Goal: Task Accomplishment & Management: Complete application form

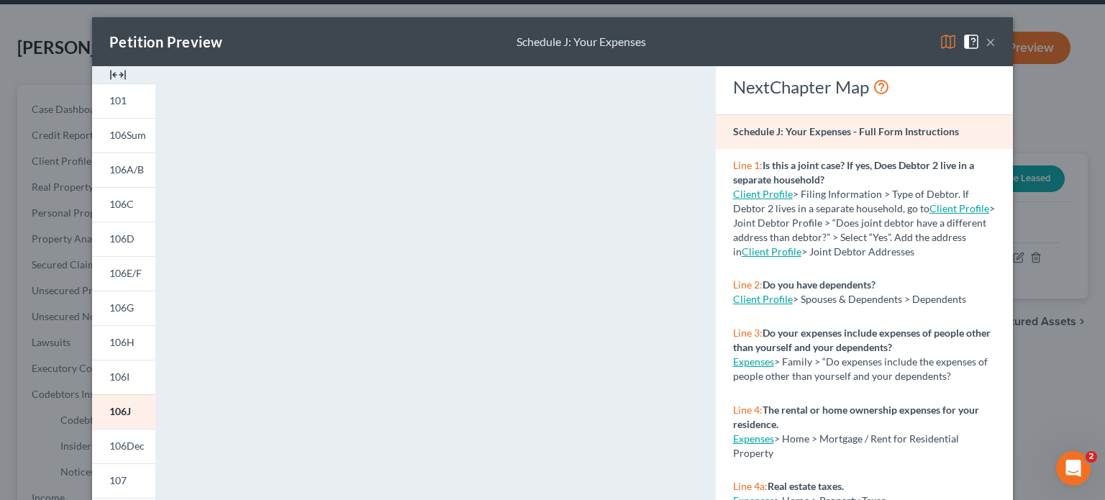
click at [986, 44] on button "×" at bounding box center [991, 41] width 10 height 17
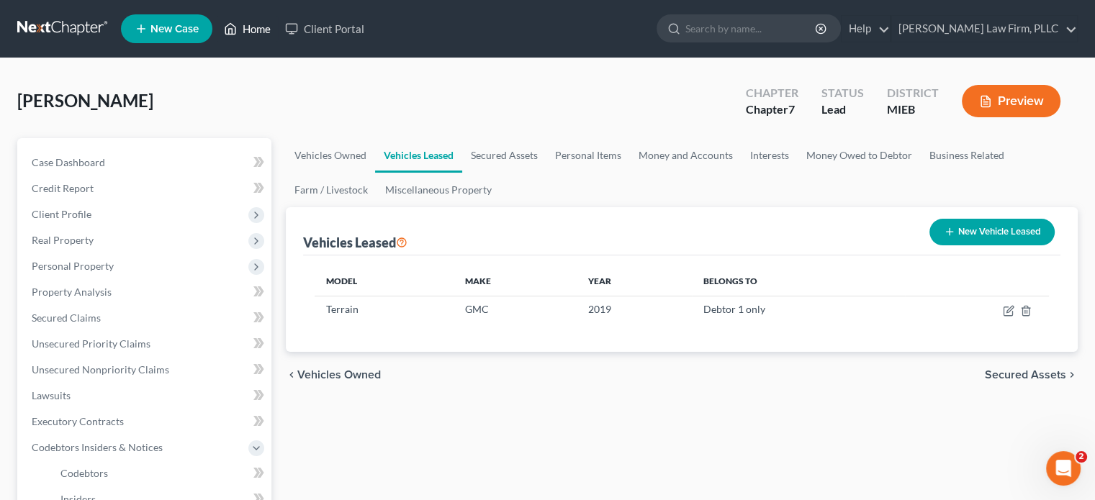
click at [246, 22] on link "Home" at bounding box center [247, 29] width 61 height 26
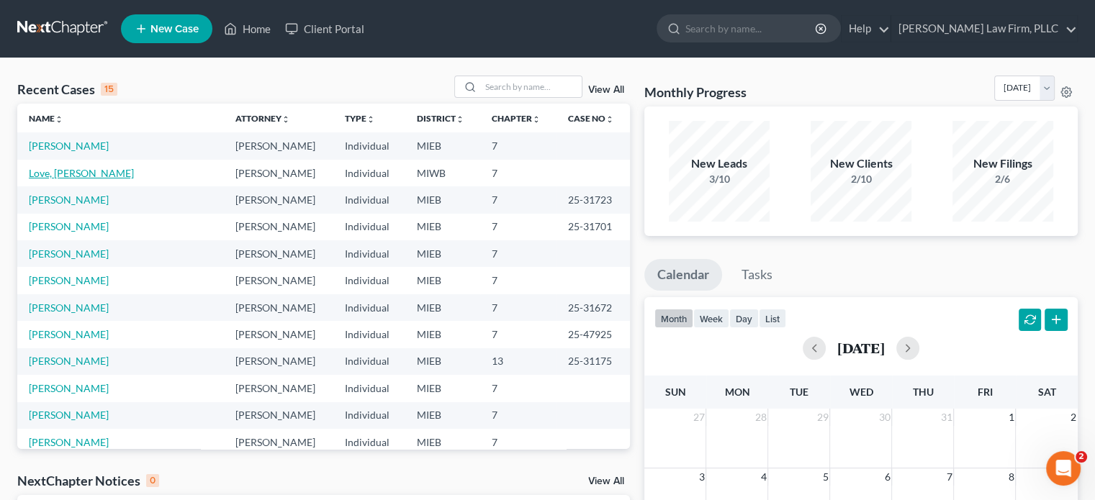
click at [69, 167] on link "Love, [PERSON_NAME]" at bounding box center [81, 173] width 105 height 12
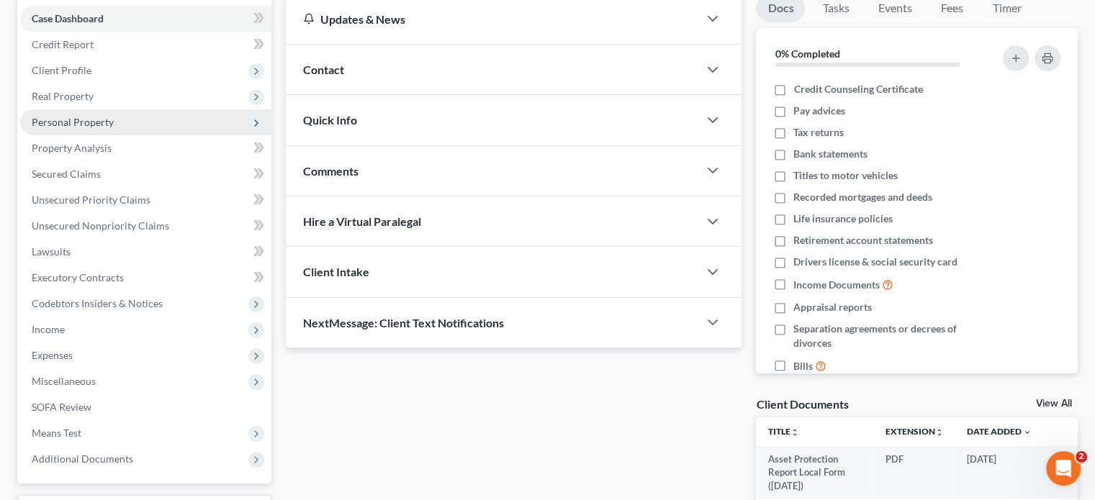
scroll to position [216, 0]
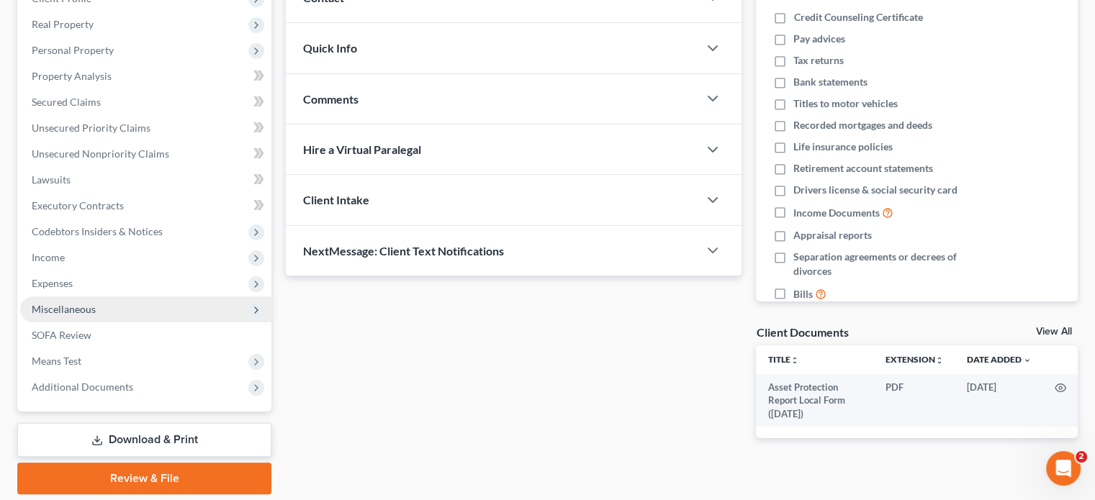
click at [91, 308] on span "Miscellaneous" at bounding box center [64, 309] width 64 height 12
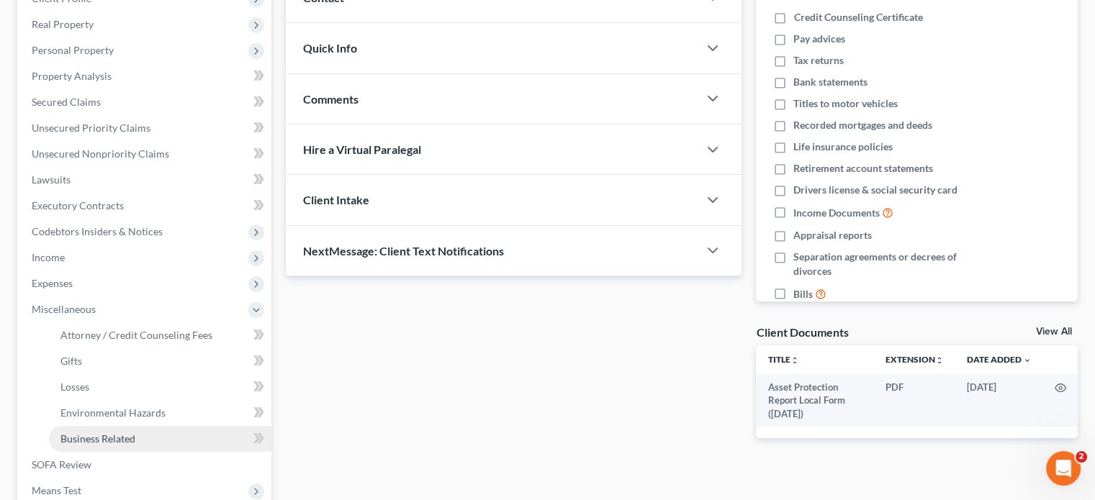
click at [118, 435] on span "Business Related" at bounding box center [97, 439] width 75 height 12
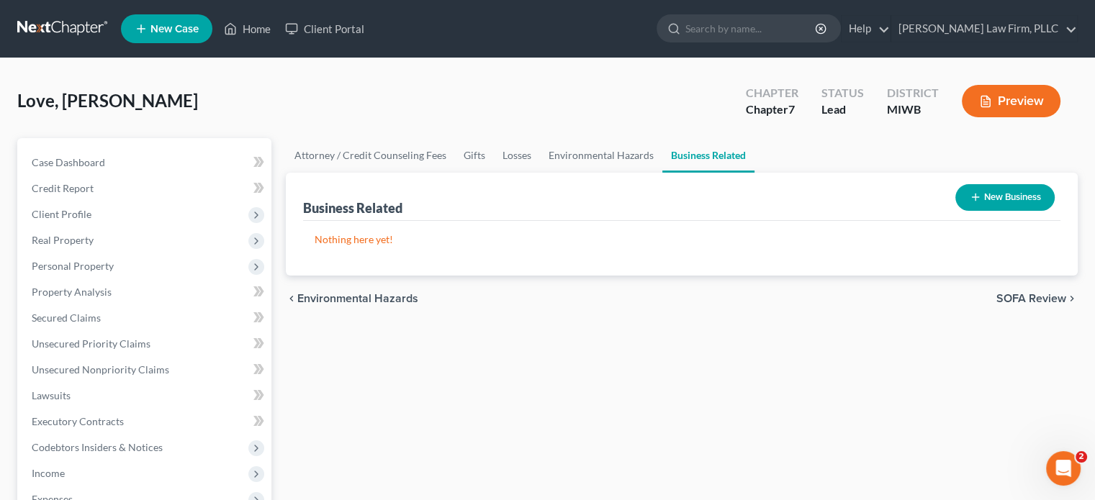
click at [990, 202] on button "New Business" at bounding box center [1004, 197] width 99 height 27
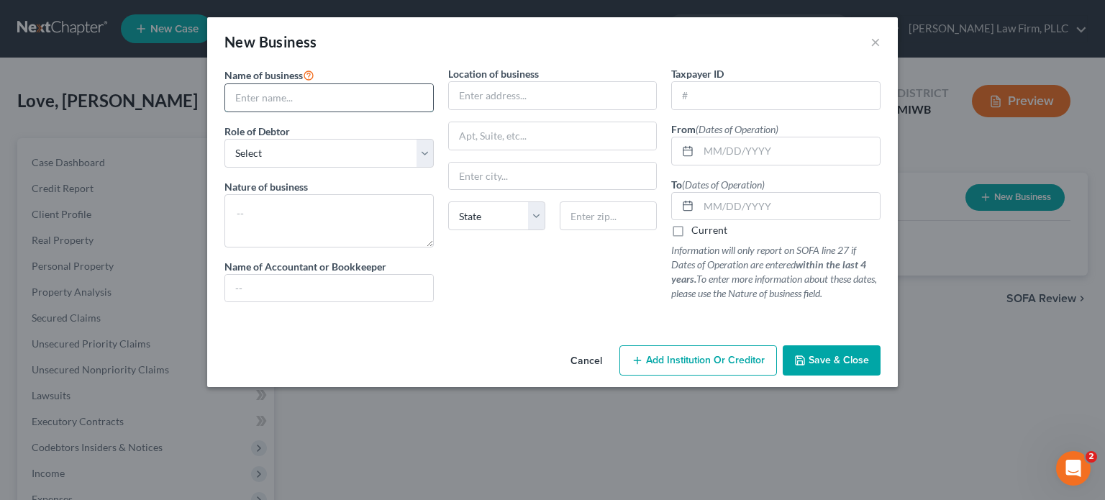
click at [372, 104] on input "text" at bounding box center [329, 97] width 208 height 27
type input "On-line ETSY sales"
click at [352, 150] on select "Select A member of a limited liability company (LLC) or limited liability partn…" at bounding box center [329, 153] width 209 height 29
select select "sole_proprietor"
click at [225, 139] on select "Select A member of a limited liability company (LLC) or limited liability partn…" at bounding box center [329, 153] width 209 height 29
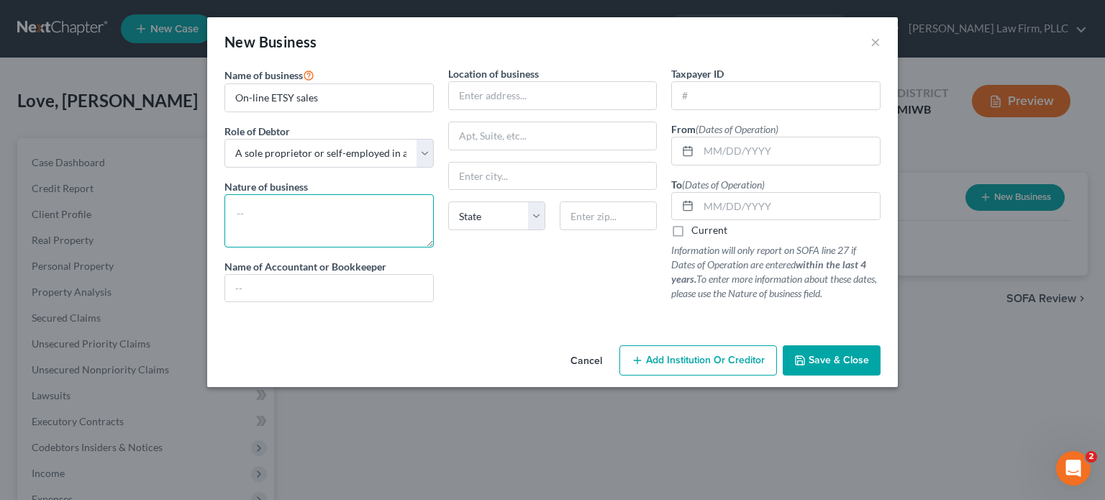
click at [350, 209] on textarea at bounding box center [329, 220] width 209 height 53
click at [496, 101] on input "text" at bounding box center [553, 95] width 208 height 27
drag, startPoint x: 311, startPoint y: 192, endPoint x: 303, endPoint y: 200, distance: 11.2
click at [308, 194] on div "Nature of business" at bounding box center [329, 213] width 209 height 68
click at [283, 204] on textarea at bounding box center [329, 220] width 209 height 53
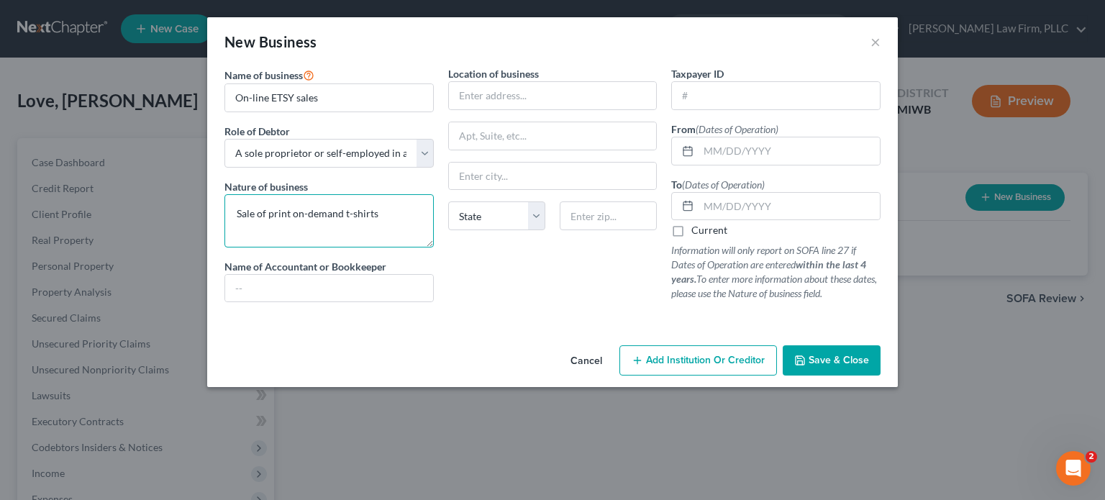
type textarea "Sale of print on-demand t-shirts"
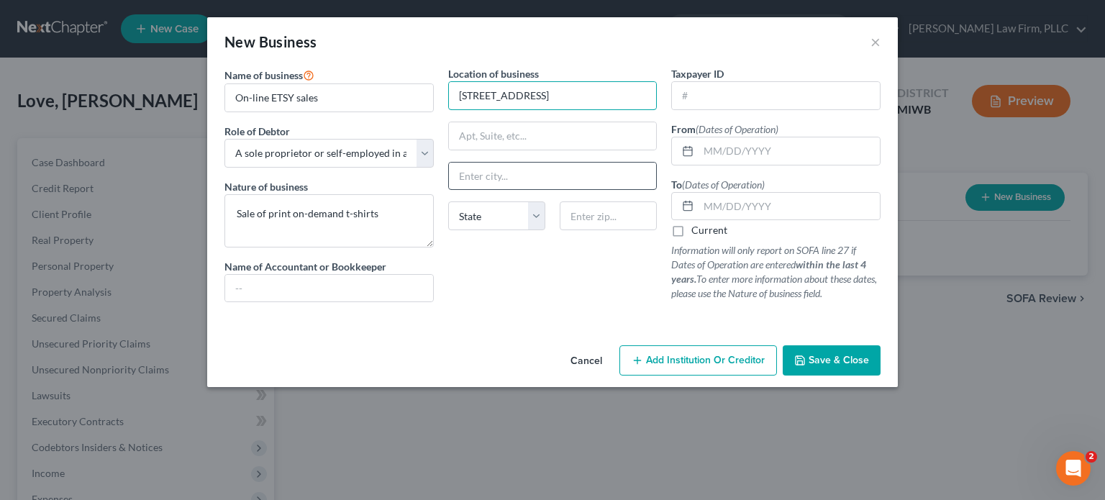
type input "170 Willow Street"
type input "[GEOGRAPHIC_DATA]"
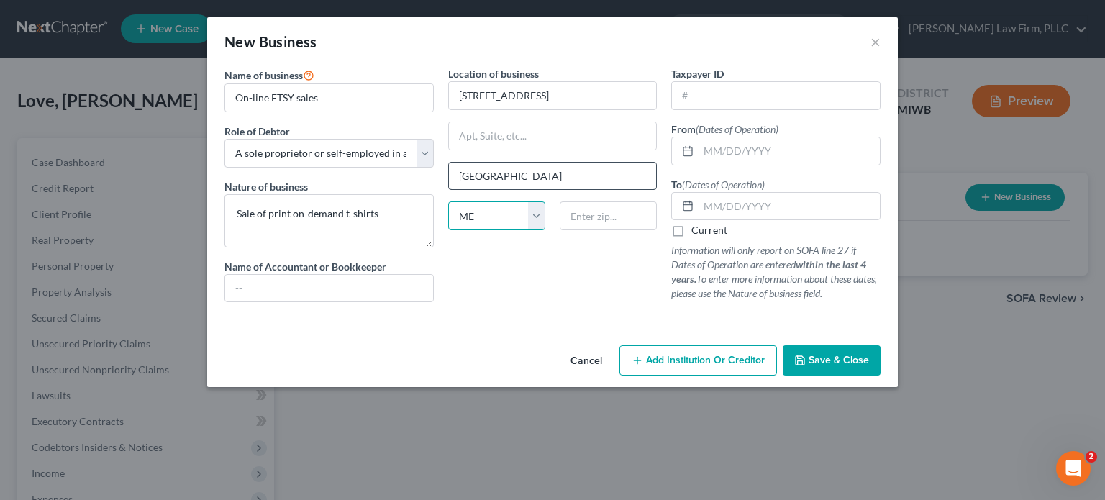
select select "23"
type input "49285"
click at [734, 143] on input "text" at bounding box center [789, 150] width 181 height 27
type input "[DATE]"
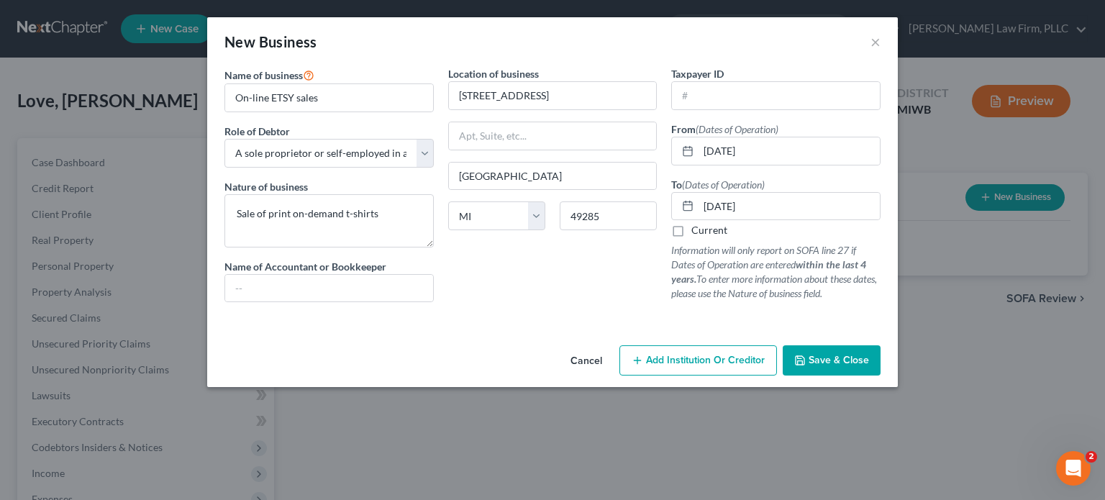
click at [828, 359] on span "Save & Close" at bounding box center [839, 360] width 60 height 12
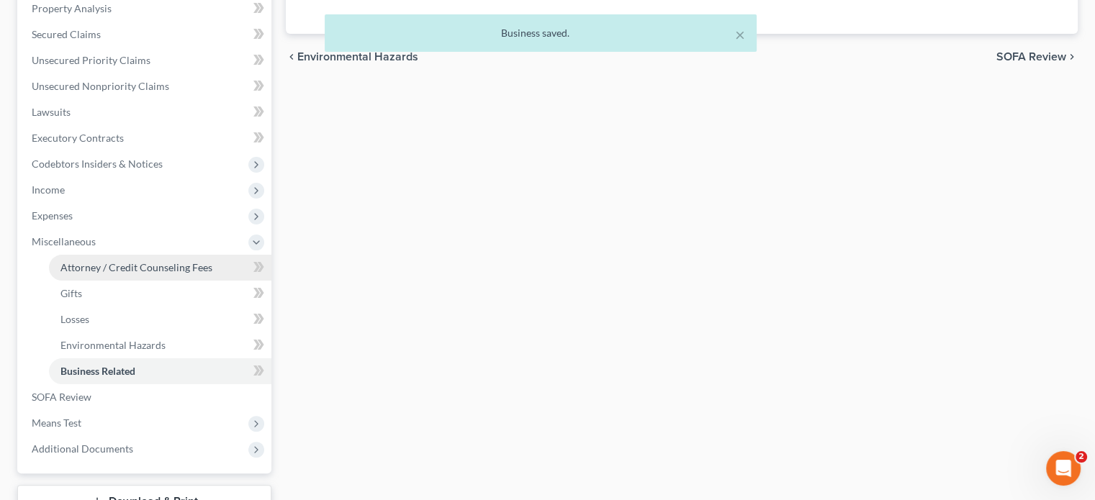
scroll to position [288, 0]
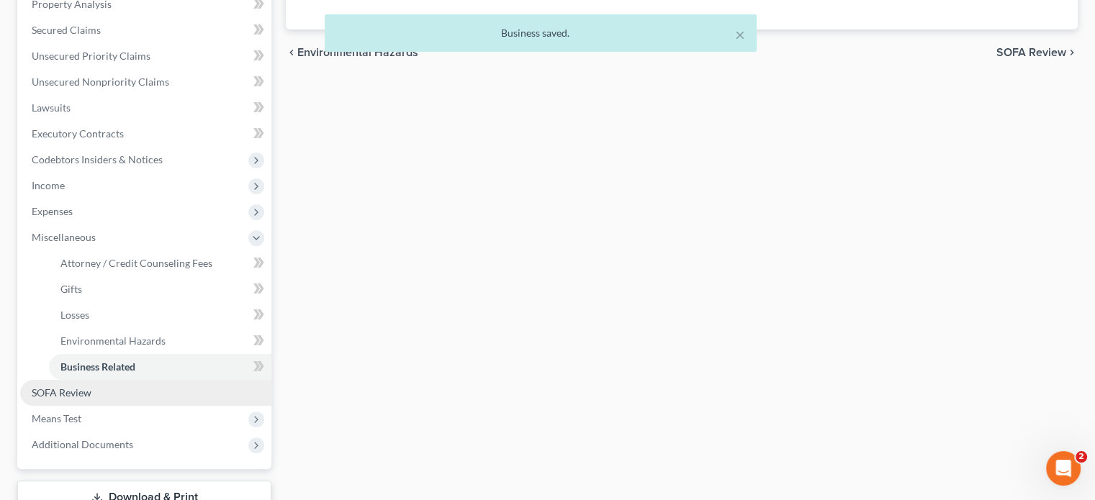
click at [87, 386] on span "SOFA Review" at bounding box center [62, 392] width 60 height 12
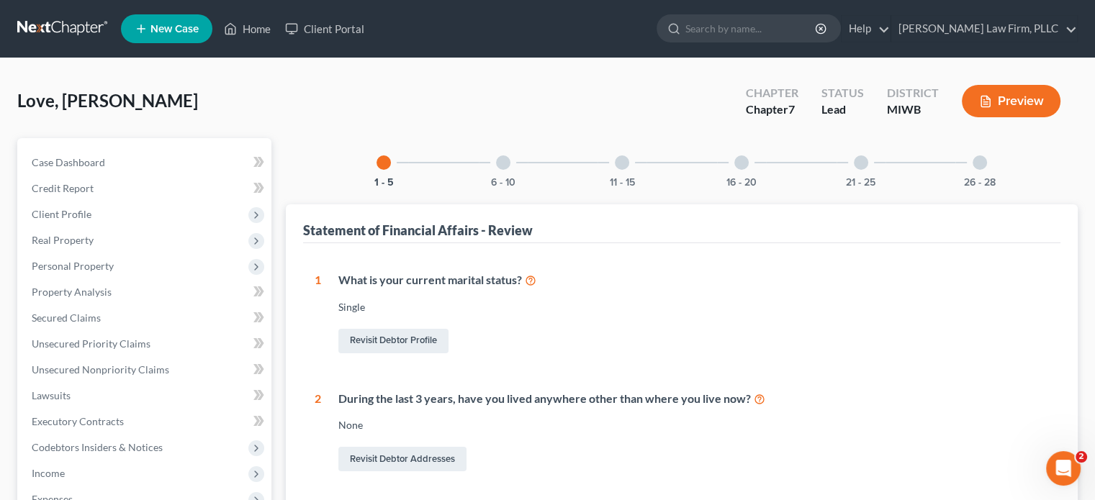
click at [996, 93] on button "Preview" at bounding box center [1011, 101] width 99 height 32
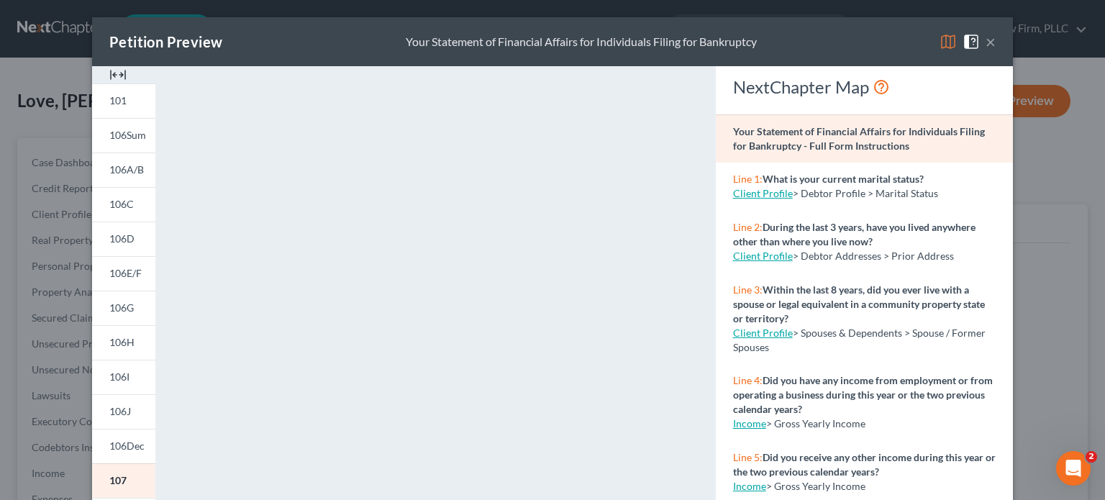
click at [986, 42] on button "×" at bounding box center [991, 41] width 10 height 17
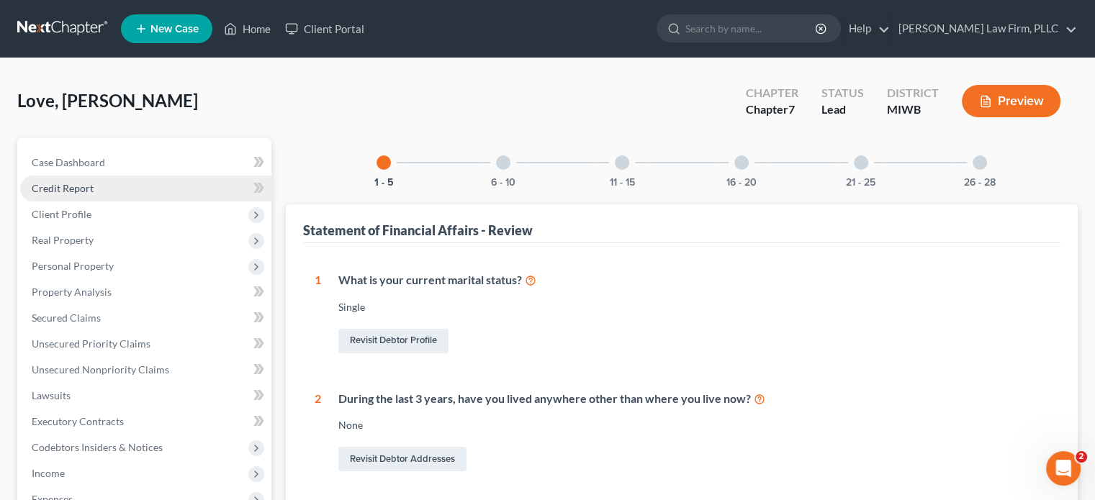
click at [71, 186] on span "Credit Report" at bounding box center [63, 188] width 62 height 12
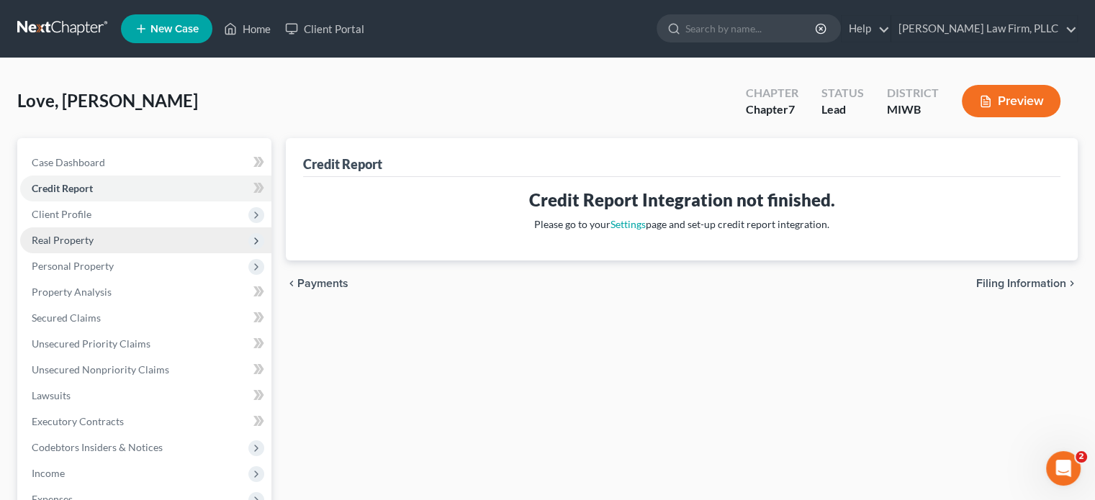
click at [73, 243] on span "Real Property" at bounding box center [63, 240] width 62 height 12
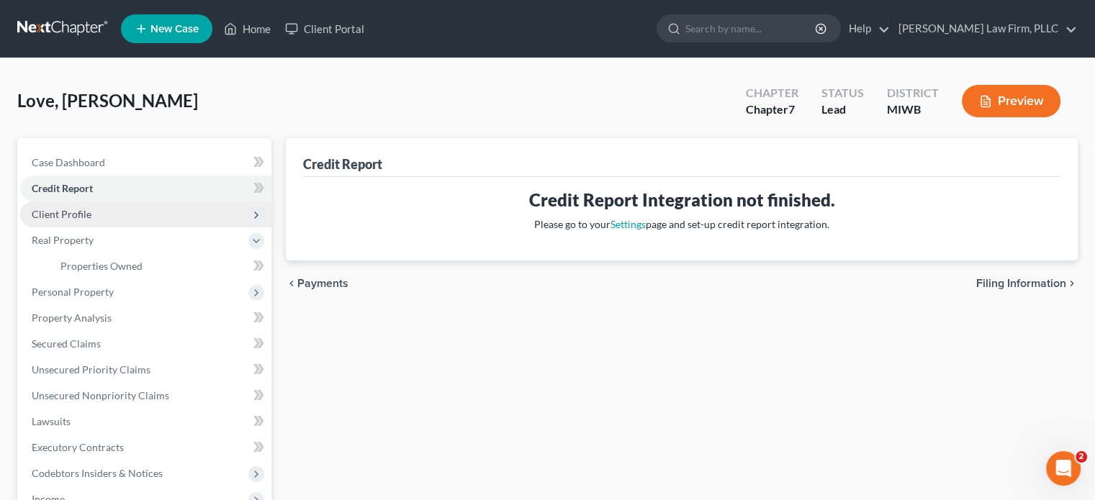
click at [75, 214] on span "Client Profile" at bounding box center [62, 214] width 60 height 12
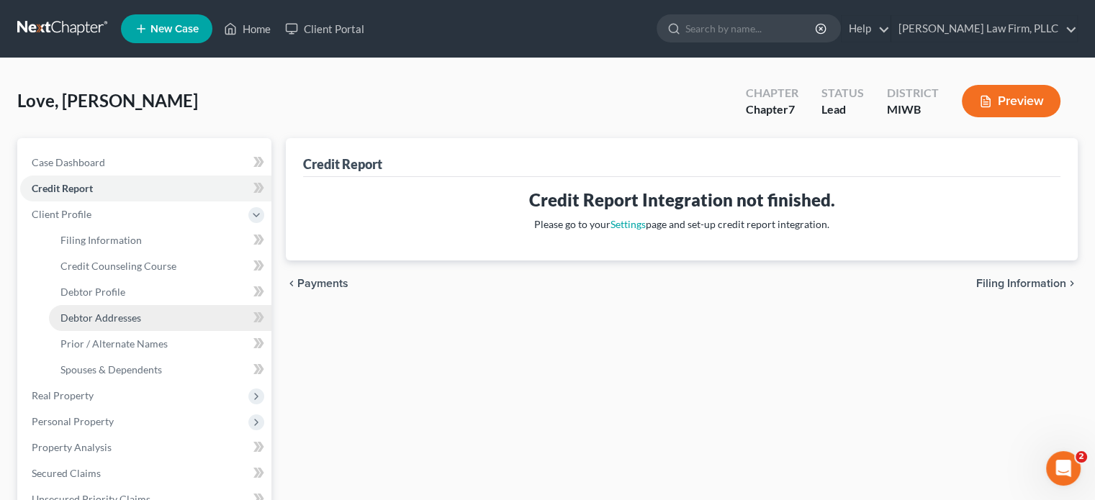
click at [98, 320] on span "Debtor Addresses" at bounding box center [100, 318] width 81 height 12
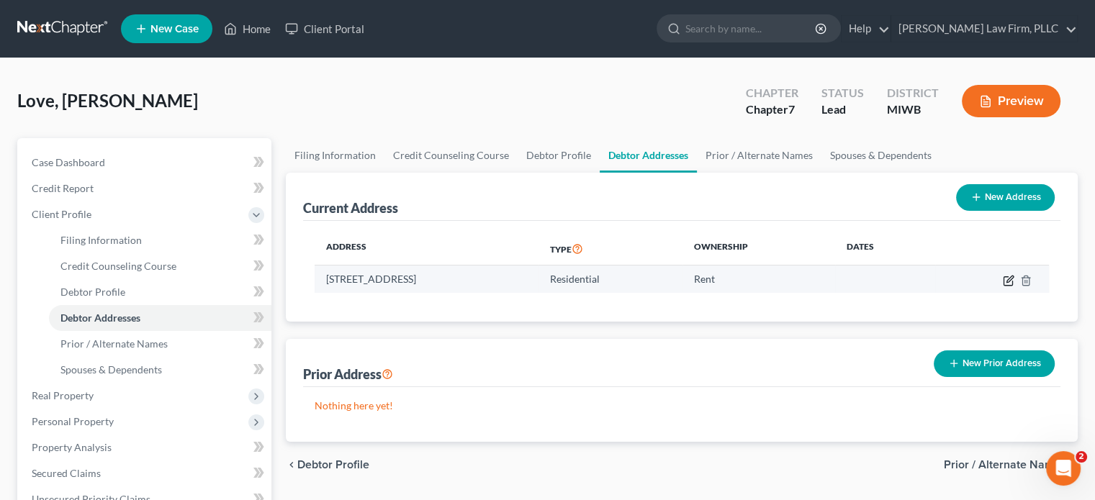
click at [1008, 278] on icon "button" at bounding box center [1009, 279] width 6 height 6
select select "23"
select select "32"
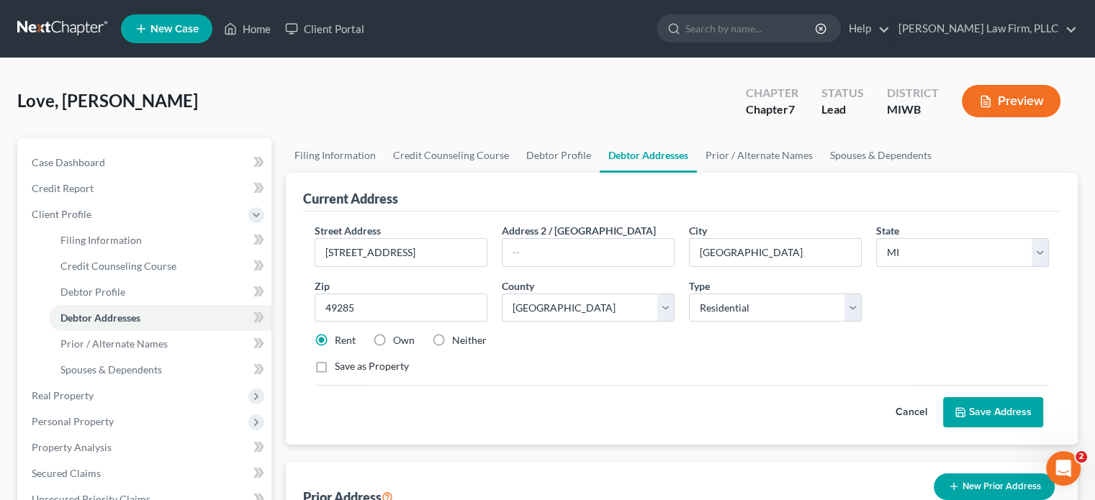
scroll to position [72, 0]
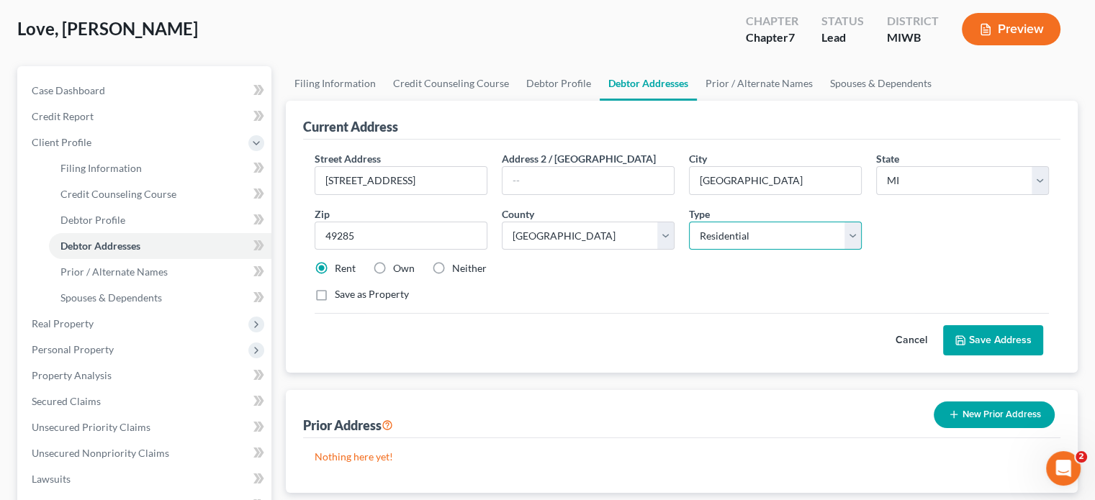
click at [806, 242] on select "Select Residential Mailing Rental Business" at bounding box center [775, 236] width 173 height 29
click at [689, 222] on select "Select Residential Mailing Rental Business" at bounding box center [775, 236] width 173 height 29
select select "1"
click at [992, 336] on button "Save Address" at bounding box center [993, 340] width 100 height 30
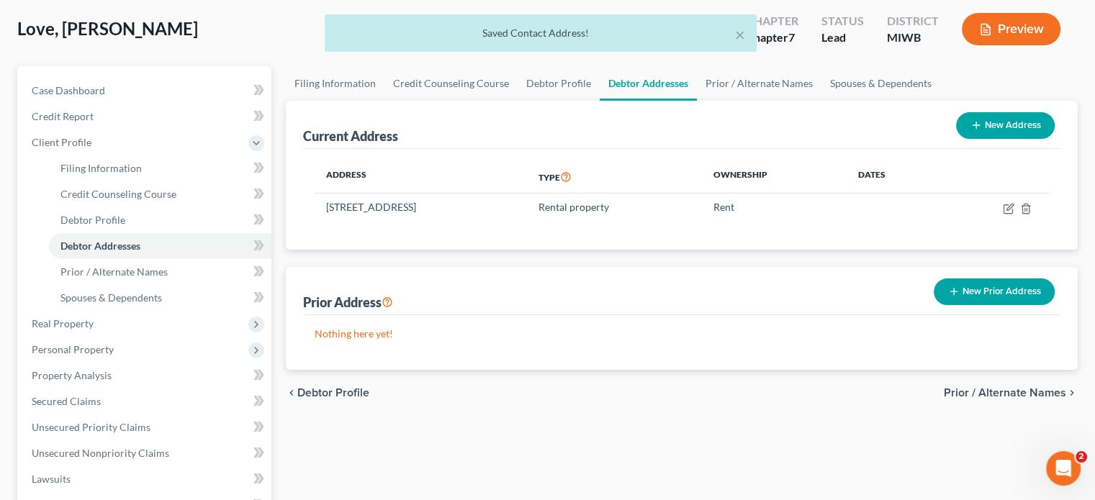
click at [1014, 27] on div "× Saved Contact Address!" at bounding box center [540, 36] width 1095 height 45
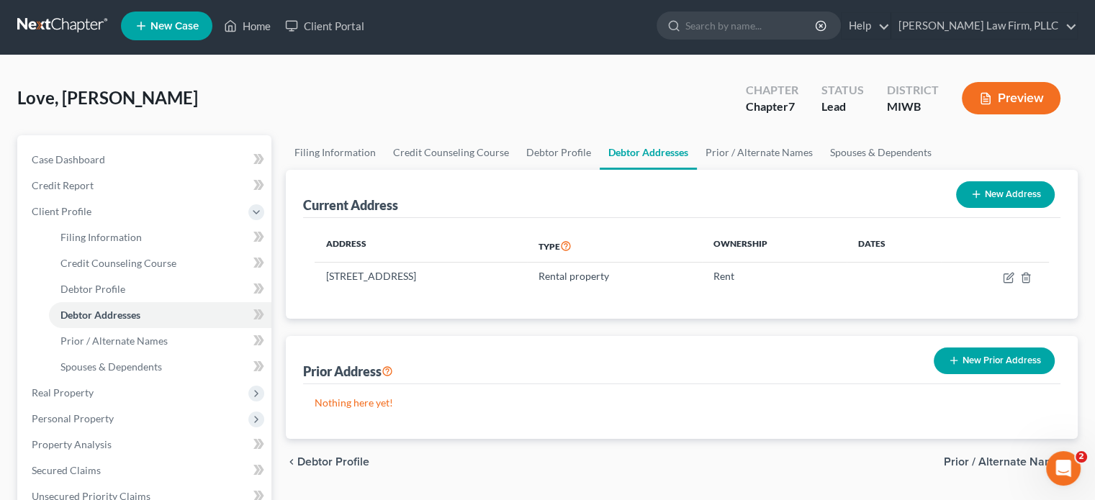
scroll to position [0, 0]
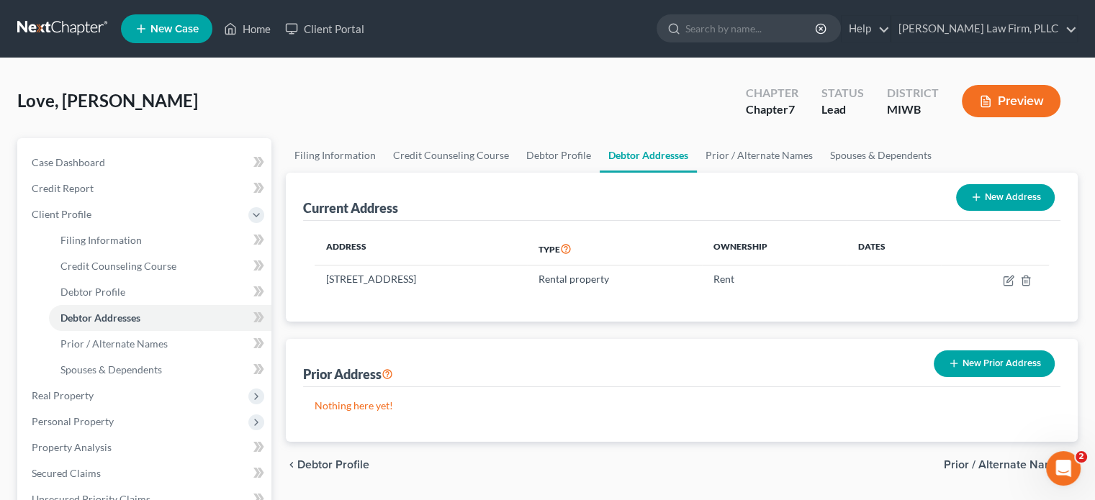
click at [1013, 100] on button "Preview" at bounding box center [1011, 101] width 99 height 32
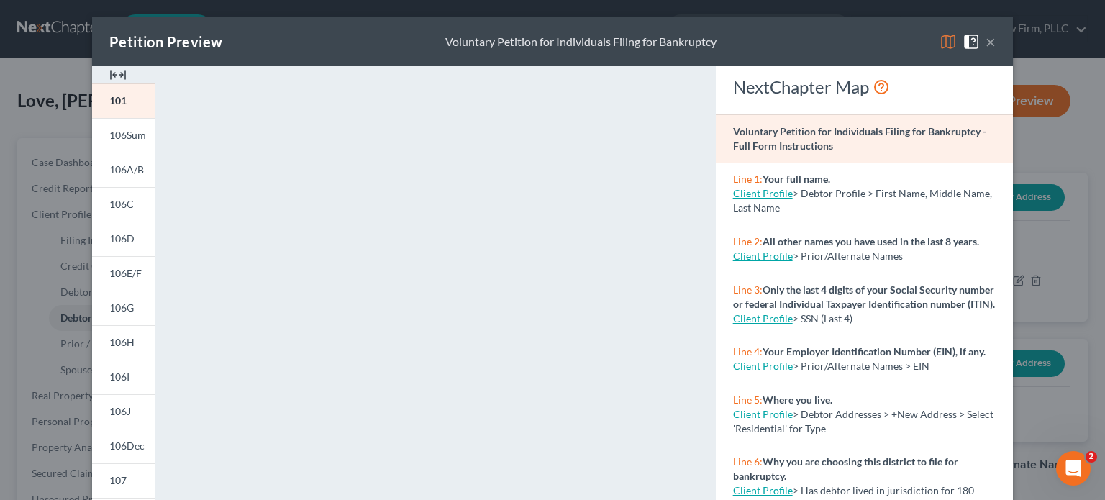
click at [986, 36] on button "×" at bounding box center [991, 41] width 10 height 17
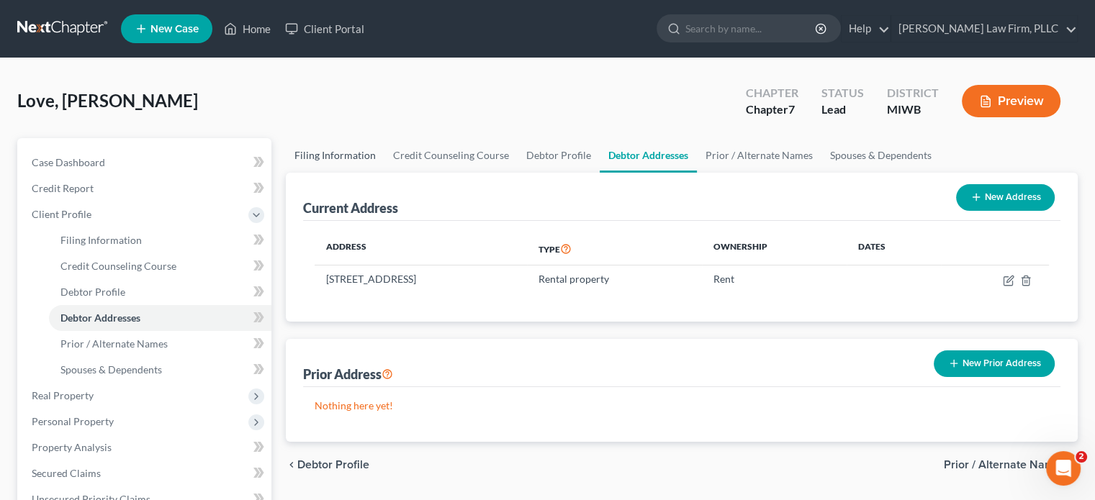
click at [353, 155] on link "Filing Information" at bounding box center [335, 155] width 99 height 35
select select "1"
select select "0"
select select "41"
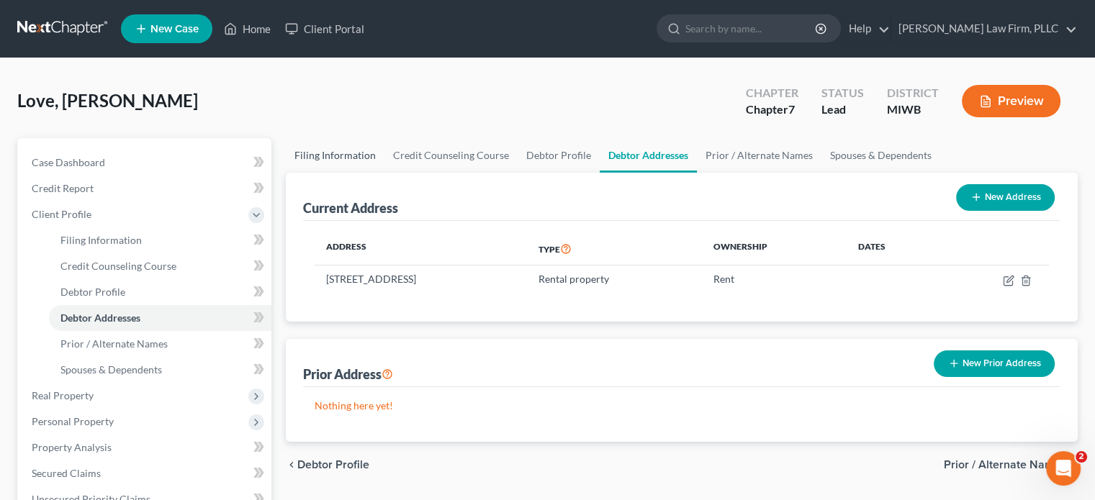
select select "0"
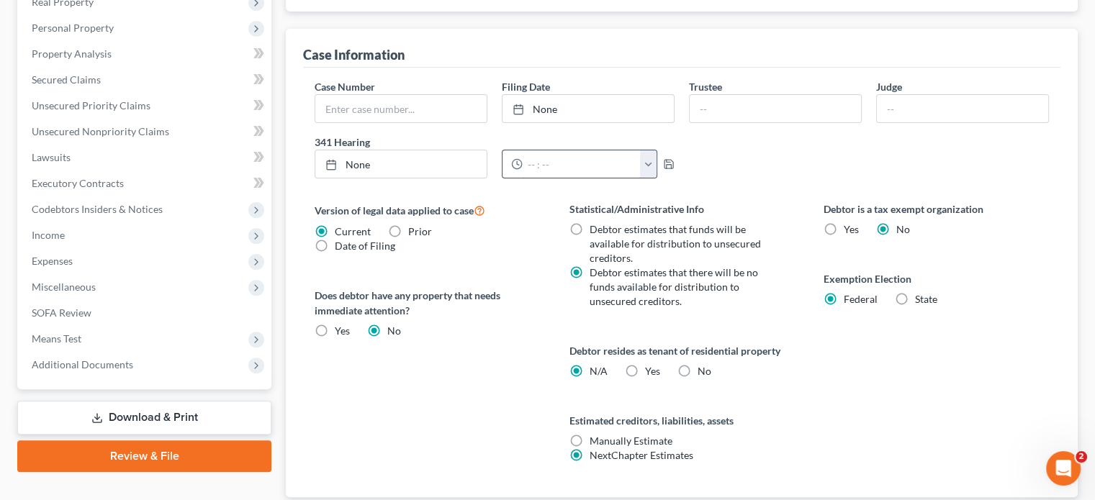
scroll to position [432, 0]
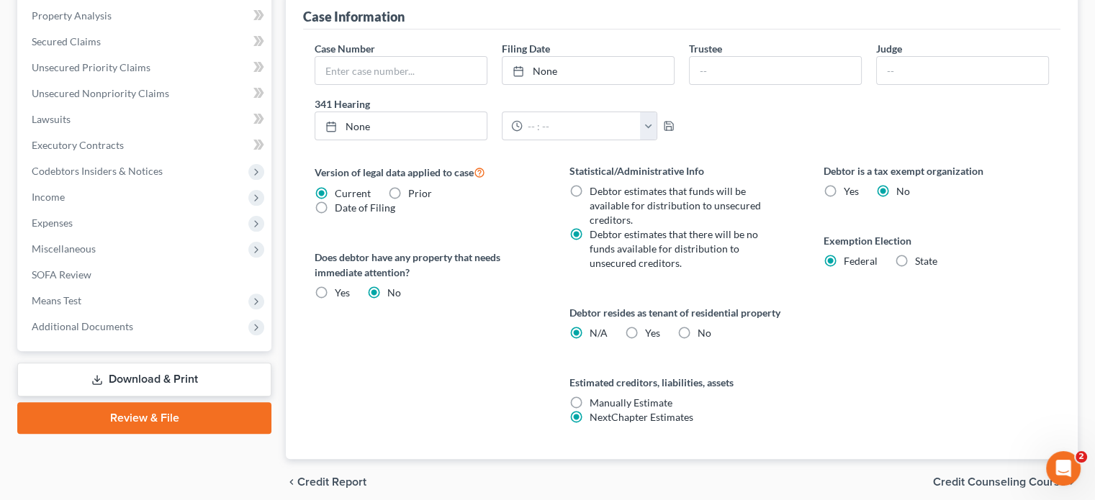
click at [645, 330] on label "Yes Yes" at bounding box center [652, 333] width 15 height 14
click at [651, 330] on input "Yes Yes" at bounding box center [655, 330] width 9 height 9
radio input "true"
radio input "false"
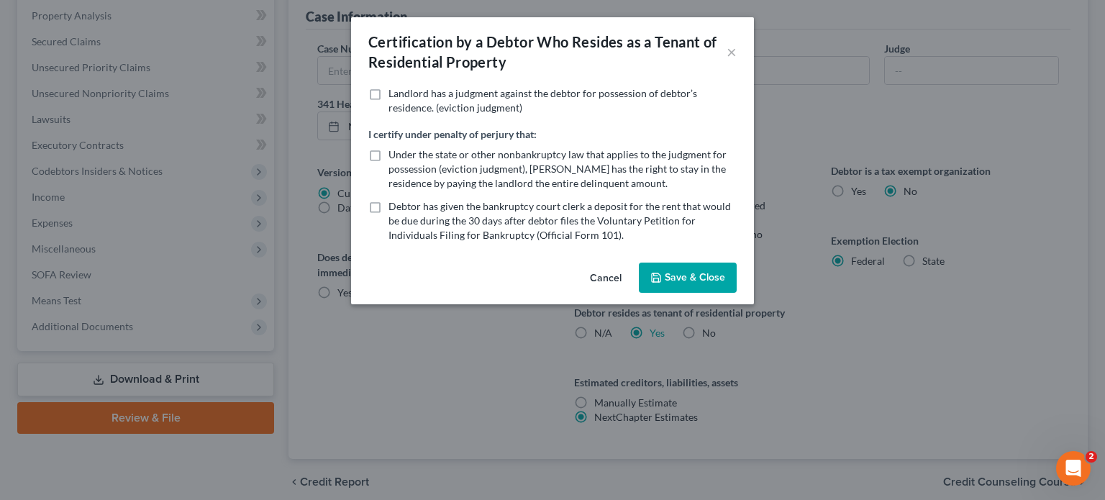
click at [678, 278] on button "Save & Close" at bounding box center [688, 278] width 98 height 30
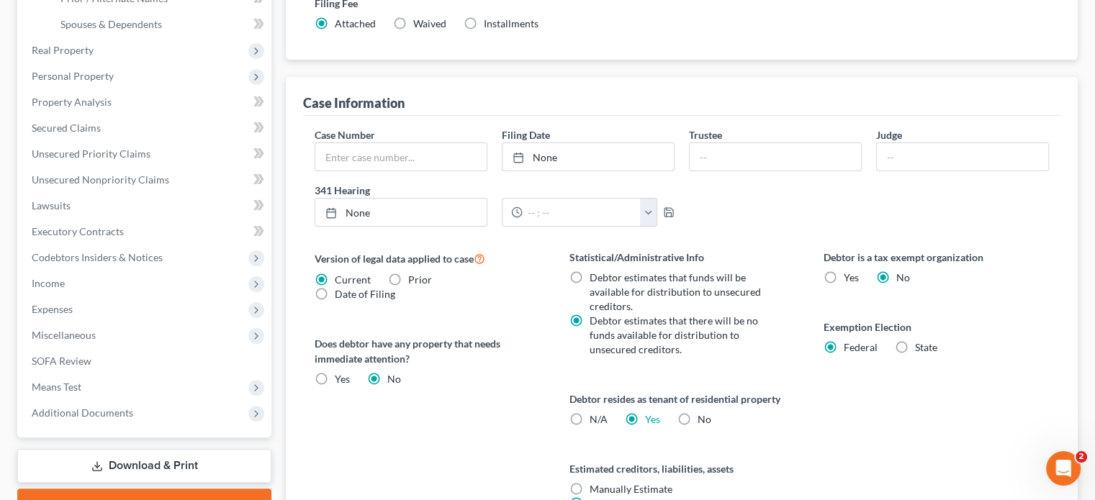
scroll to position [72, 0]
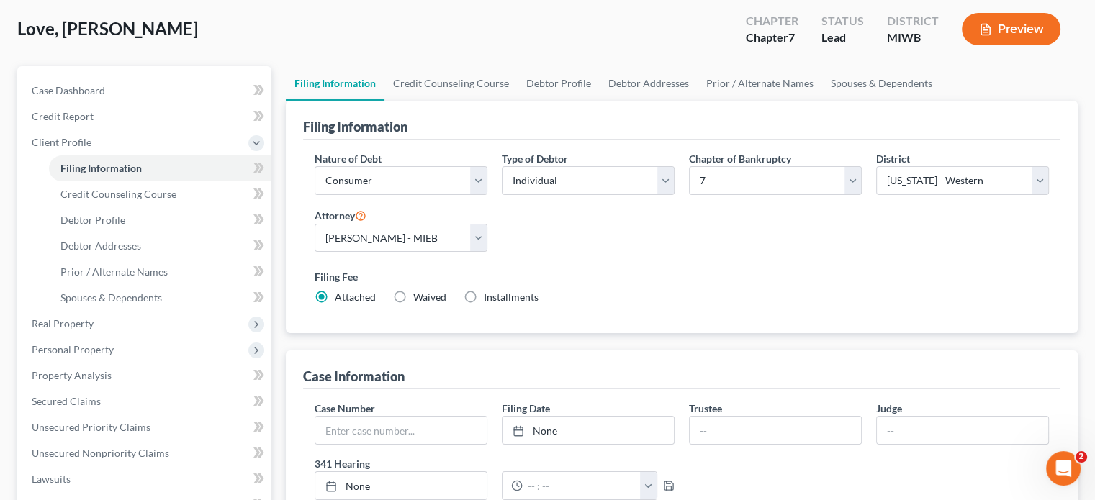
click at [1003, 22] on button "Preview" at bounding box center [1011, 29] width 99 height 32
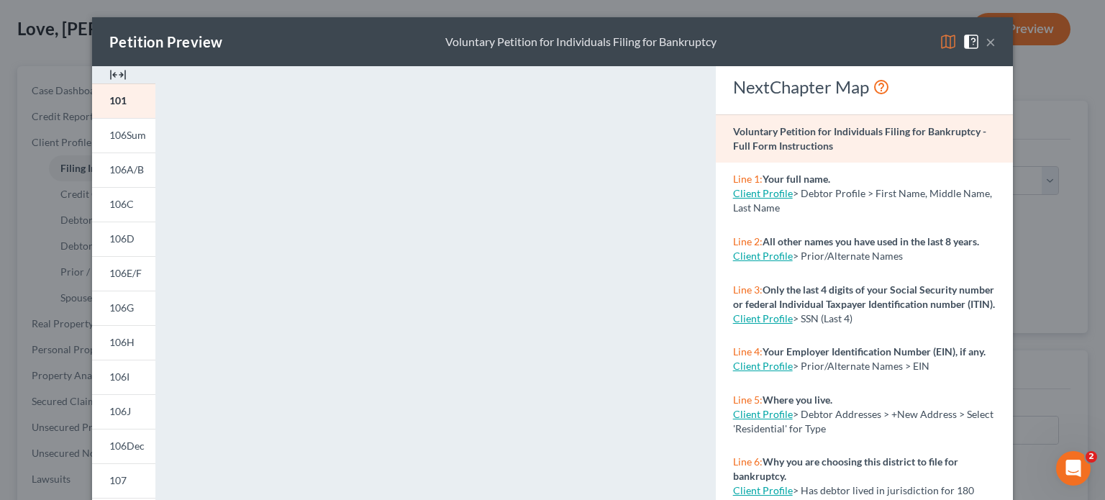
click at [986, 40] on button "×" at bounding box center [991, 41] width 10 height 17
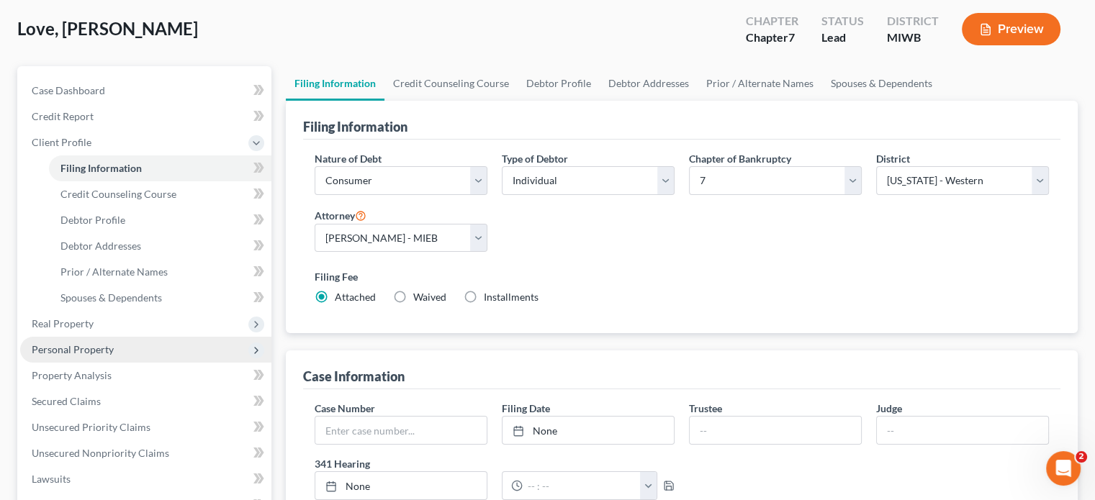
click at [104, 348] on span "Personal Property" at bounding box center [73, 349] width 82 height 12
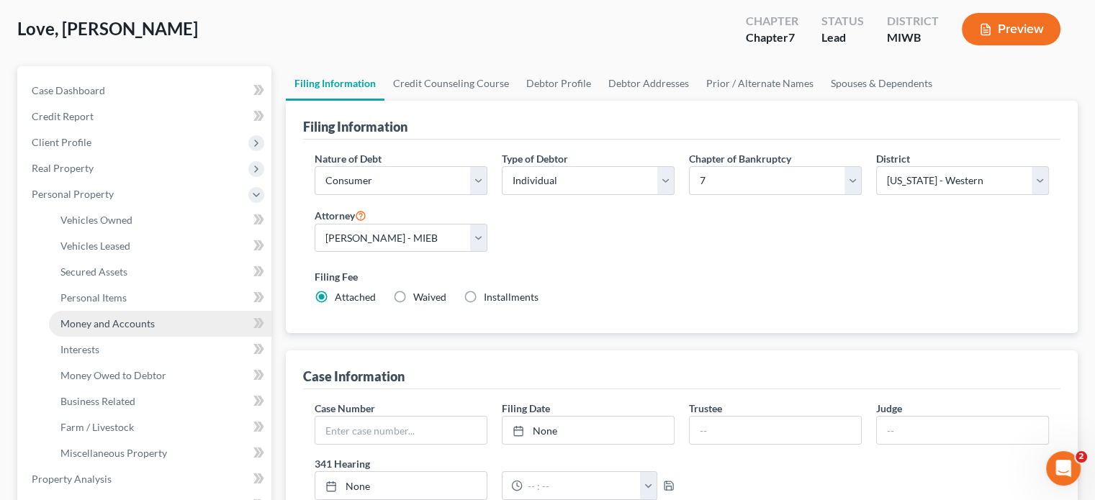
click at [96, 320] on span "Money and Accounts" at bounding box center [107, 323] width 94 height 12
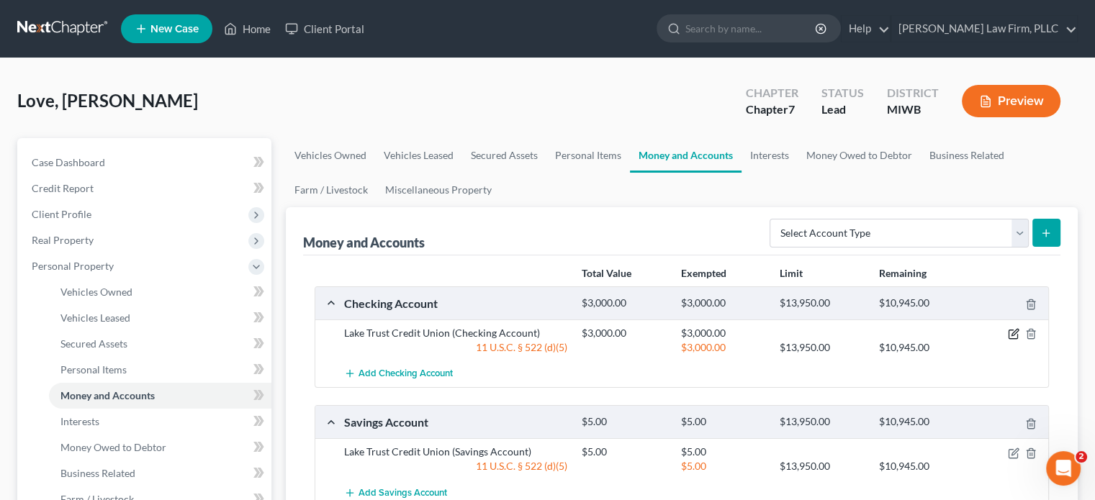
click at [1013, 333] on icon "button" at bounding box center [1014, 334] width 12 height 12
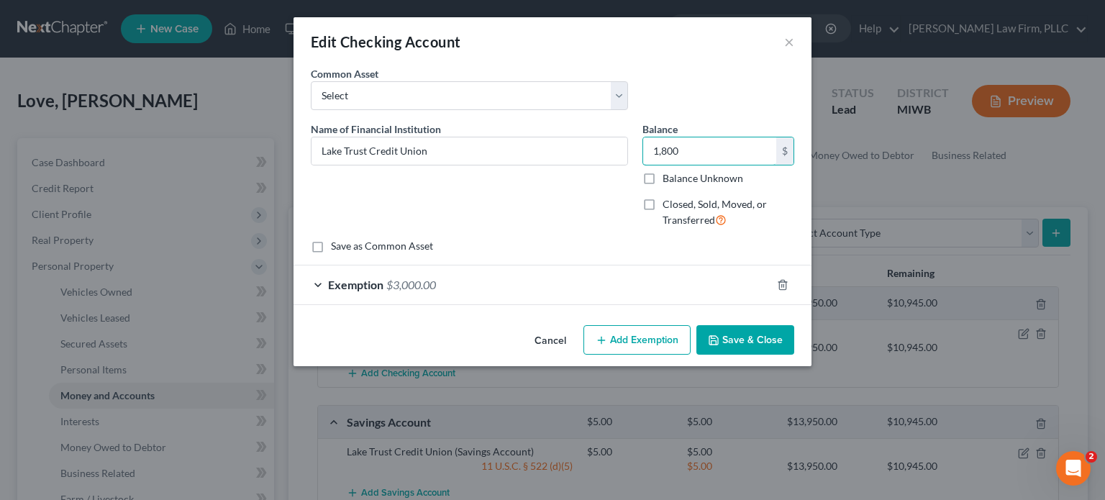
type input "1,800"
click at [500, 297] on div "Exemption $3,000.00" at bounding box center [533, 285] width 478 height 38
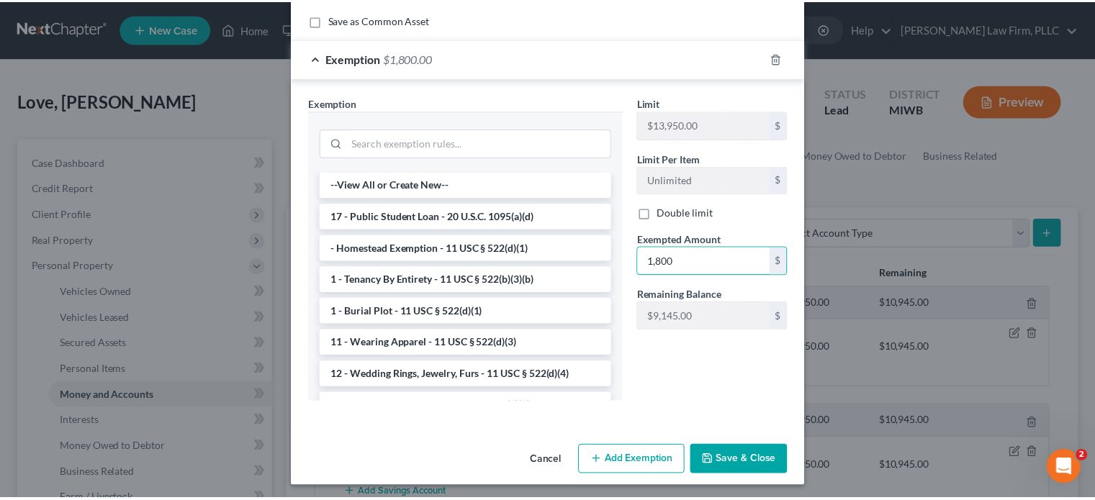
scroll to position [230, 0]
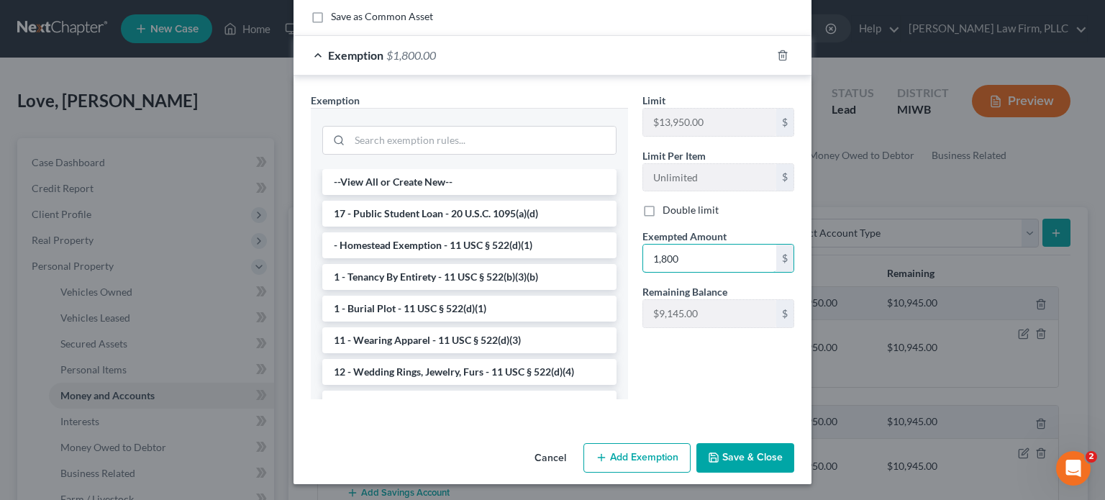
type input "1,800"
click at [741, 456] on button "Save & Close" at bounding box center [746, 458] width 98 height 30
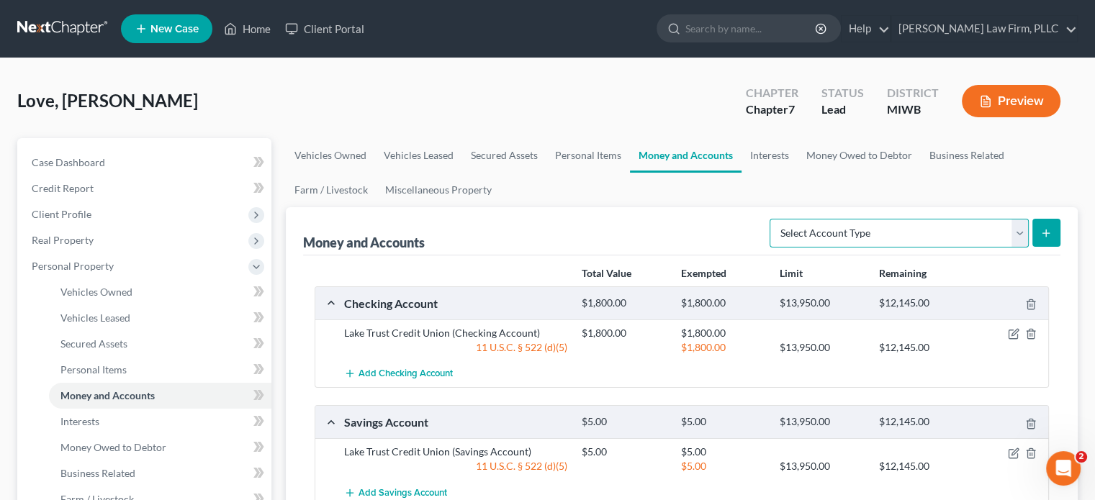
click at [861, 237] on select "Select Account Type Brokerage Cash on Hand Certificates of Deposit Checking Acc…" at bounding box center [898, 233] width 259 height 29
click at [772, 219] on select "Select Account Type Brokerage Cash on Hand Certificates of Deposit Checking Acc…" at bounding box center [898, 233] width 259 height 29
click at [1049, 232] on icon "submit" at bounding box center [1046, 233] width 12 height 12
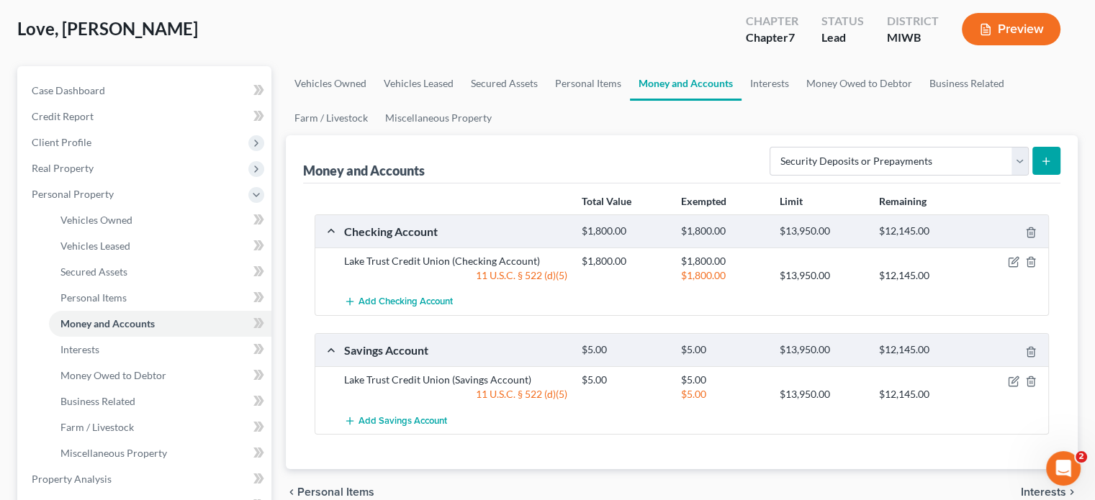
click at [1041, 157] on icon "submit" at bounding box center [1046, 161] width 12 height 12
click at [864, 160] on select "Select Account Type Brokerage Cash on Hand Certificates of Deposit Checking Acc…" at bounding box center [898, 161] width 259 height 29
select select "checking"
click at [772, 147] on select "Select Account Type Brokerage Cash on Hand Certificates of Deposit Checking Acc…" at bounding box center [898, 161] width 259 height 29
click at [115, 293] on span "Personal Items" at bounding box center [93, 297] width 66 height 12
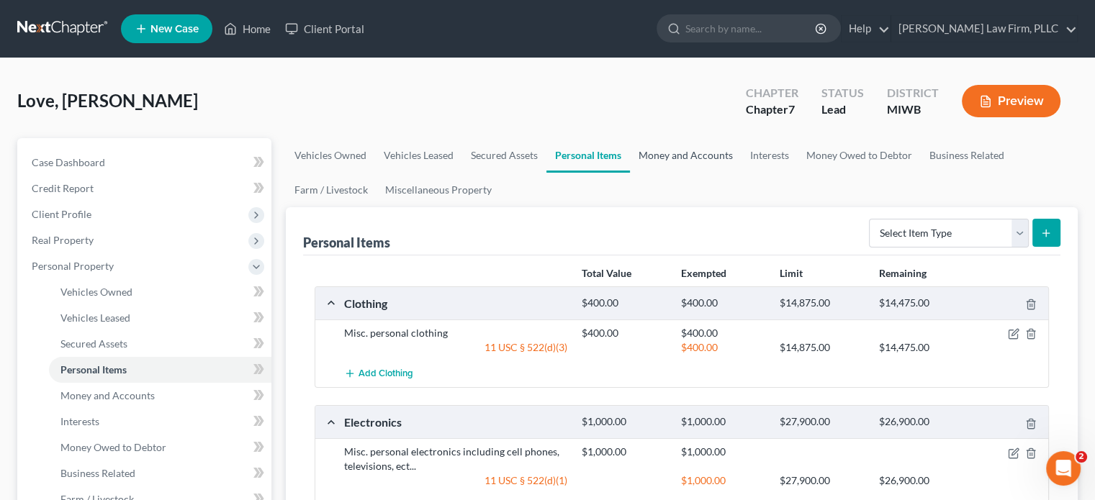
click at [674, 154] on link "Money and Accounts" at bounding box center [686, 155] width 112 height 35
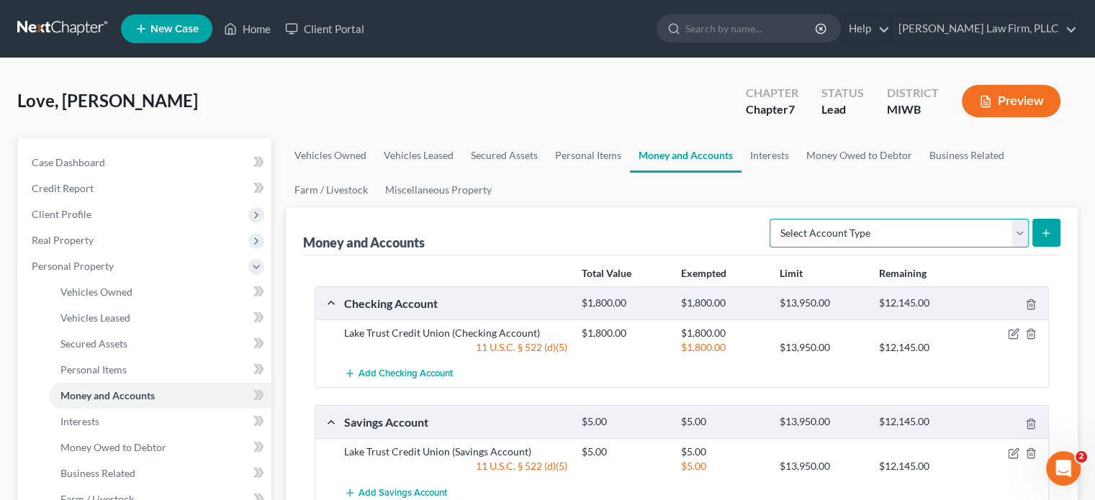
click at [910, 231] on select "Select Account Type Brokerage Cash on Hand Certificates of Deposit Checking Acc…" at bounding box center [898, 233] width 259 height 29
select select "security_deposits"
click at [772, 219] on select "Select Account Type Brokerage Cash on Hand Certificates of Deposit Checking Acc…" at bounding box center [898, 233] width 259 height 29
click at [1049, 236] on icon "submit" at bounding box center [1046, 233] width 12 height 12
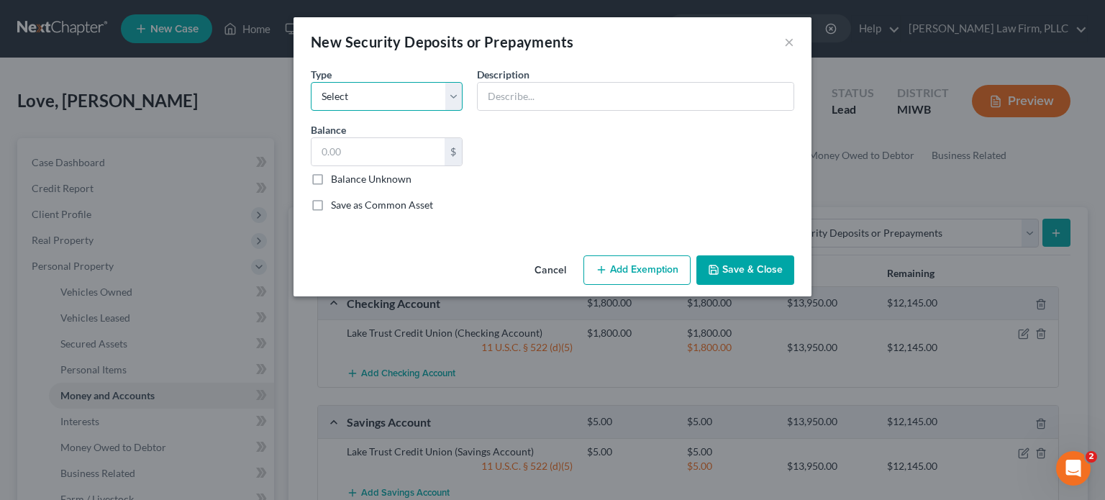
click at [449, 98] on select "Select Electric Gas Heating Oil Security Deposit On Rental Unit Prepaid Rent Te…" at bounding box center [387, 96] width 152 height 29
select select "3"
click at [311, 82] on select "Select Electric Gas Heating Oil Security Deposit On Rental Unit Prepaid Rent Te…" at bounding box center [387, 96] width 152 height 29
click at [569, 94] on input "text" at bounding box center [636, 96] width 316 height 27
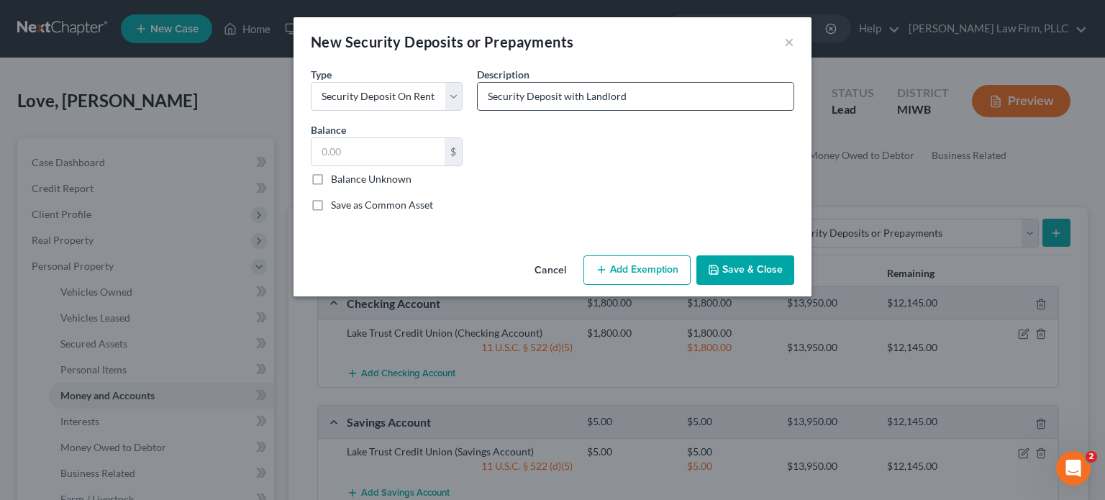
type input "Security Deposit with Landlord"
type input "550"
click at [648, 265] on button "Add Exemption" at bounding box center [637, 270] width 107 height 30
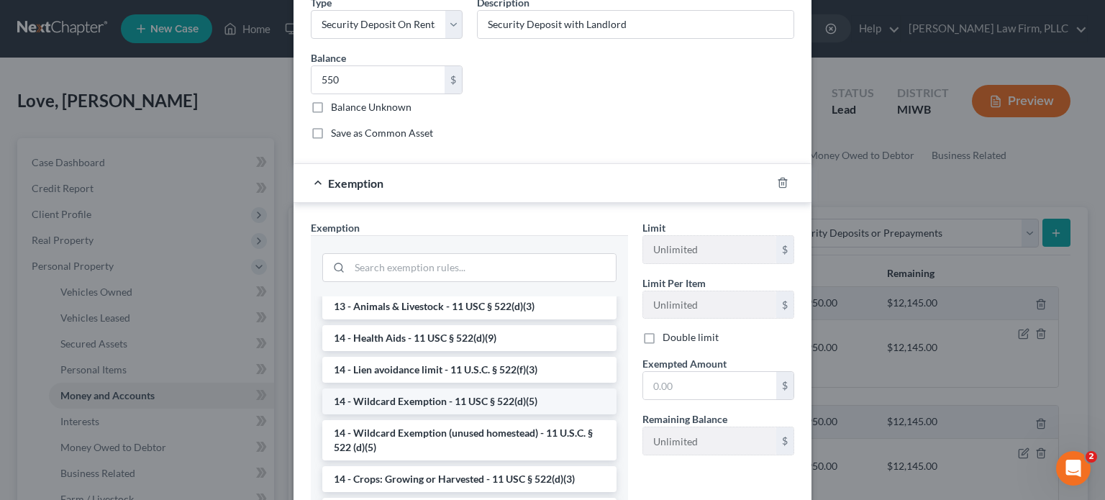
scroll to position [216, 0]
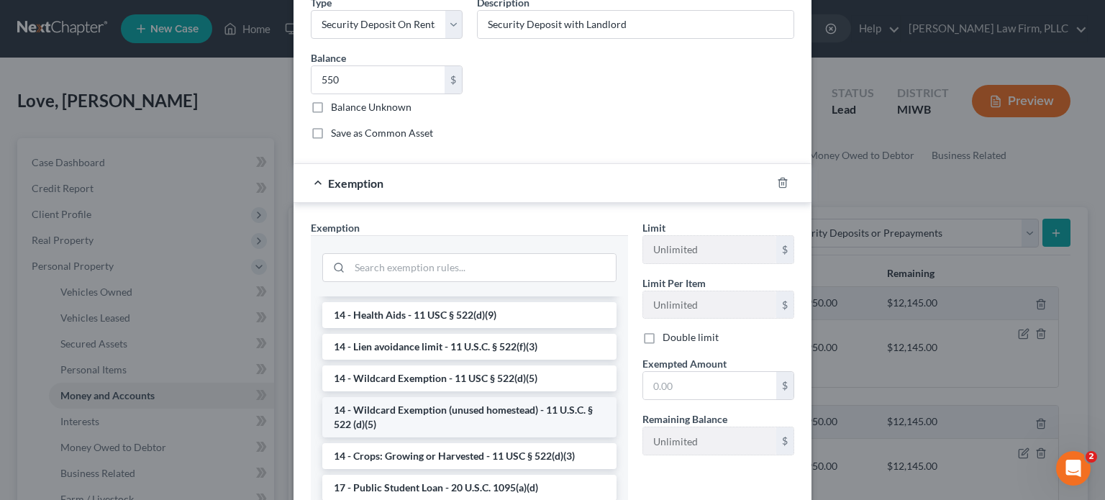
click at [527, 414] on li "14 - Wildcard Exemption (unused homestead) - 11 U.S.C. § 522 (d)(5)" at bounding box center [469, 417] width 294 height 40
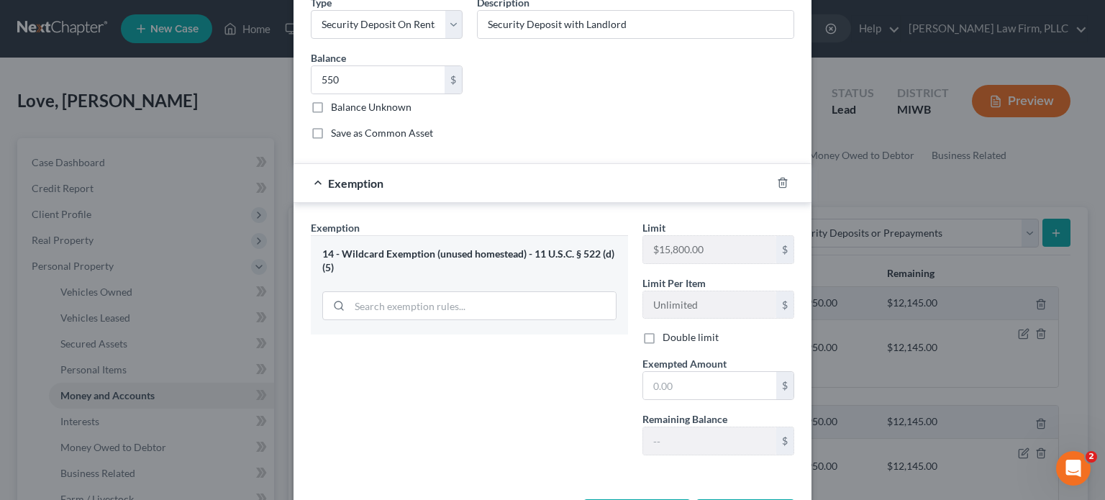
click at [689, 399] on div "Limit $15,800.00 $ Limit Per Item Unlimited $ Double limit Exempted Amount * $ …" at bounding box center [718, 343] width 166 height 247
click at [689, 371] on div "$" at bounding box center [719, 385] width 152 height 29
click at [684, 382] on input "text" at bounding box center [709, 385] width 133 height 27
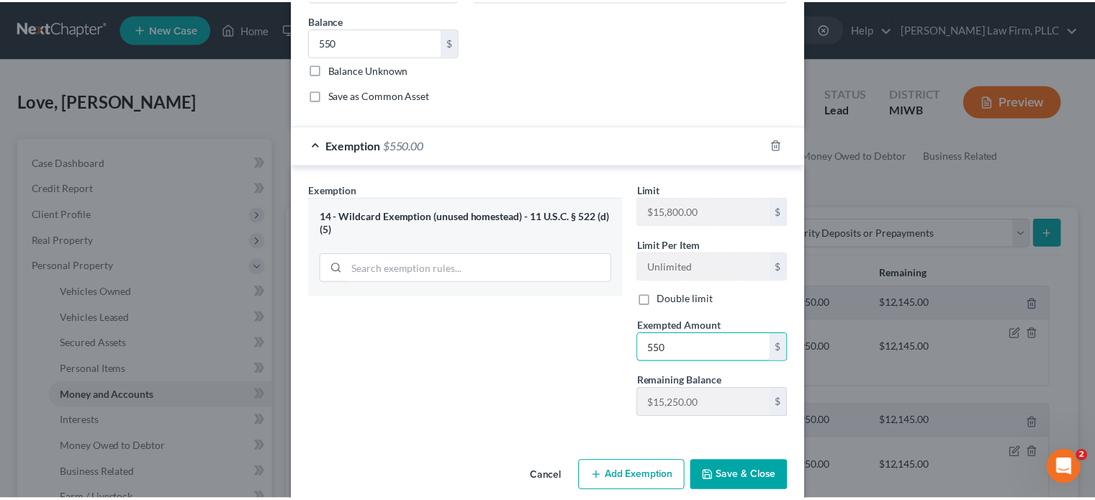
scroll to position [127, 0]
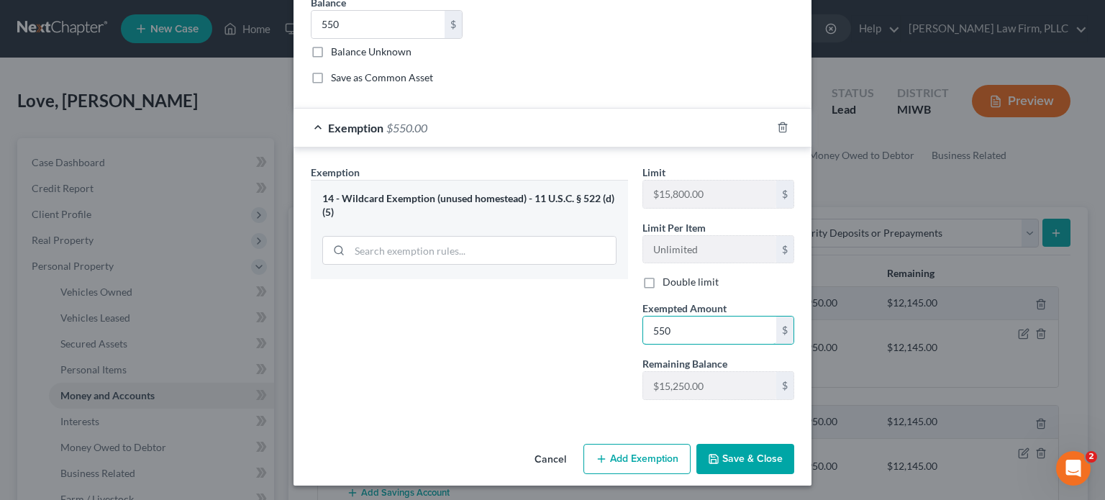
type input "550"
click at [731, 451] on button "Save & Close" at bounding box center [746, 459] width 98 height 30
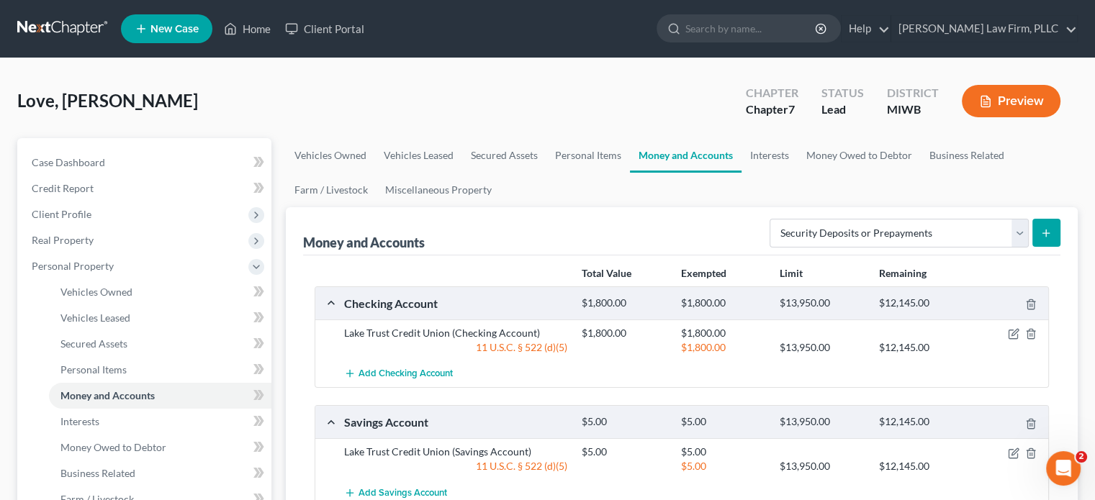
click at [1028, 106] on button "Preview" at bounding box center [1011, 101] width 99 height 32
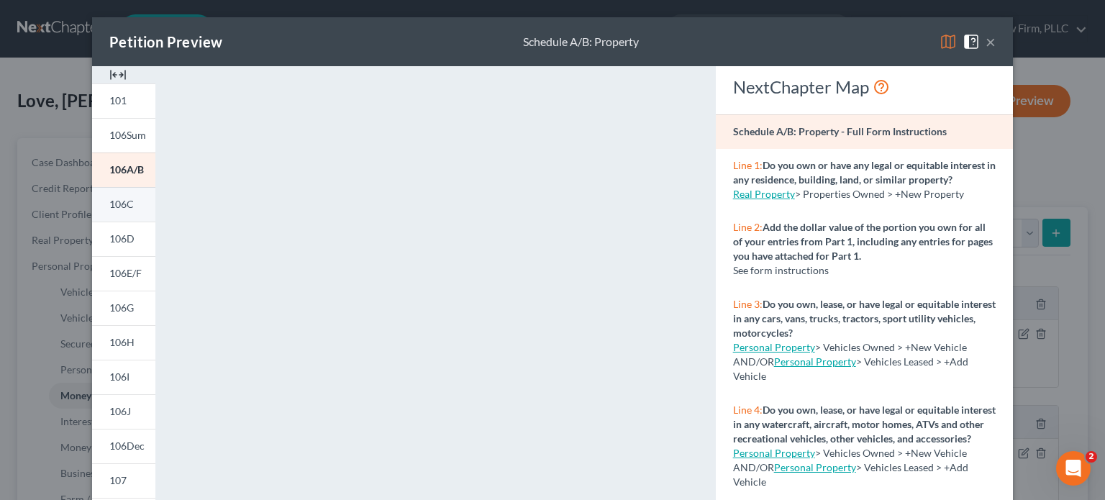
click at [115, 204] on span "106C" at bounding box center [121, 204] width 24 height 12
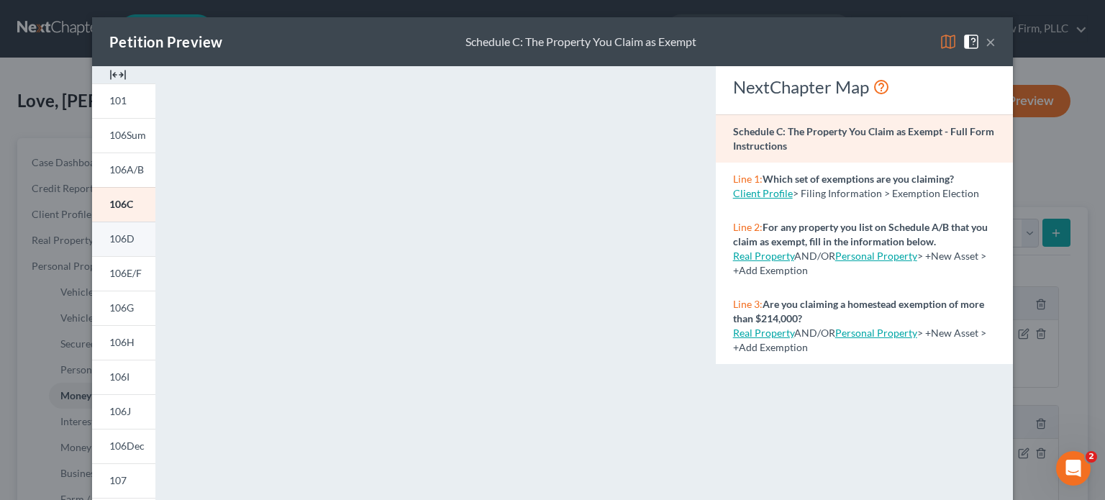
click at [109, 240] on span "106D" at bounding box center [121, 238] width 25 height 12
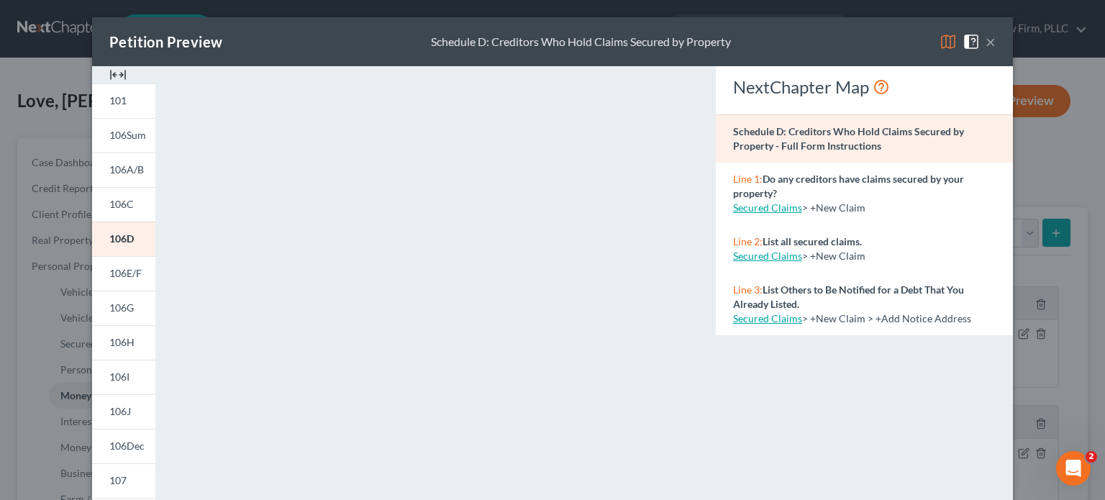
click at [986, 47] on button "×" at bounding box center [991, 41] width 10 height 17
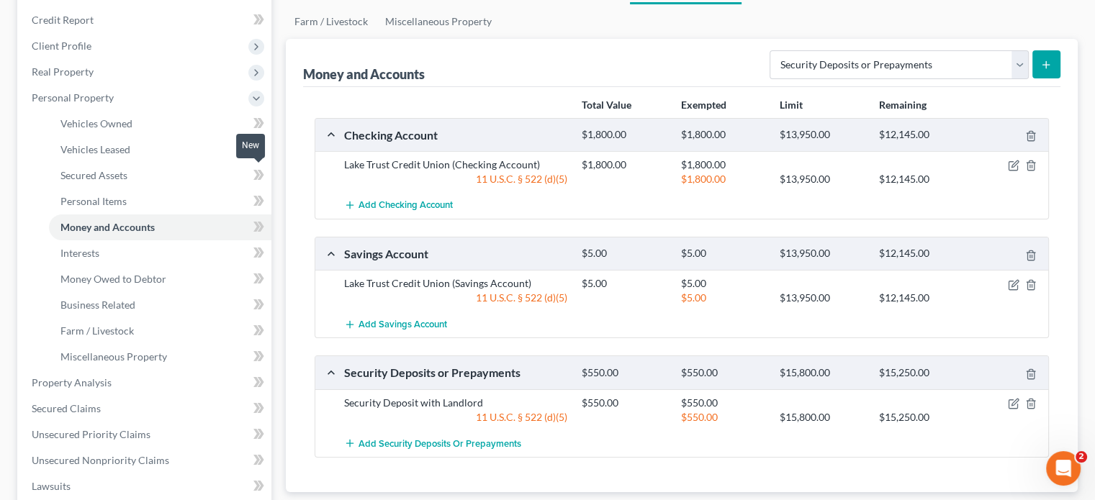
scroll to position [216, 0]
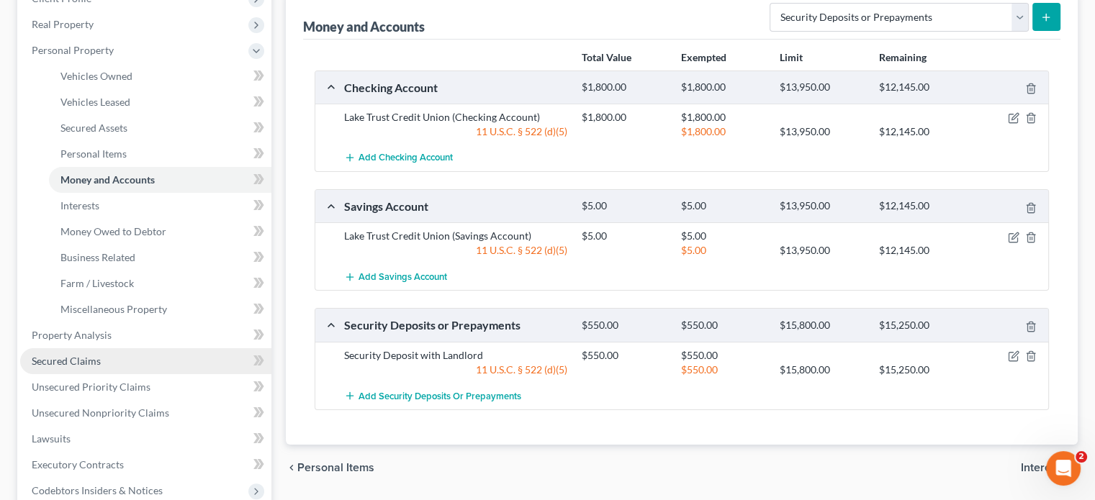
click at [92, 362] on span "Secured Claims" at bounding box center [66, 361] width 69 height 12
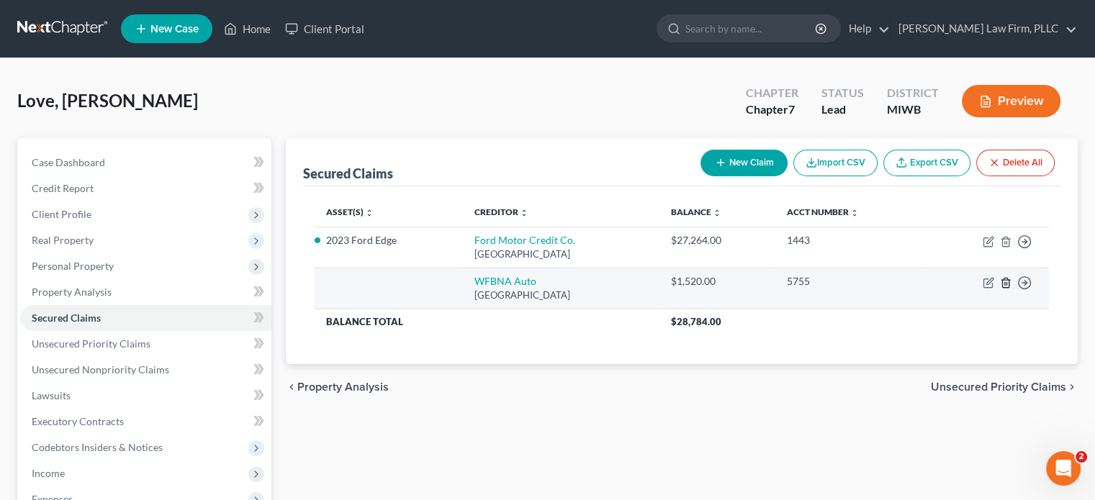
click at [1005, 284] on line "button" at bounding box center [1005, 283] width 0 height 3
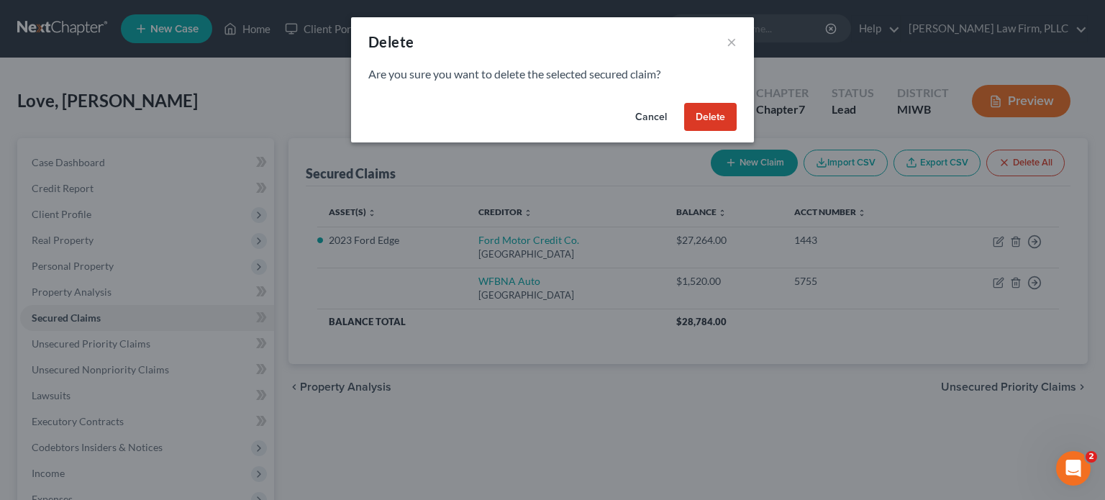
click at [728, 121] on button "Delete" at bounding box center [710, 117] width 53 height 29
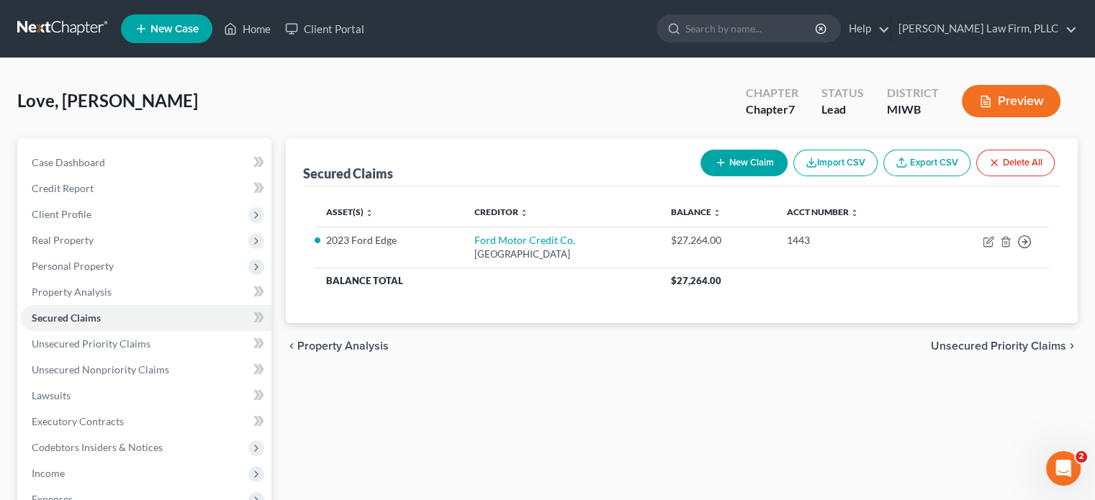
click at [1007, 96] on button "Preview" at bounding box center [1011, 101] width 99 height 32
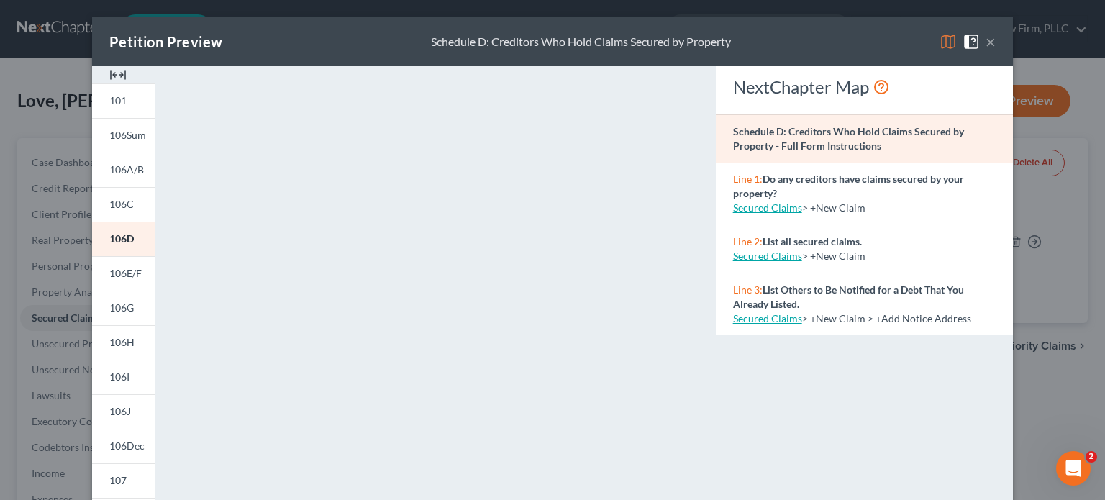
click at [986, 37] on button "×" at bounding box center [991, 41] width 10 height 17
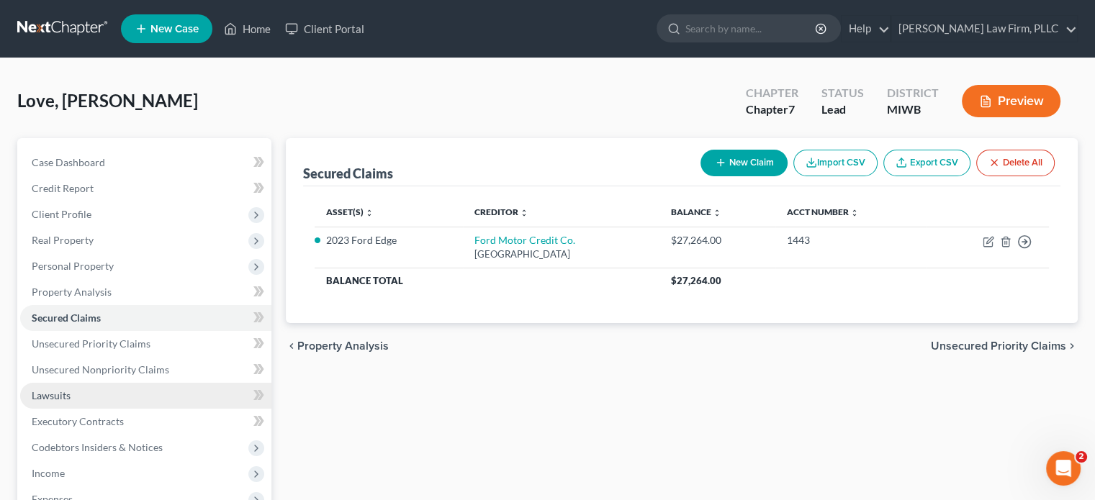
scroll to position [72, 0]
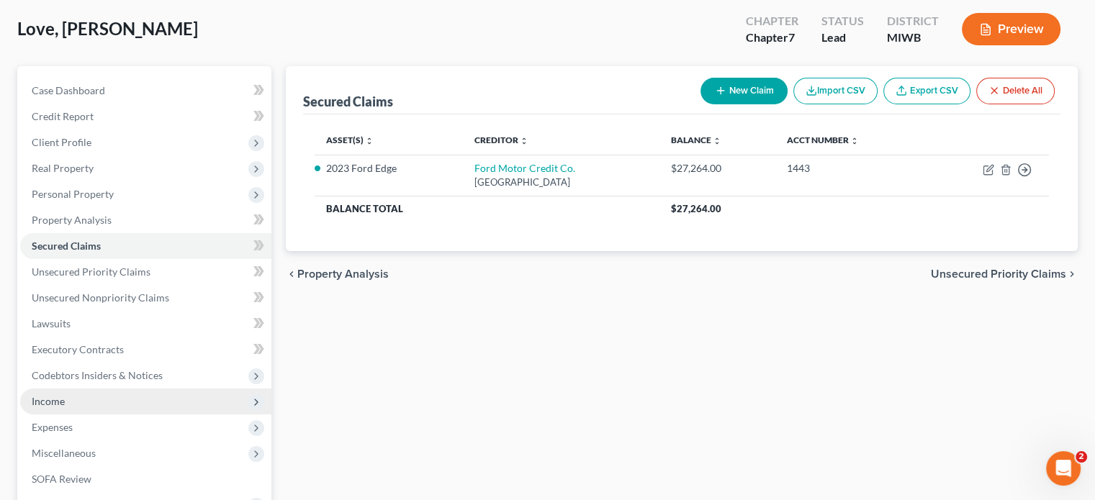
click at [71, 401] on span "Income" at bounding box center [145, 402] width 251 height 26
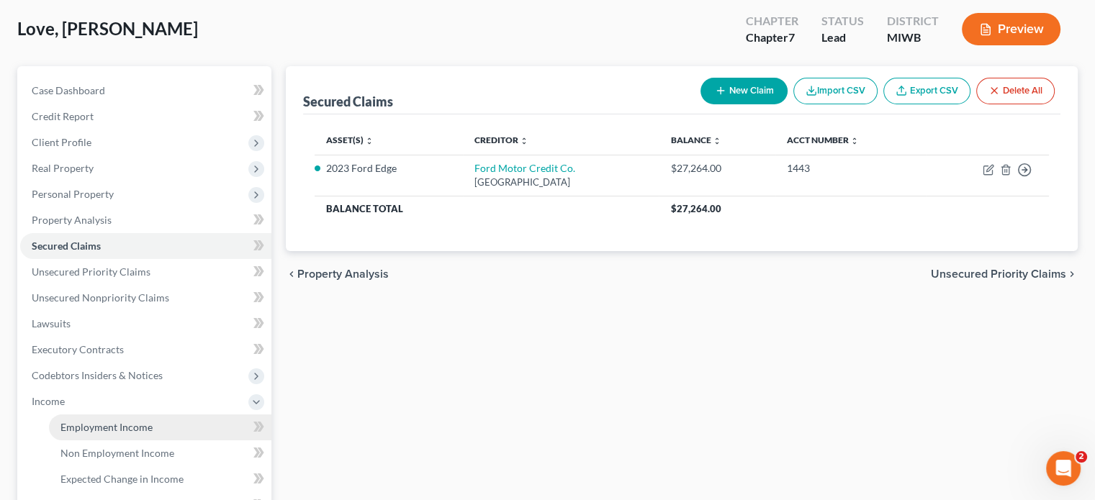
click at [125, 425] on span "Employment Income" at bounding box center [106, 427] width 92 height 12
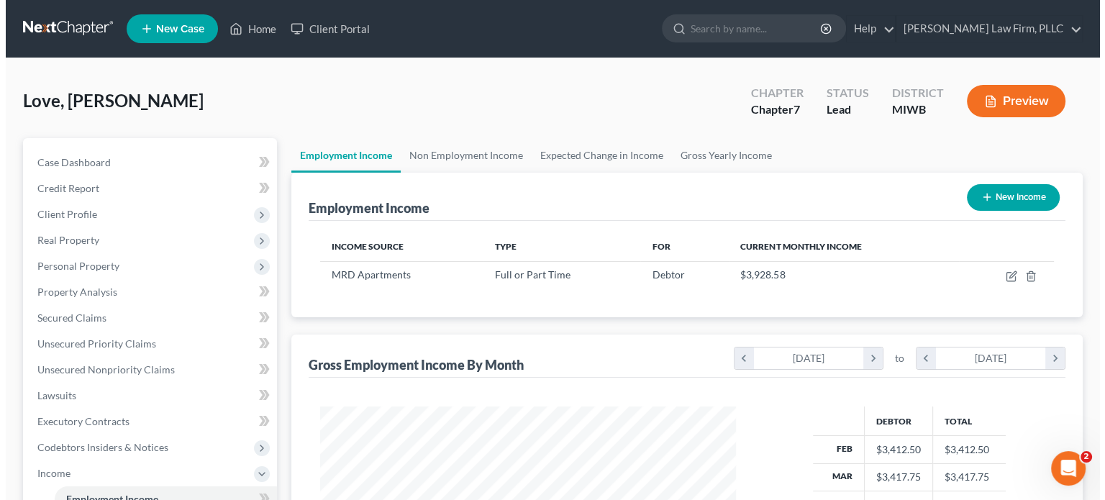
scroll to position [256, 444]
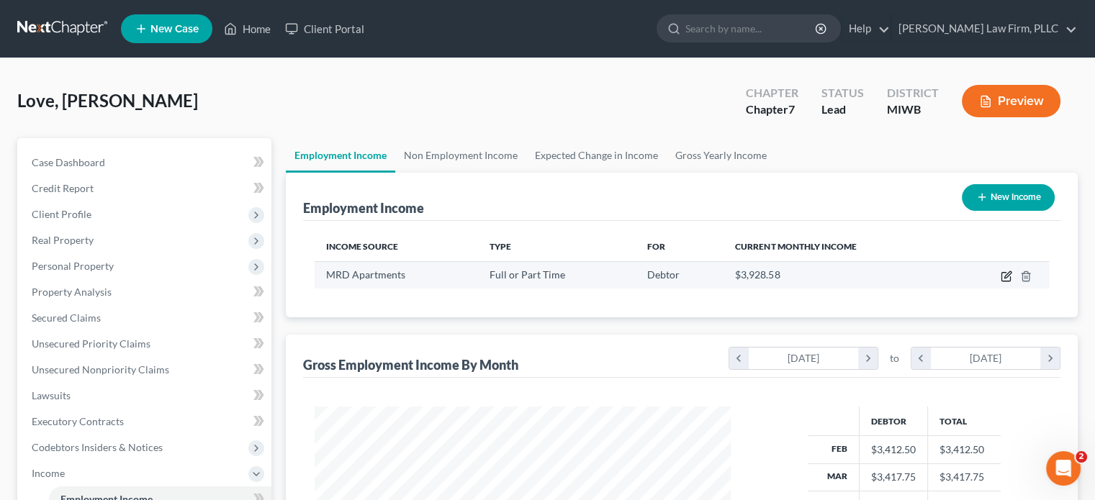
click at [1008, 276] on icon "button" at bounding box center [1006, 277] width 12 height 12
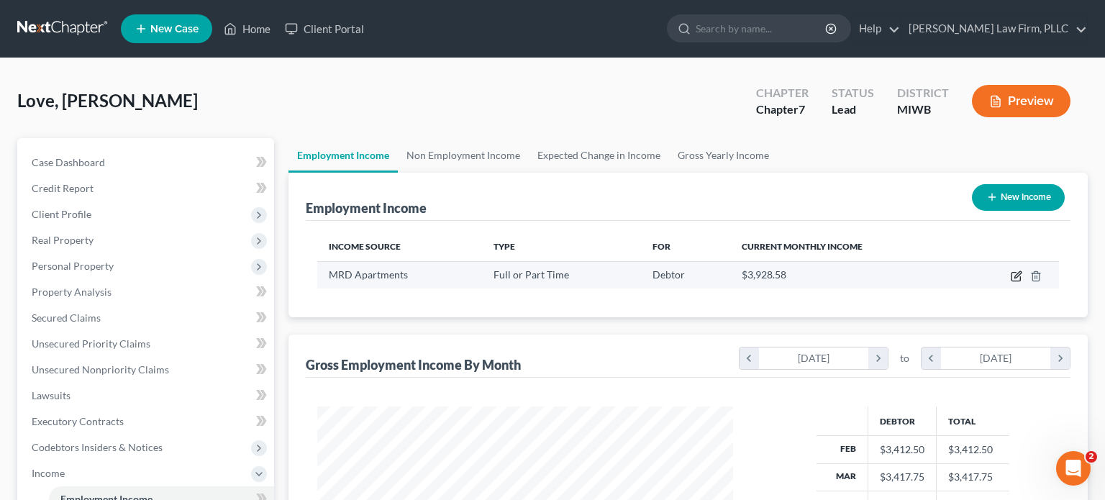
select select "0"
select select "23"
select select "2"
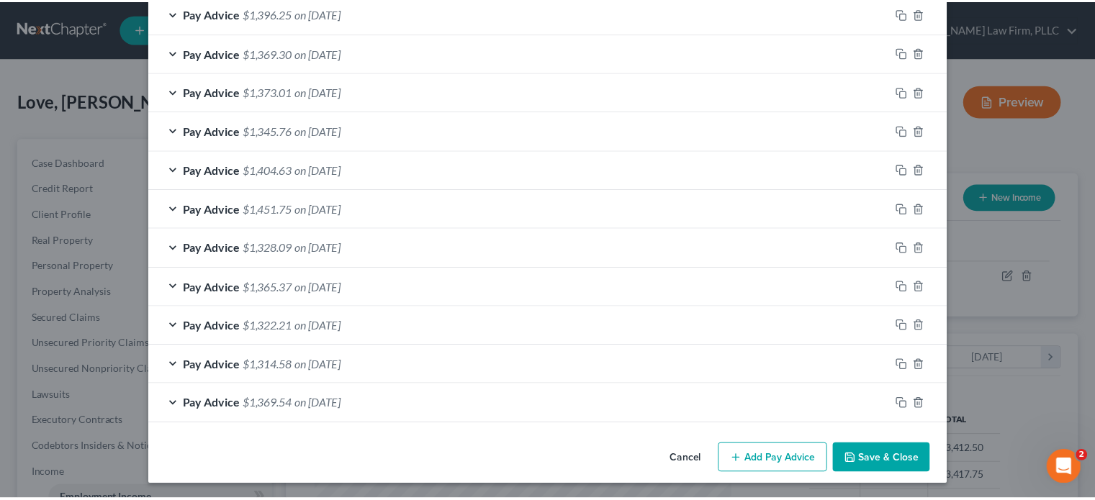
scroll to position [613, 0]
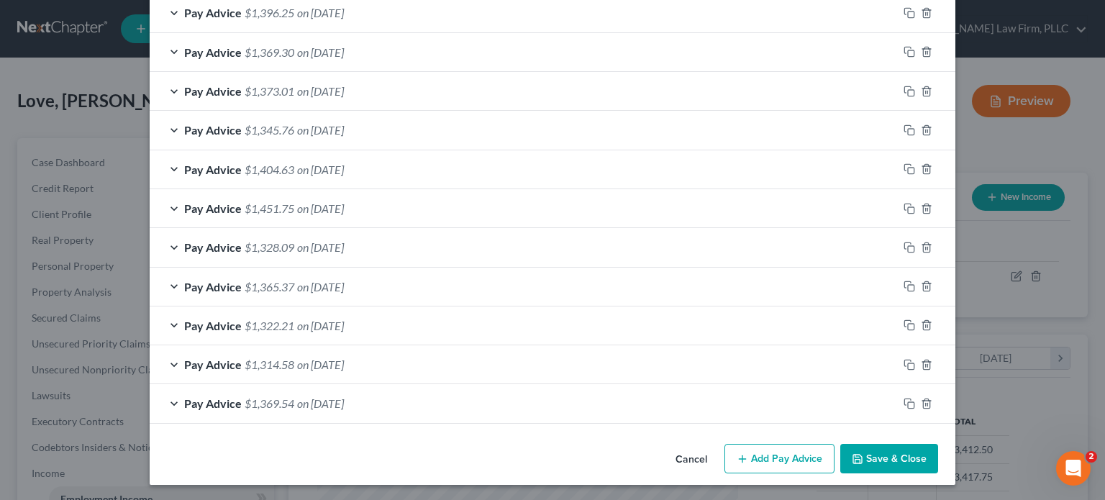
click at [917, 463] on button "Save & Close" at bounding box center [890, 459] width 98 height 30
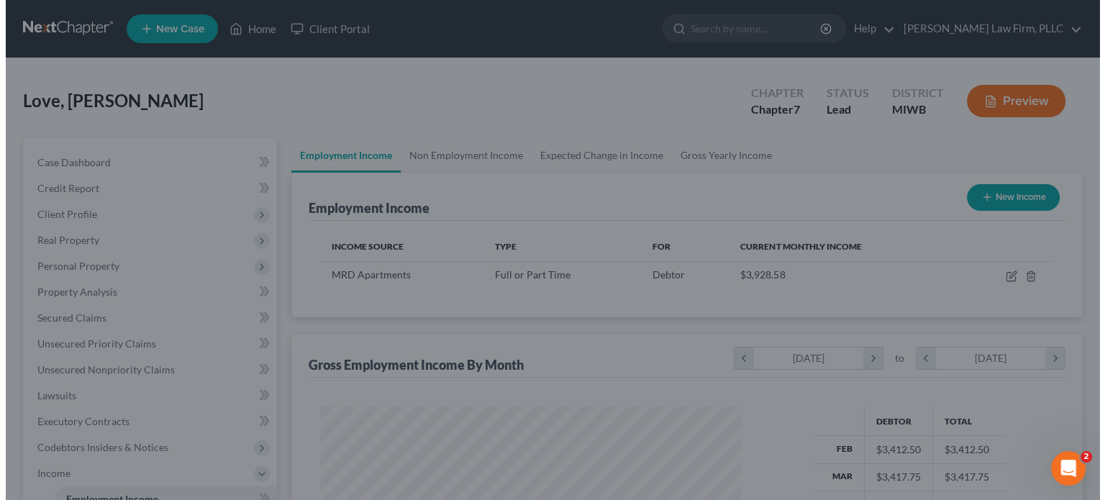
scroll to position [719443, 719255]
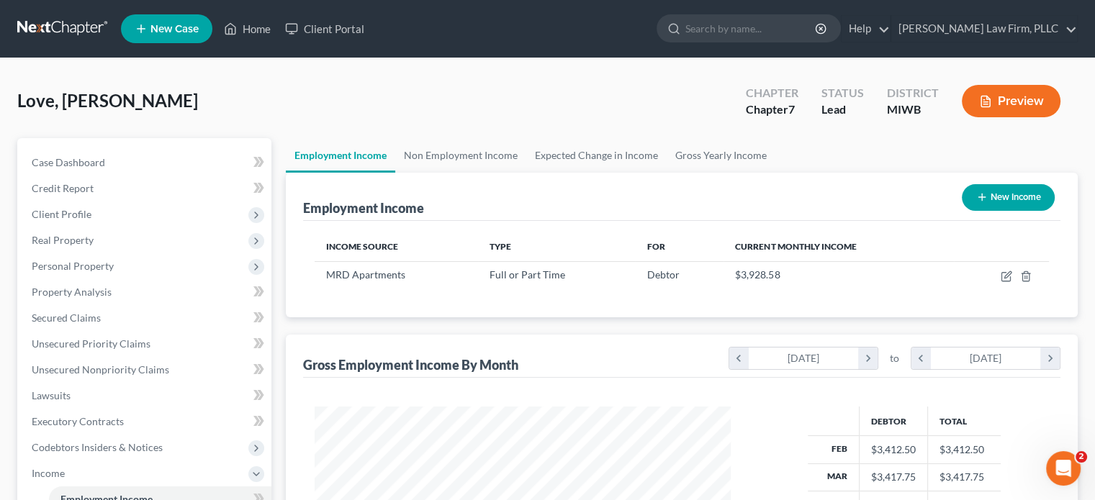
click at [1016, 106] on button "Preview" at bounding box center [1011, 101] width 99 height 32
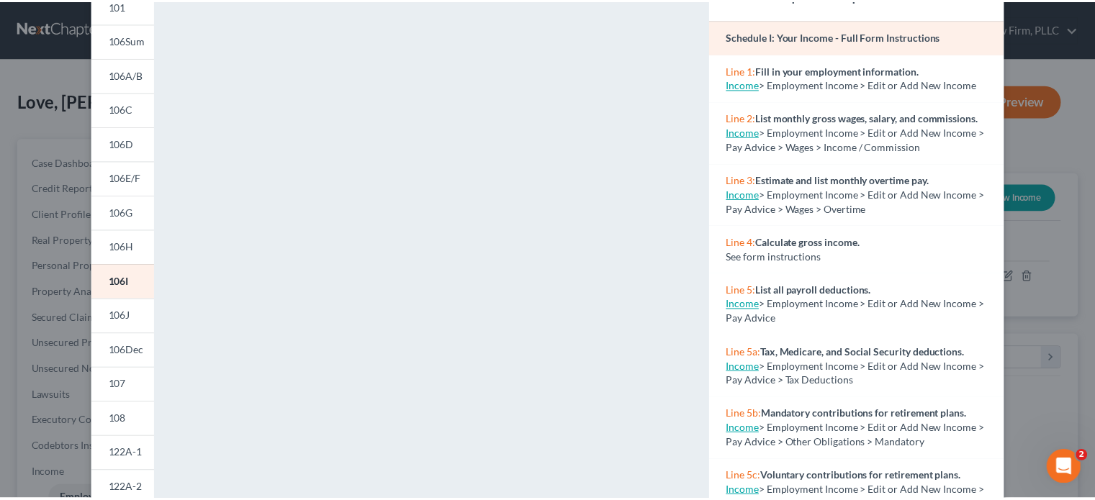
scroll to position [0, 0]
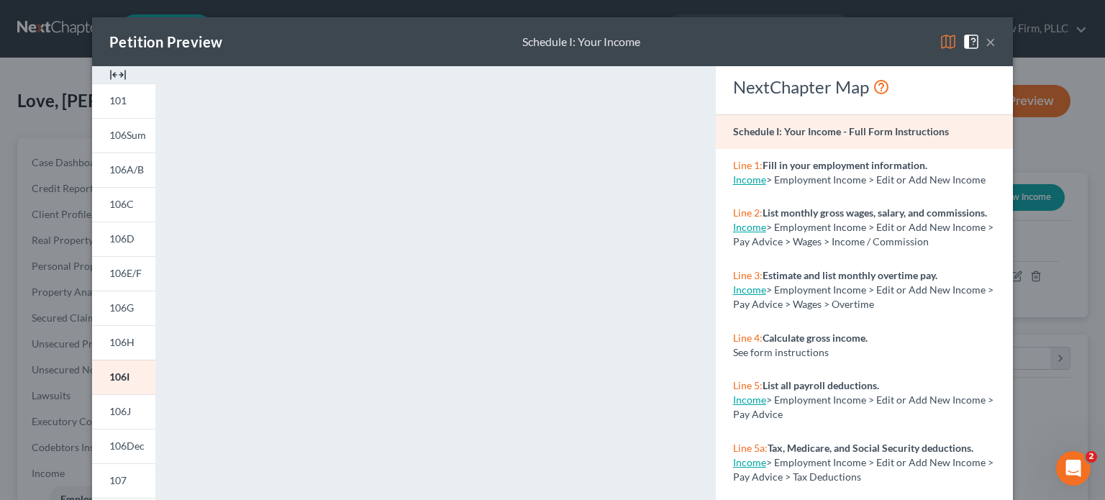
click at [986, 45] on button "×" at bounding box center [991, 41] width 10 height 17
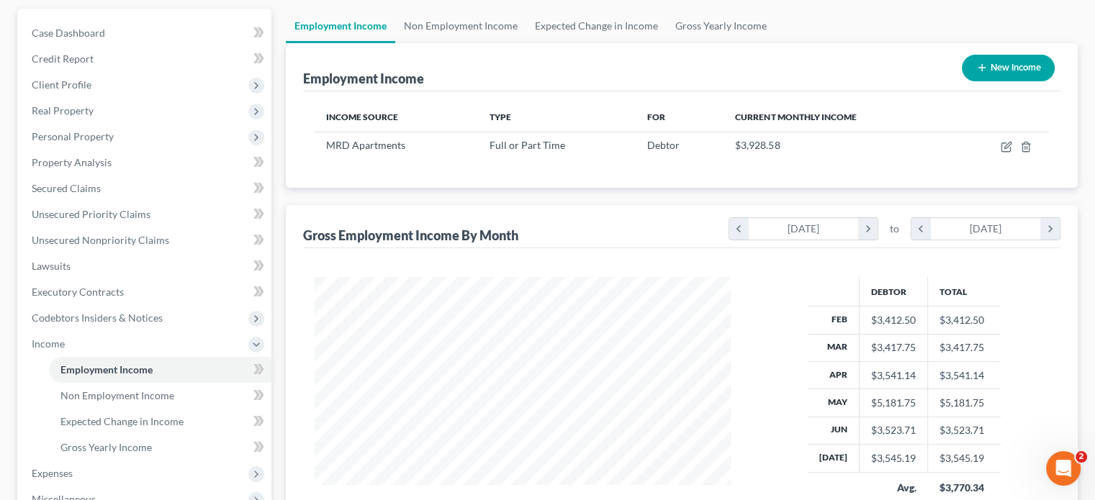
scroll to position [144, 0]
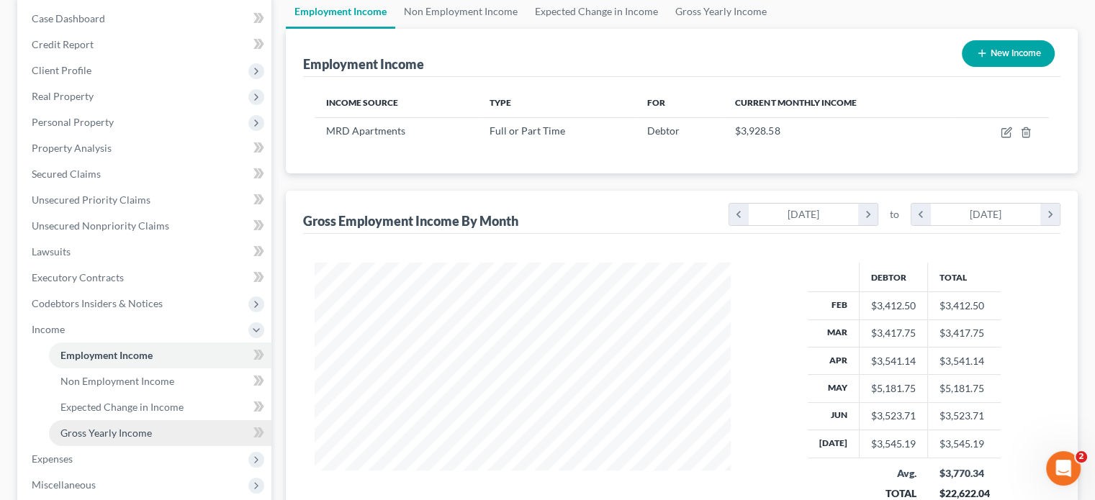
click at [114, 433] on span "Gross Yearly Income" at bounding box center [105, 433] width 91 height 12
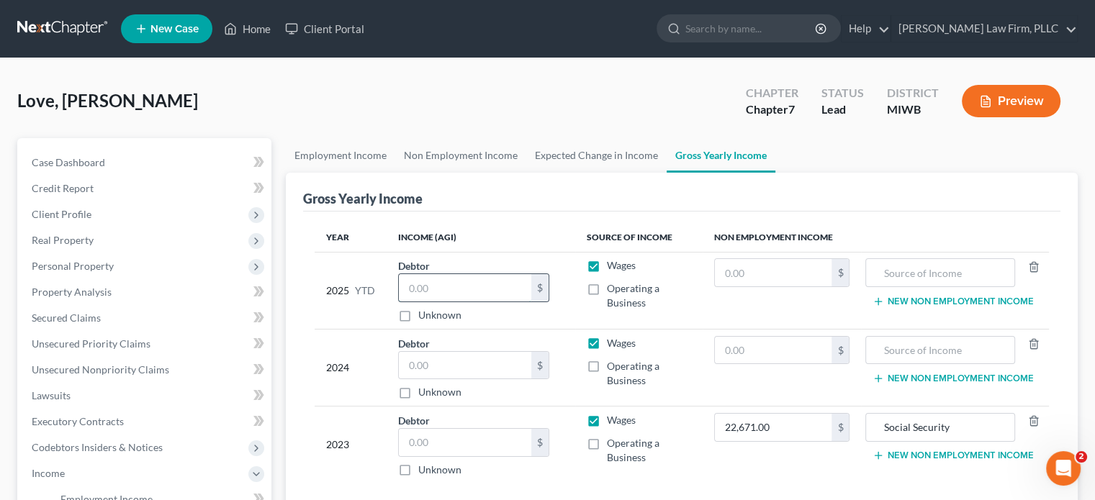
click at [453, 289] on input "text" at bounding box center [465, 287] width 132 height 27
click at [417, 284] on input "027,879" at bounding box center [465, 287] width 132 height 27
click at [415, 287] on input "027,879" at bounding box center [465, 287] width 132 height 27
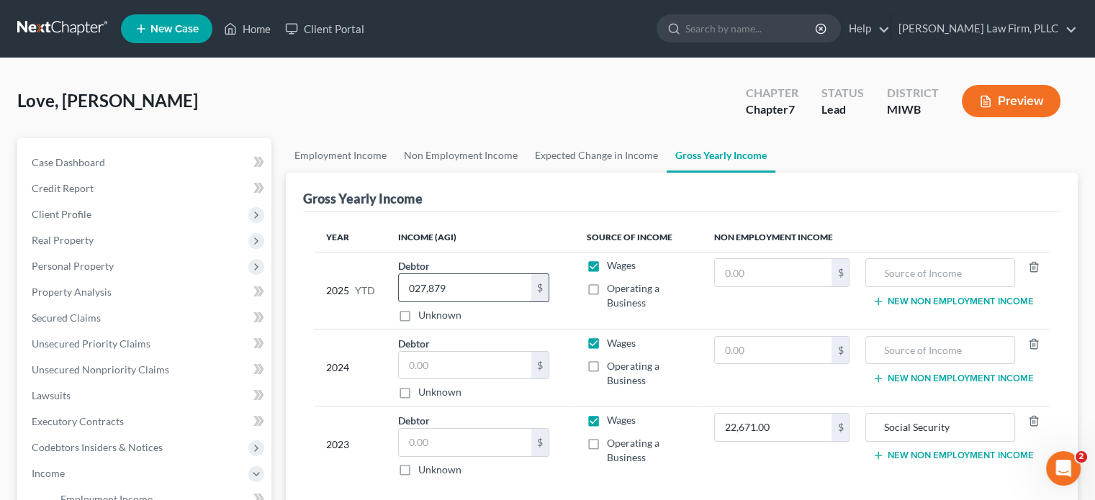
click at [413, 289] on input "027,879" at bounding box center [465, 287] width 132 height 27
type input "27,879"
click at [792, 276] on input "text" at bounding box center [773, 272] width 117 height 27
drag, startPoint x: 446, startPoint y: 350, endPoint x: 449, endPoint y: 360, distance: 10.5
click at [448, 353] on input "text" at bounding box center [465, 365] width 132 height 27
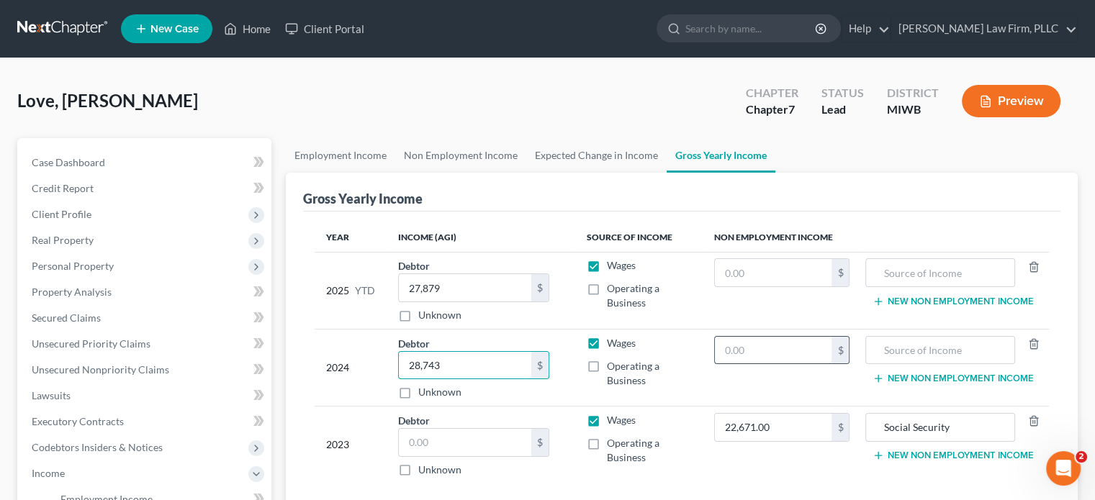
type input "28,743"
click at [783, 348] on input "text" at bounding box center [773, 350] width 117 height 27
type input "31,186"
click at [910, 352] on input "text" at bounding box center [939, 350] width 133 height 27
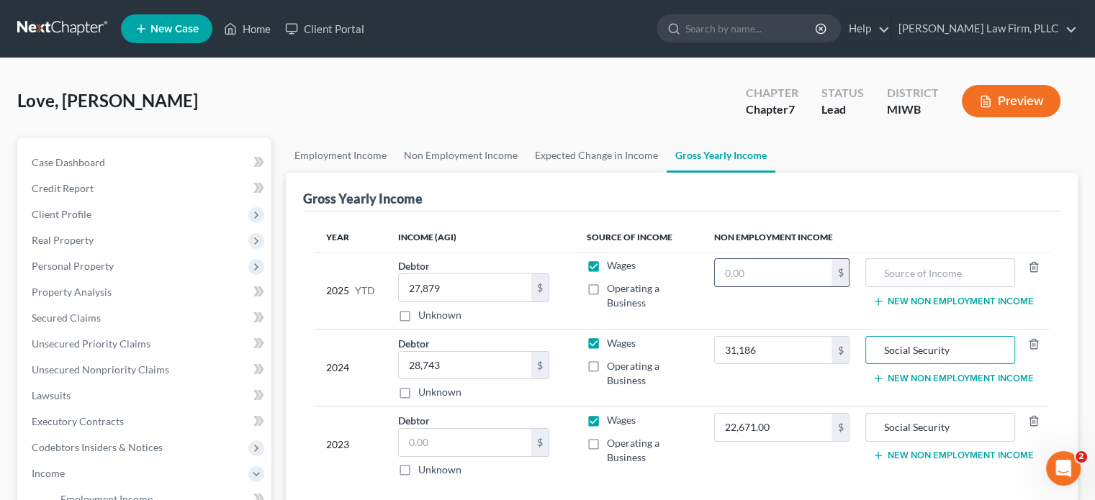
type input "Social Security"
click at [771, 276] on input "text" at bounding box center [773, 272] width 117 height 27
type input "20,790"
click at [936, 268] on input "text" at bounding box center [939, 272] width 133 height 27
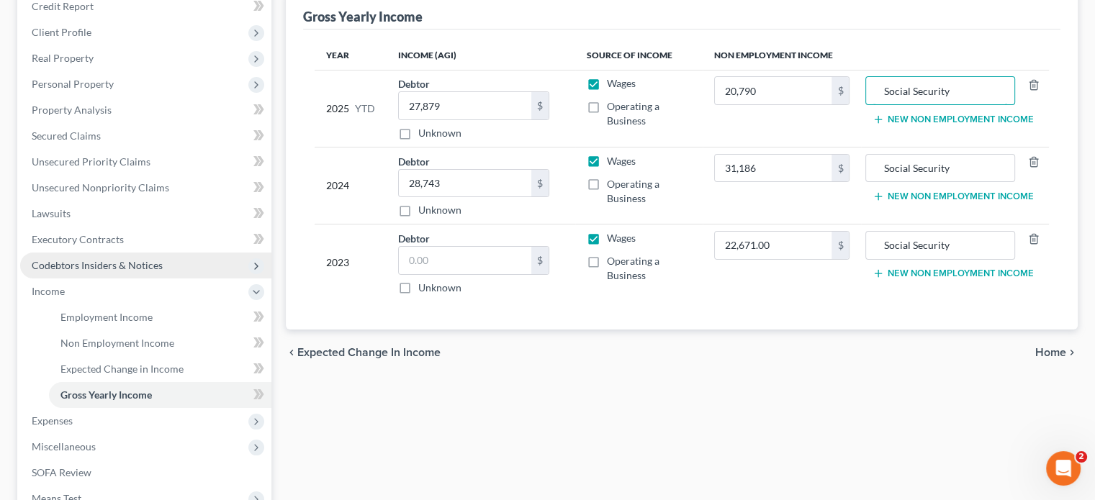
scroll to position [216, 0]
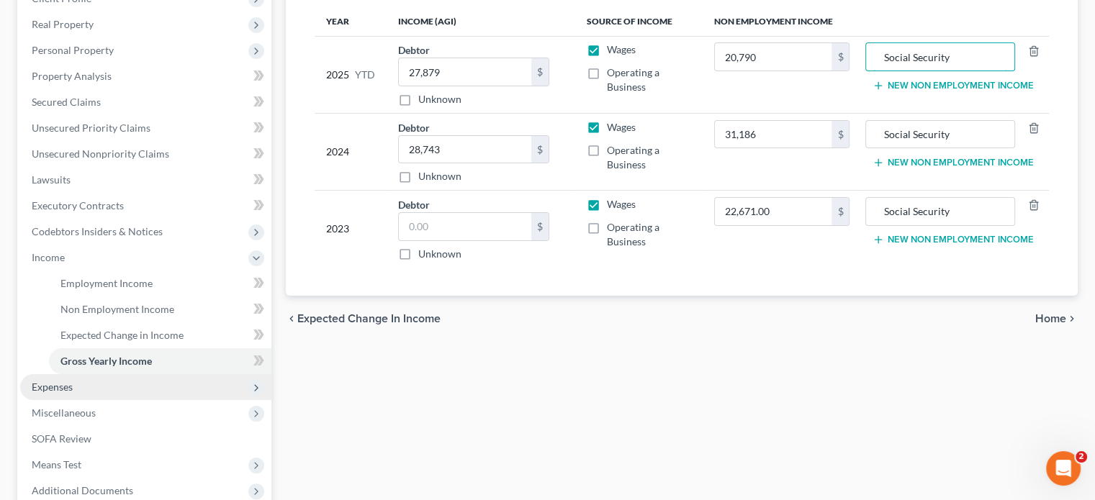
type input "Social Security"
click at [124, 389] on span "Expenses" at bounding box center [145, 387] width 251 height 26
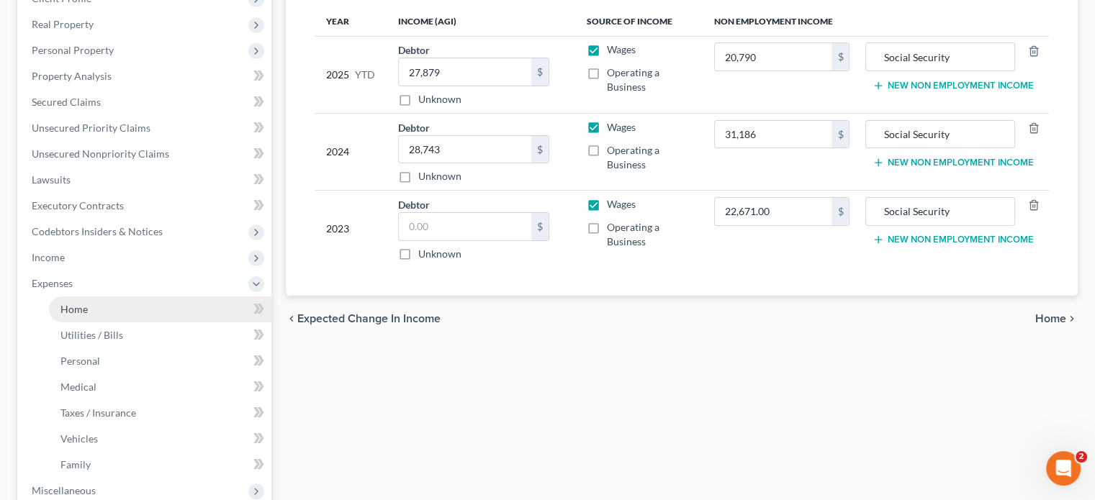
click at [114, 309] on link "Home" at bounding box center [160, 310] width 222 height 26
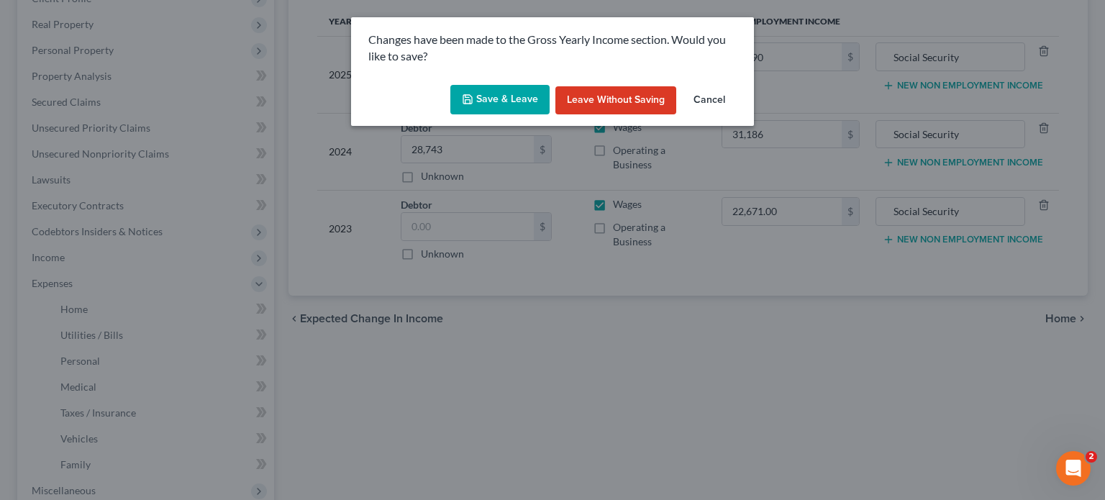
click at [491, 86] on button "Save & Leave" at bounding box center [500, 100] width 99 height 30
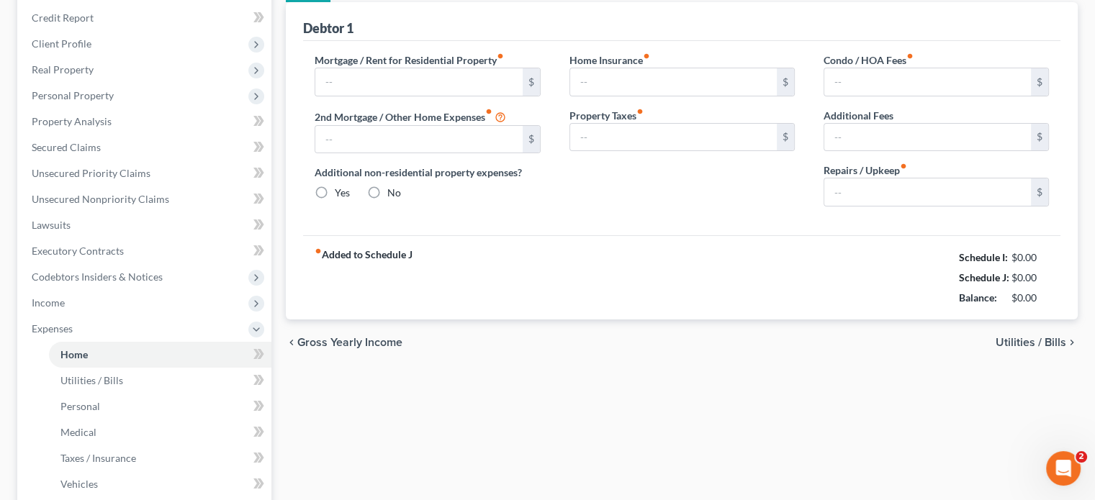
type input "700.00"
type input "0.00"
radio input "true"
type input "0.00"
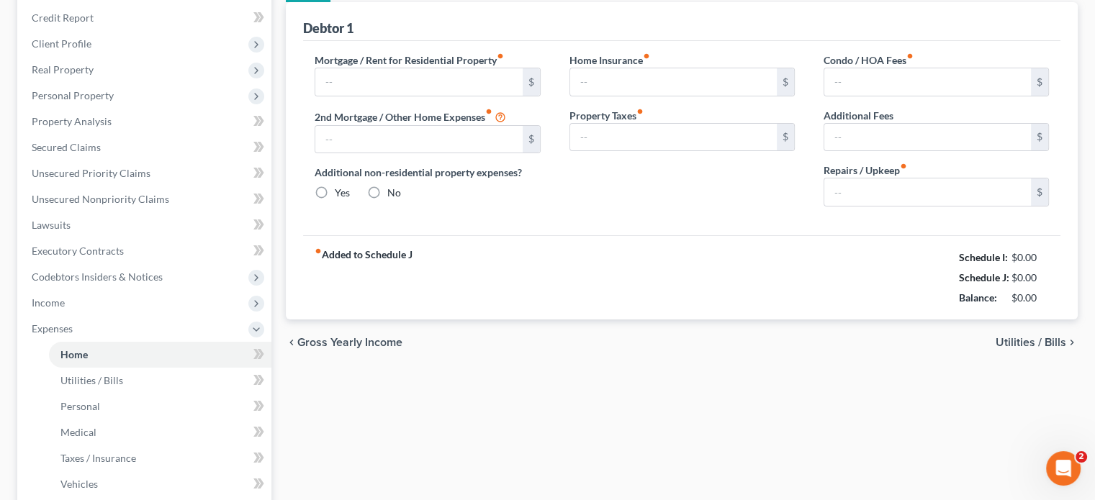
type input "0.00"
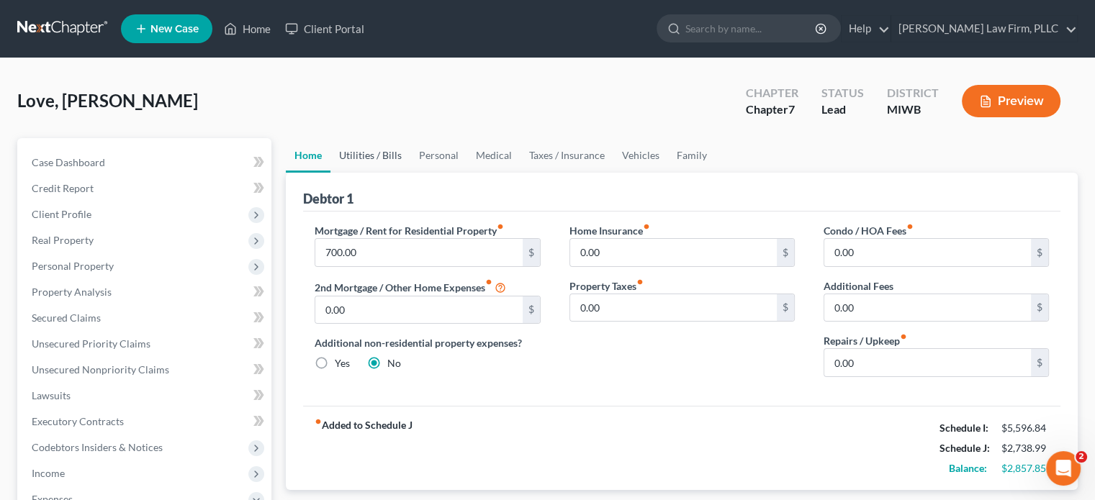
click at [371, 152] on link "Utilities / Bills" at bounding box center [370, 155] width 80 height 35
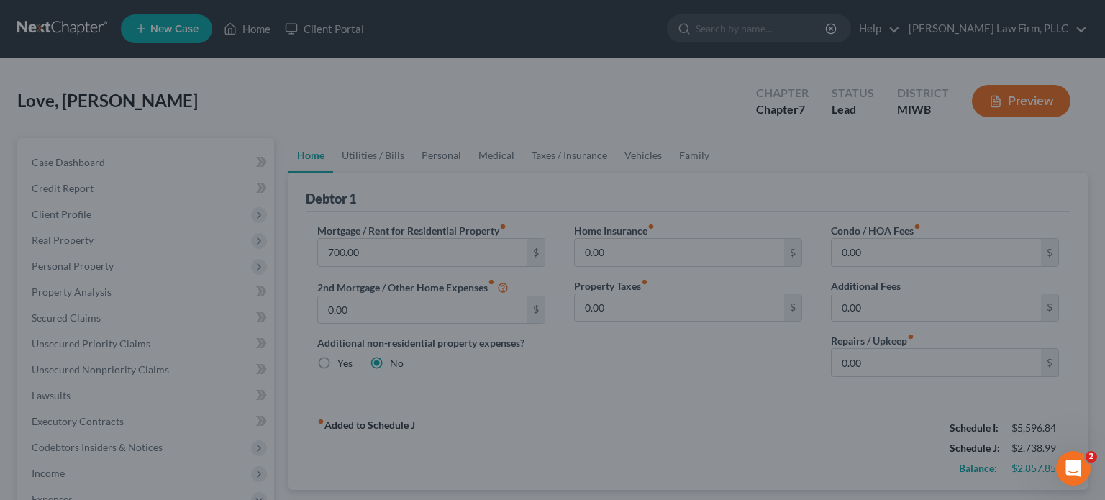
click at [245, 154] on div at bounding box center [552, 250] width 1105 height 500
click at [63, 350] on div at bounding box center [552, 250] width 1105 height 500
click at [64, 345] on div at bounding box center [552, 250] width 1105 height 500
click at [0, 145] on div at bounding box center [552, 250] width 1105 height 500
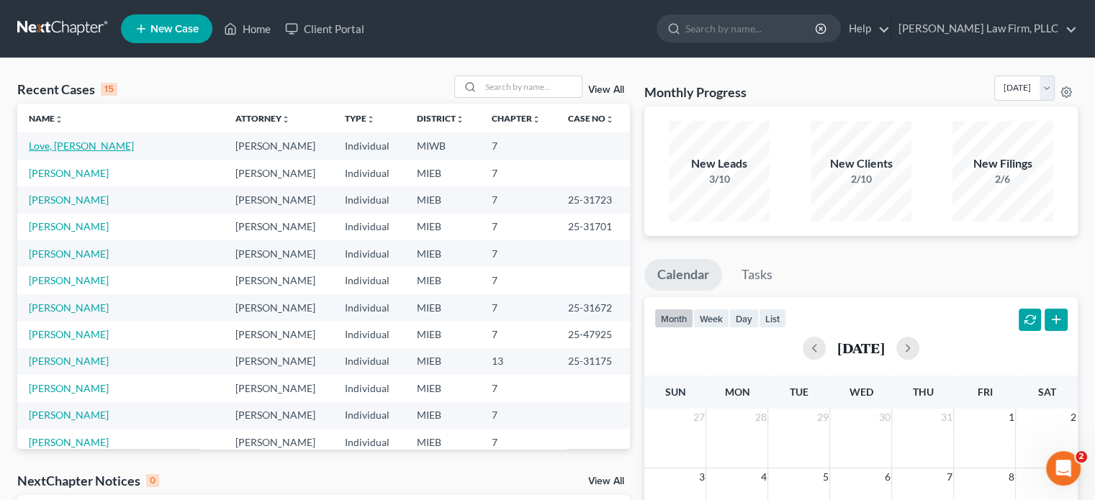
click at [53, 149] on link "Love, [PERSON_NAME]" at bounding box center [81, 146] width 105 height 12
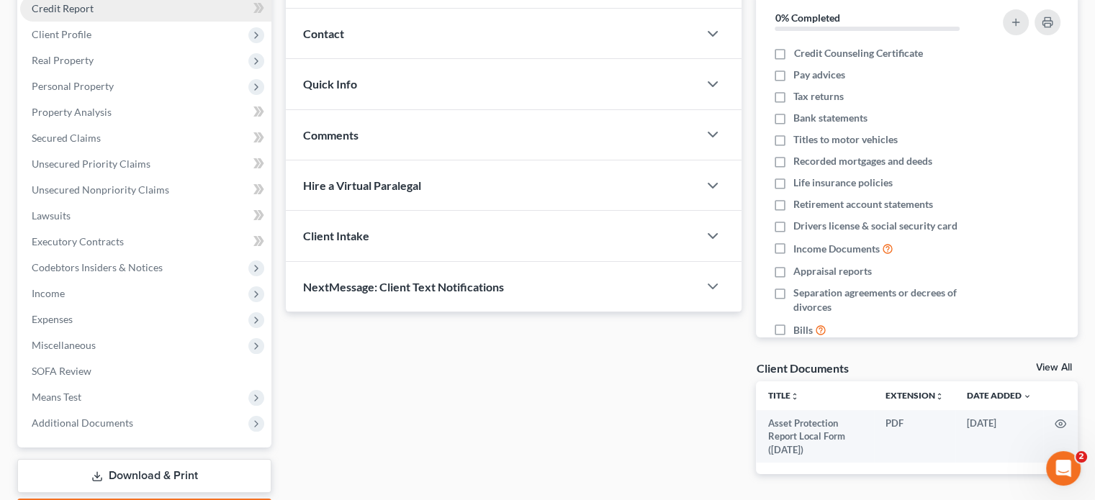
scroll to position [216, 0]
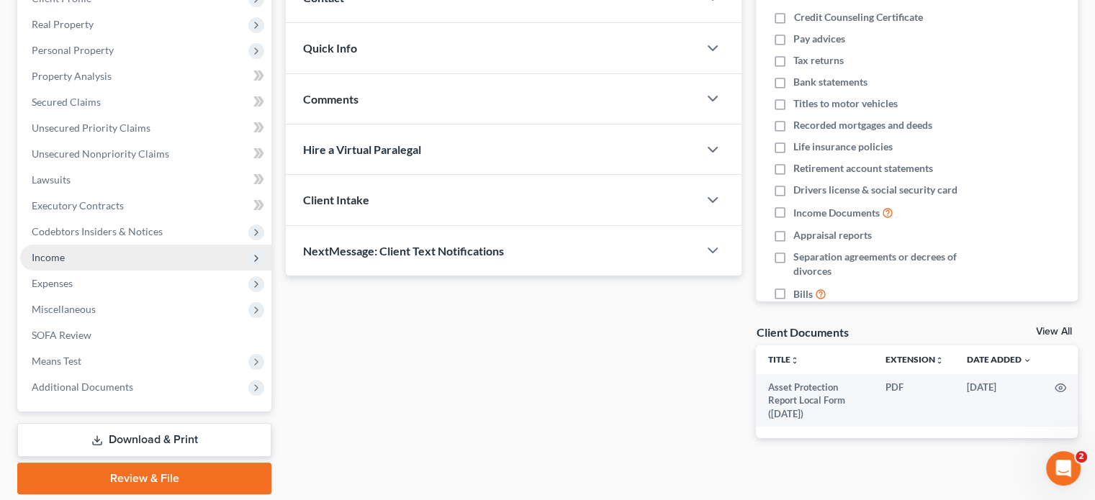
click at [60, 253] on span "Income" at bounding box center [48, 257] width 33 height 12
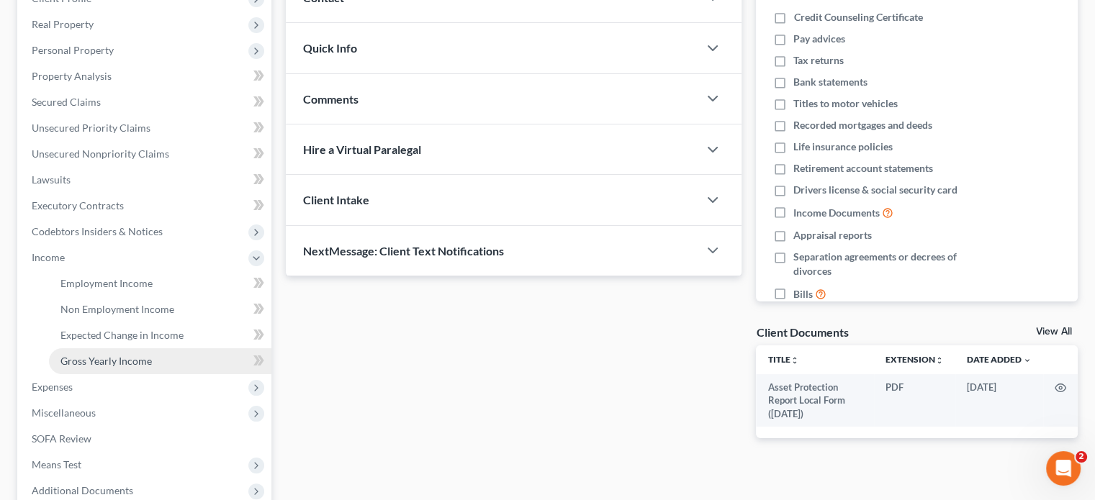
click at [83, 358] on span "Gross Yearly Income" at bounding box center [105, 361] width 91 height 12
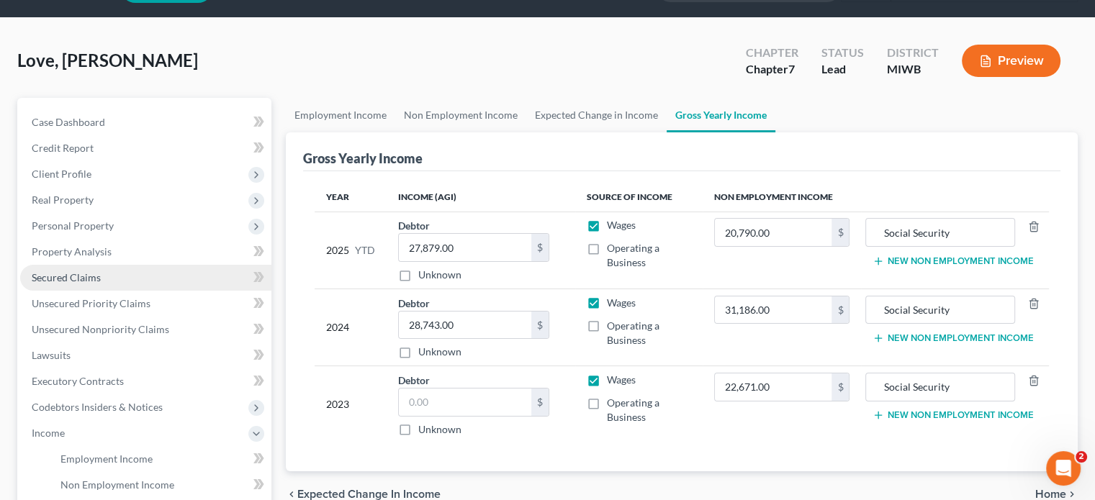
scroll to position [72, 0]
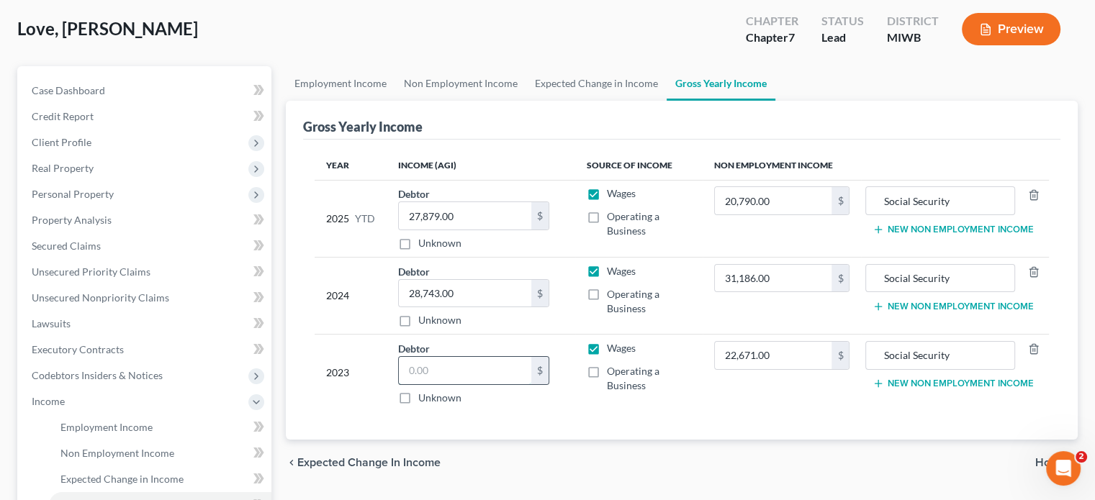
click at [423, 362] on input "text" at bounding box center [465, 370] width 132 height 27
type input "20,417"
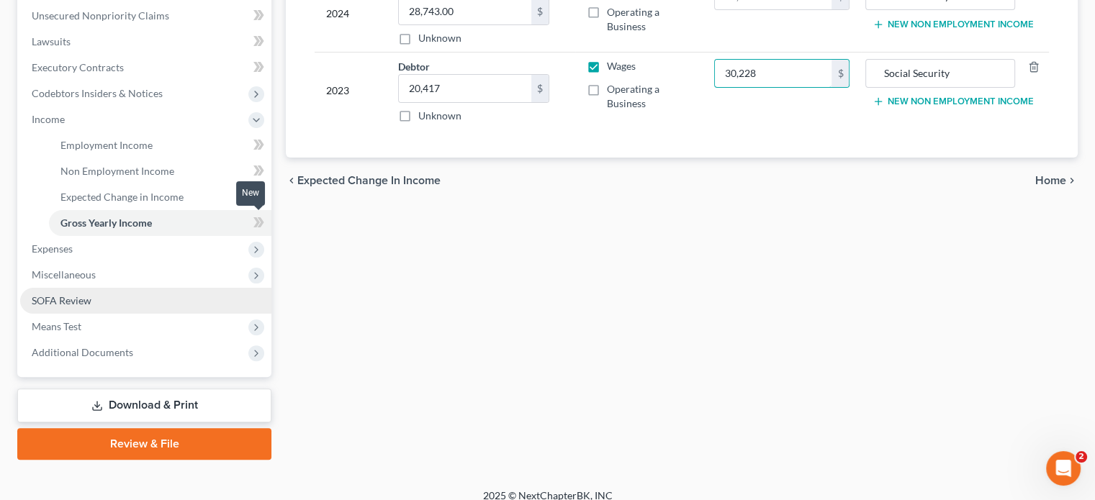
scroll to position [360, 0]
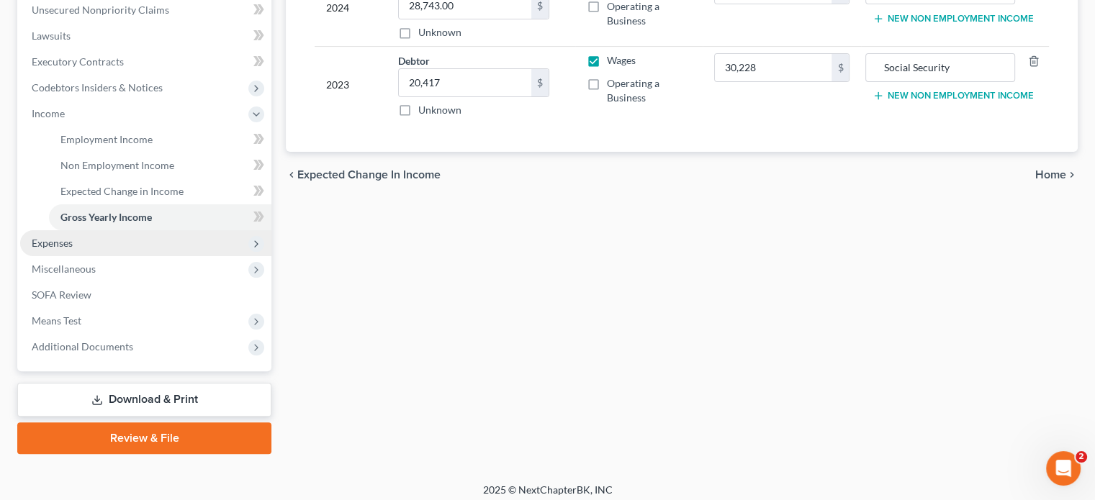
click at [60, 240] on span "Expenses" at bounding box center [52, 243] width 41 height 12
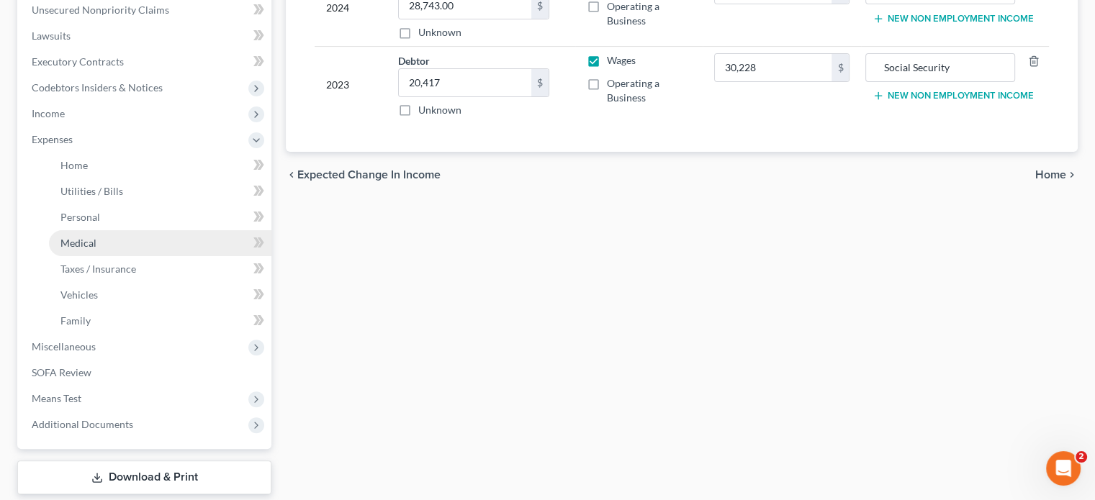
click at [95, 241] on span "Medical" at bounding box center [78, 243] width 36 height 12
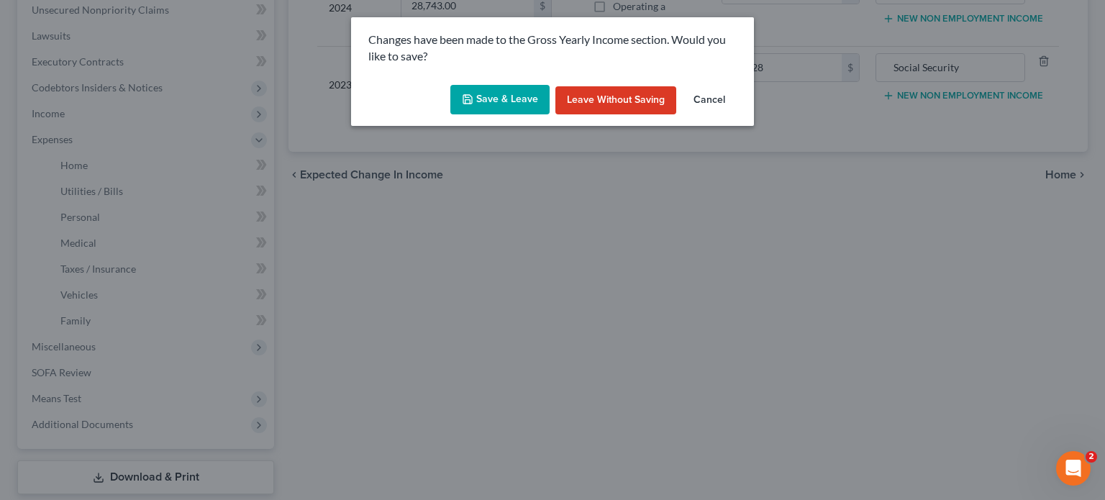
click at [481, 89] on button "Save & Leave" at bounding box center [500, 100] width 99 height 30
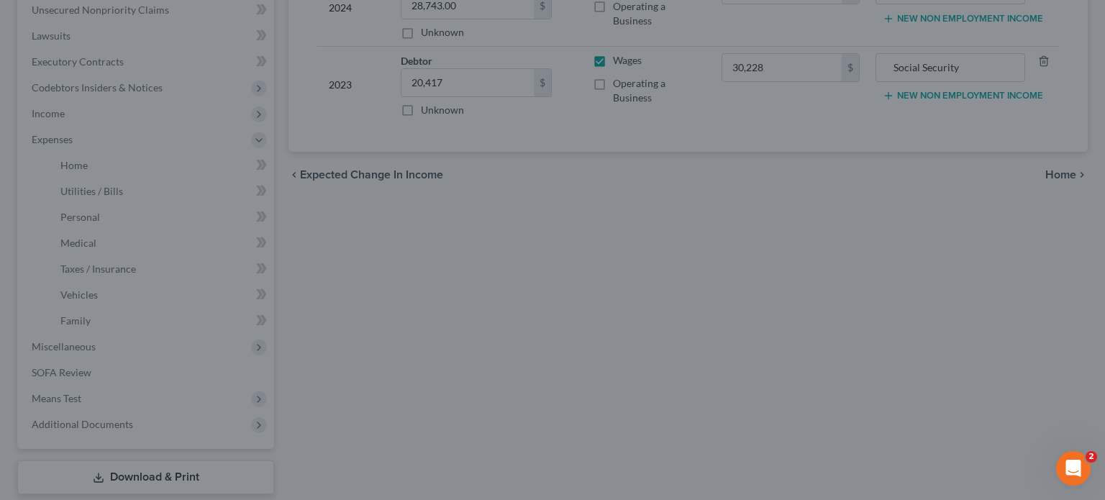
type input "30,228.00"
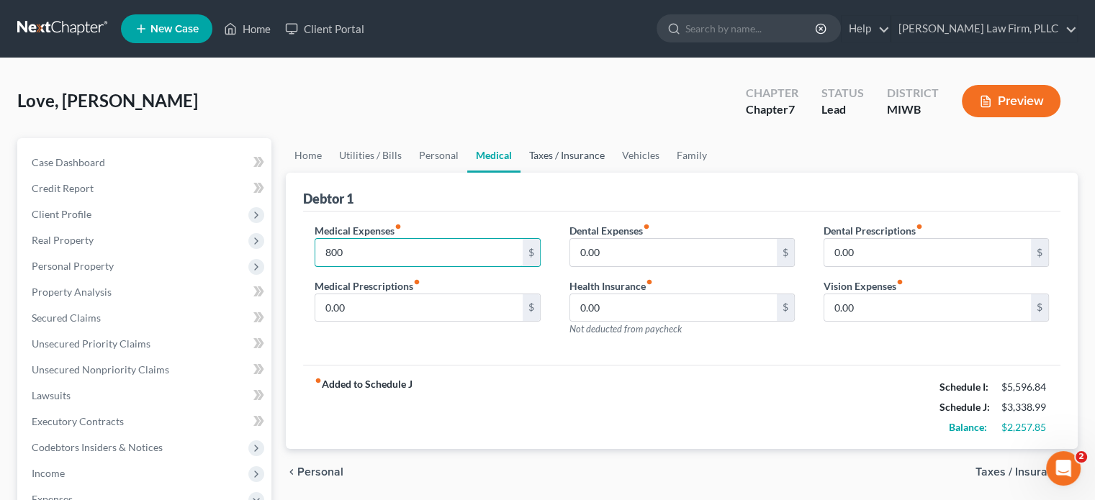
type input "800"
click at [543, 152] on link "Taxes / Insurance" at bounding box center [566, 155] width 93 height 35
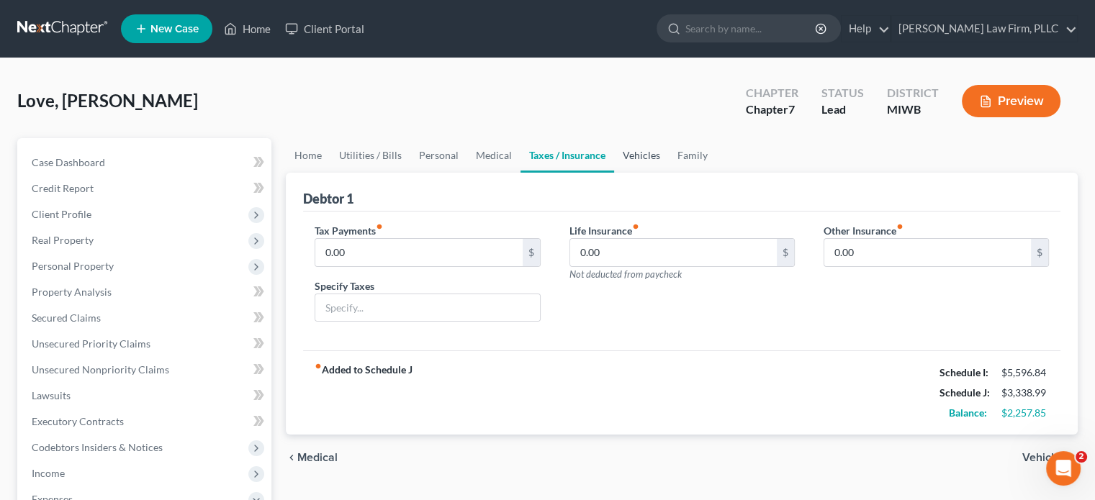
click at [633, 152] on link "Vehicles" at bounding box center [641, 155] width 55 height 35
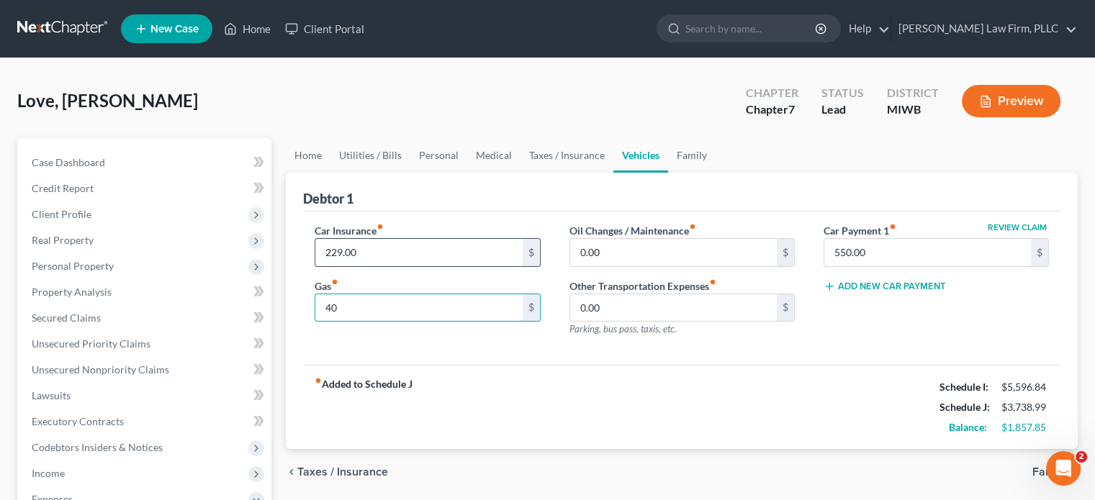
type input "4"
type input "5"
type input "4"
type input "500"
click at [691, 163] on link "Family" at bounding box center [692, 155] width 48 height 35
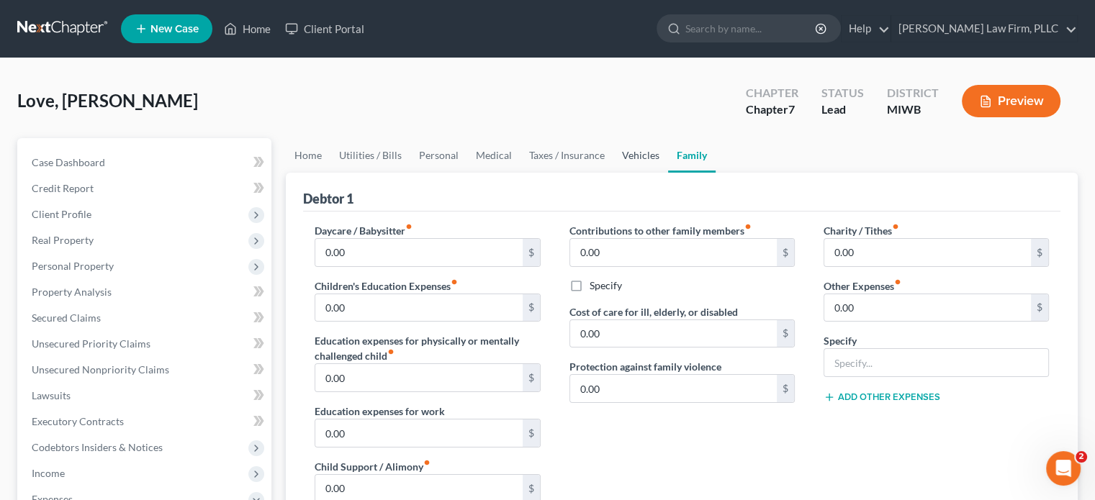
click at [636, 150] on link "Vehicles" at bounding box center [640, 155] width 55 height 35
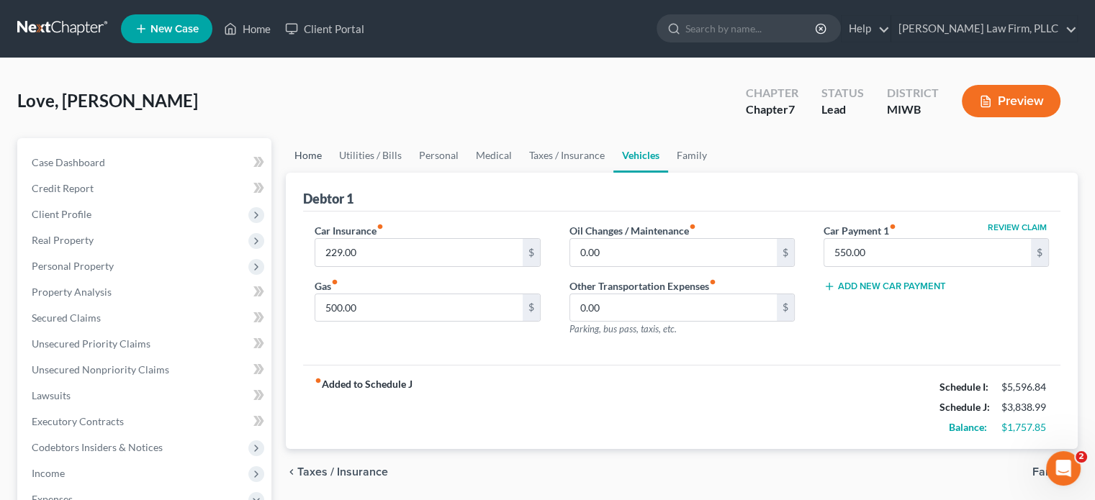
click at [315, 152] on link "Home" at bounding box center [308, 155] width 45 height 35
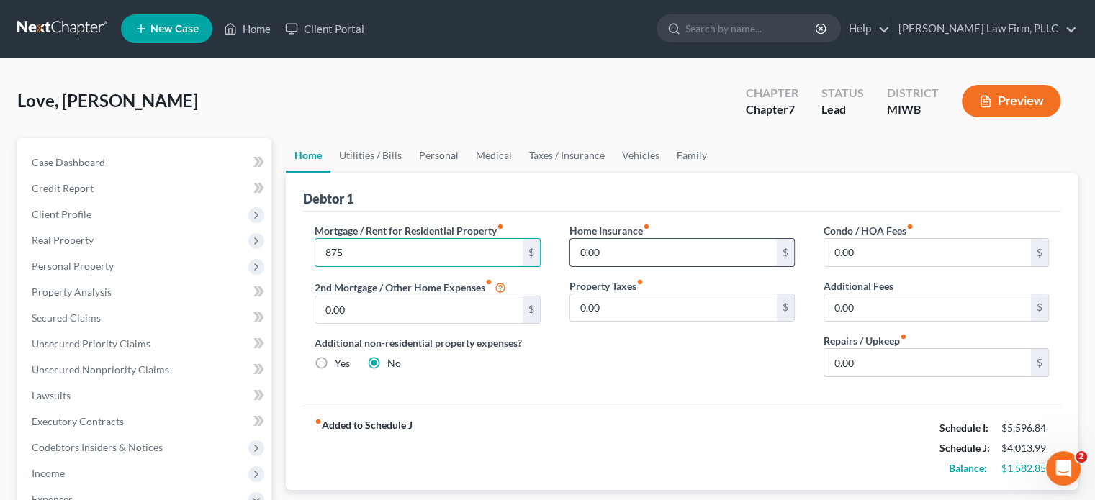
type input "875"
type input "11"
type input "15"
click at [382, 158] on link "Utilities / Bills" at bounding box center [370, 155] width 80 height 35
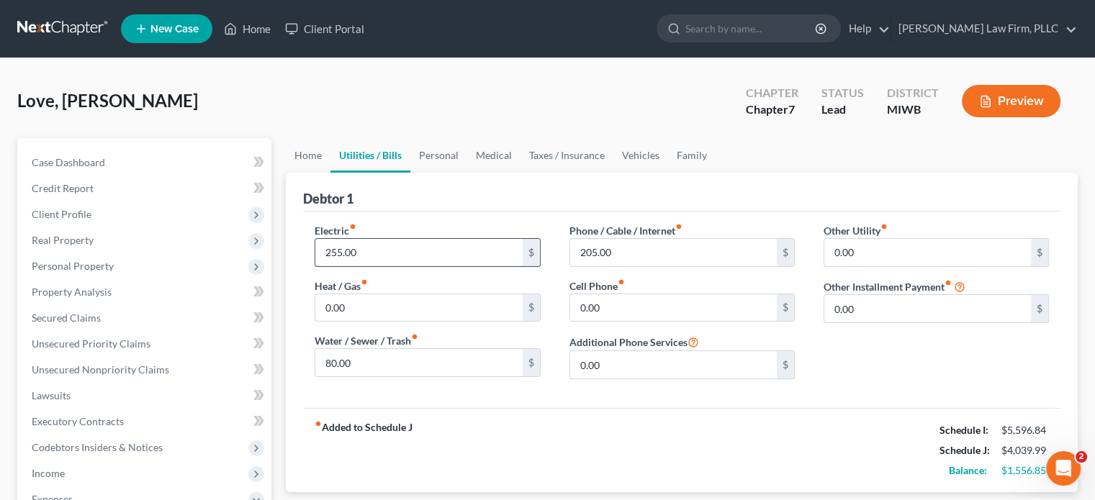
drag, startPoint x: 400, startPoint y: 266, endPoint x: 363, endPoint y: 256, distance: 38.6
click at [363, 256] on div "Electric fiber_manual_record 255.00 $ Heat / Gas fiber_manual_record 0.00 $ Wat…" at bounding box center [427, 307] width 254 height 168
type input "300"
type input "125"
type input "425"
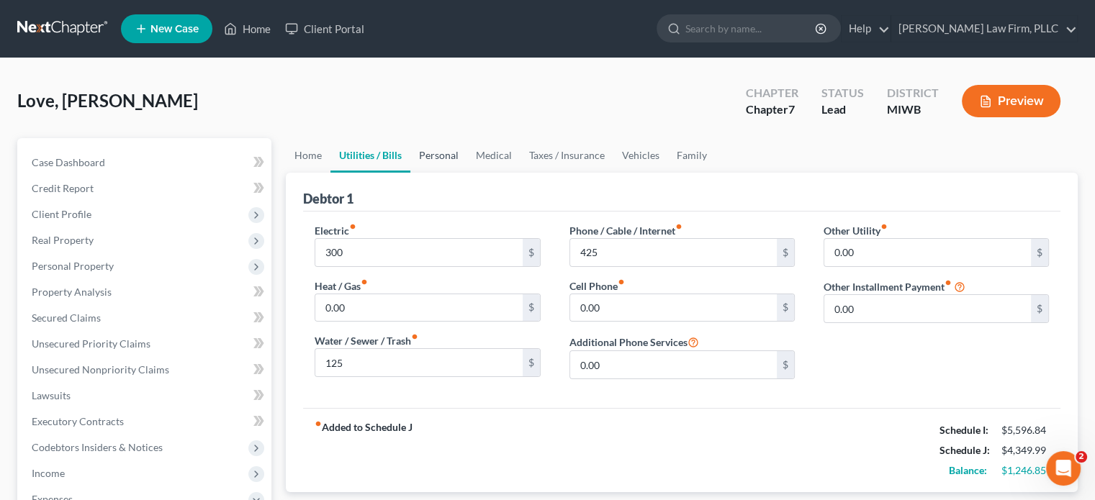
click at [444, 152] on link "Personal" at bounding box center [438, 155] width 57 height 35
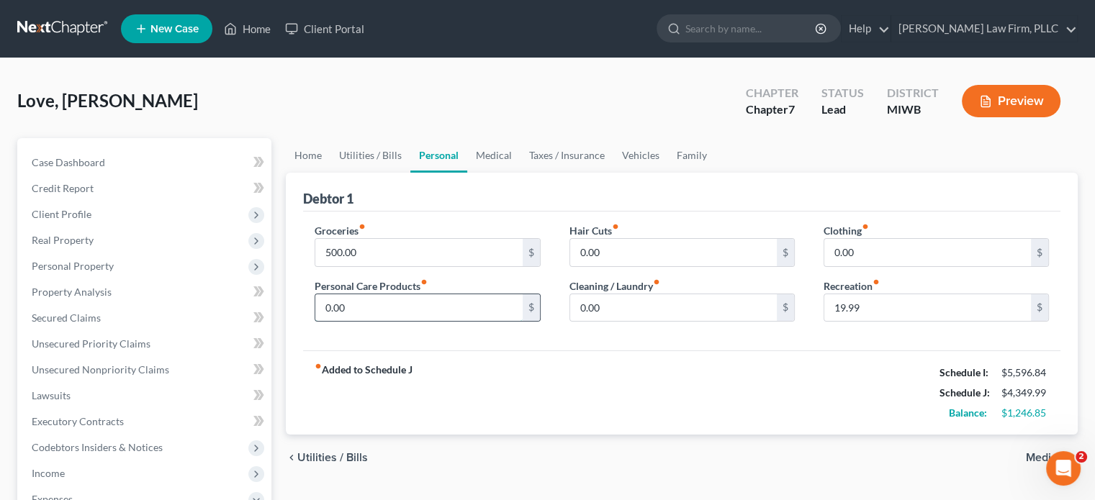
click at [400, 296] on input "0.00" at bounding box center [418, 307] width 207 height 27
type input "75"
type input "50"
type input "40"
type input "100"
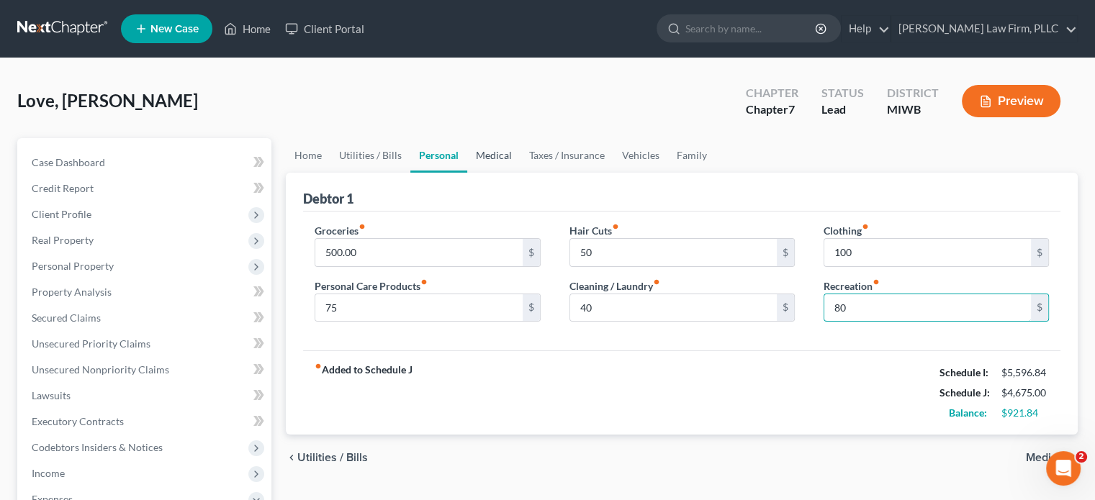
type input "80"
click at [502, 148] on link "Medical" at bounding box center [493, 155] width 53 height 35
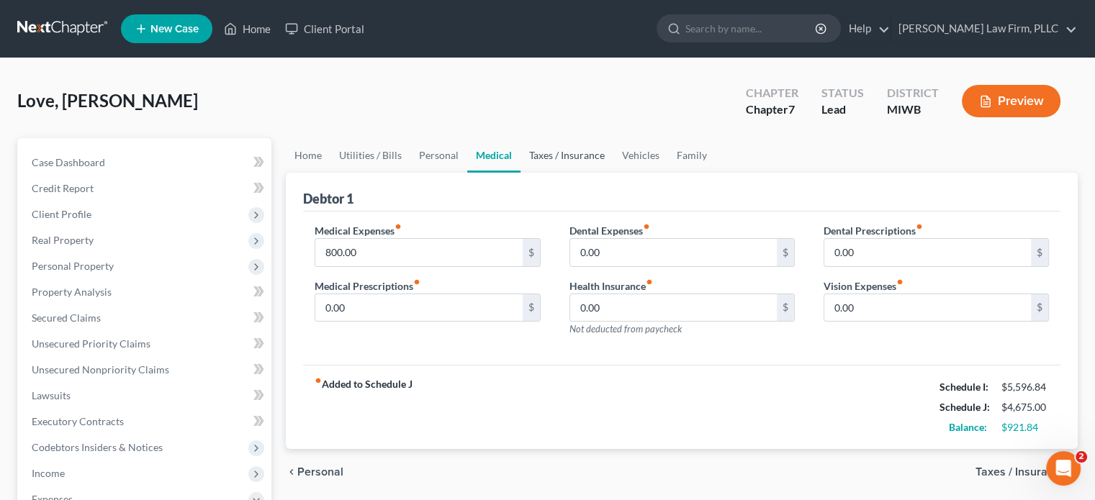
click at [541, 158] on link "Taxes / Insurance" at bounding box center [566, 155] width 93 height 35
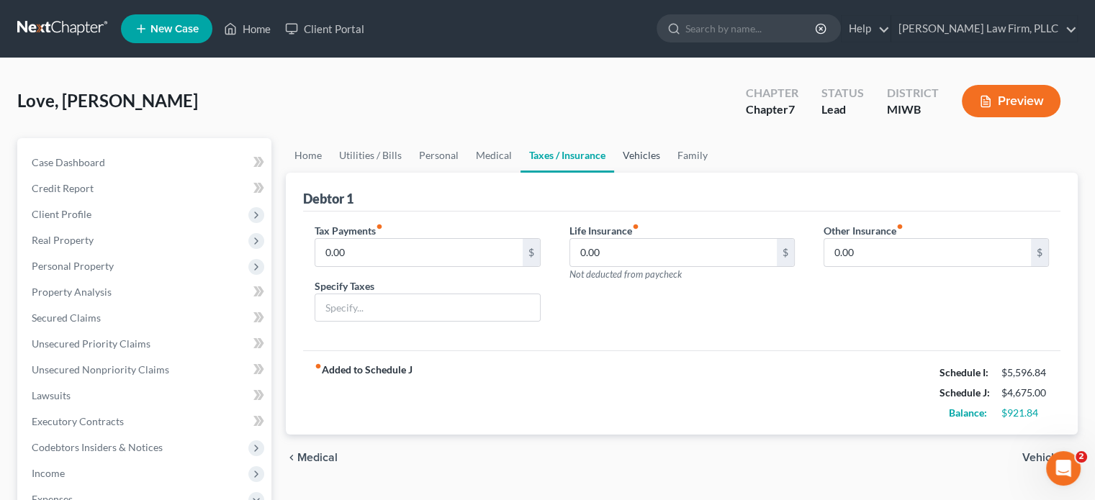
click at [636, 157] on link "Vehicles" at bounding box center [641, 155] width 55 height 35
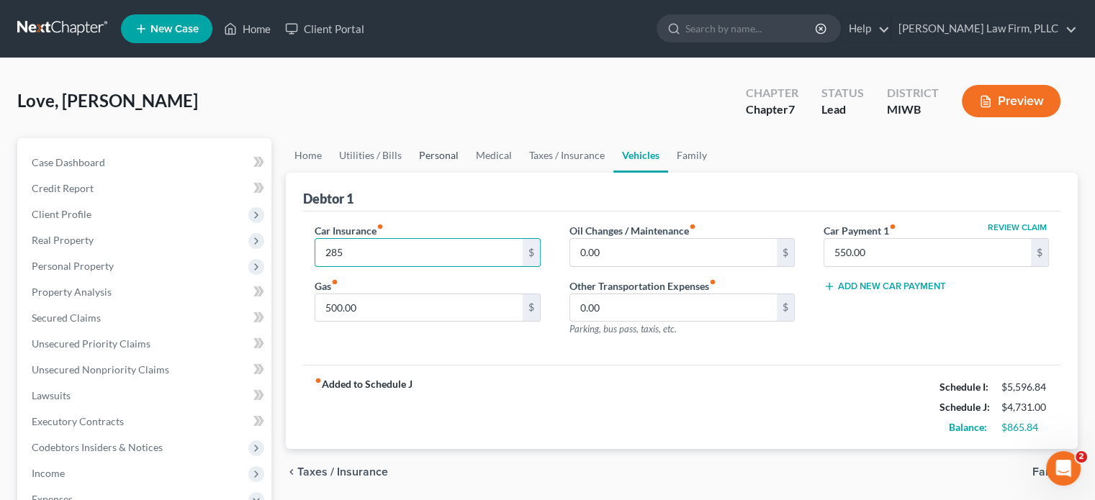
type input "285"
click at [436, 153] on link "Personal" at bounding box center [438, 155] width 57 height 35
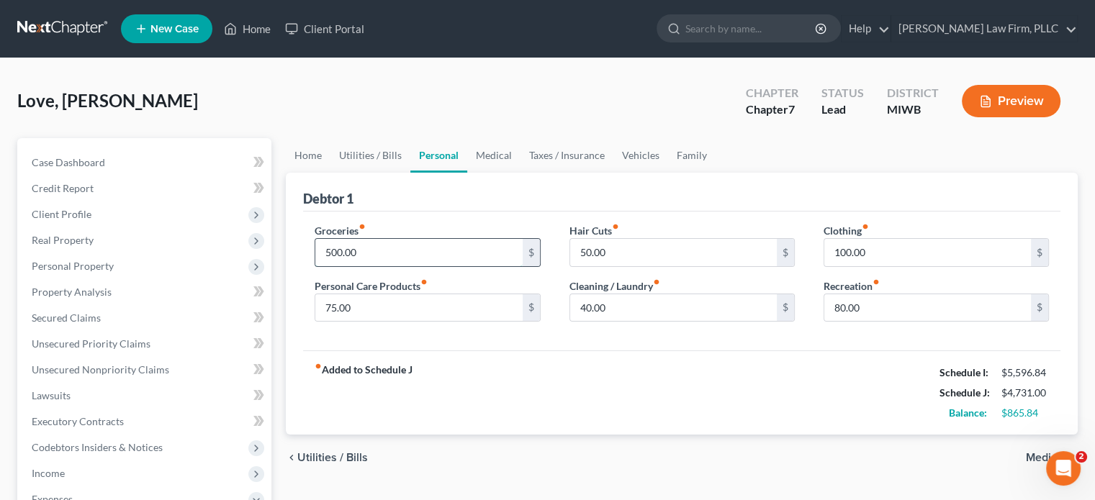
click at [337, 249] on input "500.00" at bounding box center [418, 252] width 207 height 27
click at [340, 250] on input "500.00" at bounding box center [418, 252] width 207 height 27
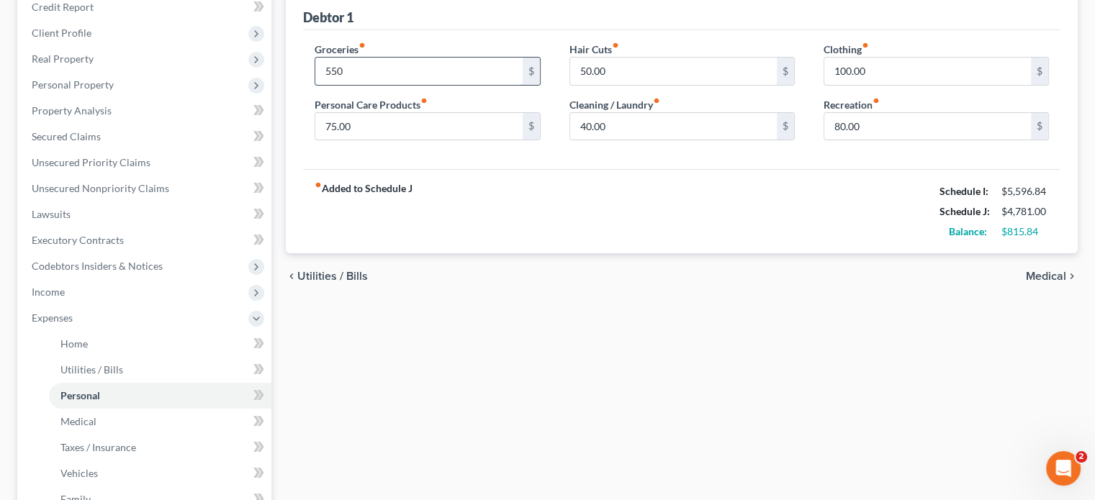
scroll to position [216, 0]
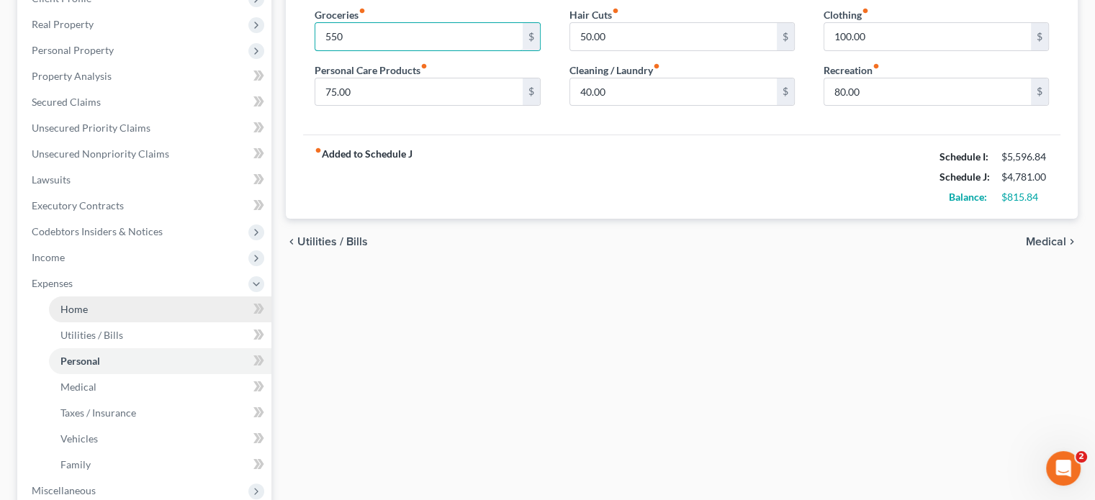
type input "550"
click at [76, 308] on span "Home" at bounding box center [73, 309] width 27 height 12
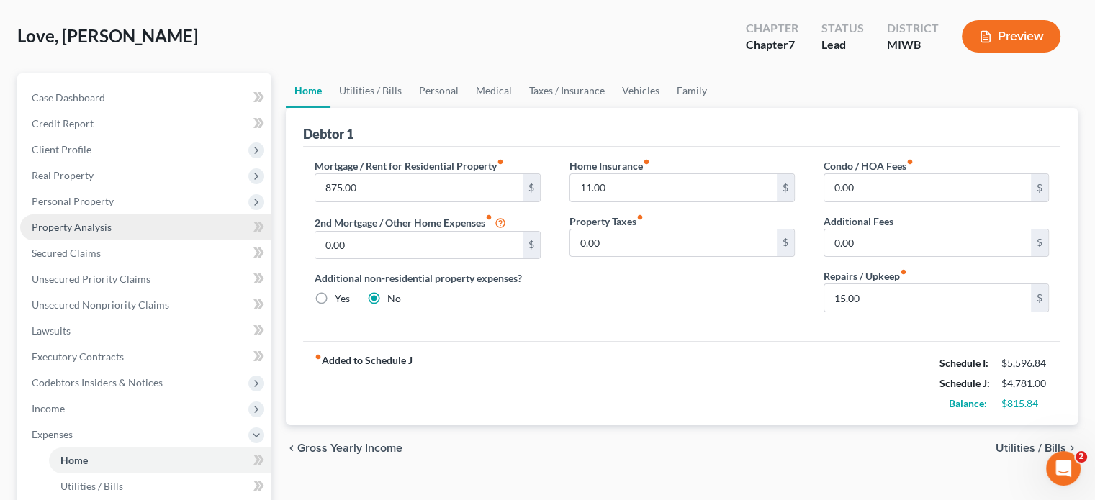
scroll to position [144, 0]
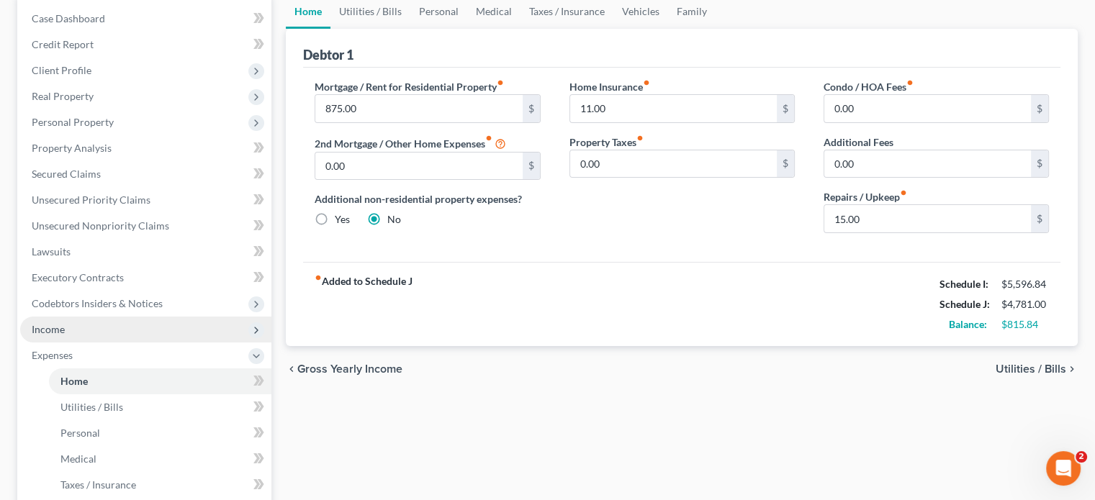
click at [63, 326] on span "Income" at bounding box center [48, 329] width 33 height 12
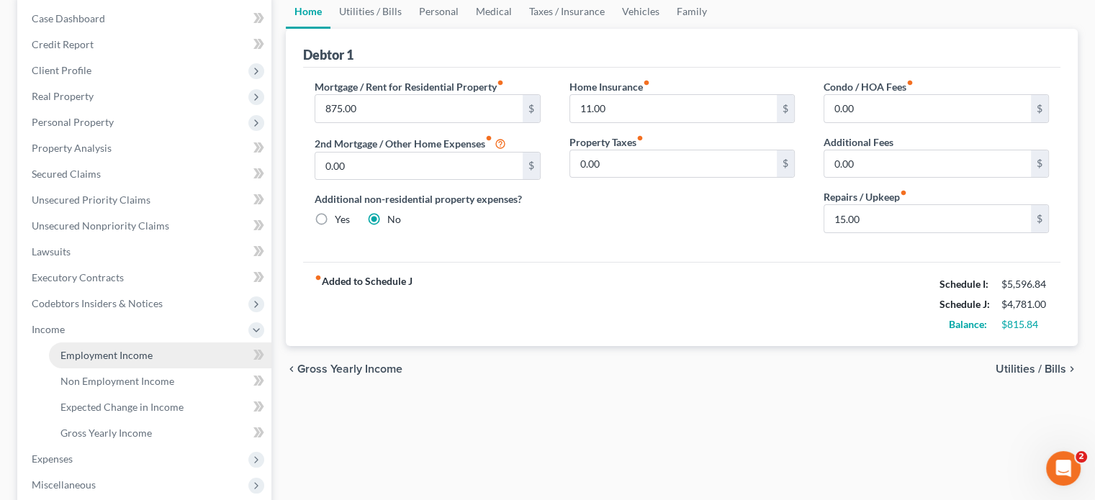
click at [150, 352] on span "Employment Income" at bounding box center [106, 355] width 92 height 12
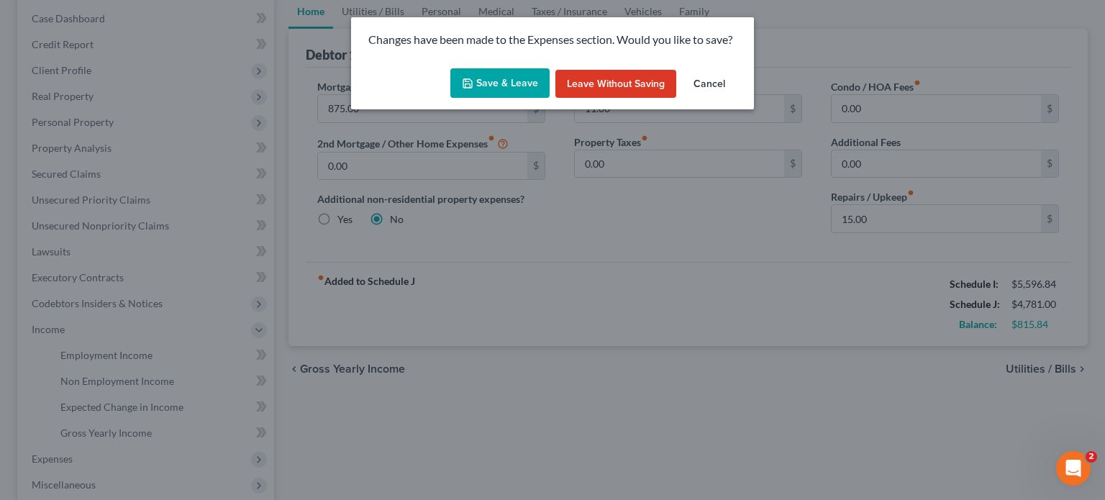
click at [481, 77] on button "Save & Leave" at bounding box center [500, 83] width 99 height 30
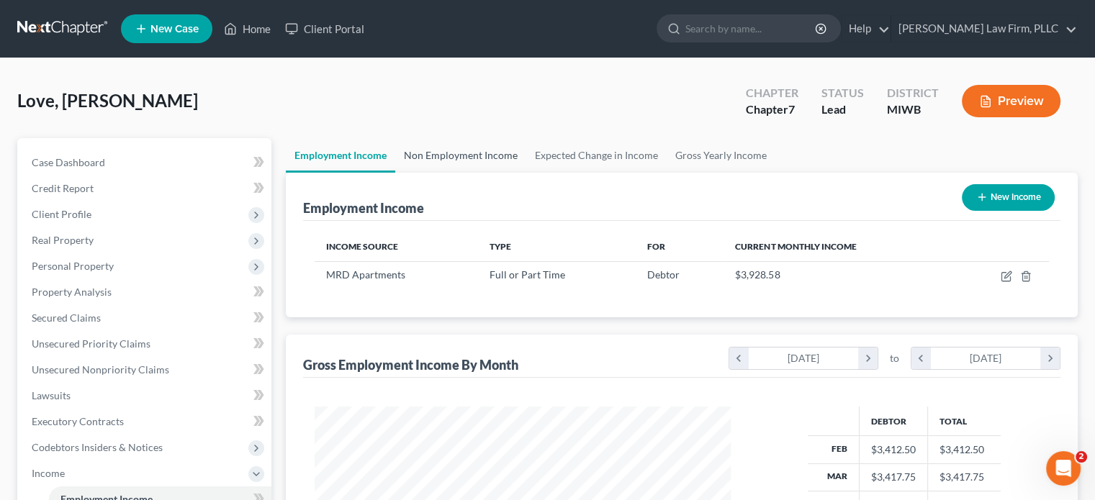
scroll to position [256, 444]
click at [458, 143] on link "Non Employment Income" at bounding box center [460, 155] width 131 height 35
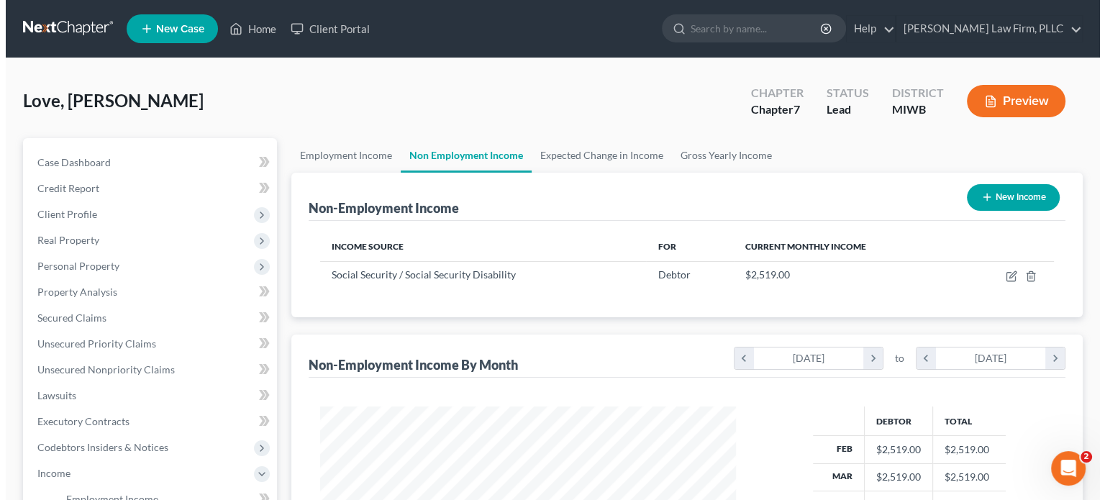
scroll to position [256, 444]
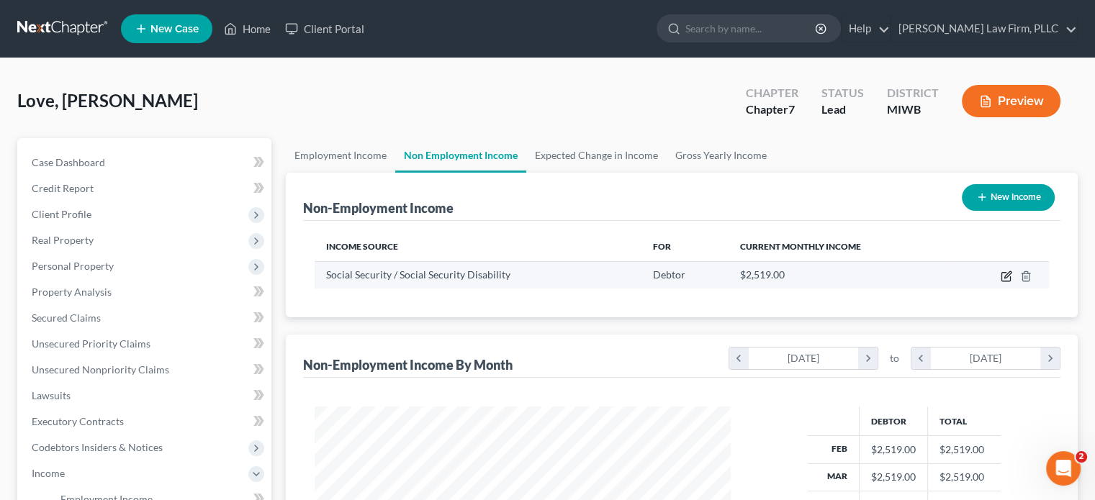
click at [1006, 272] on icon "button" at bounding box center [1006, 277] width 12 height 12
select select "4"
select select "0"
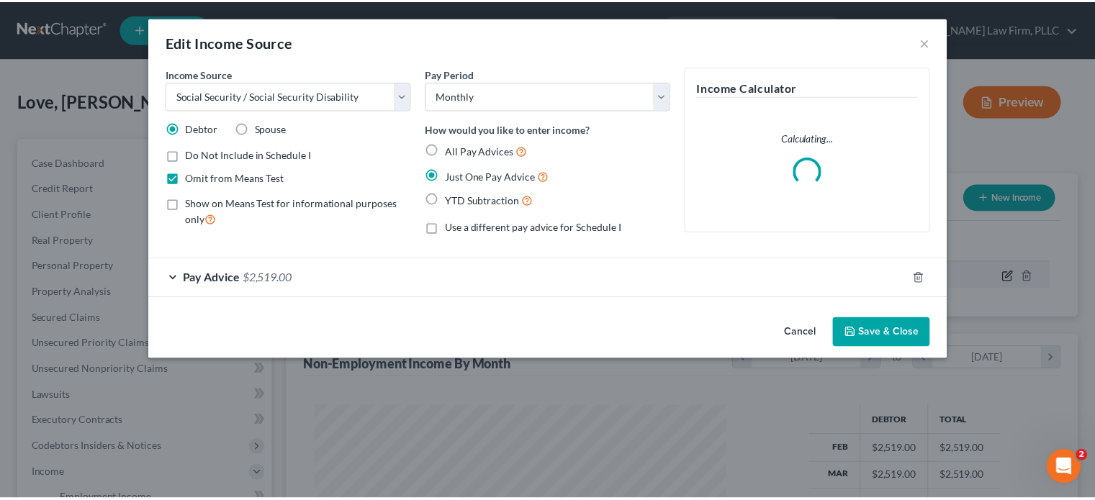
scroll to position [256, 449]
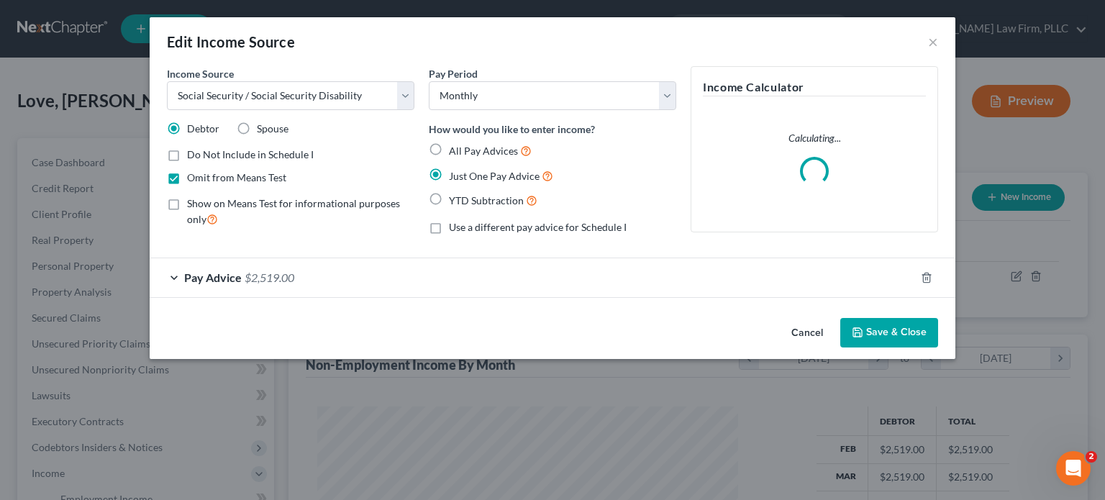
click at [378, 273] on div "Pay Advice $2,519.00" at bounding box center [533, 277] width 766 height 38
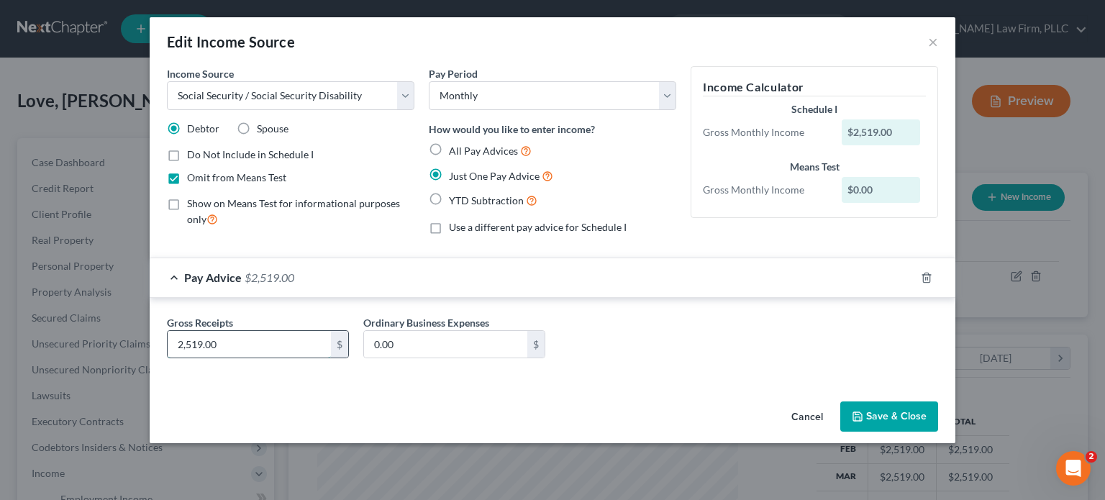
click at [196, 341] on input "2,519.00" at bounding box center [249, 344] width 163 height 27
drag, startPoint x: 202, startPoint y: 340, endPoint x: 188, endPoint y: 345, distance: 14.6
click at [188, 345] on input "2,519.00" at bounding box center [249, 344] width 163 height 27
type input "24.00"
click at [895, 412] on button "Save & Close" at bounding box center [890, 417] width 98 height 30
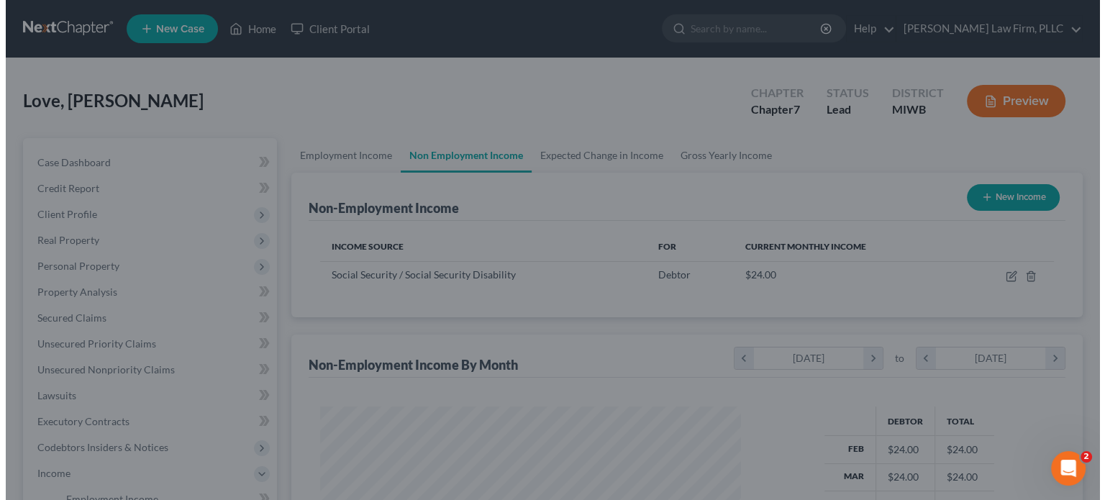
scroll to position [719443, 719255]
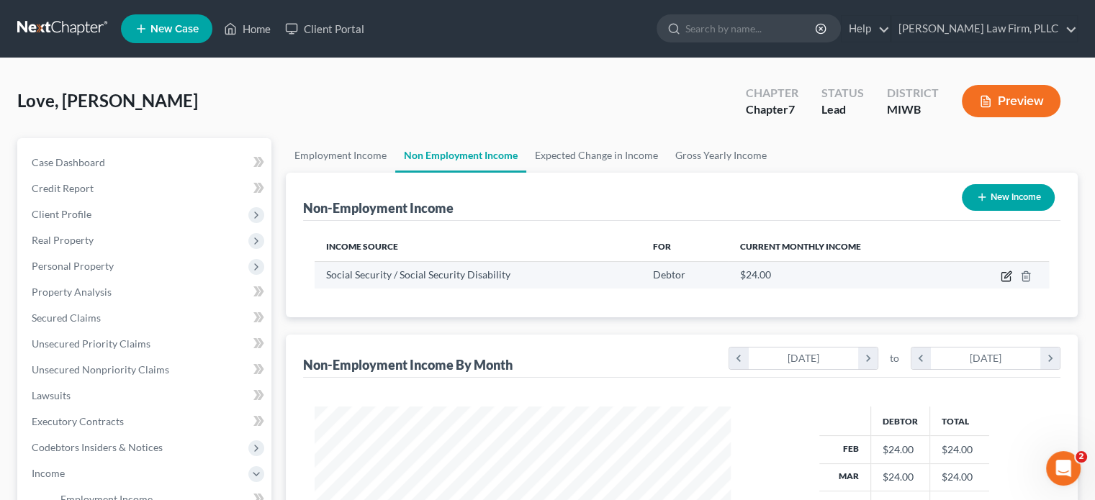
click at [1004, 275] on icon "button" at bounding box center [1006, 277] width 12 height 12
select select "4"
select select "0"
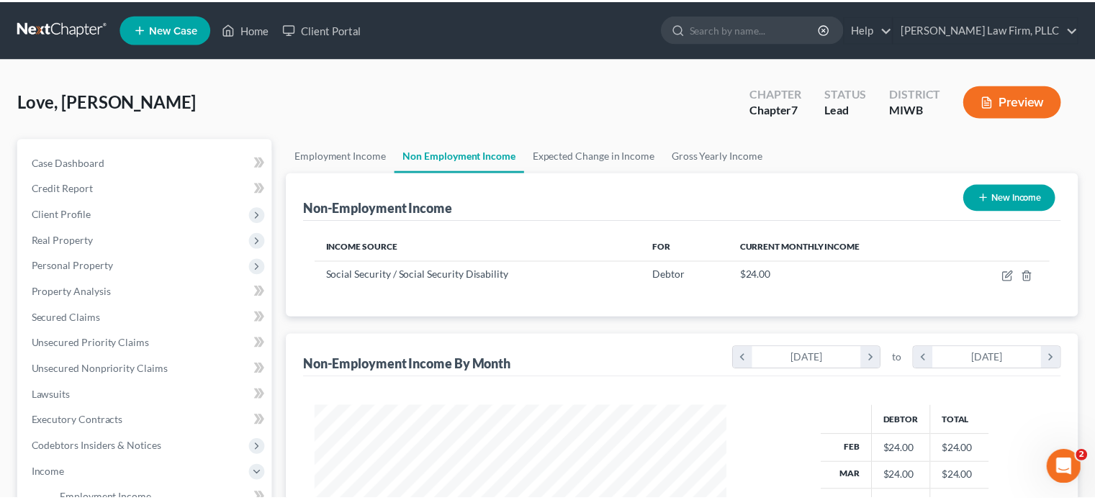
scroll to position [256, 449]
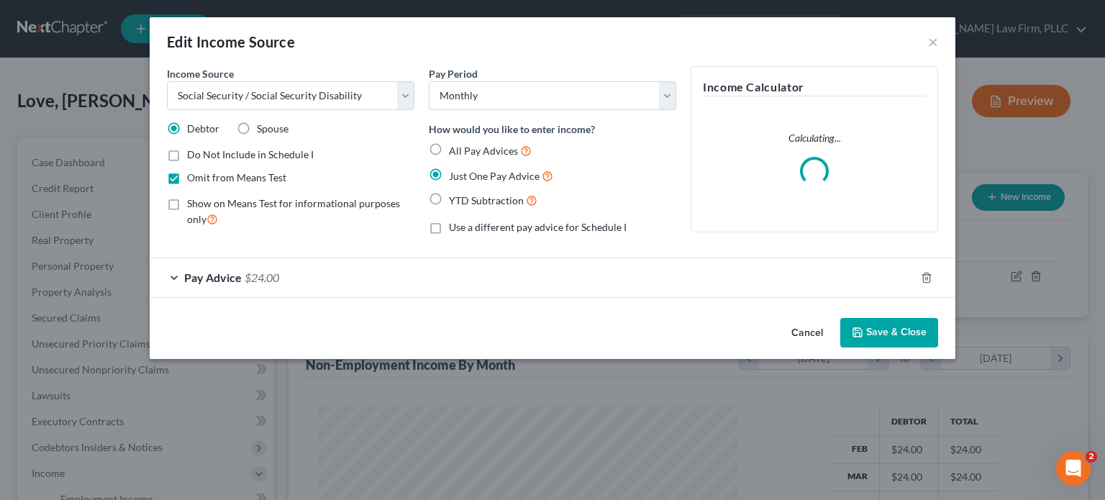
click at [284, 278] on div "Pay Advice $24.00" at bounding box center [533, 277] width 766 height 38
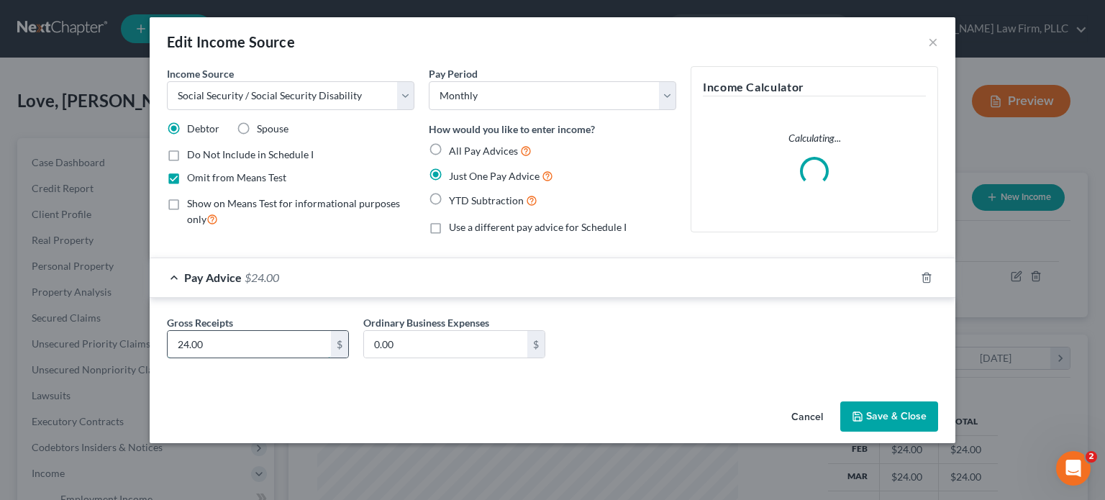
click at [189, 345] on input "24.00" at bounding box center [249, 344] width 163 height 27
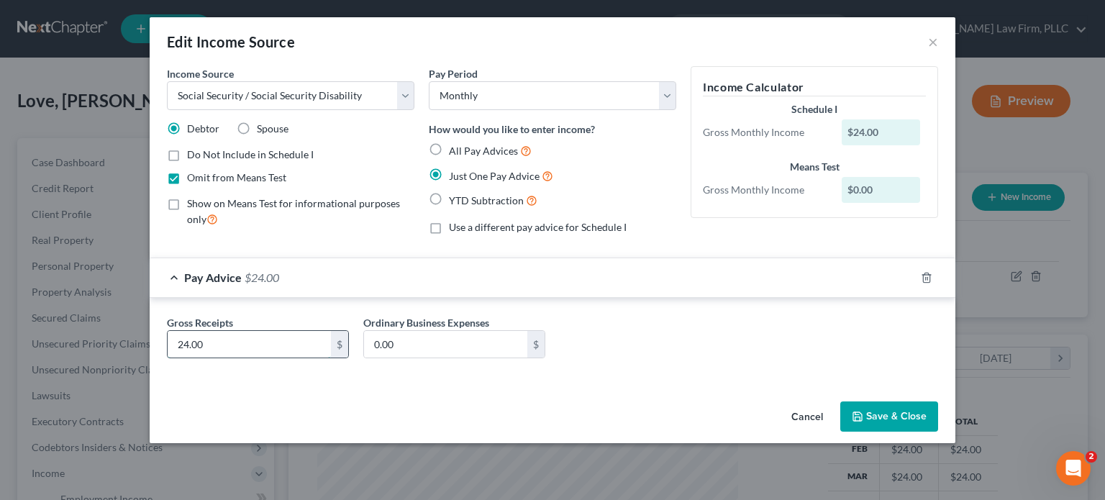
click at [187, 342] on input "24.00" at bounding box center [249, 344] width 163 height 27
type input "2,400.00"
click at [910, 425] on button "Save & Close" at bounding box center [890, 417] width 98 height 30
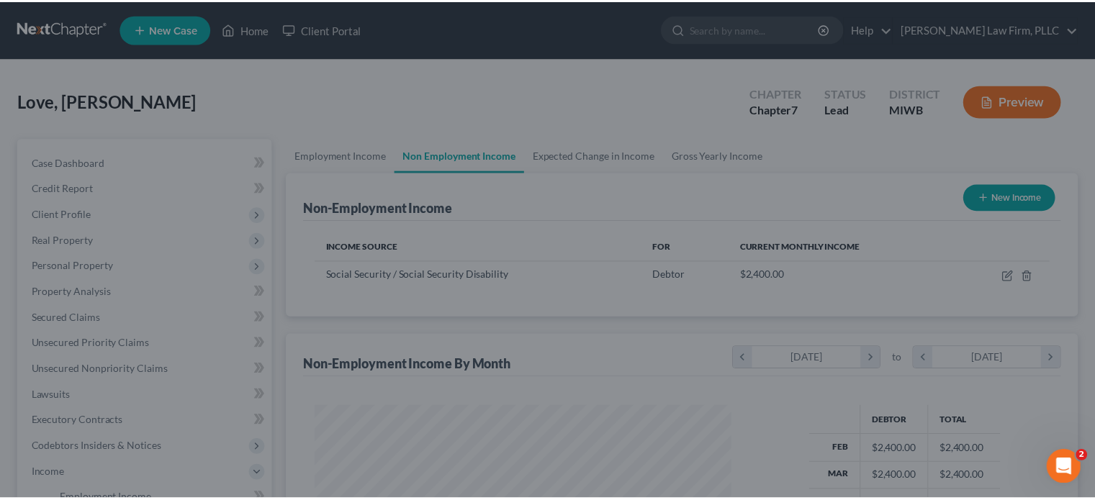
scroll to position [719443, 719255]
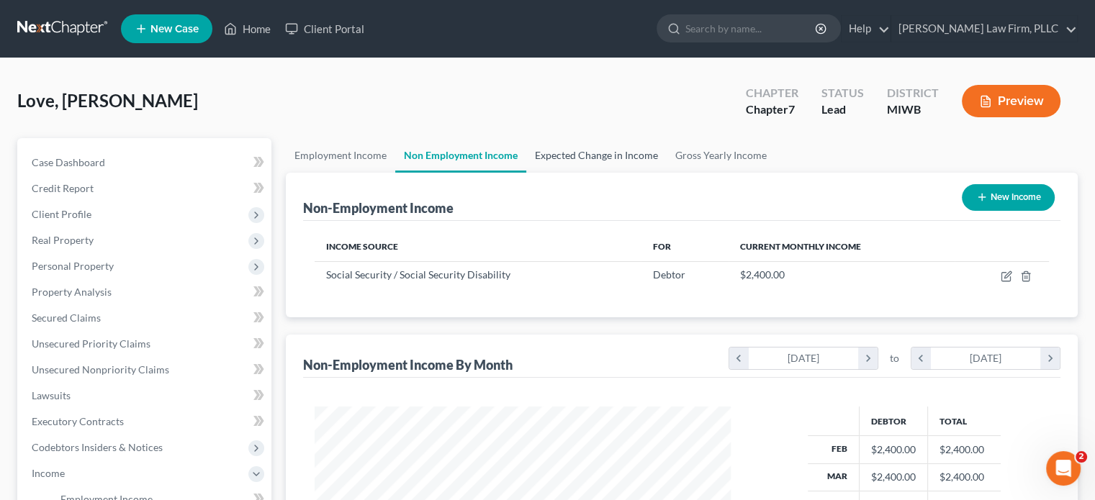
click at [548, 152] on link "Expected Change in Income" at bounding box center [596, 155] width 140 height 35
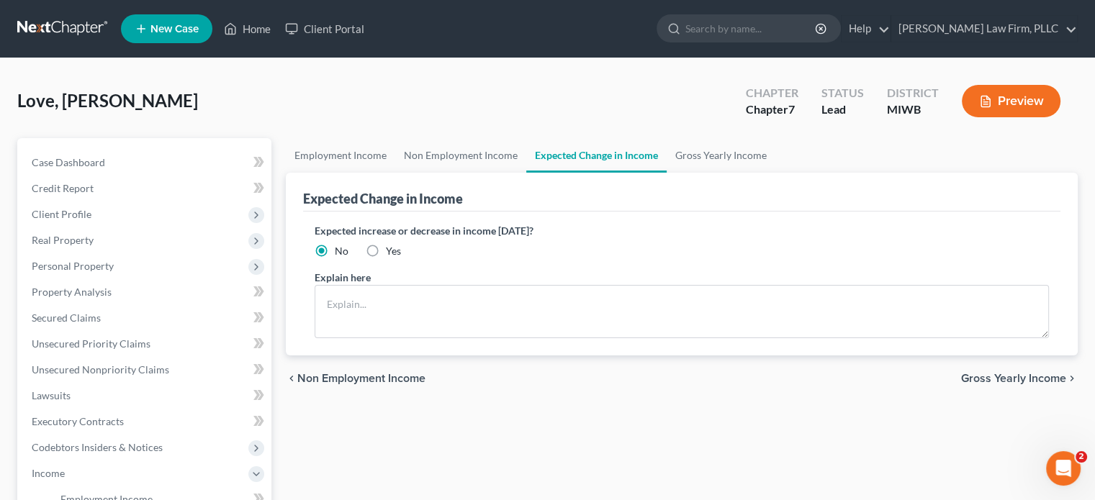
click at [386, 247] on label "Yes" at bounding box center [393, 251] width 15 height 14
click at [392, 247] on input "Yes" at bounding box center [396, 248] width 9 height 9
radio input "true"
click at [379, 307] on textarea at bounding box center [682, 311] width 734 height 53
click at [450, 302] on textarea "Debtor expects to have her social security disability end" at bounding box center [682, 311] width 734 height 53
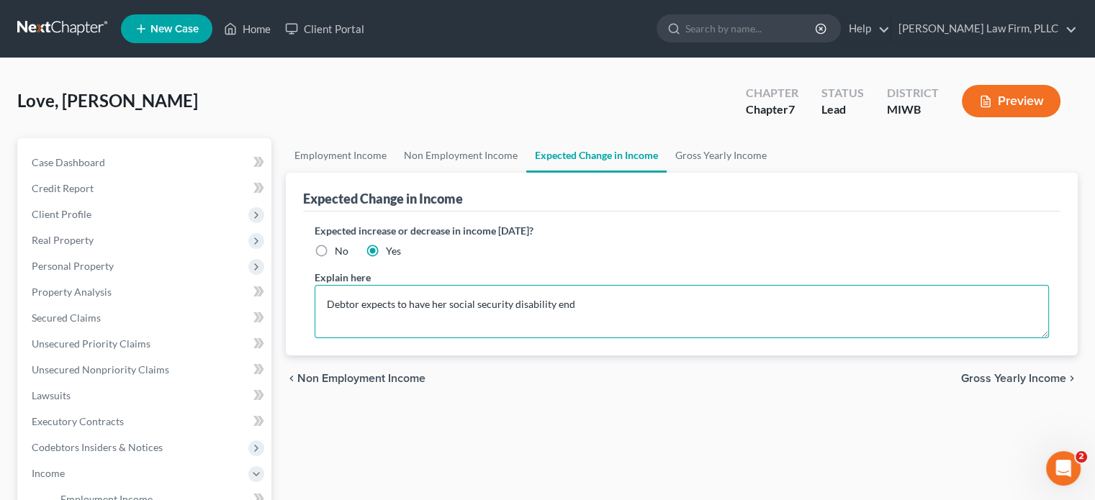
click at [448, 303] on textarea "Debtor expects to have her social security disability end" at bounding box center [682, 311] width 734 height 53
click at [503, 295] on textarea "Debtor expects social security disability end" at bounding box center [682, 311] width 734 height 53
type textarea "Debtor expects social security disability to end"
click at [701, 146] on link "Gross Yearly Income" at bounding box center [720, 155] width 109 height 35
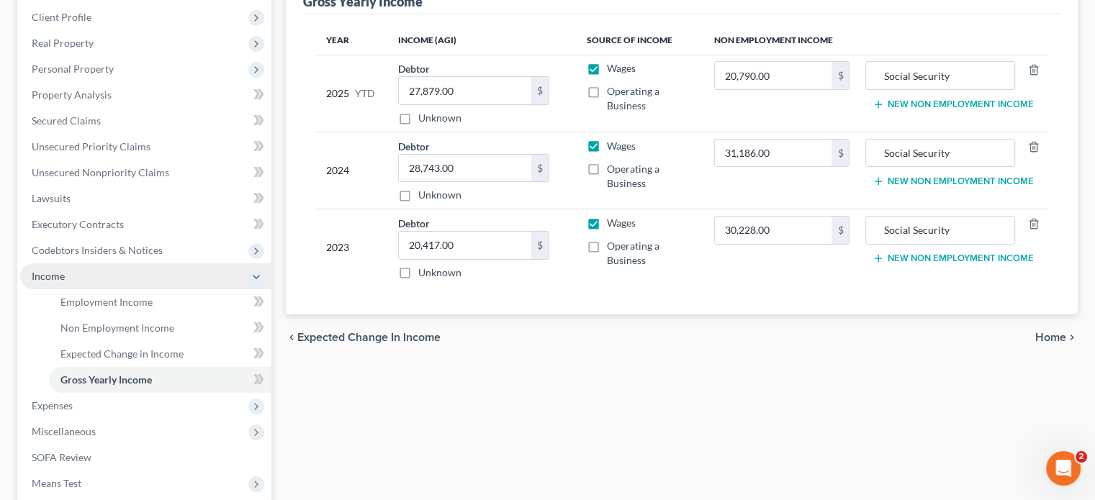
scroll to position [216, 0]
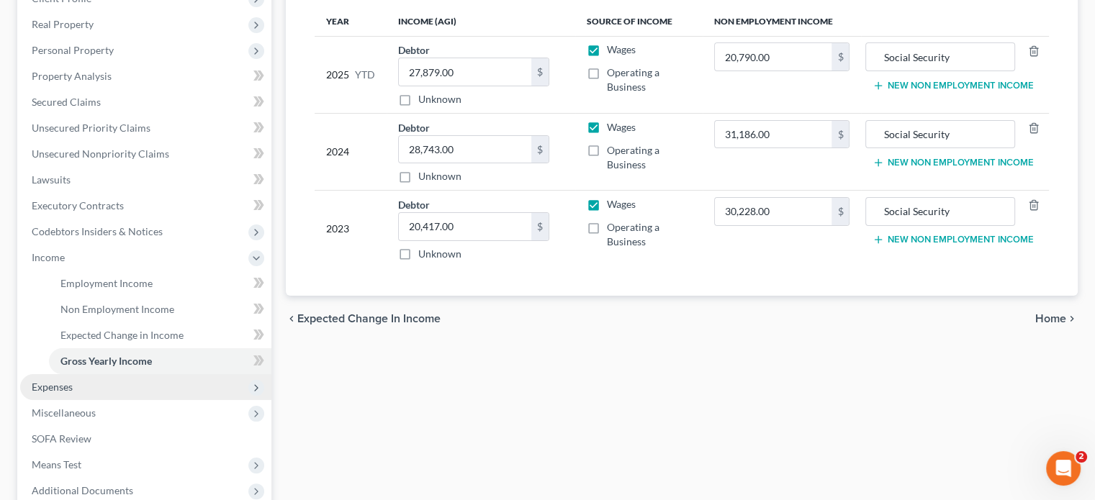
click at [107, 386] on span "Expenses" at bounding box center [145, 387] width 251 height 26
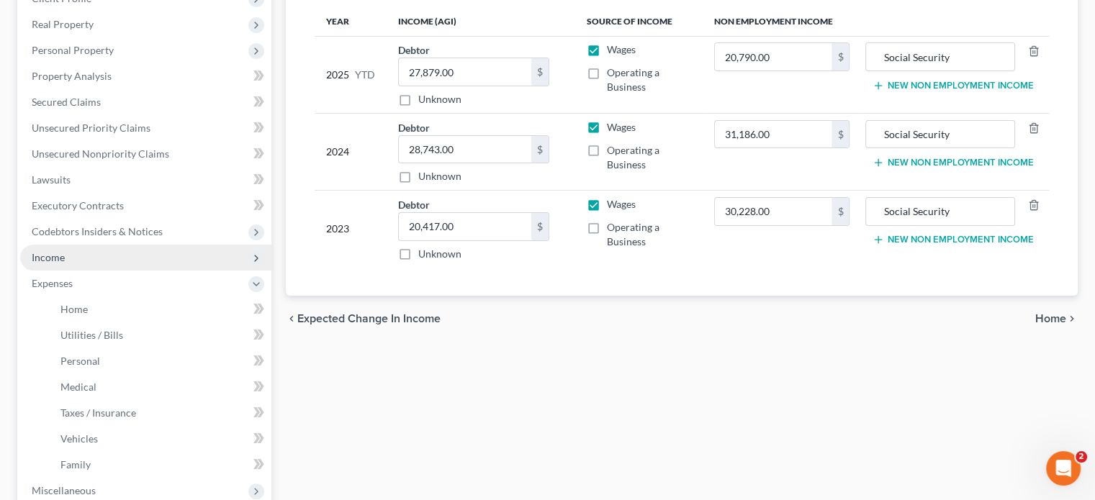
click at [74, 255] on span "Income" at bounding box center [145, 258] width 251 height 26
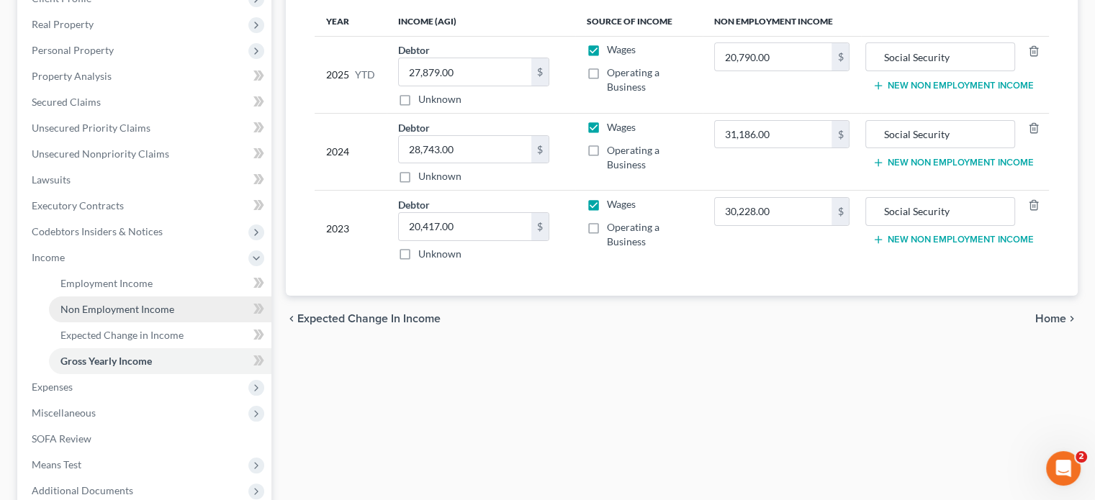
click at [86, 306] on span "Non Employment Income" at bounding box center [117, 309] width 114 height 12
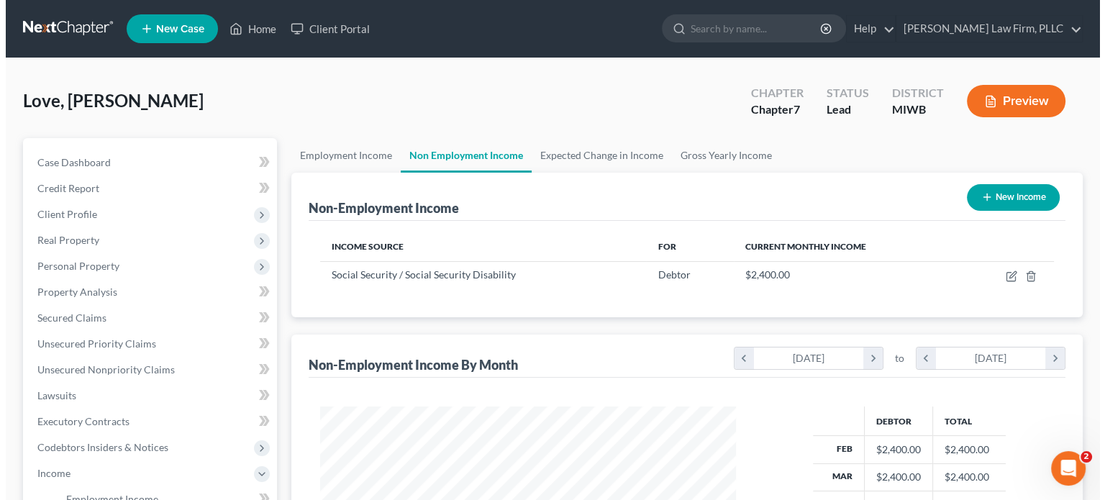
scroll to position [256, 444]
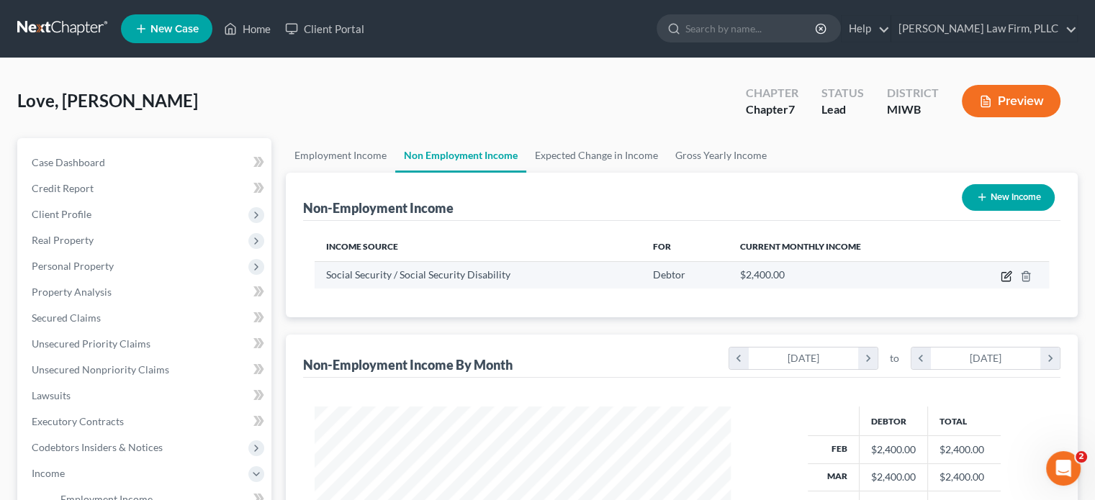
click at [1010, 276] on icon "button" at bounding box center [1005, 277] width 9 height 9
select select "4"
select select "0"
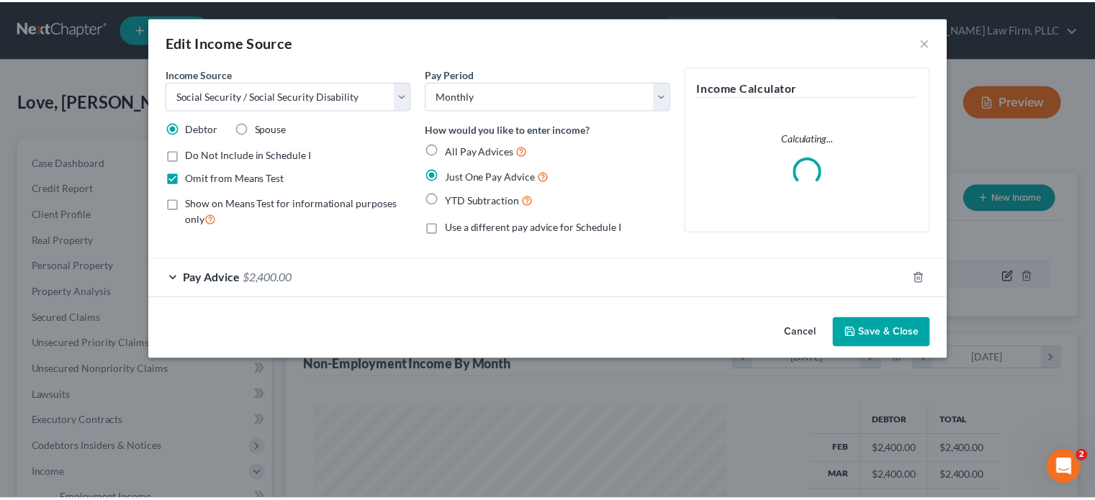
scroll to position [256, 449]
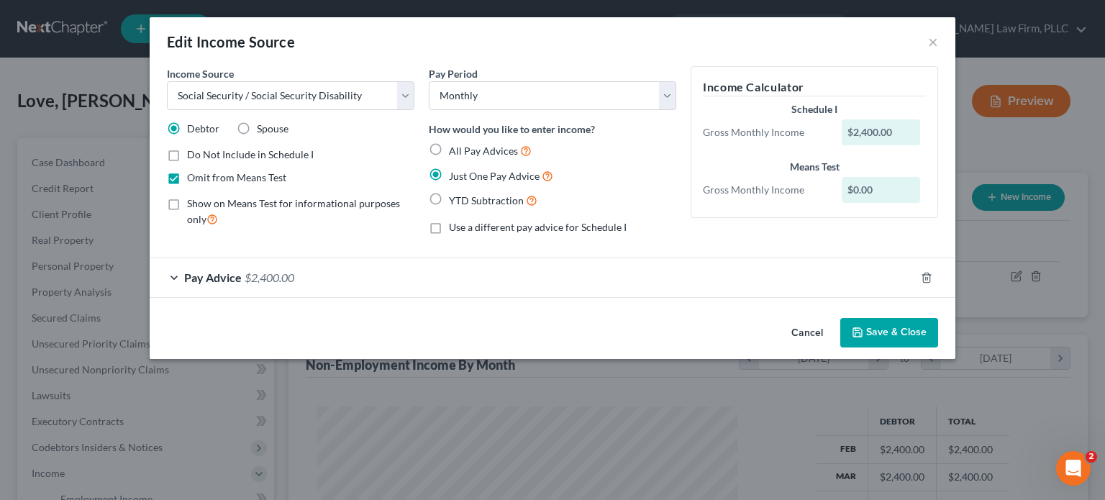
click at [187, 150] on label "Do Not Include in Schedule I" at bounding box center [250, 155] width 127 height 14
click at [193, 150] on input "Do Not Include in Schedule I" at bounding box center [197, 152] width 9 height 9
checkbox input "true"
click at [255, 279] on span "$2,400.00" at bounding box center [270, 278] width 50 height 14
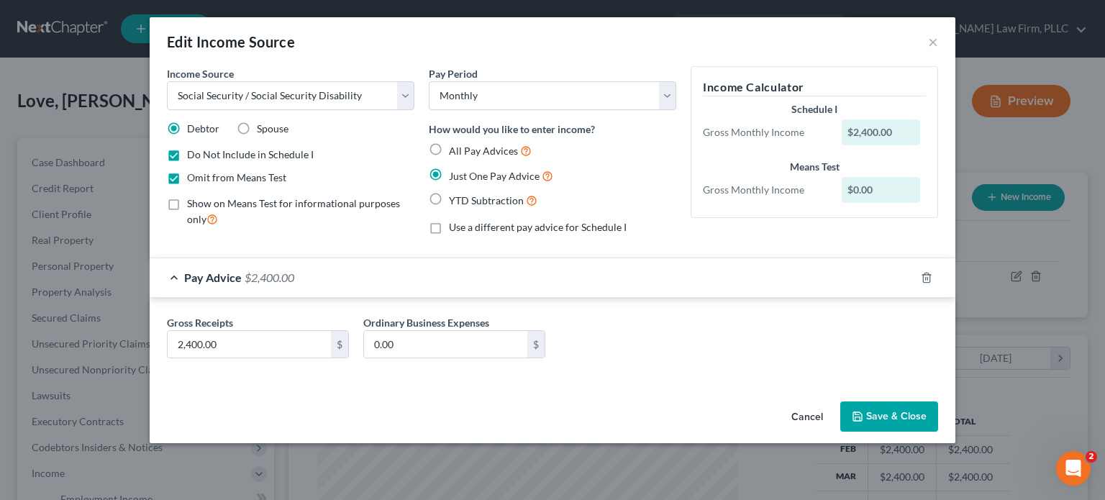
click at [327, 270] on div "Pay Advice $2,400.00" at bounding box center [533, 277] width 766 height 38
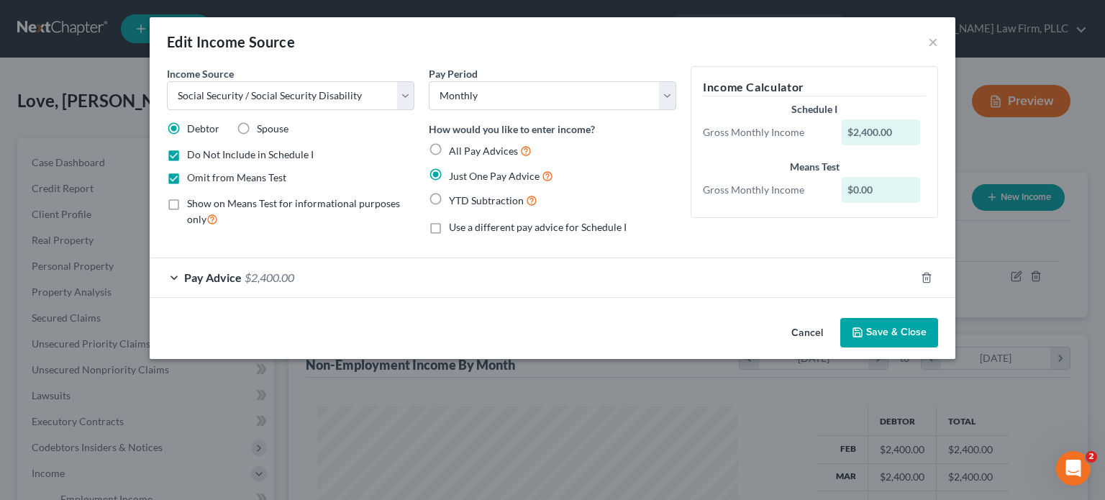
click at [587, 271] on div "Pay Advice $2,400.00" at bounding box center [533, 277] width 766 height 38
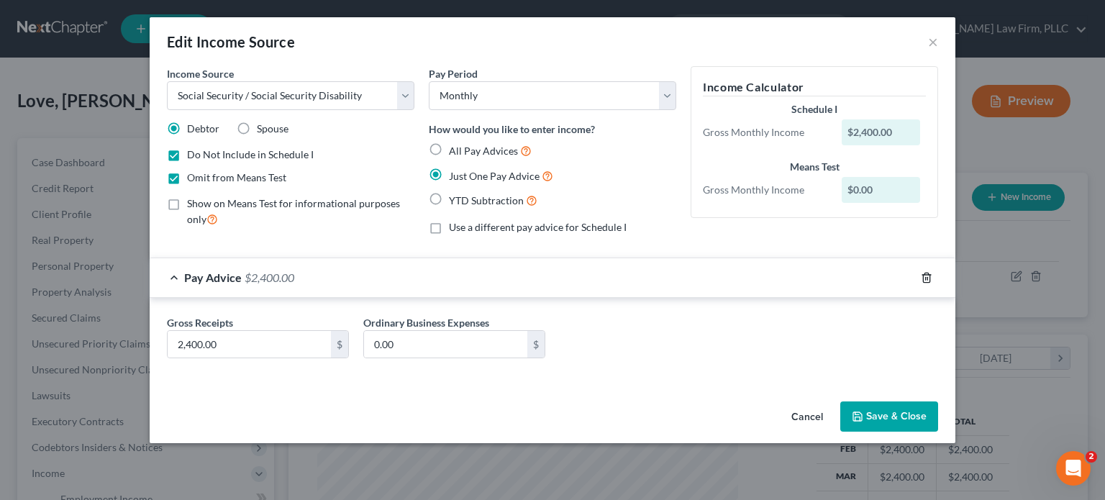
click at [927, 276] on icon "button" at bounding box center [927, 278] width 12 height 12
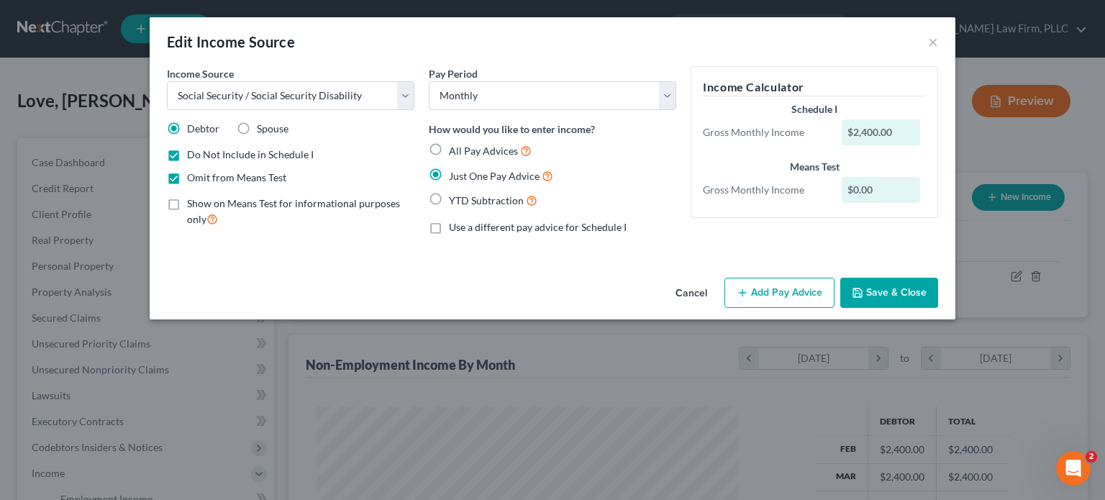
click at [901, 291] on button "Save & Close" at bounding box center [890, 293] width 98 height 30
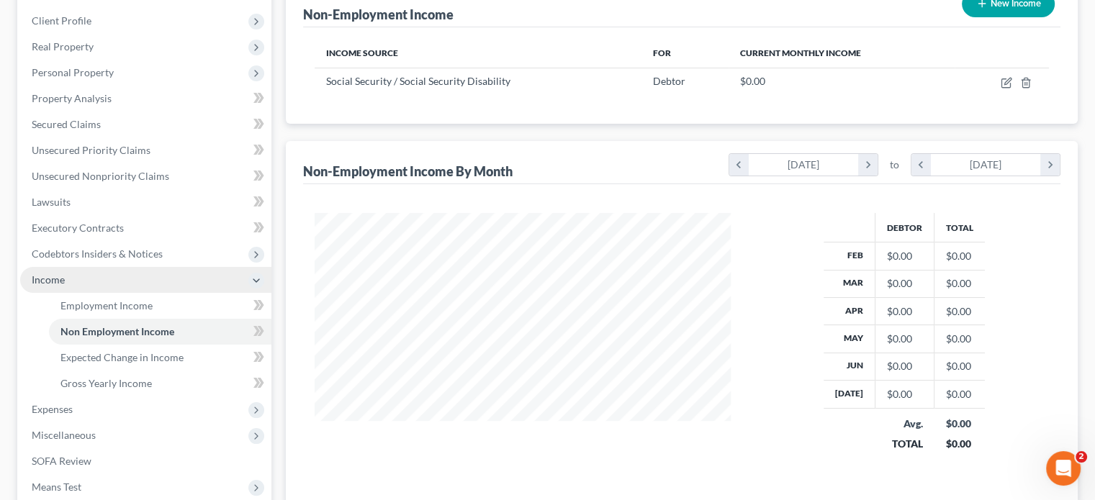
scroll to position [216, 0]
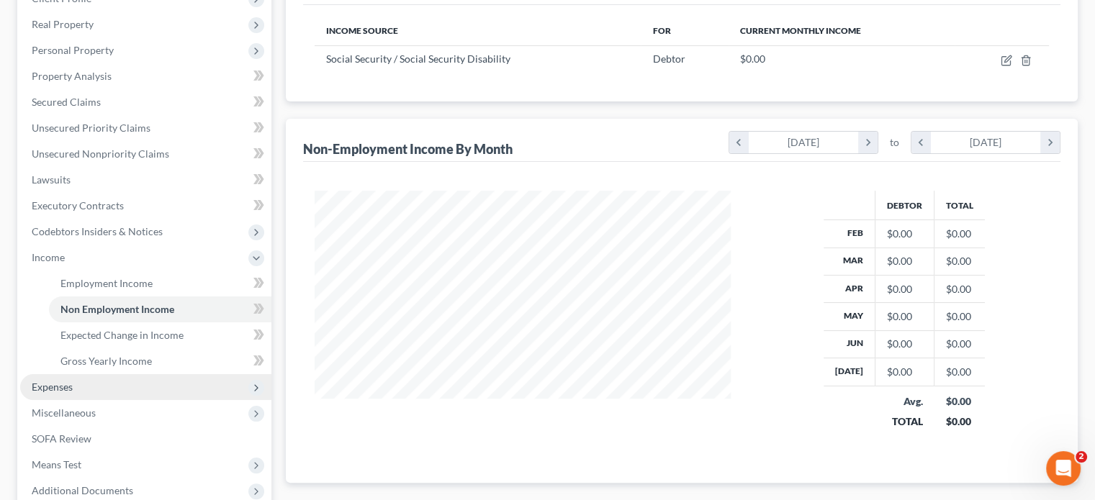
click at [63, 381] on span "Expenses" at bounding box center [52, 387] width 41 height 12
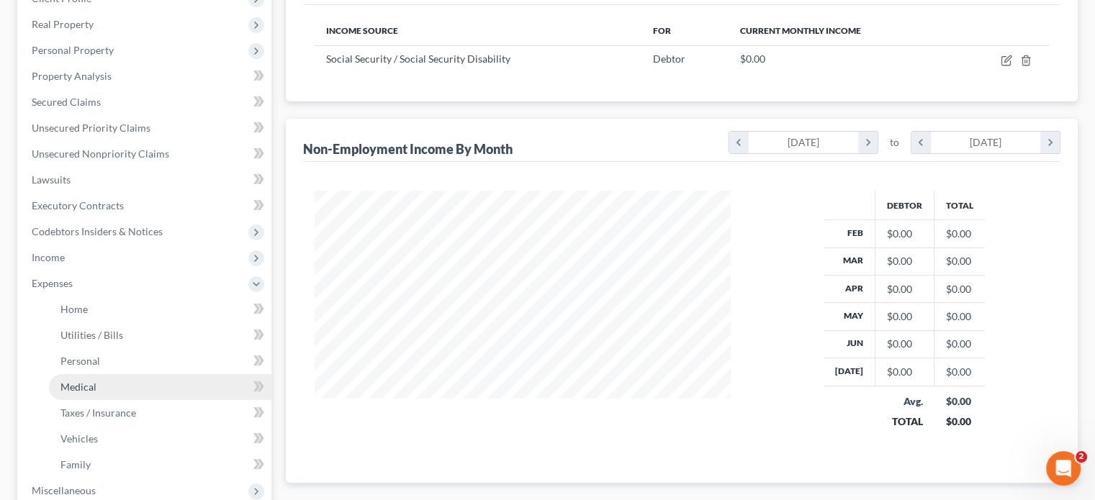
click at [84, 383] on span "Medical" at bounding box center [78, 387] width 36 height 12
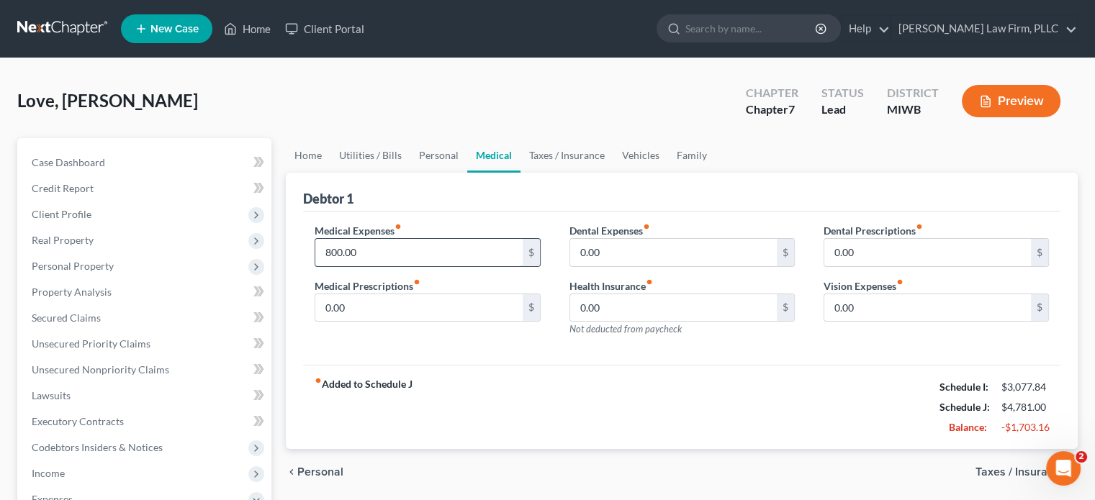
click at [332, 251] on input "800.00" at bounding box center [418, 252] width 207 height 27
click at [331, 248] on input "800.00" at bounding box center [418, 252] width 207 height 27
drag, startPoint x: 396, startPoint y: 253, endPoint x: 331, endPoint y: 255, distance: 64.8
click at [331, 255] on input "800.00" at bounding box center [418, 252] width 207 height 27
drag, startPoint x: 380, startPoint y: 250, endPoint x: 315, endPoint y: 253, distance: 64.8
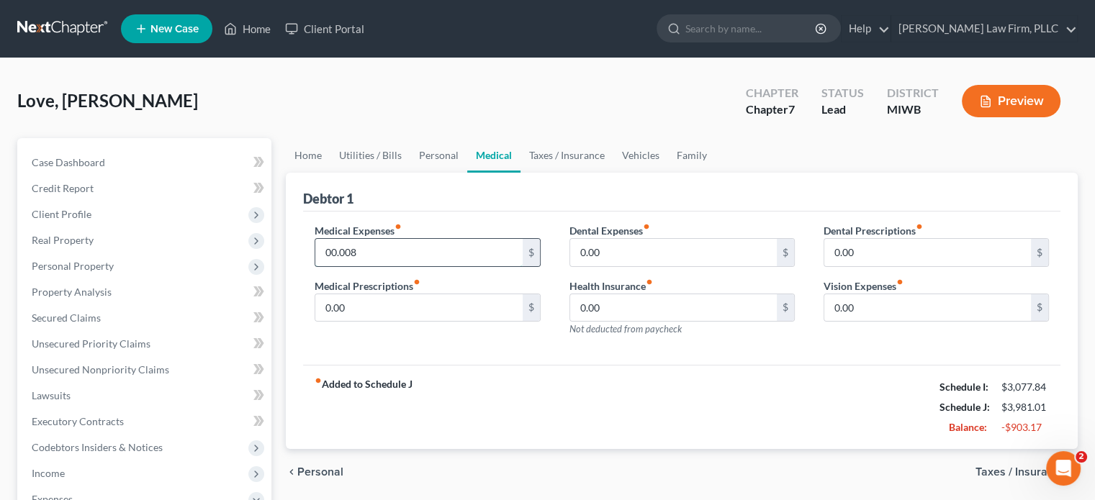
click at [315, 253] on input "00.008" at bounding box center [418, 252] width 207 height 27
type input "250"
click at [551, 150] on link "Taxes / Insurance" at bounding box center [566, 155] width 93 height 35
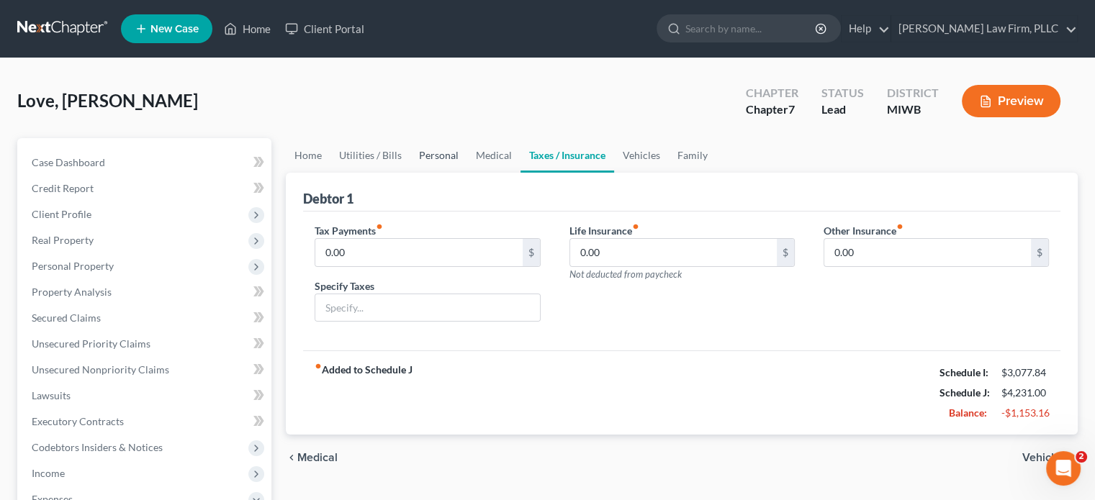
click at [443, 152] on link "Personal" at bounding box center [438, 155] width 57 height 35
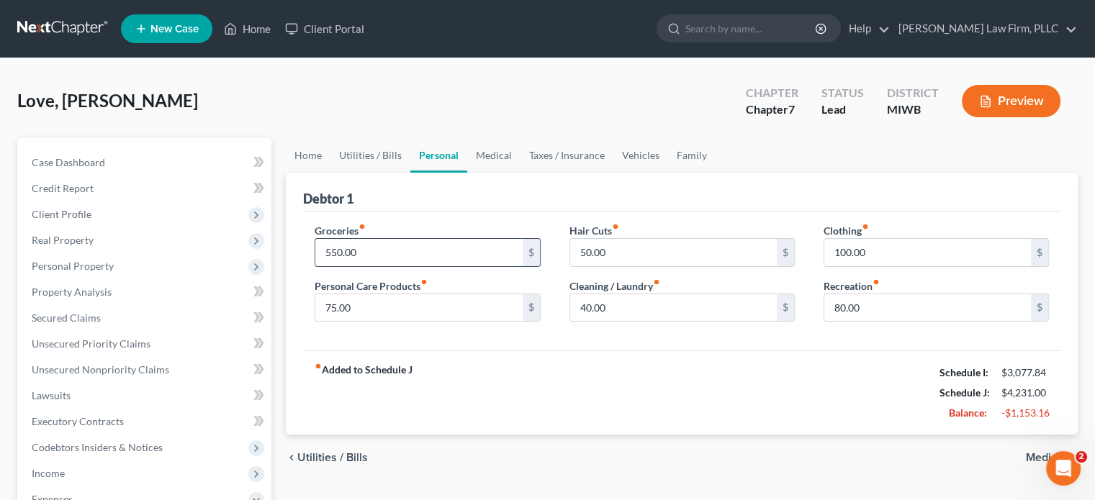
click at [335, 253] on input "550.00" at bounding box center [418, 252] width 207 height 27
click at [340, 250] on input "550.00" at bounding box center [418, 252] width 207 height 27
click at [330, 250] on input "550.00" at bounding box center [418, 252] width 207 height 27
type input "450.00"
click at [843, 253] on input "100.00" at bounding box center [927, 252] width 207 height 27
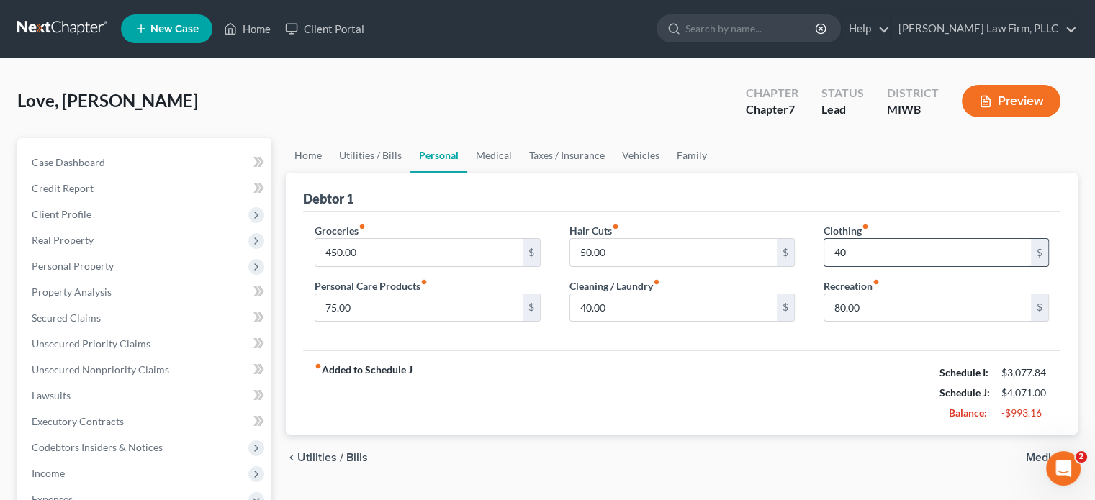
type input "40"
click at [837, 302] on input "80.00" at bounding box center [927, 307] width 207 height 27
type input "50.00"
click at [587, 247] on input "50.00" at bounding box center [673, 252] width 207 height 27
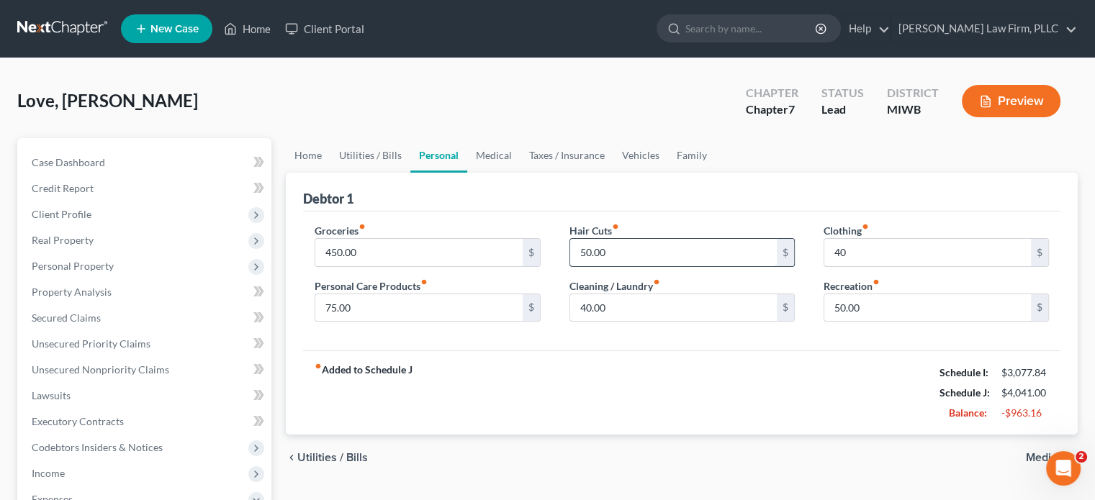
drag, startPoint x: 620, startPoint y: 251, endPoint x: 572, endPoint y: 255, distance: 48.4
click at [572, 255] on input "50.00" at bounding box center [673, 252] width 207 height 27
type input "20"
type input "15"
click at [330, 304] on input "75.00" at bounding box center [418, 307] width 207 height 27
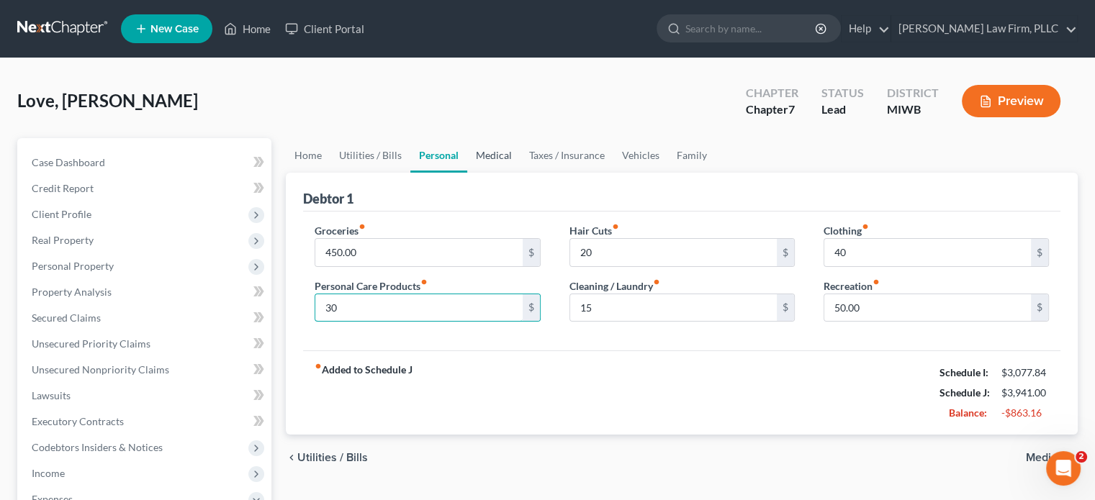
type input "30"
click at [497, 160] on link "Medical" at bounding box center [493, 155] width 53 height 35
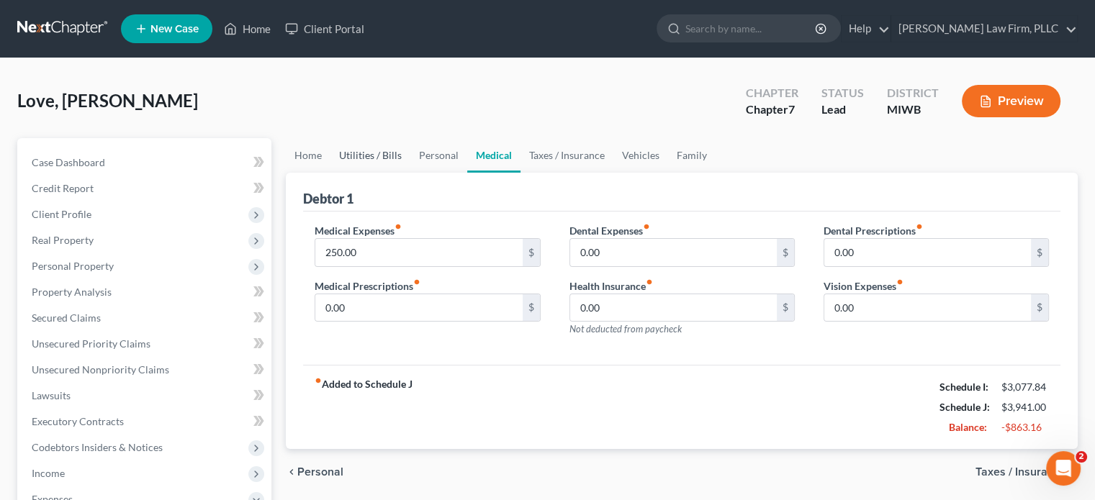
click at [349, 150] on link "Utilities / Bills" at bounding box center [370, 155] width 80 height 35
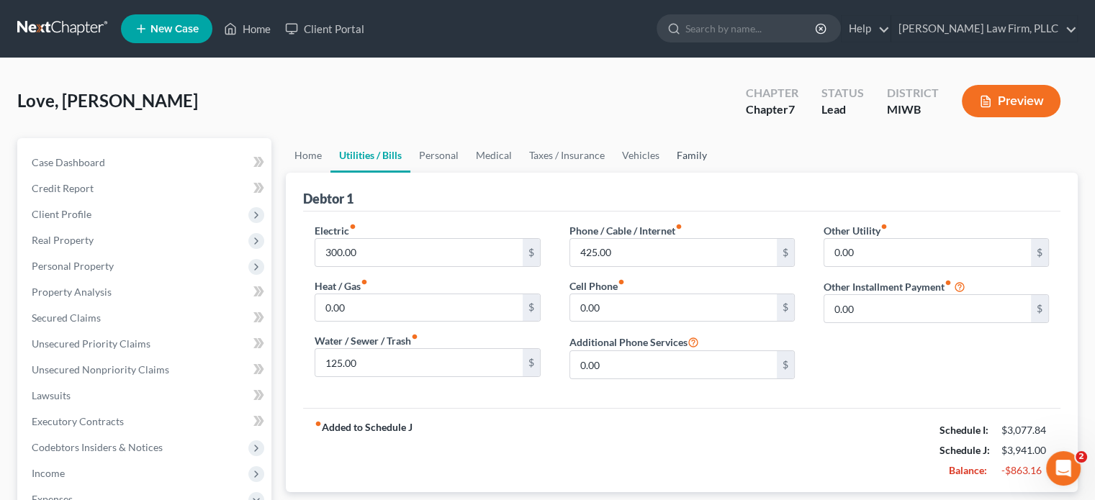
click at [674, 148] on link "Family" at bounding box center [692, 155] width 48 height 35
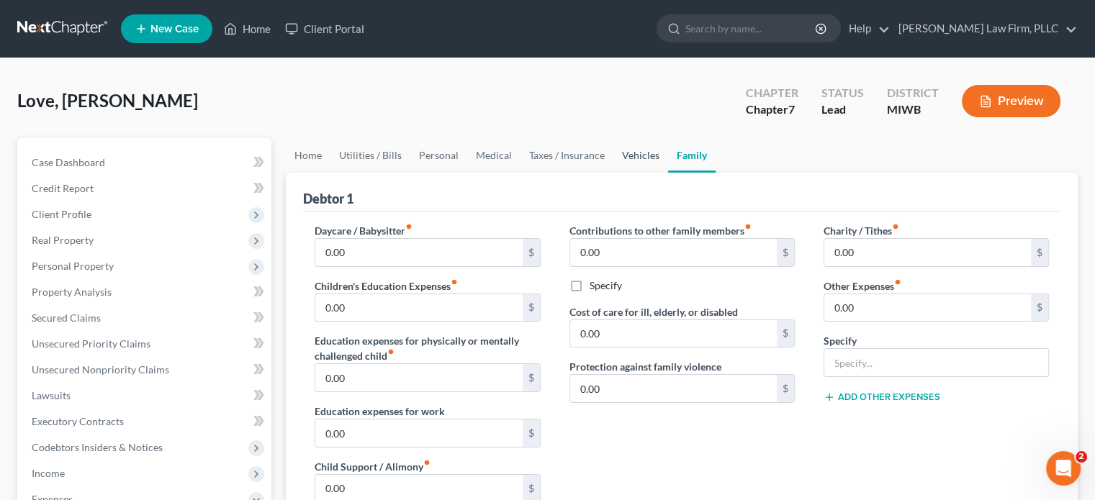
click at [641, 155] on link "Vehicles" at bounding box center [640, 155] width 55 height 35
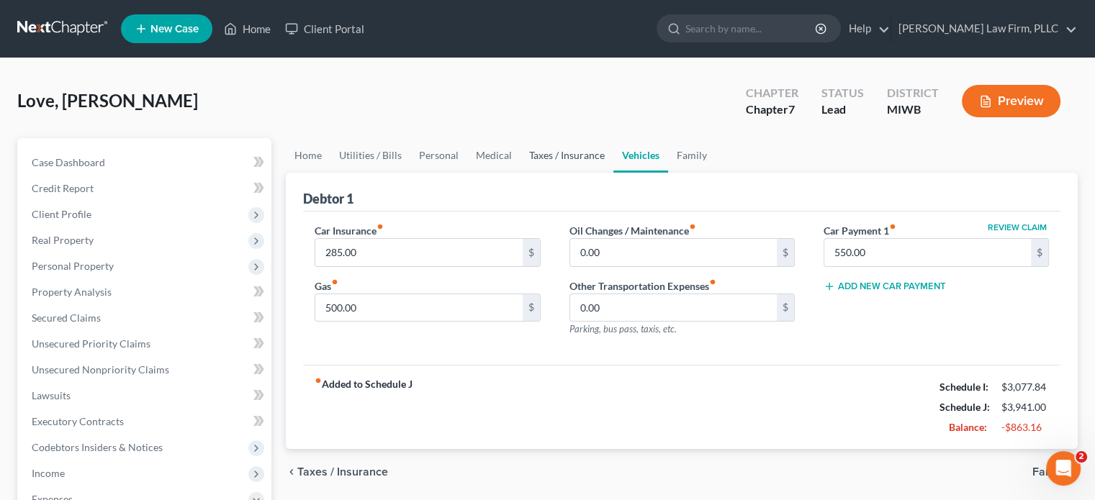
click at [571, 157] on link "Taxes / Insurance" at bounding box center [566, 155] width 93 height 35
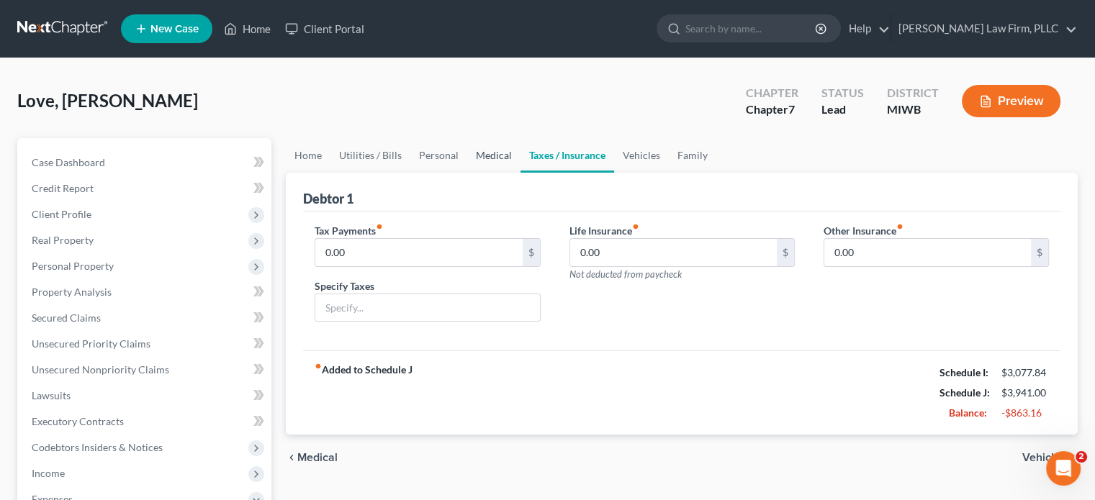
click at [483, 155] on link "Medical" at bounding box center [493, 155] width 53 height 35
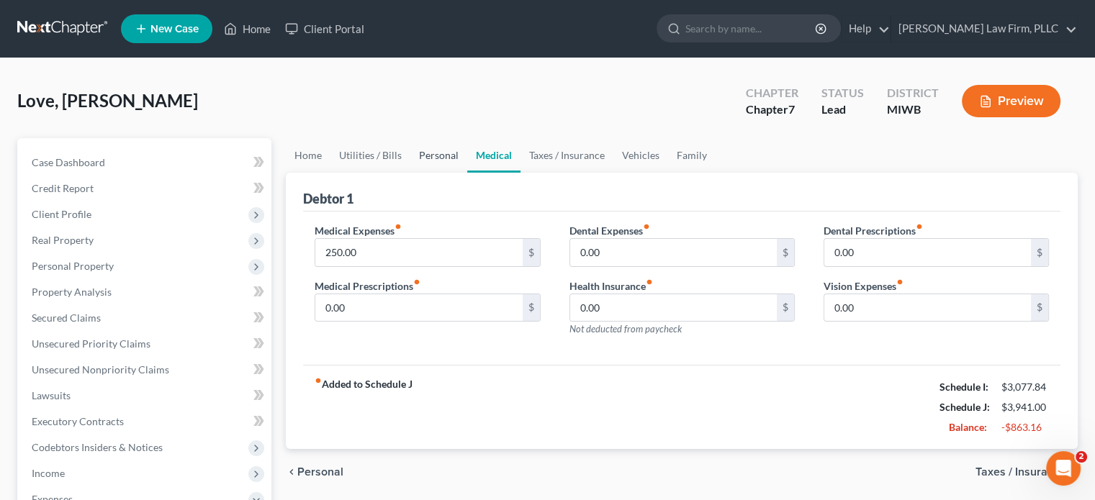
click at [416, 153] on link "Personal" at bounding box center [438, 155] width 57 height 35
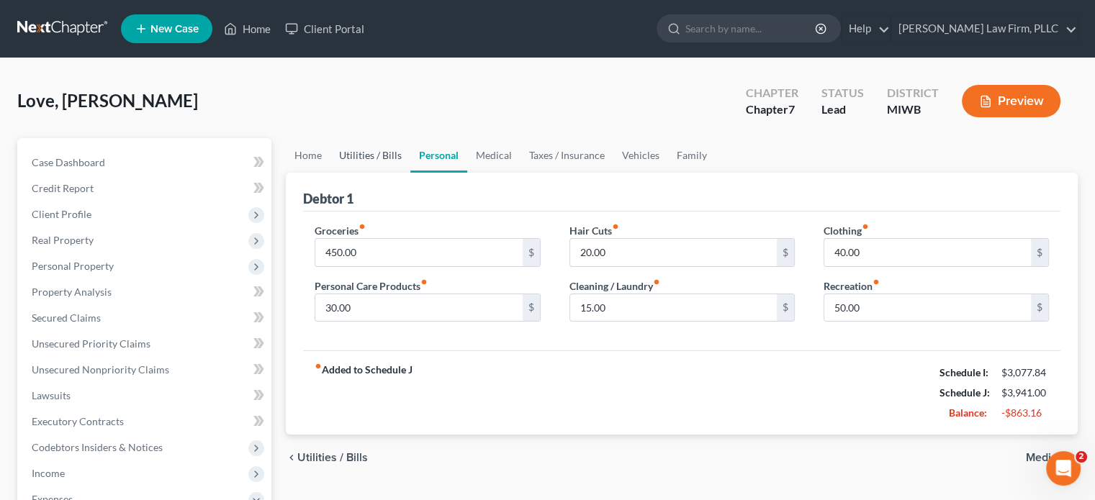
click at [374, 153] on link "Utilities / Bills" at bounding box center [370, 155] width 80 height 35
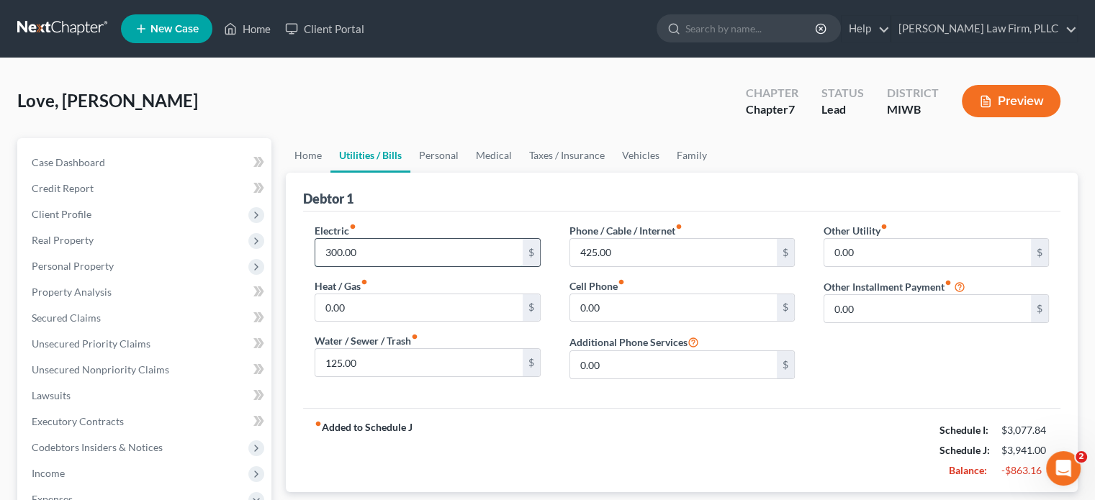
click at [329, 247] on input "300.00" at bounding box center [418, 252] width 207 height 27
click at [314, 154] on link "Home" at bounding box center [308, 155] width 45 height 35
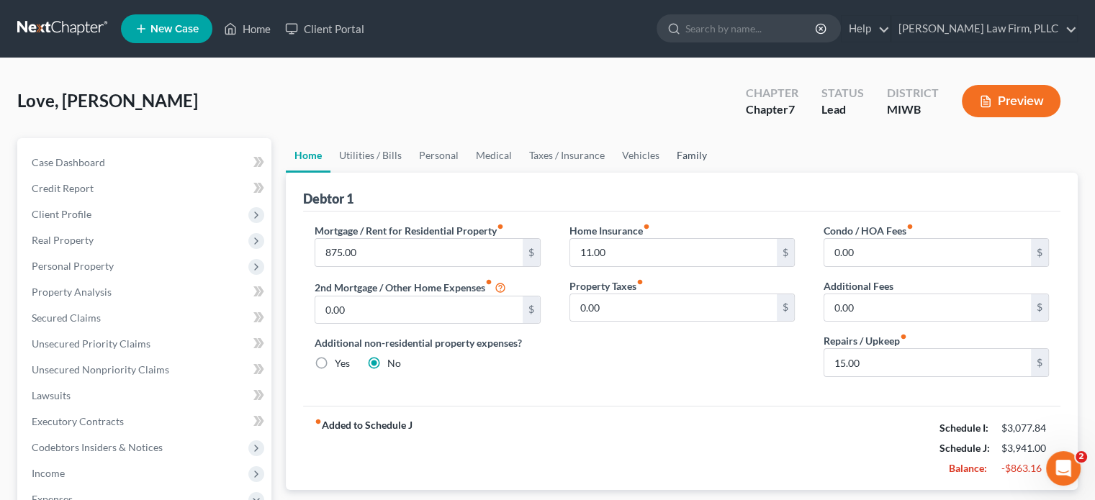
click at [697, 148] on link "Family" at bounding box center [692, 155] width 48 height 35
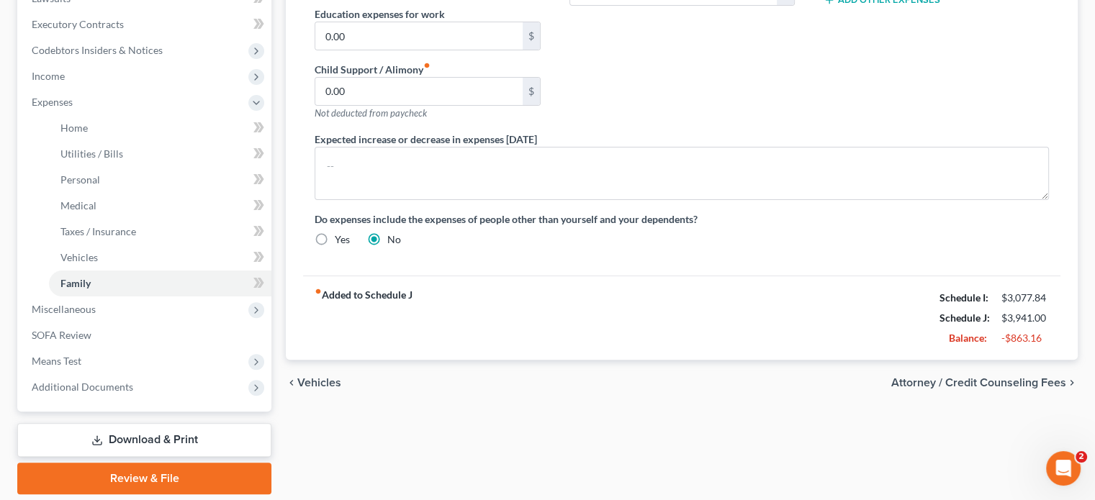
scroll to position [432, 0]
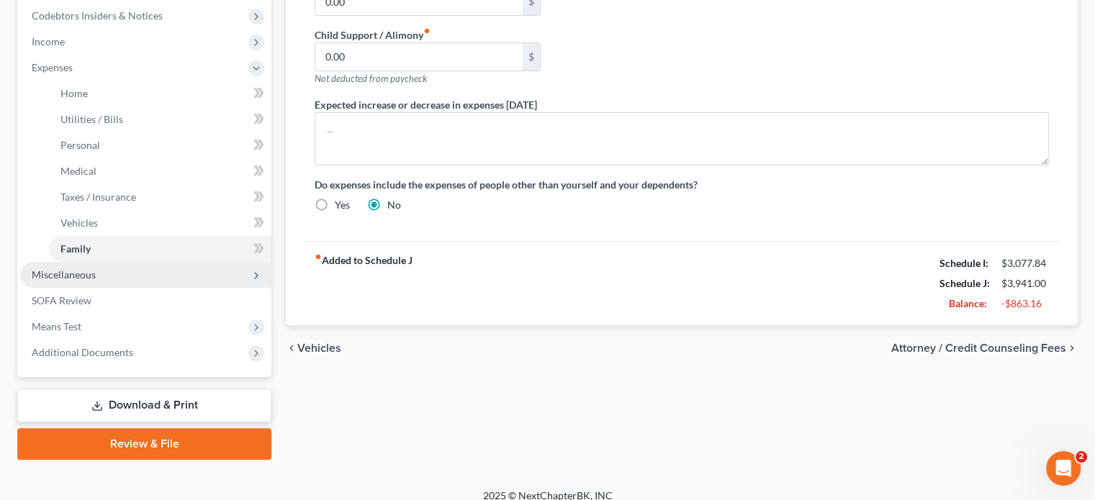
click at [105, 273] on span "Miscellaneous" at bounding box center [145, 275] width 251 height 26
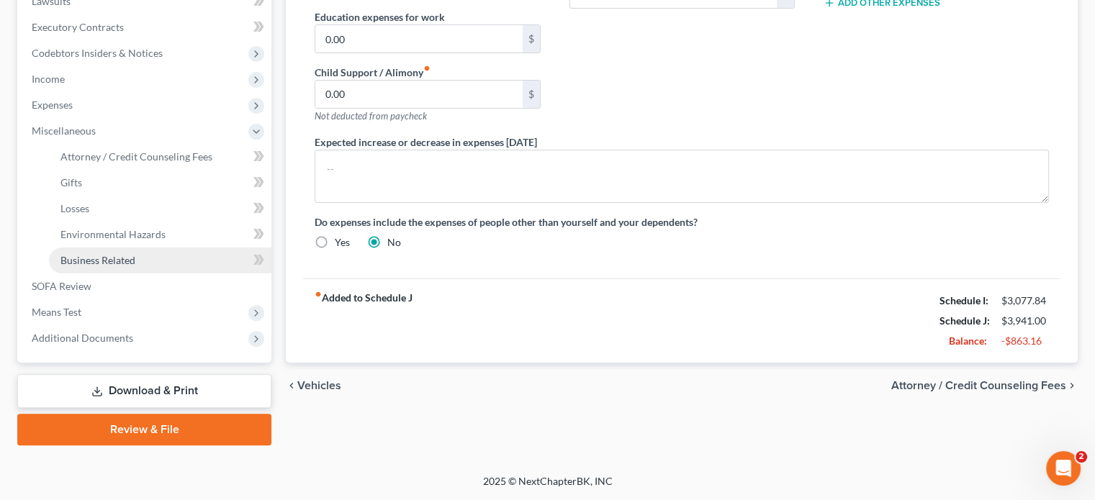
scroll to position [393, 0]
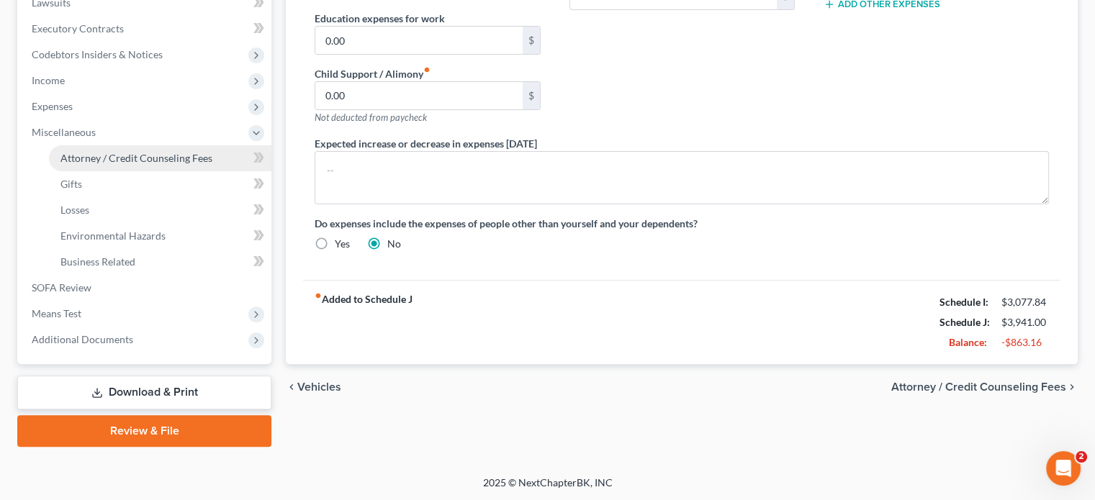
click at [123, 165] on link "Attorney / Credit Counseling Fees" at bounding box center [160, 158] width 222 height 26
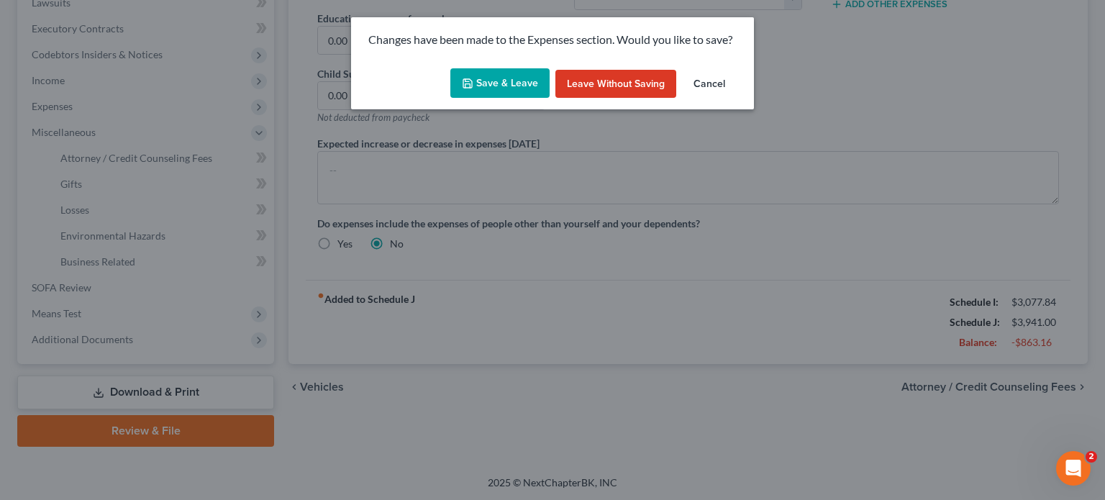
click at [476, 84] on button "Save & Leave" at bounding box center [500, 83] width 99 height 30
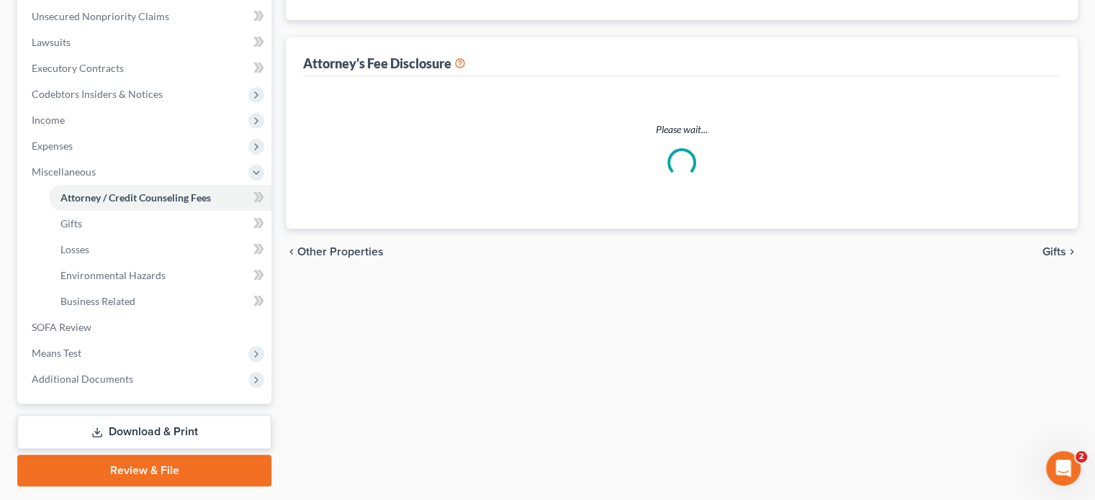
scroll to position [163, 0]
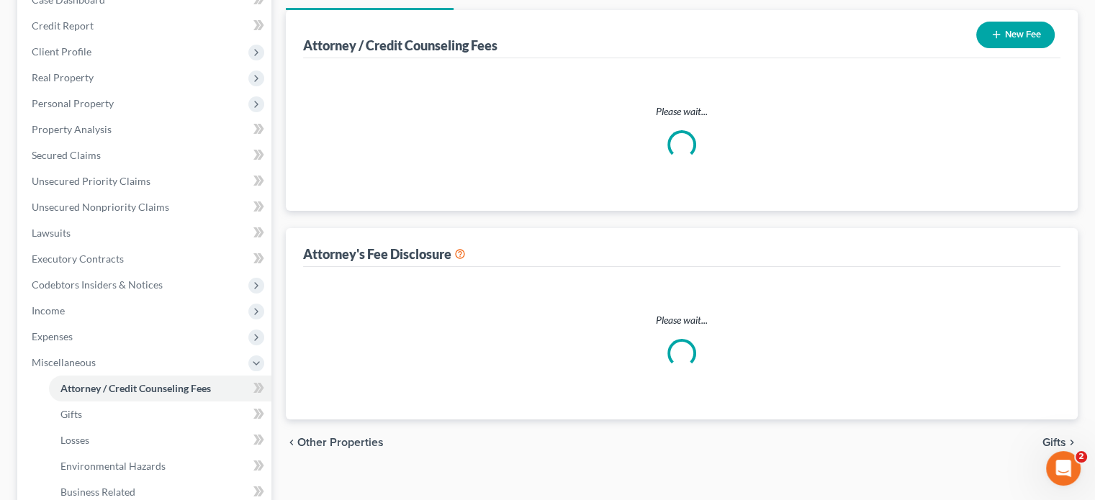
select select "0"
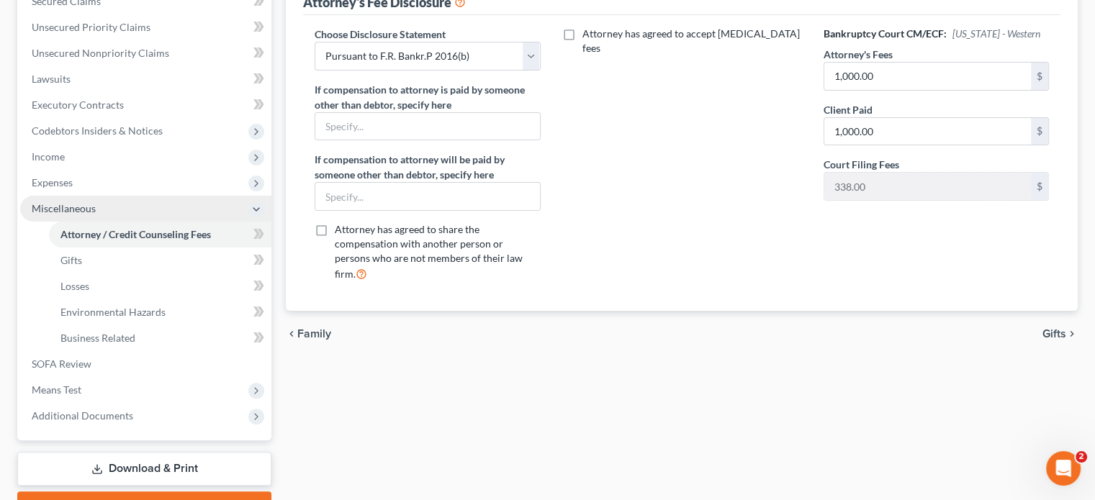
scroll to position [321, 0]
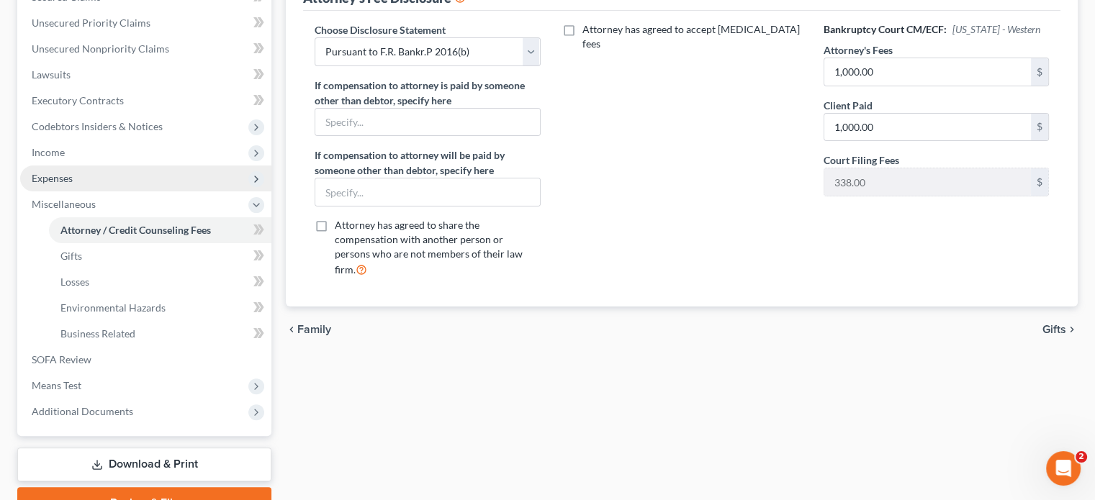
click at [79, 183] on span "Expenses" at bounding box center [145, 179] width 251 height 26
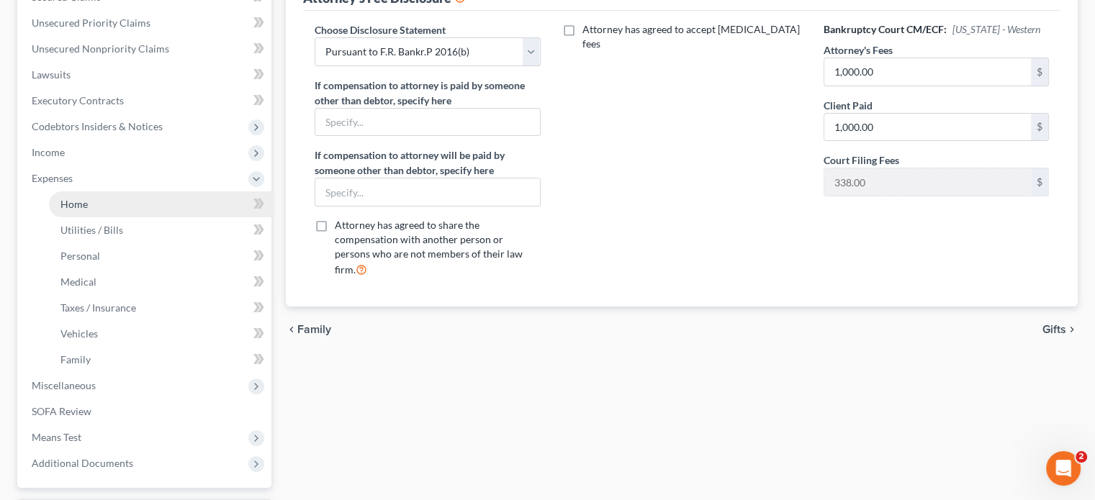
click at [91, 204] on link "Home" at bounding box center [160, 204] width 222 height 26
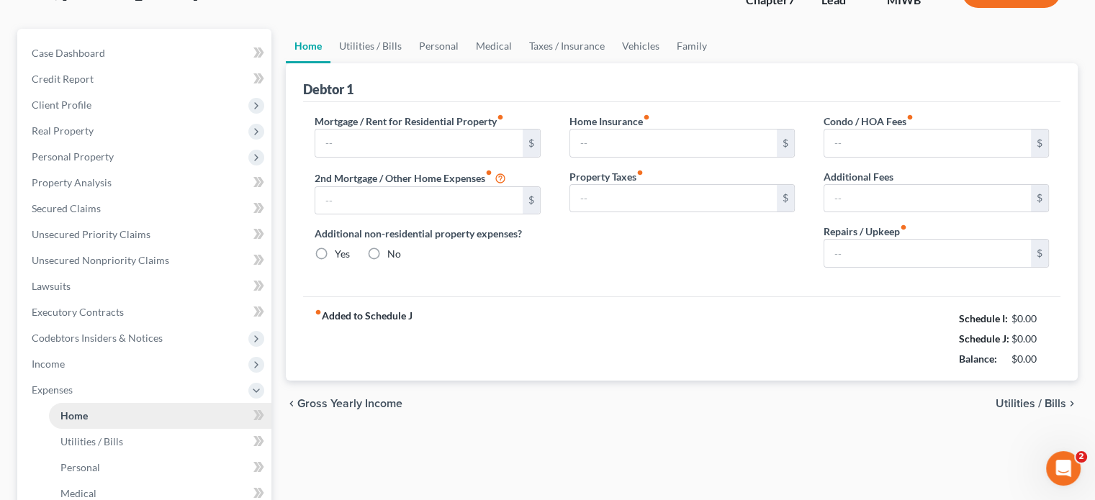
type input "875.00"
type input "0.00"
radio input "true"
type input "11.00"
type input "0.00"
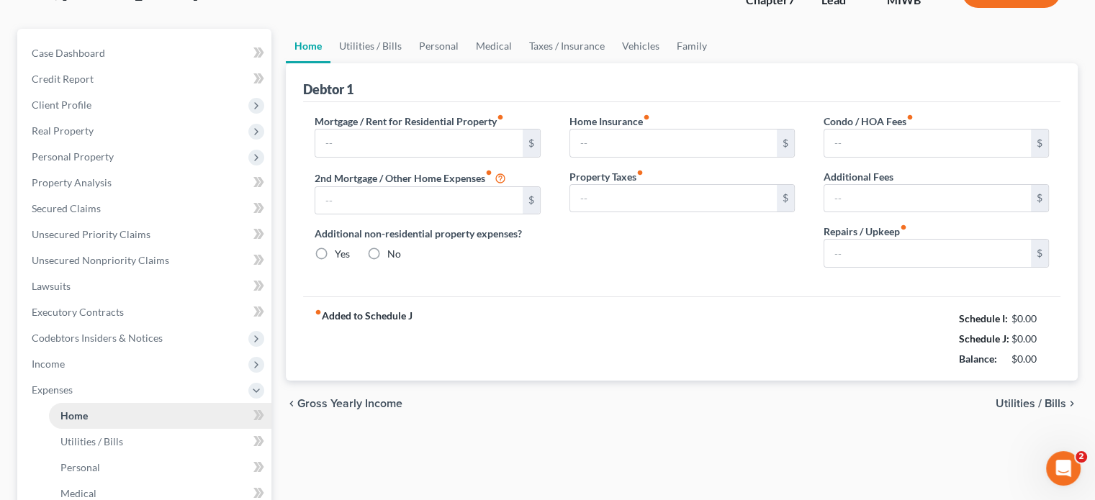
type input "0.00"
type input "15.00"
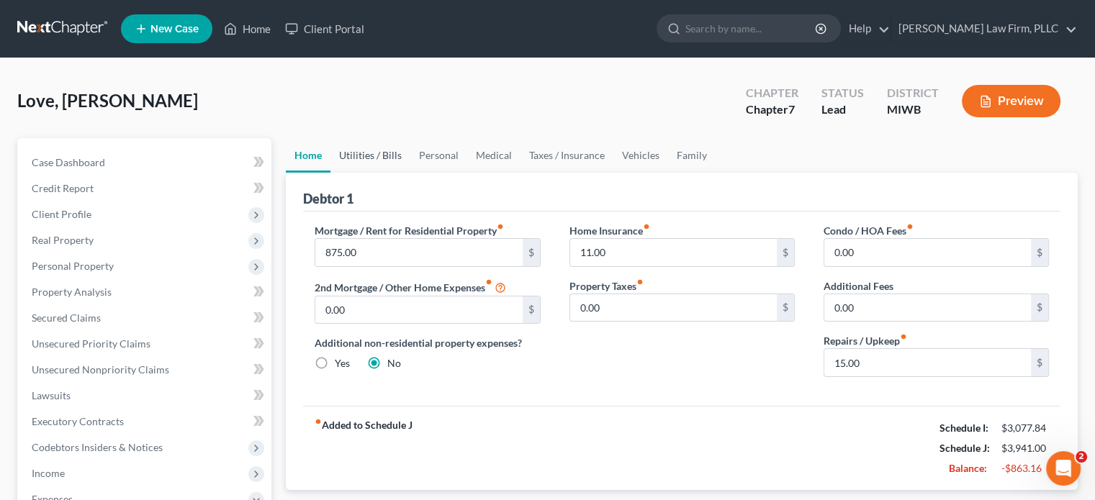
click at [366, 152] on link "Utilities / Bills" at bounding box center [370, 155] width 80 height 35
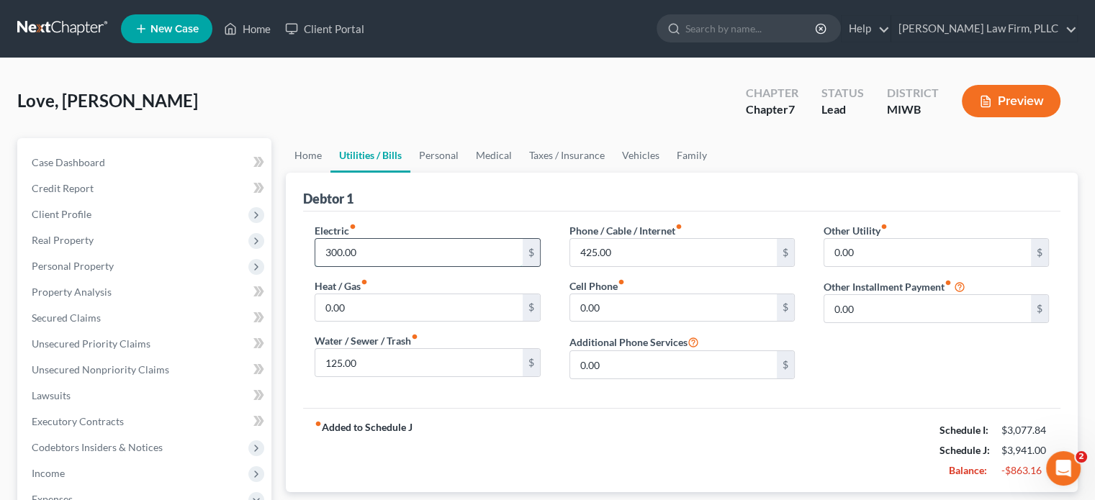
click at [333, 245] on input "300.00" at bounding box center [418, 252] width 207 height 27
click at [338, 250] on input "300.00" at bounding box center [418, 252] width 207 height 27
drag, startPoint x: 359, startPoint y: 245, endPoint x: 309, endPoint y: 250, distance: 49.9
click at [309, 250] on div "Electric fiber_manual_record 0.00 $ Heat / Gas fiber_manual_record 0.00 $ Water…" at bounding box center [427, 307] width 254 height 168
type input "200"
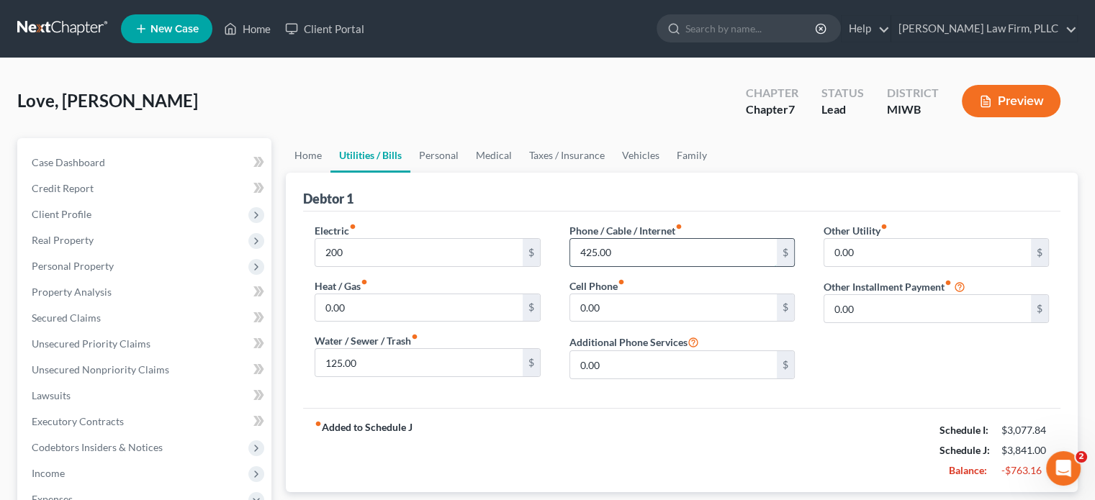
click at [590, 248] on input "425.00" at bounding box center [673, 252] width 207 height 27
type input "325"
click at [427, 149] on link "Personal" at bounding box center [438, 155] width 57 height 35
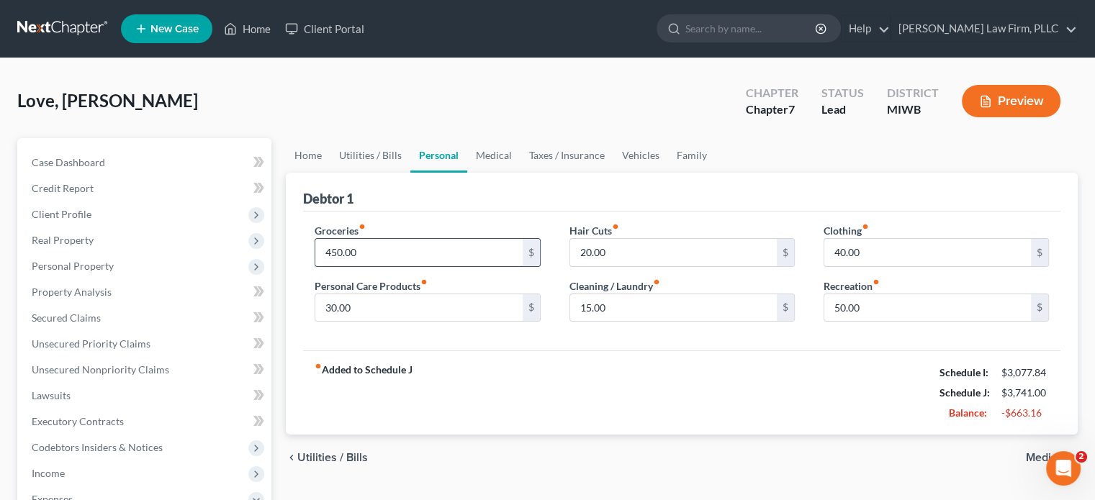
click at [337, 253] on input "450.00" at bounding box center [418, 252] width 207 height 27
click at [344, 250] on input "450.00" at bounding box center [418, 252] width 207 height 27
click at [338, 251] on input "450.00" at bounding box center [418, 252] width 207 height 27
drag, startPoint x: 343, startPoint y: 250, endPoint x: 321, endPoint y: 250, distance: 21.6
click at [321, 250] on input "400.00" at bounding box center [418, 252] width 207 height 27
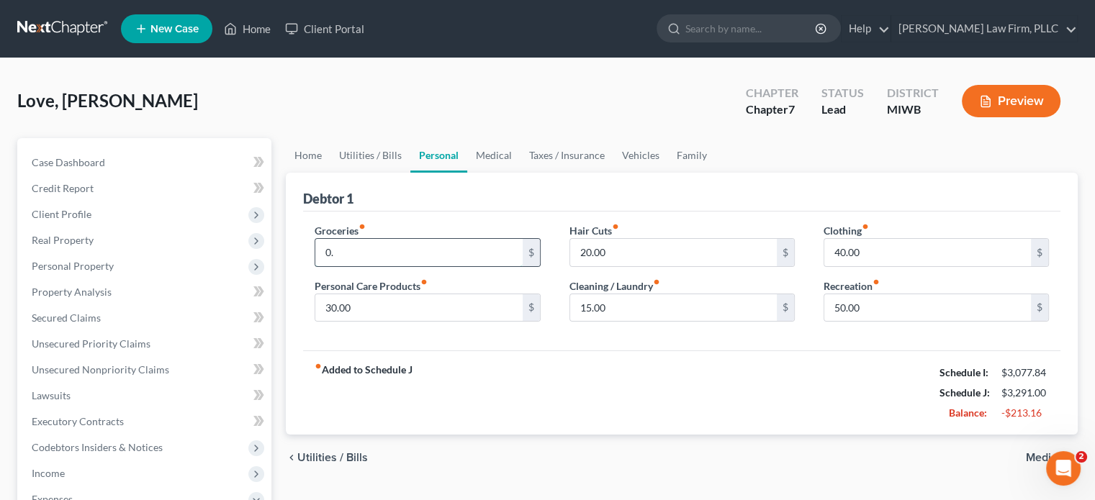
type input "0"
type input "400"
click at [842, 304] on input "50.00" at bounding box center [927, 307] width 207 height 27
type input "20"
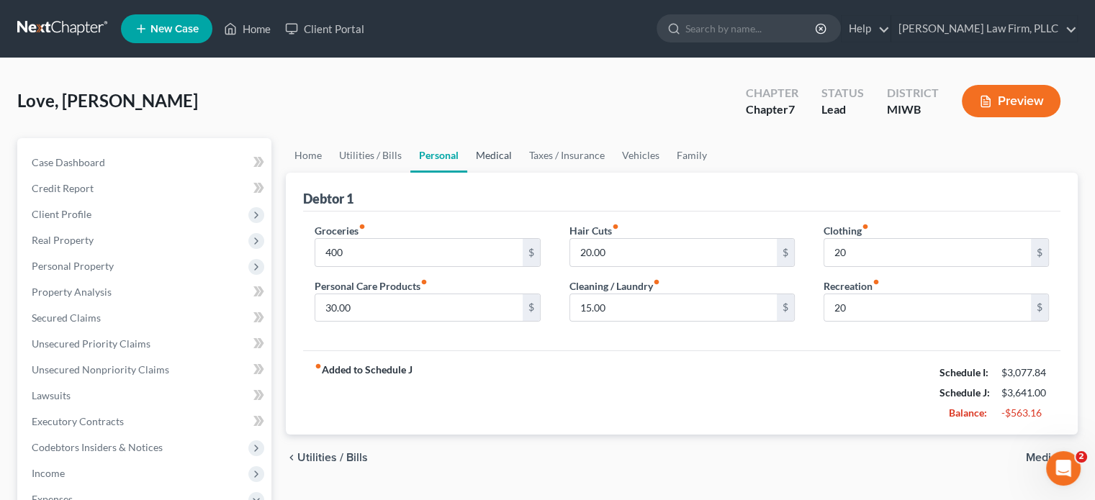
click at [499, 155] on link "Medical" at bounding box center [493, 155] width 53 height 35
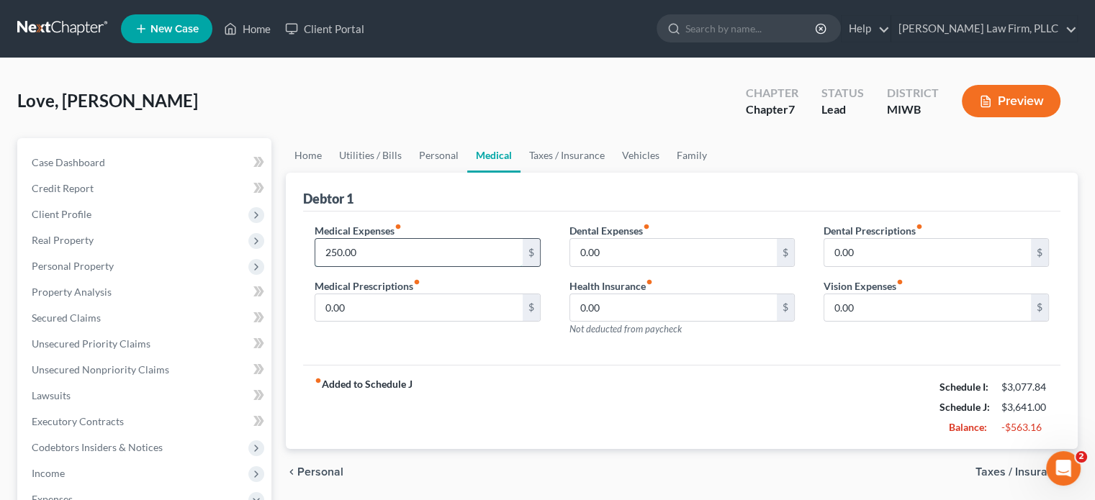
click at [337, 255] on input "250.00" at bounding box center [418, 252] width 207 height 27
click at [338, 253] on input "250.00" at bounding box center [418, 252] width 207 height 27
type input "200.00"
click at [556, 149] on link "Taxes / Insurance" at bounding box center [566, 155] width 93 height 35
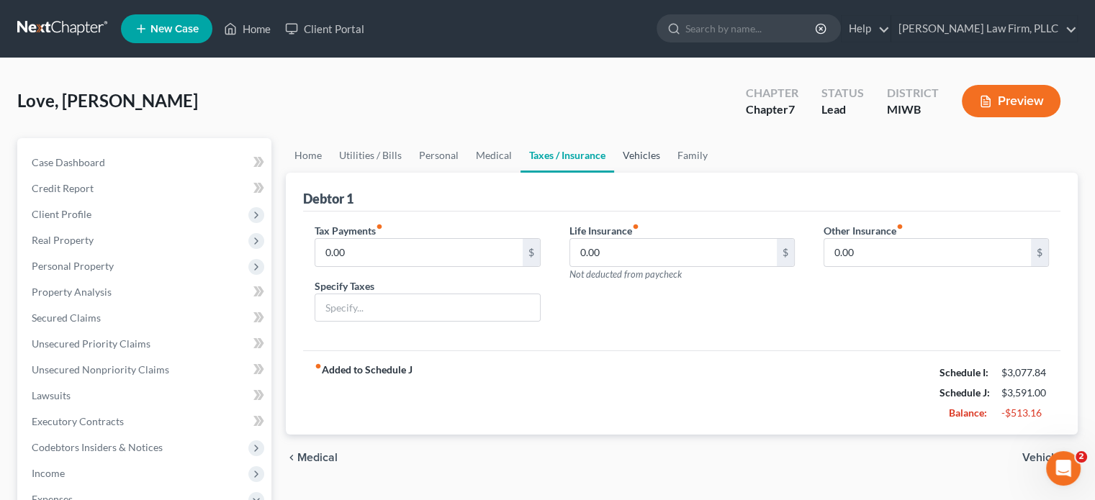
click at [648, 154] on link "Vehicles" at bounding box center [641, 155] width 55 height 35
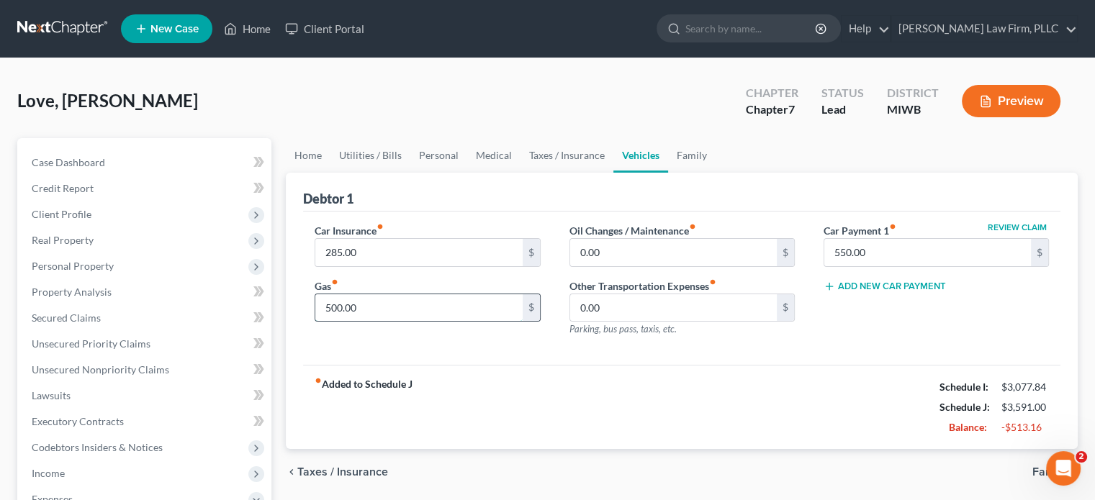
click at [331, 305] on input "500.00" at bounding box center [418, 307] width 207 height 27
type input "350"
click at [687, 153] on link "Family" at bounding box center [692, 155] width 48 height 35
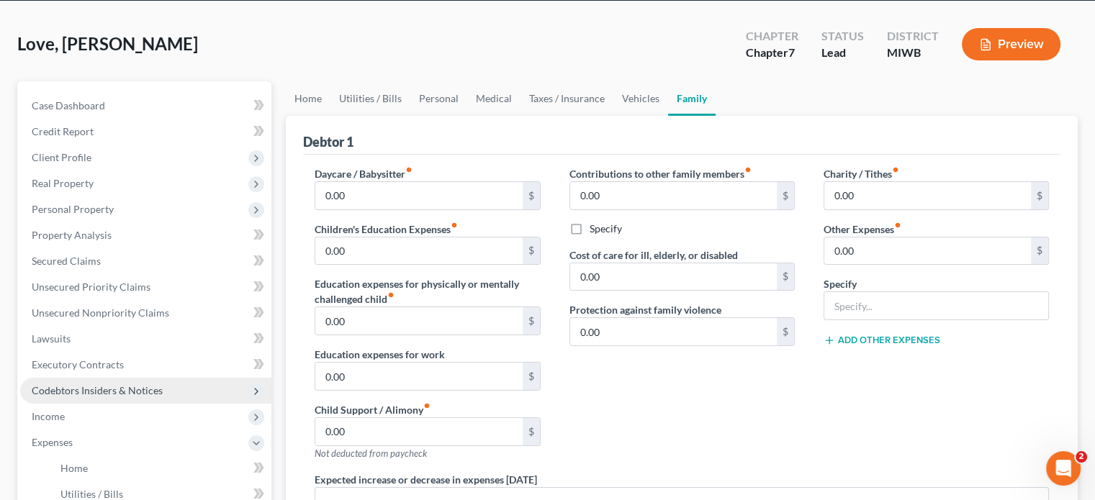
scroll to position [144, 0]
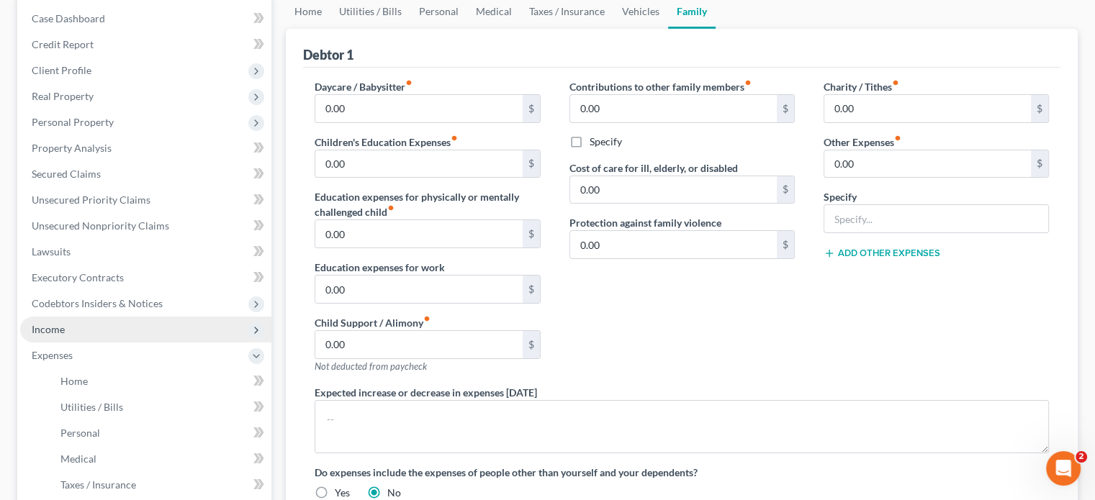
click at [61, 325] on span "Income" at bounding box center [48, 329] width 33 height 12
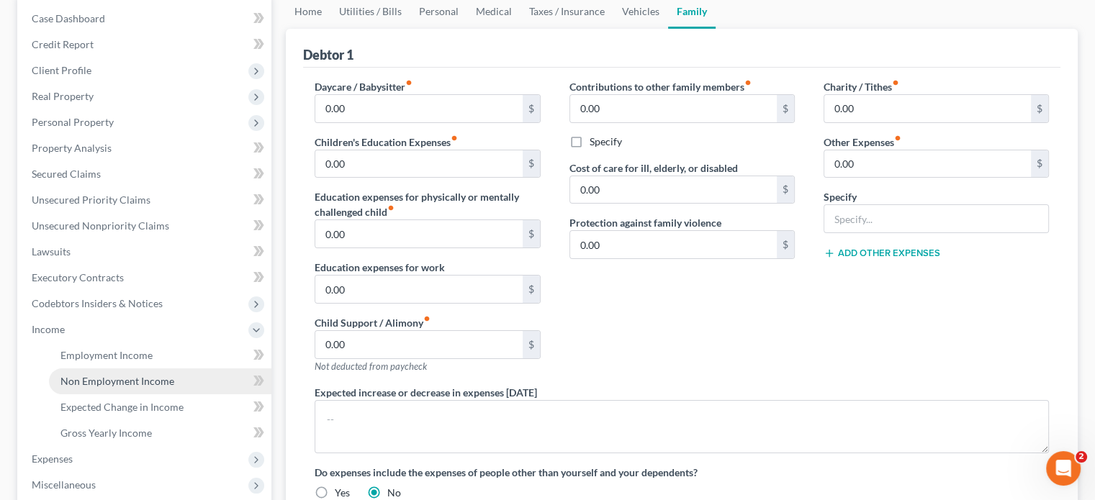
click at [120, 381] on span "Non Employment Income" at bounding box center [117, 381] width 114 height 12
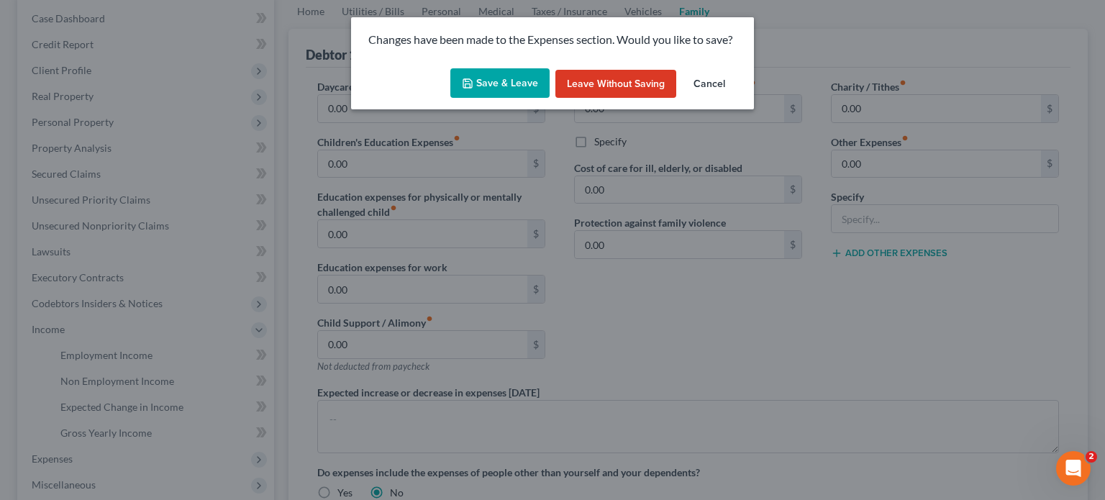
click at [500, 89] on button "Save & Leave" at bounding box center [500, 83] width 99 height 30
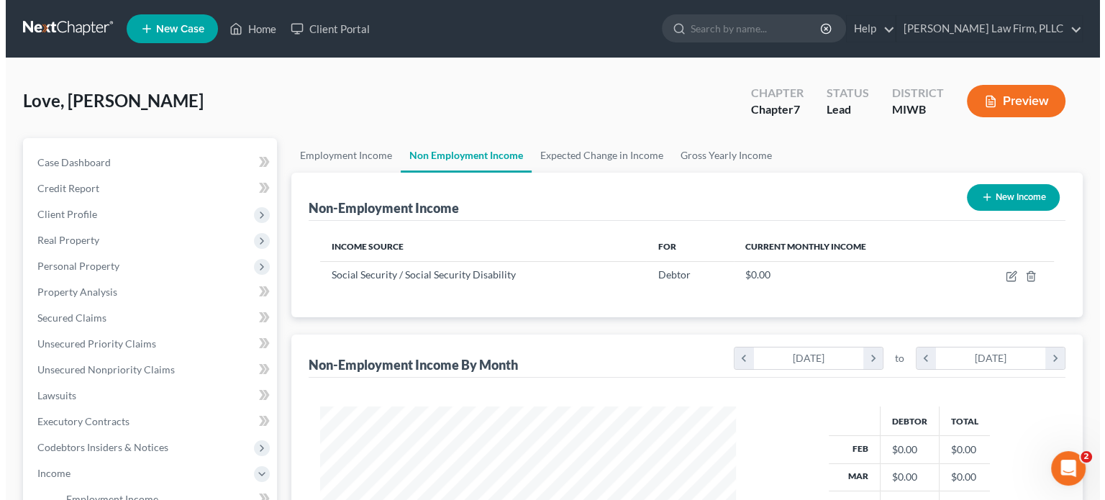
scroll to position [256, 444]
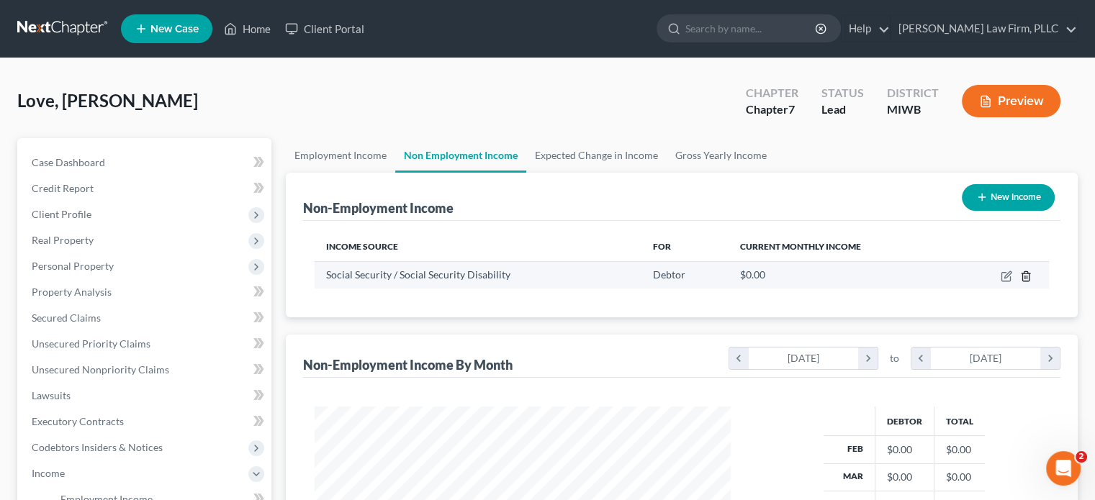
click at [1025, 276] on line "button" at bounding box center [1025, 277] width 0 height 3
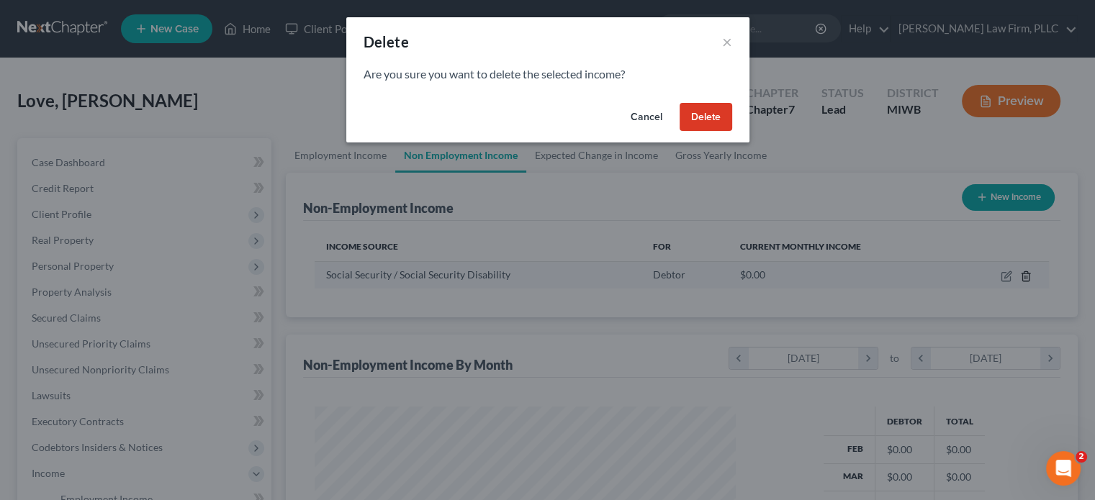
scroll to position [256, 449]
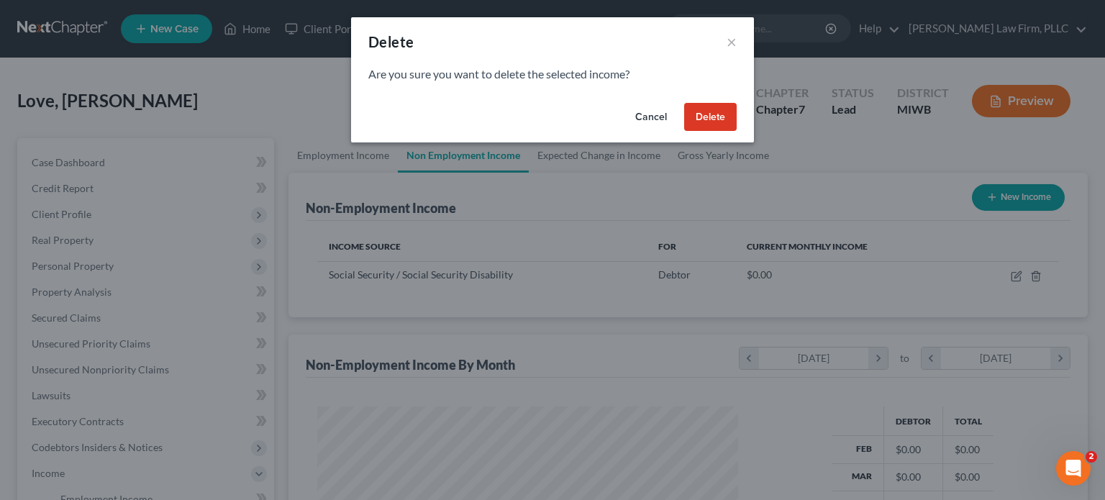
click at [715, 117] on button "Delete" at bounding box center [710, 117] width 53 height 29
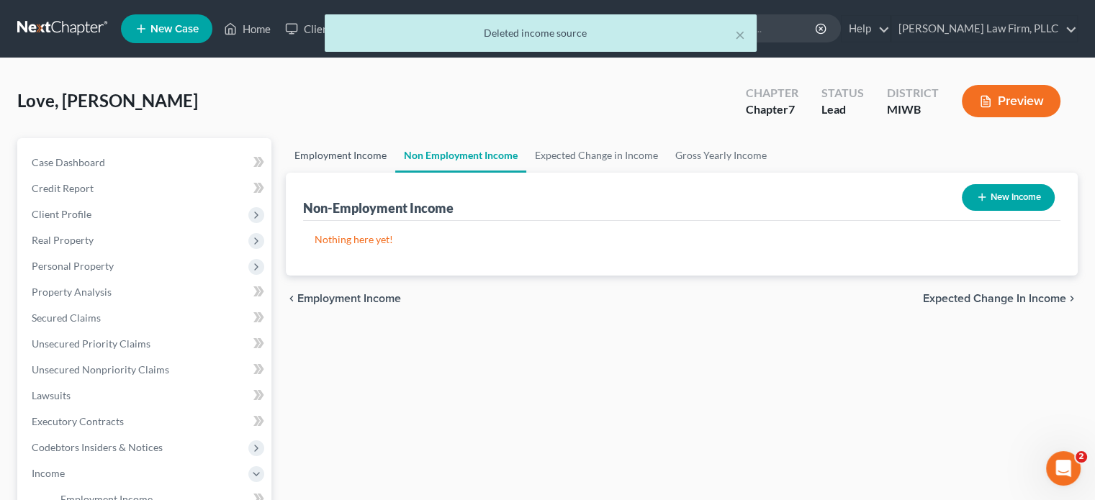
click at [358, 150] on link "Employment Income" at bounding box center [340, 155] width 109 height 35
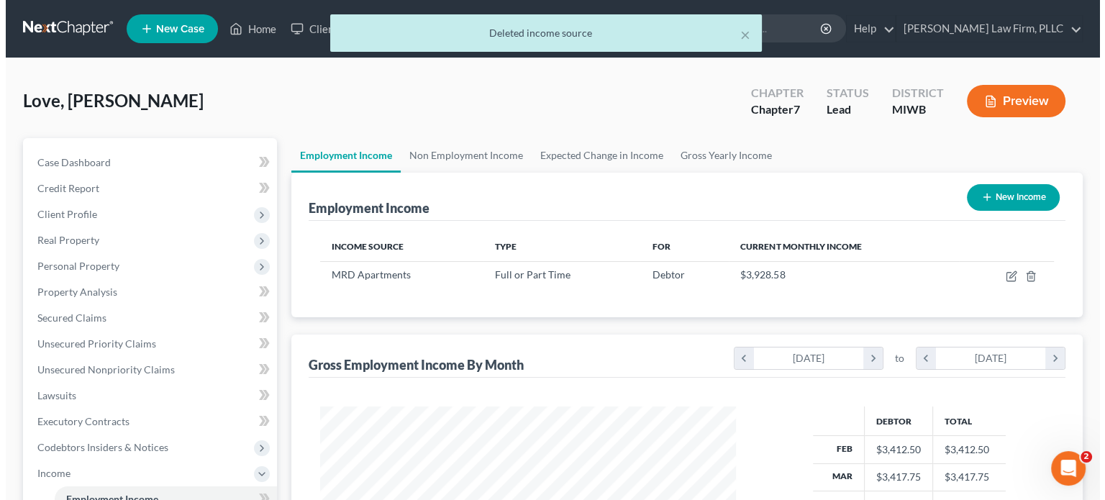
scroll to position [256, 444]
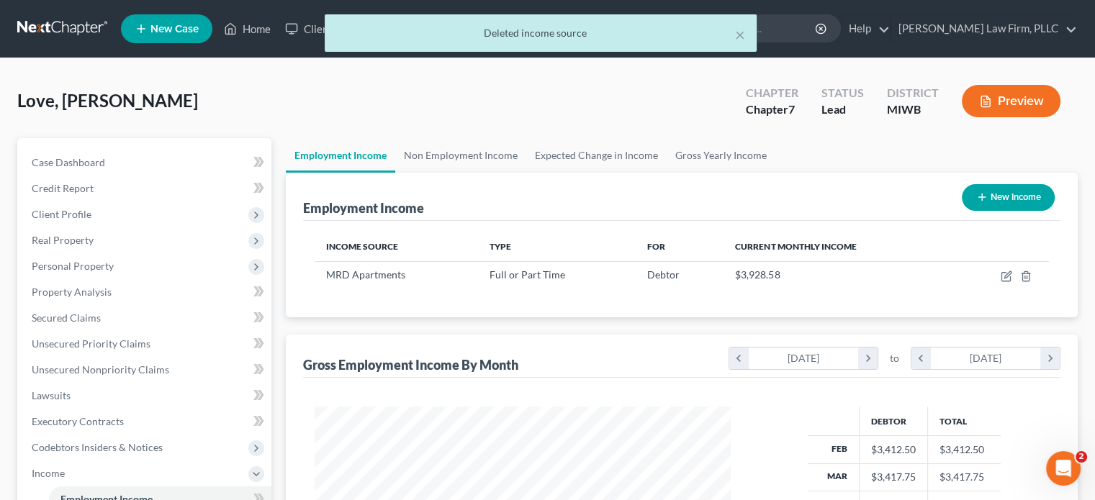
click at [1000, 194] on button "New Income" at bounding box center [1008, 197] width 93 height 27
select select "0"
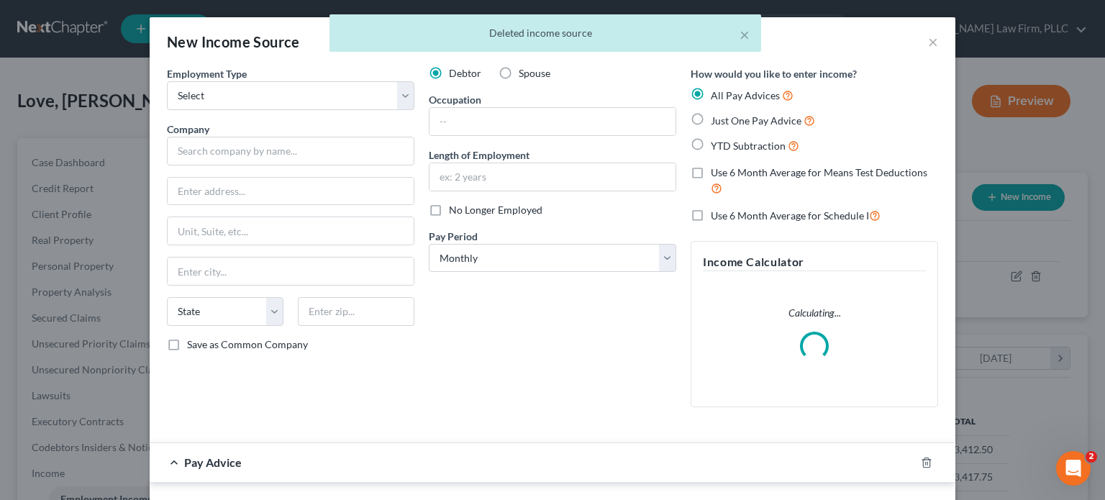
scroll to position [256, 449]
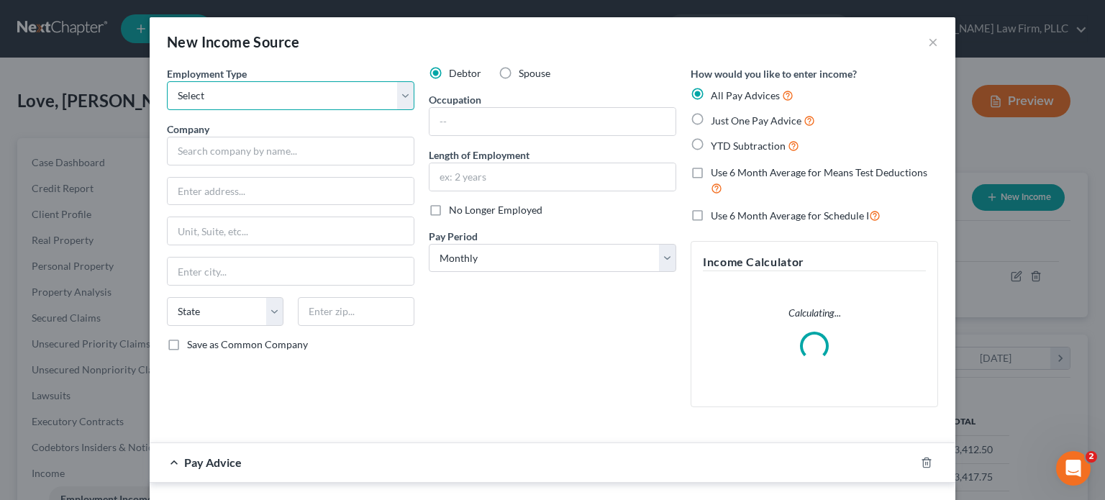
click at [348, 93] on select "Select Full or [DEMOGRAPHIC_DATA] Employment Self Employment" at bounding box center [291, 95] width 248 height 29
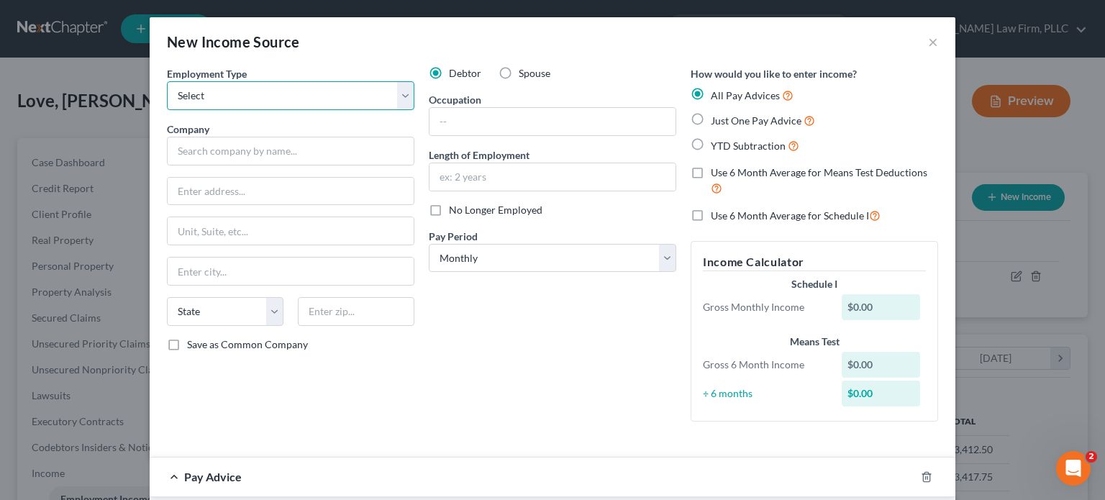
select select "1"
click at [167, 81] on select "Select Full or [DEMOGRAPHIC_DATA] Employment Self Employment" at bounding box center [291, 95] width 248 height 29
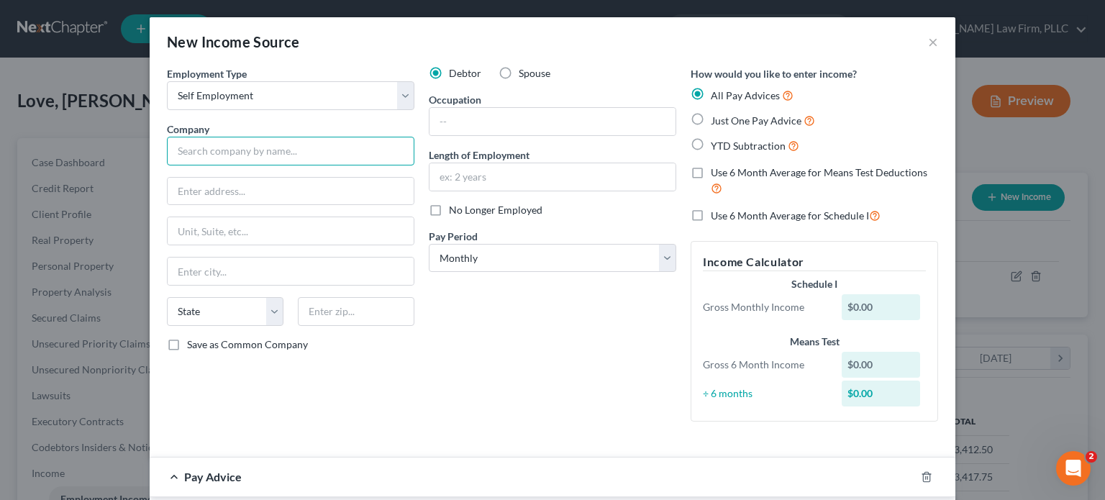
click at [300, 154] on input "text" at bounding box center [291, 151] width 248 height 29
type input "Odd jobs"
click at [469, 119] on input "text" at bounding box center [553, 121] width 246 height 27
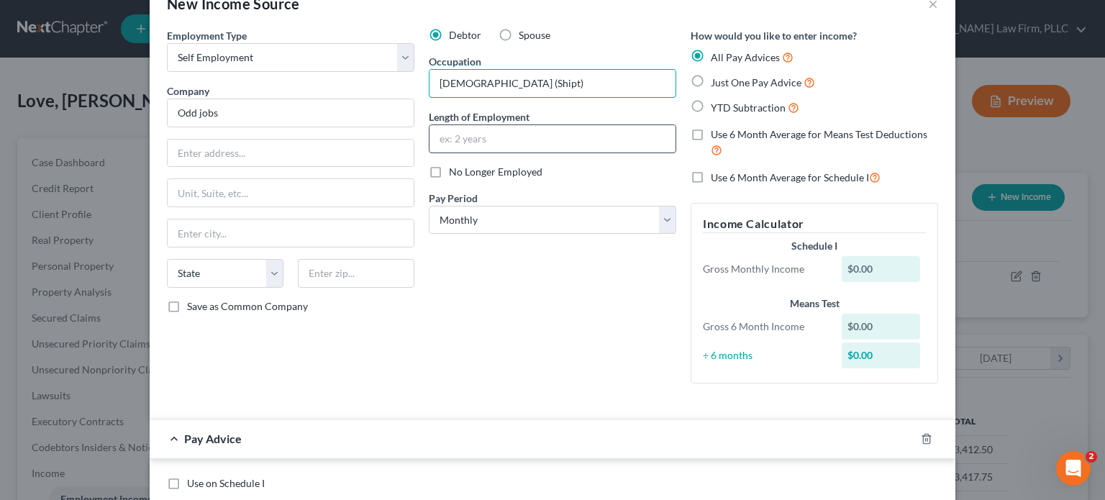
scroll to position [72, 0]
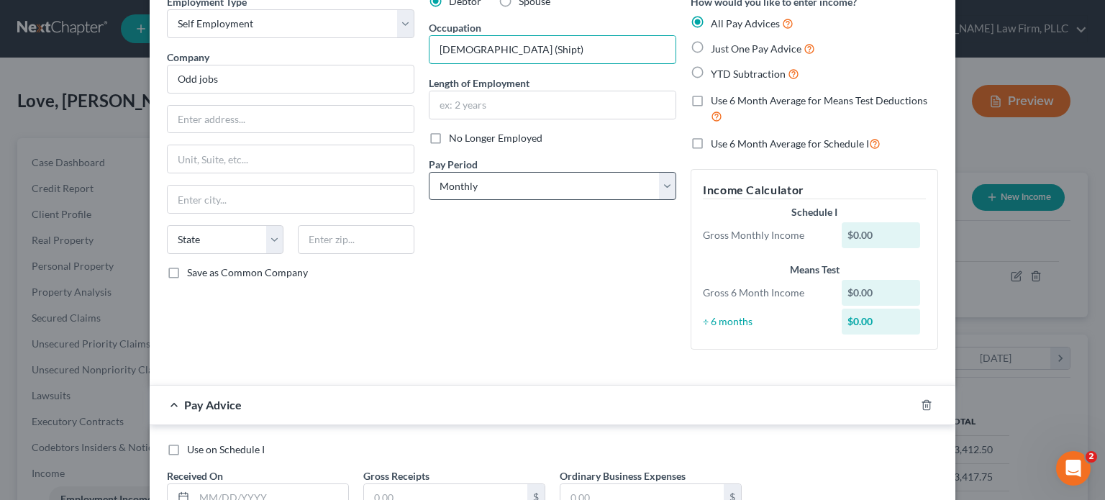
type input "[DEMOGRAPHIC_DATA] (Shipt)"
click at [463, 189] on select "Select Monthly Twice Monthly Every Other Week Weekly" at bounding box center [553, 186] width 248 height 29
click at [429, 172] on select "Select Monthly Twice Monthly Every Other Week Weekly" at bounding box center [553, 186] width 248 height 29
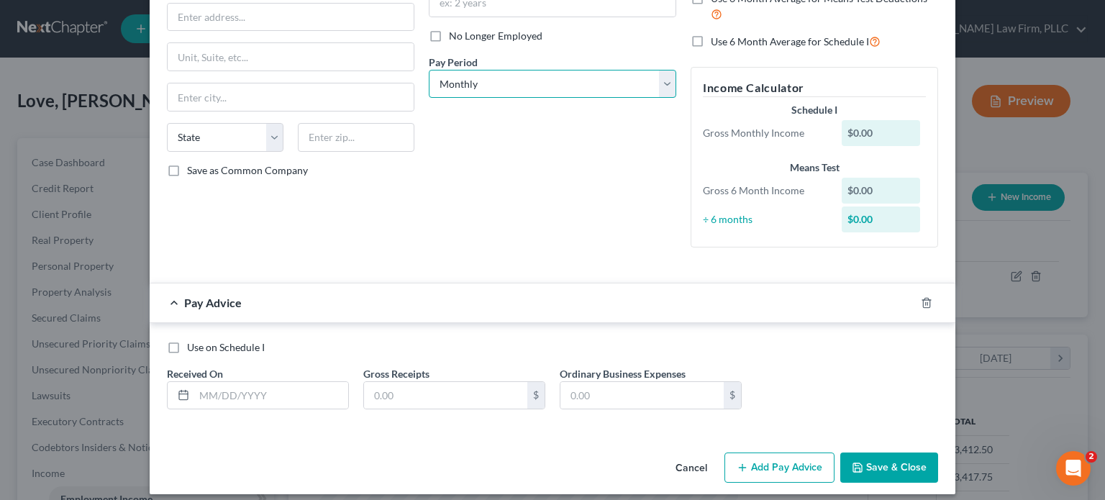
scroll to position [184, 0]
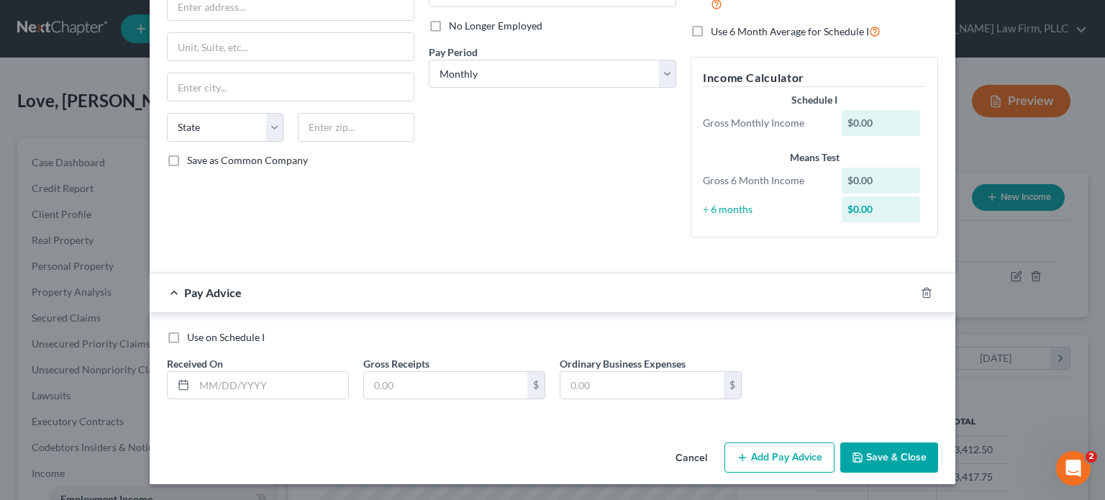
click at [187, 338] on label "Use on Schedule I" at bounding box center [226, 337] width 78 height 14
click at [193, 338] on input "Use on Schedule I" at bounding box center [197, 334] width 9 height 9
checkbox input "true"
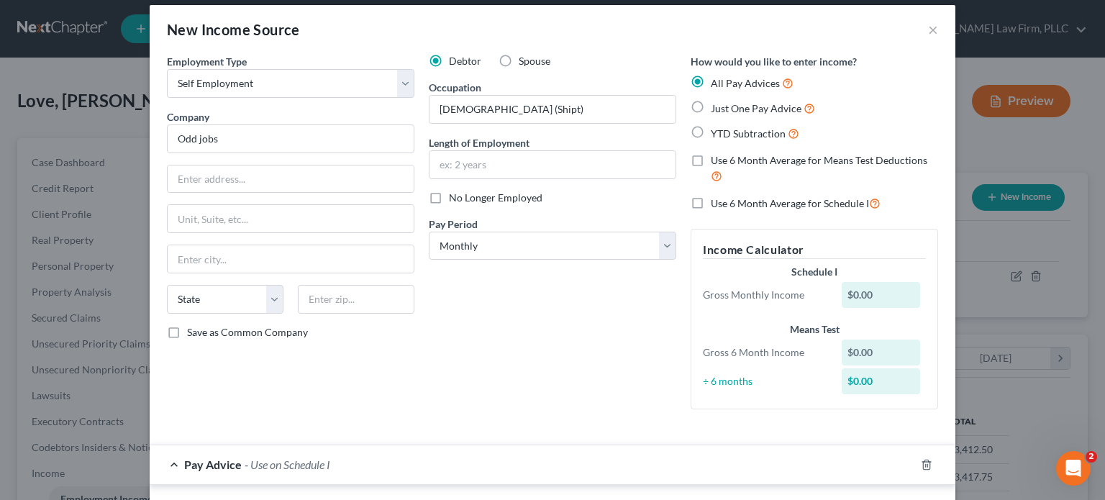
scroll to position [0, 0]
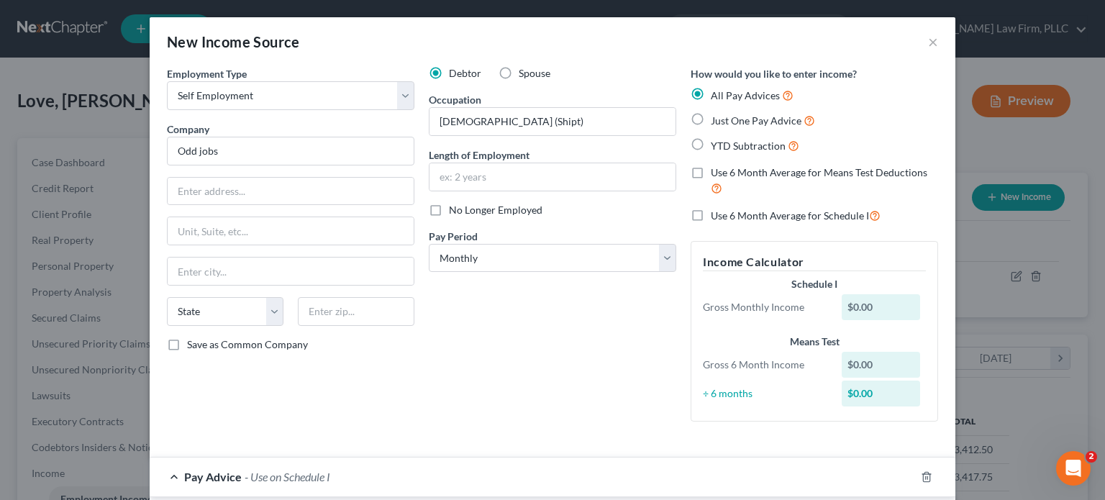
click at [711, 117] on label "Just One Pay Advice" at bounding box center [763, 120] width 104 height 17
click at [717, 117] on input "Just One Pay Advice" at bounding box center [721, 116] width 9 height 9
radio input "true"
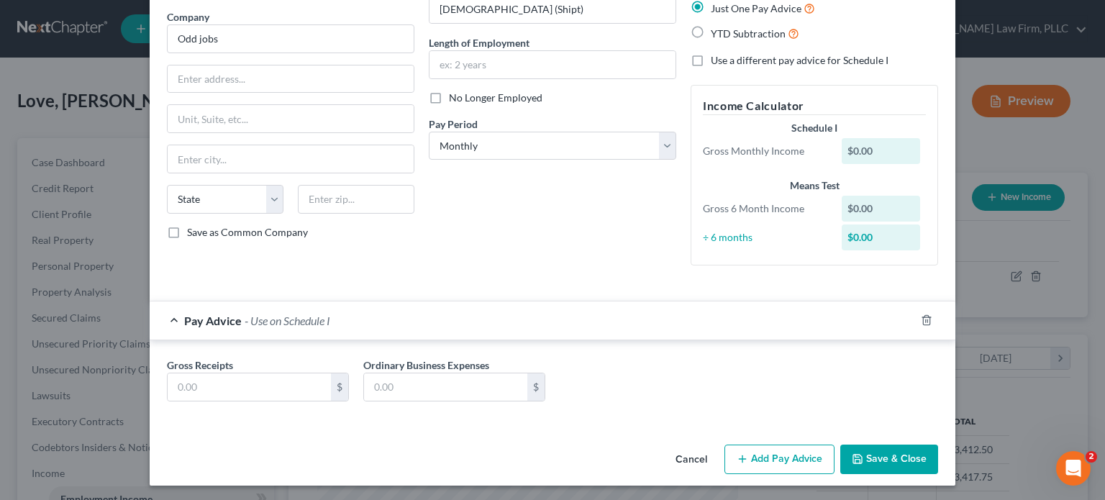
scroll to position [114, 0]
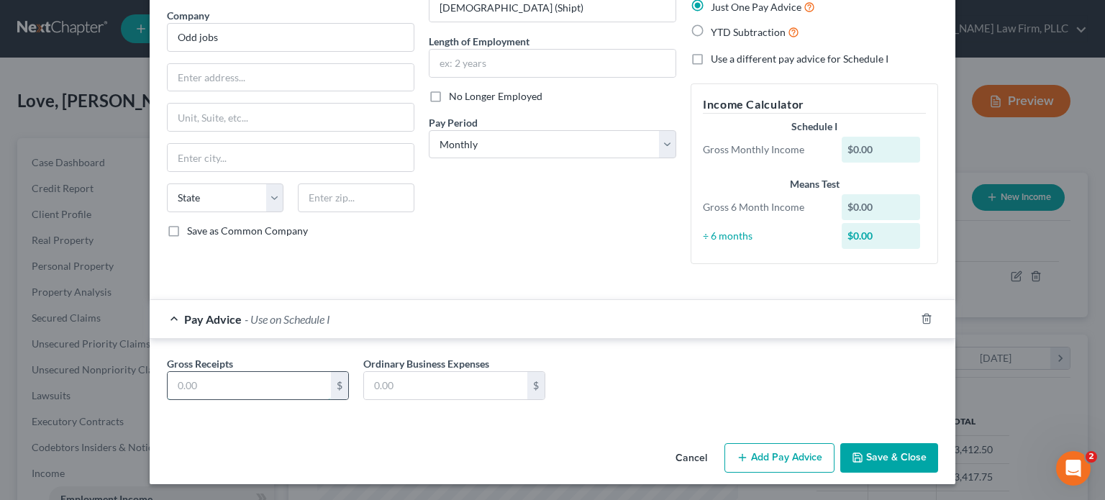
click at [287, 392] on input "text" at bounding box center [249, 385] width 163 height 27
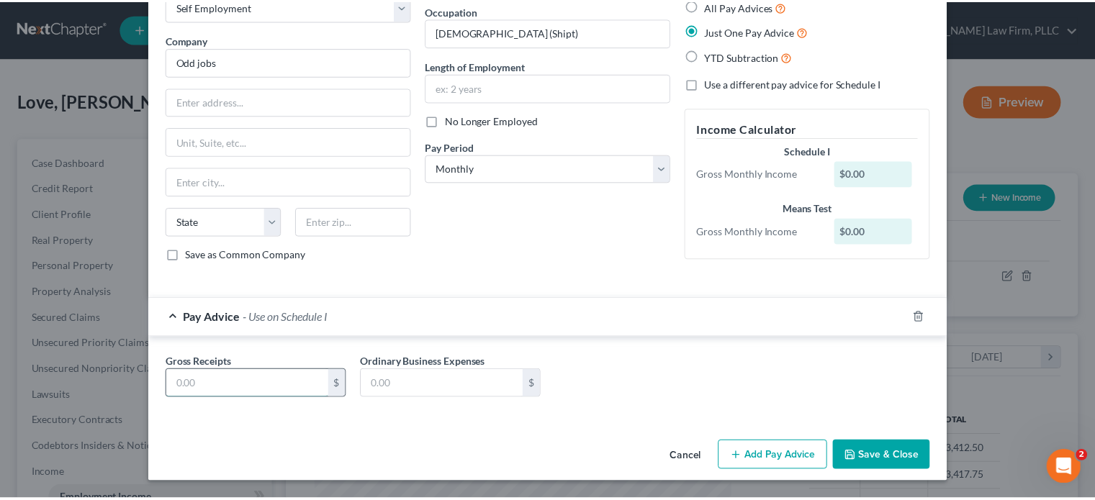
scroll to position [86, 0]
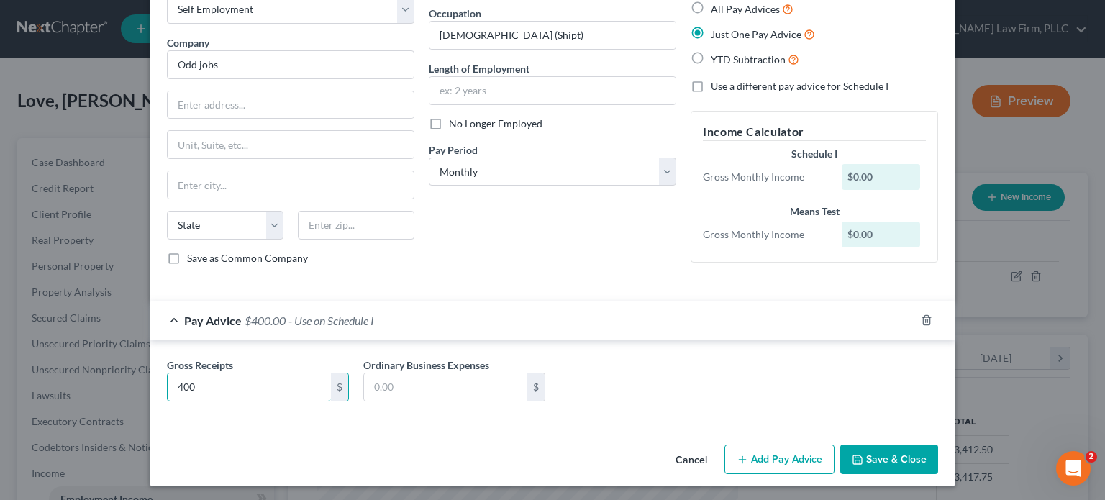
type input "400"
click at [879, 455] on button "Save & Close" at bounding box center [890, 460] width 98 height 30
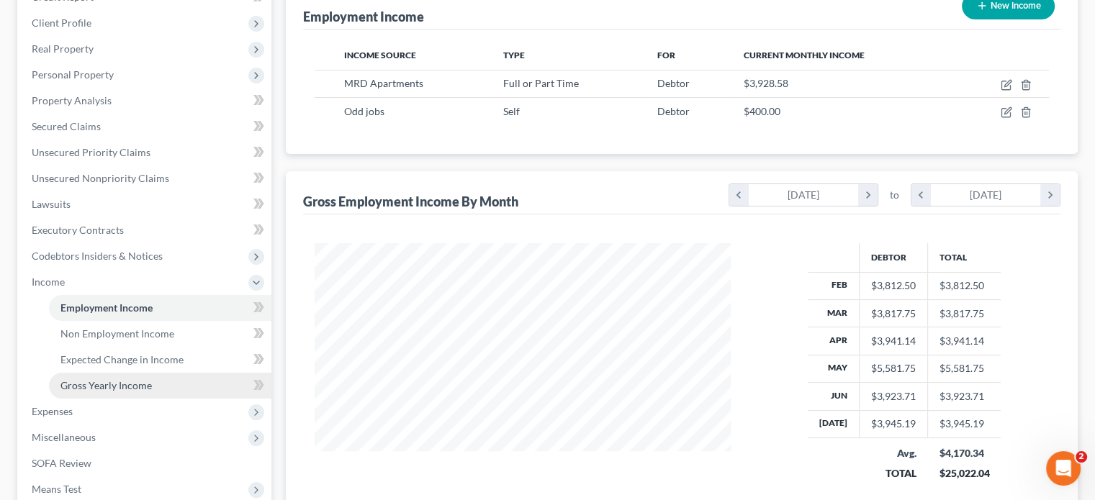
scroll to position [288, 0]
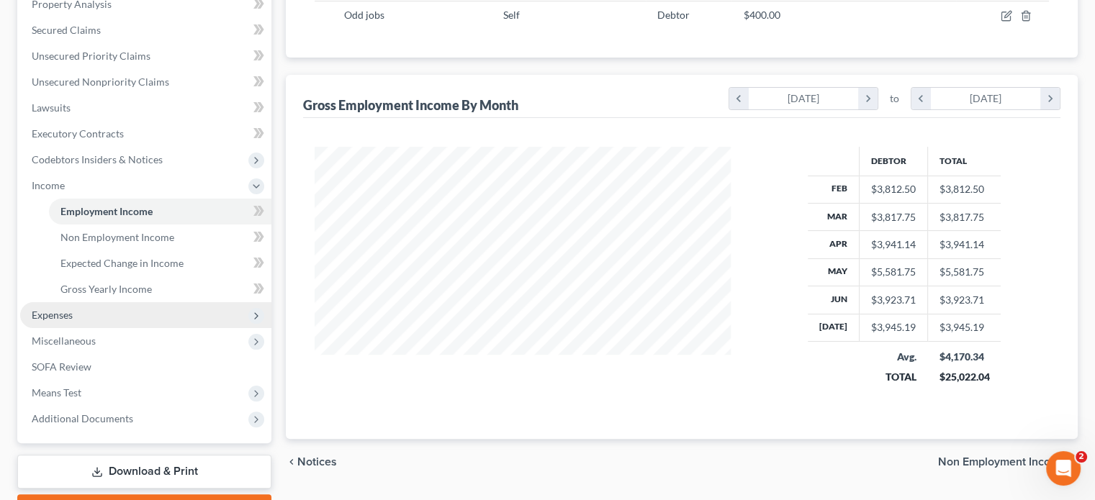
click at [32, 307] on span "Expenses" at bounding box center [145, 315] width 251 height 26
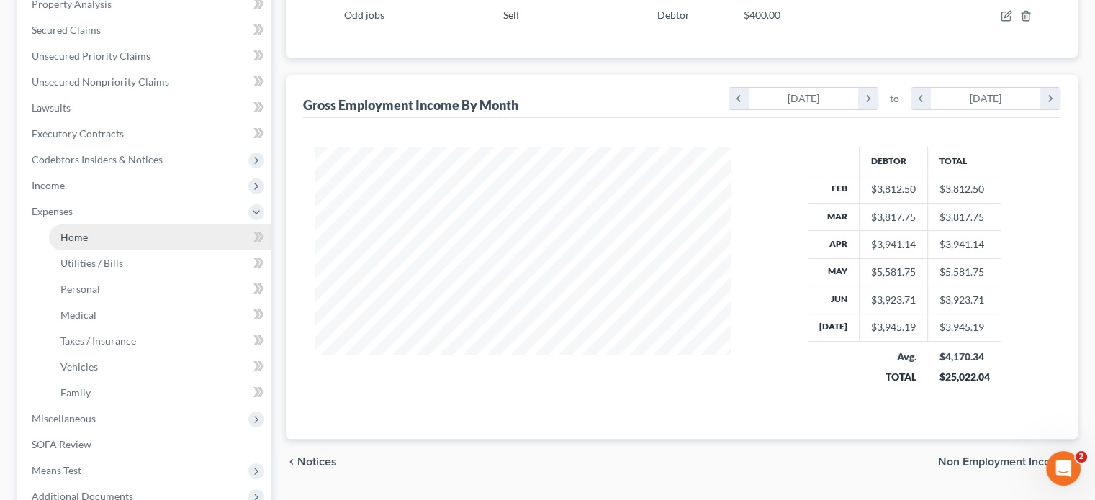
click at [92, 235] on link "Home" at bounding box center [160, 238] width 222 height 26
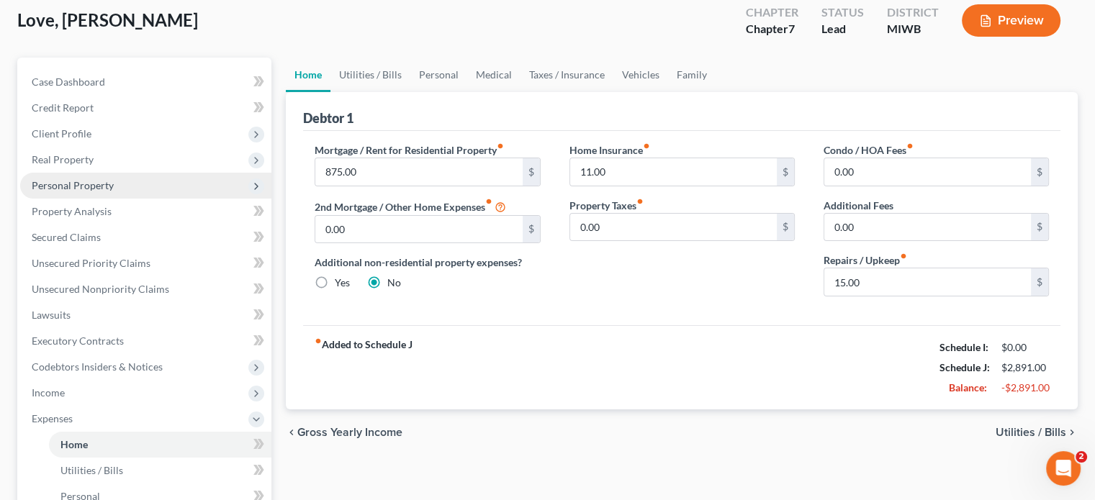
scroll to position [144, 0]
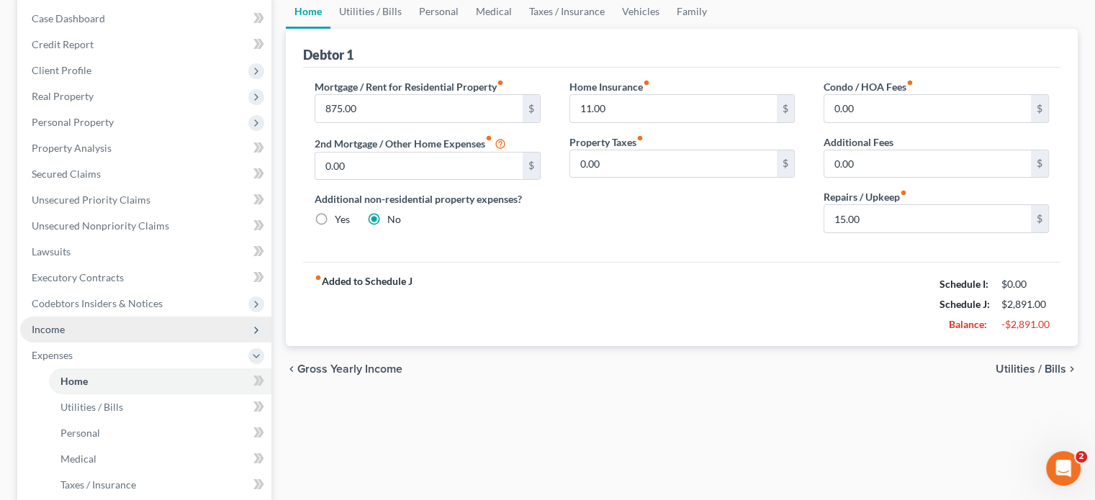
click at [99, 328] on span "Income" at bounding box center [145, 330] width 251 height 26
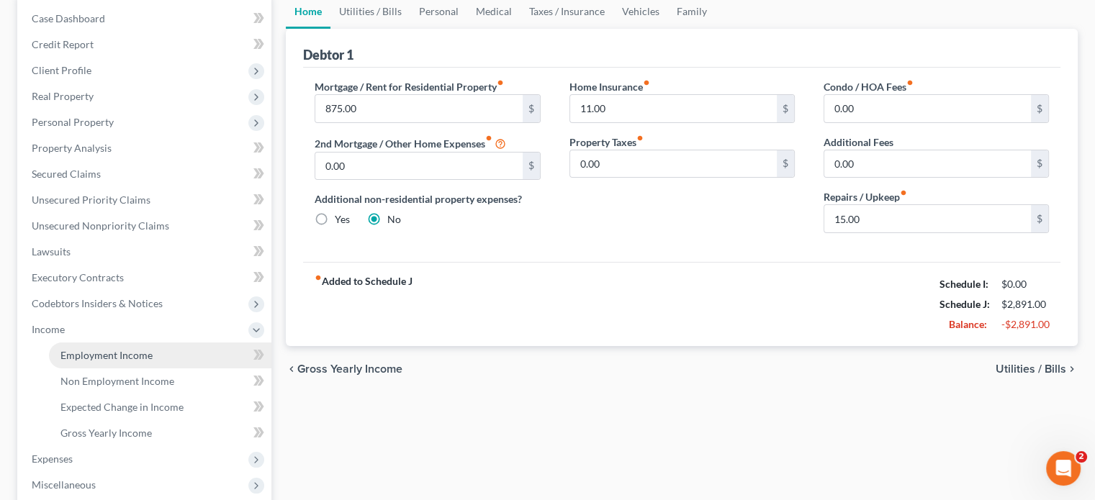
click at [99, 353] on span "Employment Income" at bounding box center [106, 355] width 92 height 12
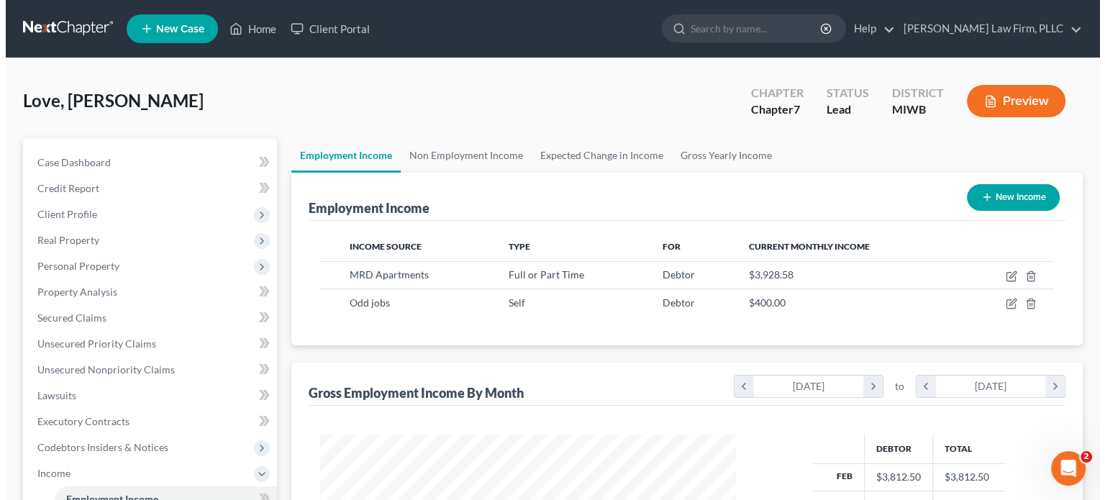
scroll to position [256, 444]
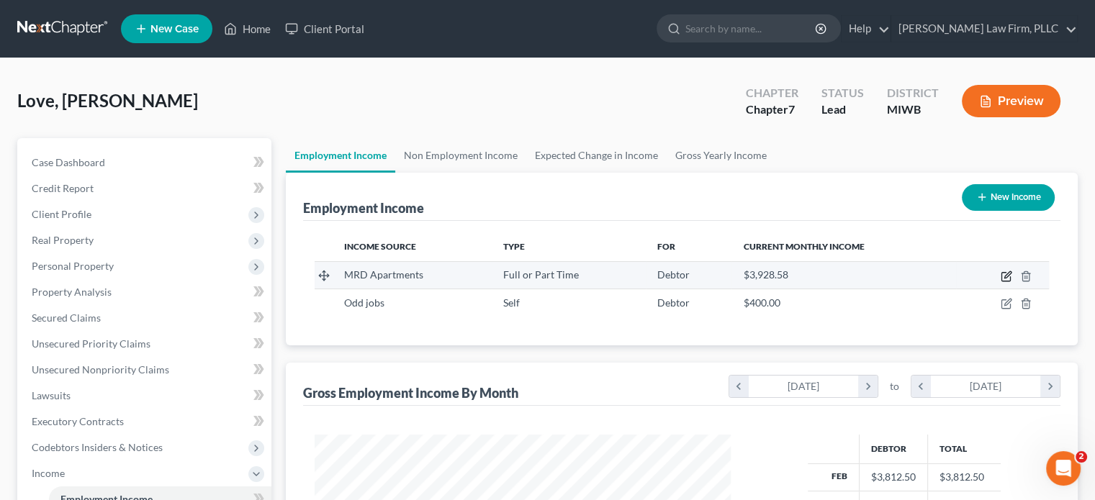
click at [1005, 273] on icon "button" at bounding box center [1006, 277] width 12 height 12
select select "0"
select select "23"
select select "2"
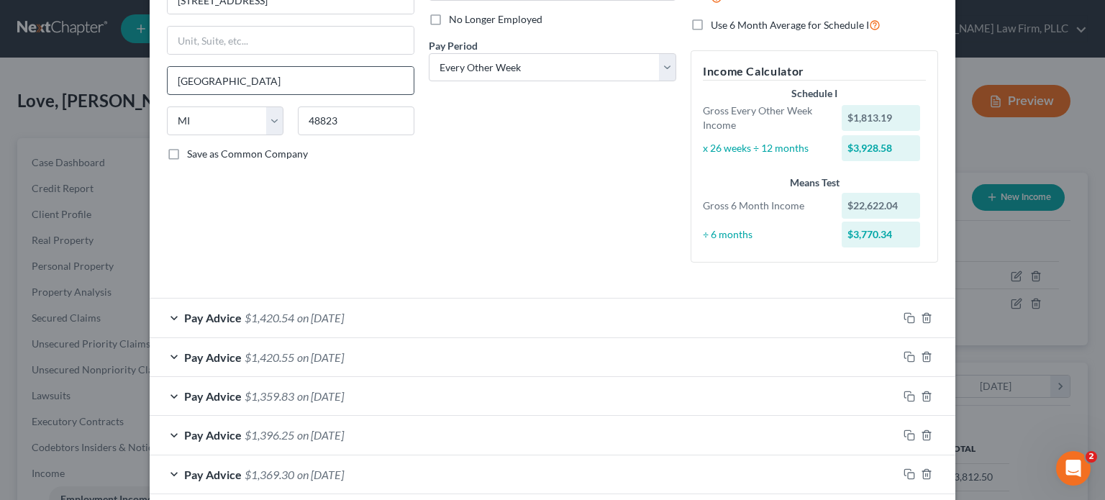
scroll to position [216, 0]
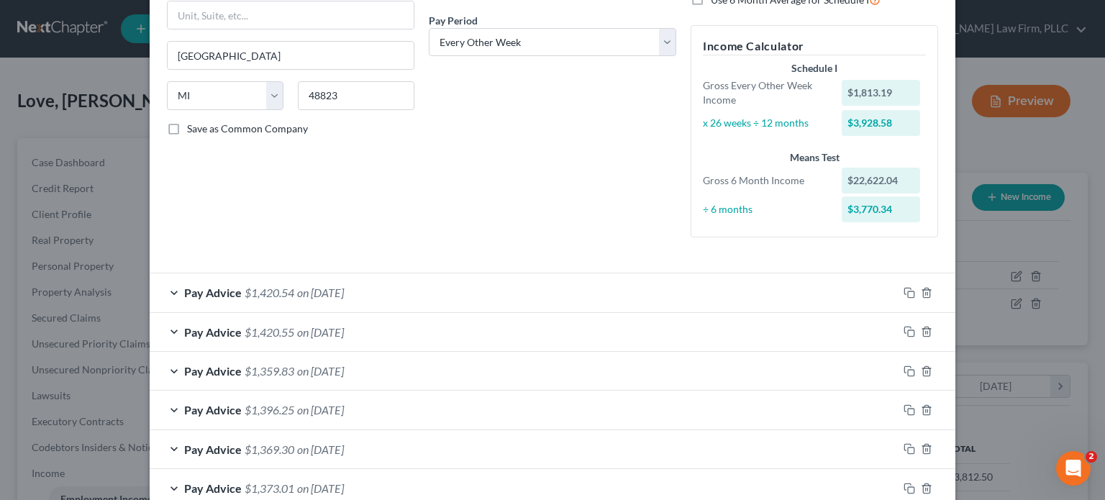
click at [407, 297] on div "Pay Advice $1,420.54 on [DATE]" at bounding box center [524, 292] width 748 height 38
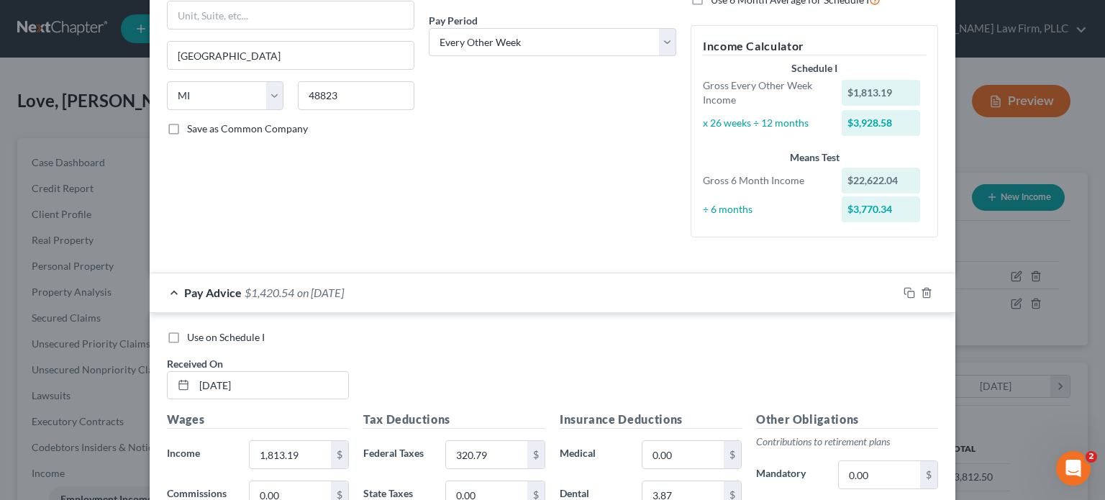
click at [187, 336] on label "Use on Schedule I" at bounding box center [226, 337] width 78 height 14
click at [193, 336] on input "Use on Schedule I" at bounding box center [197, 334] width 9 height 9
checkbox input "true"
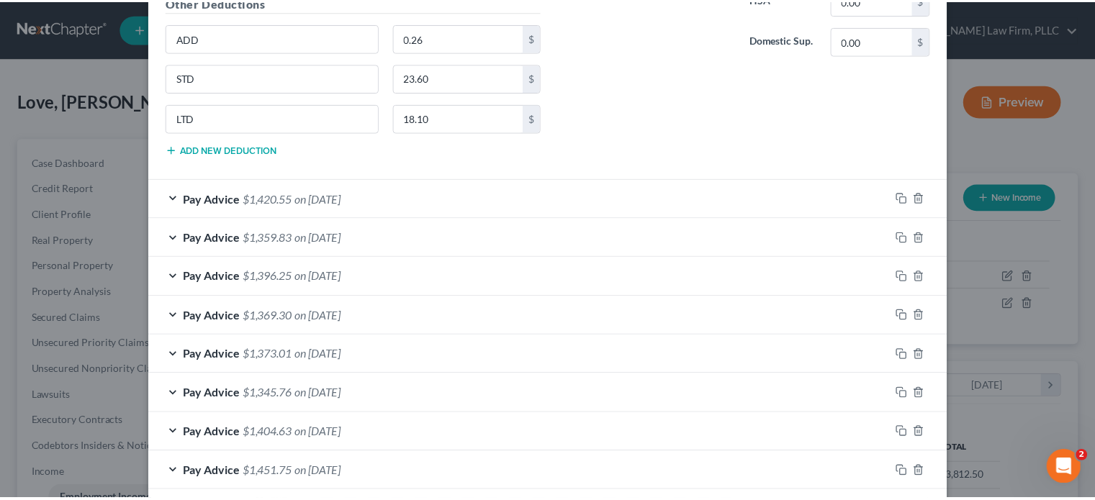
scroll to position [1123, 0]
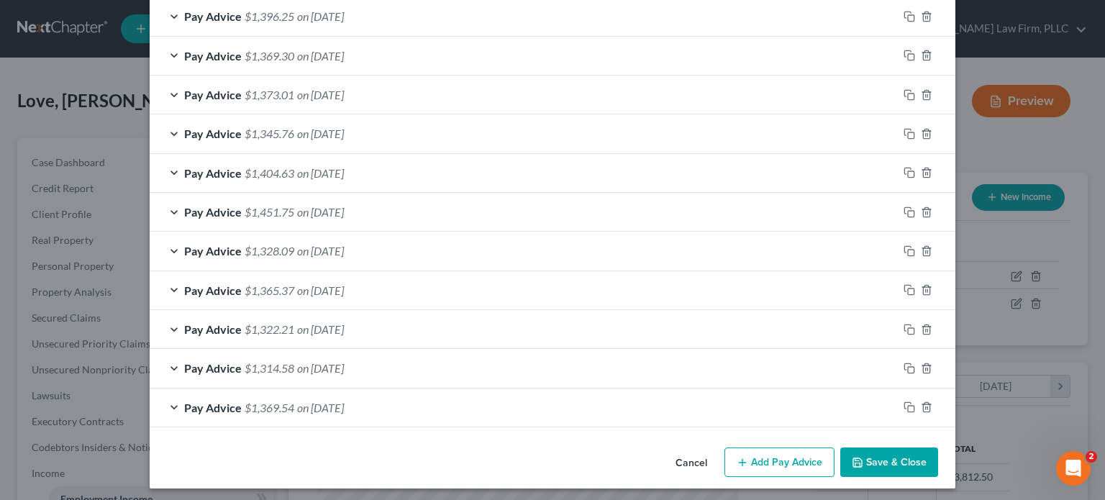
click at [881, 452] on button "Save & Close" at bounding box center [890, 463] width 98 height 30
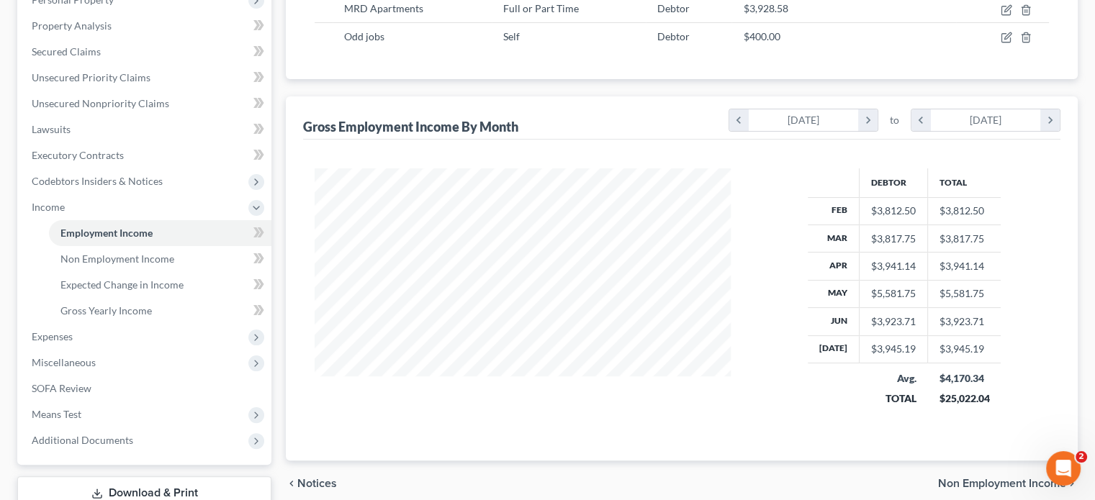
scroll to position [288, 0]
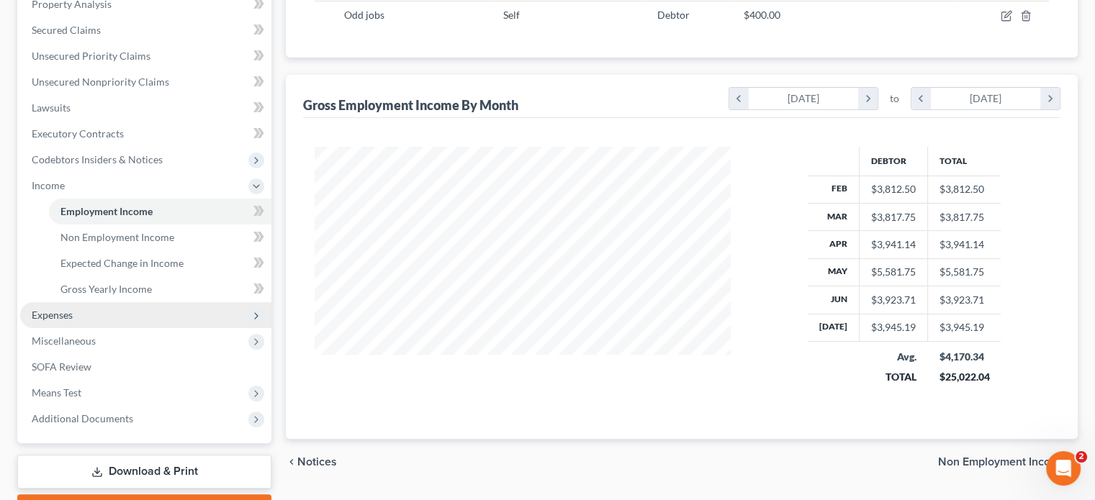
click at [110, 317] on span "Expenses" at bounding box center [145, 315] width 251 height 26
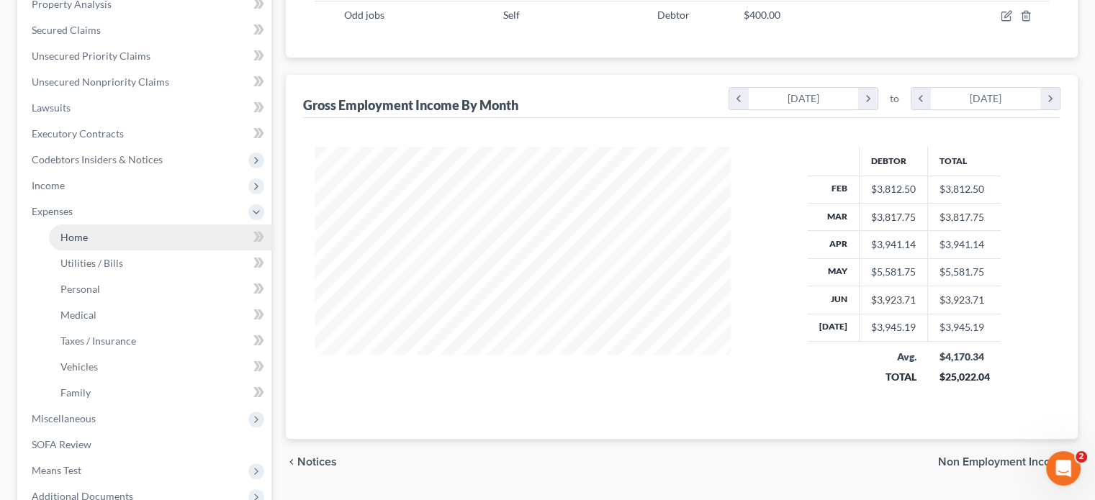
click at [100, 243] on link "Home" at bounding box center [160, 238] width 222 height 26
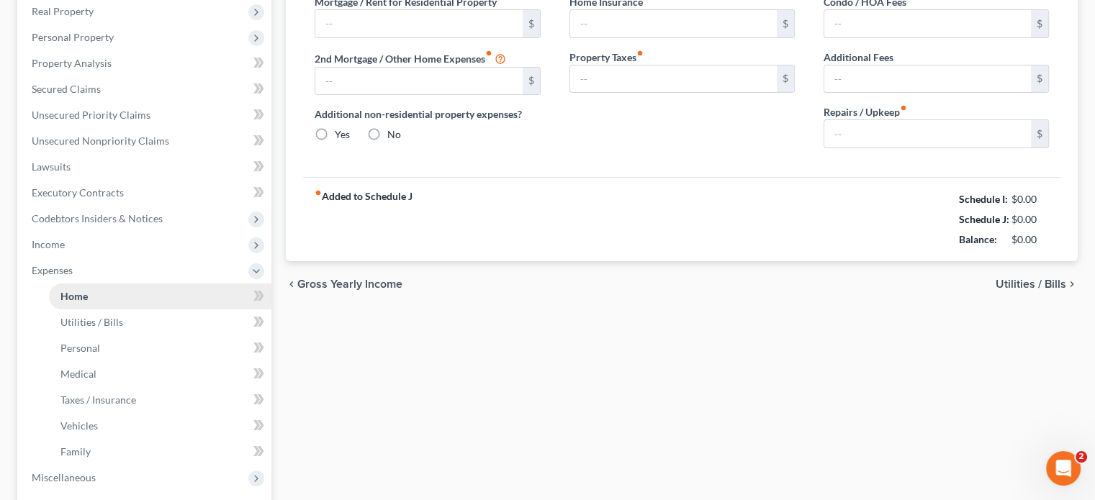
type input "875.00"
type input "0.00"
radio input "true"
type input "11.00"
type input "0.00"
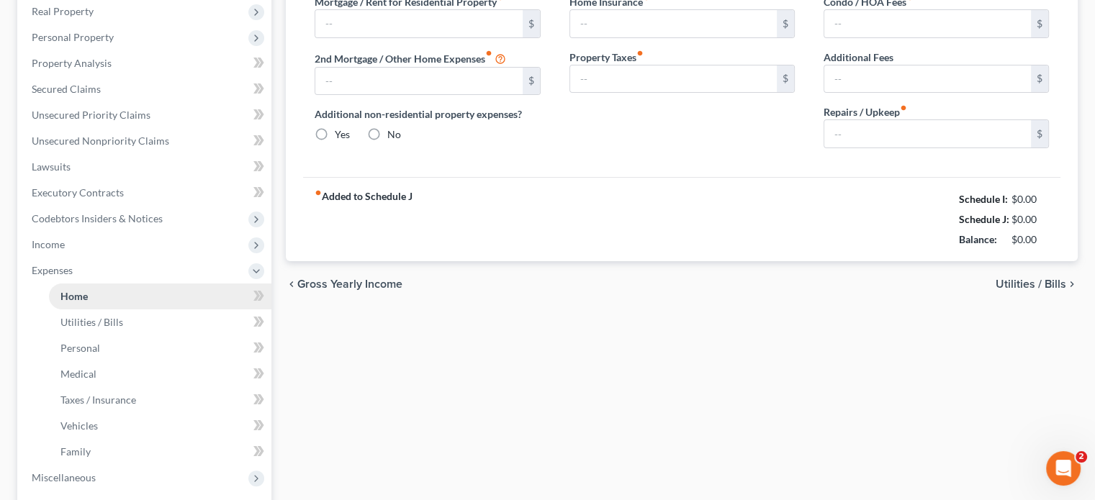
type input "0.00"
type input "15.00"
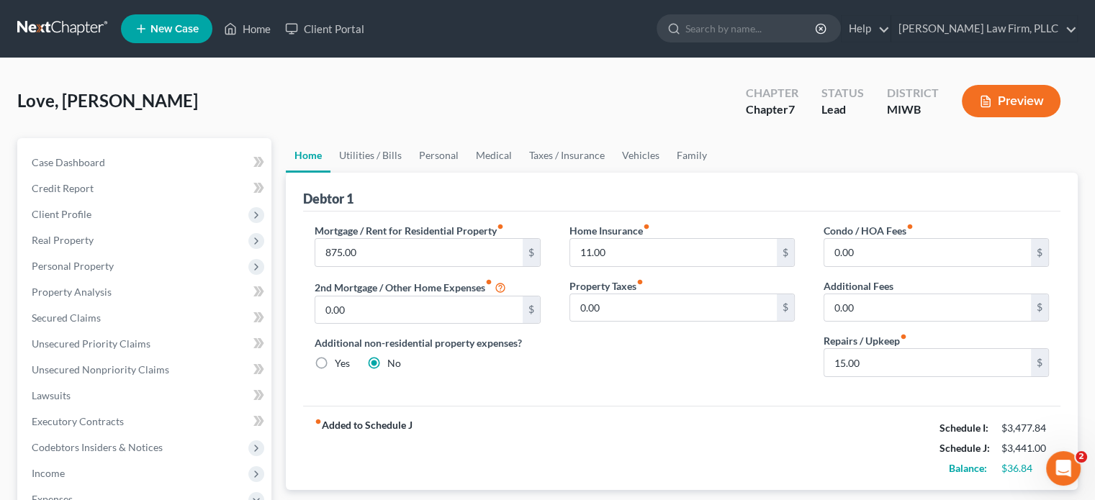
click at [997, 97] on button "Preview" at bounding box center [1011, 101] width 99 height 32
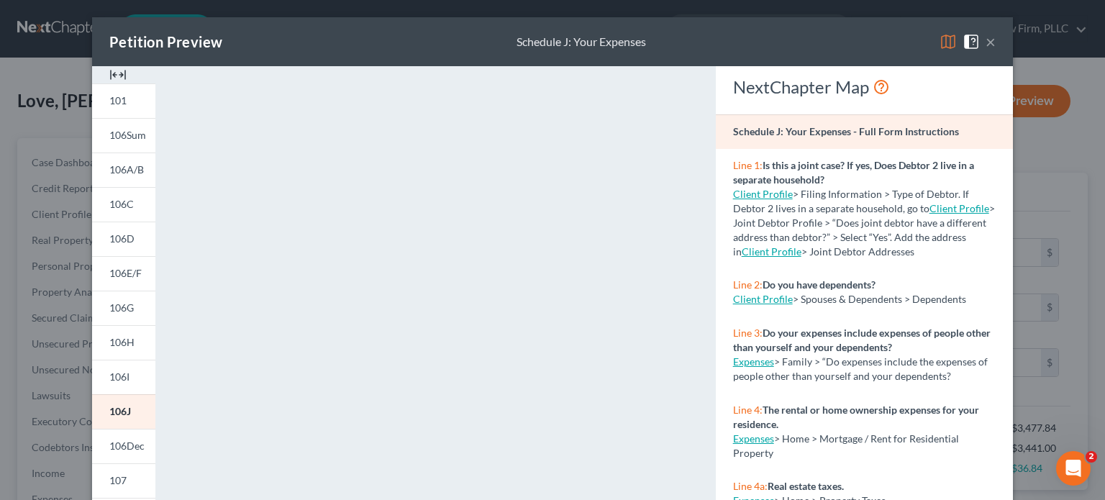
click at [986, 40] on button "×" at bounding box center [991, 41] width 10 height 17
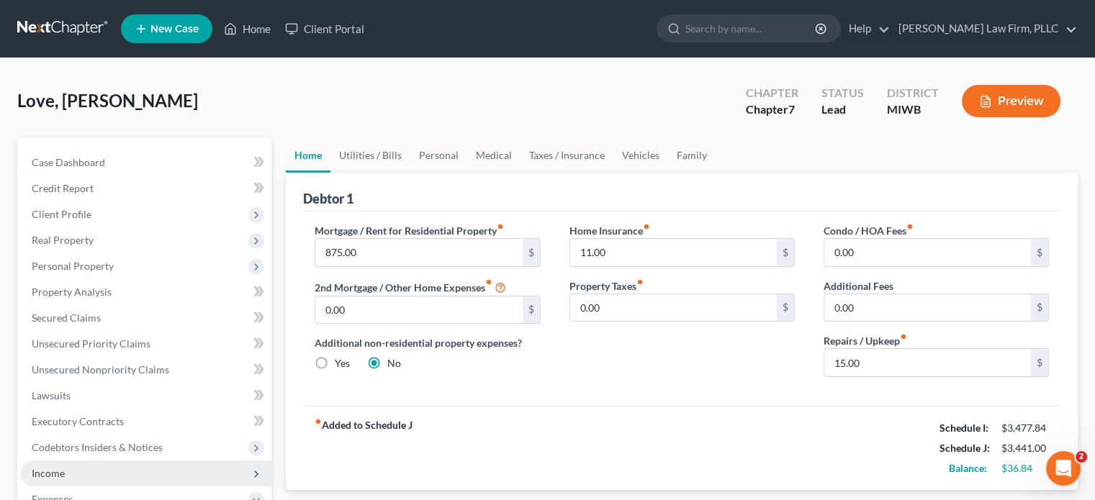
click at [66, 471] on span "Income" at bounding box center [145, 474] width 251 height 26
click at [1020, 99] on button "Preview" at bounding box center [1011, 101] width 99 height 32
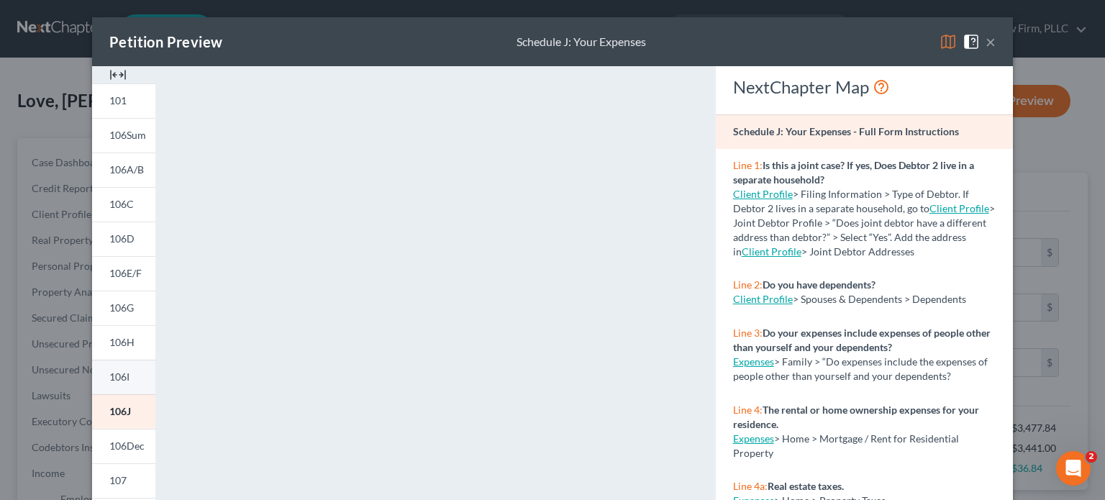
click at [119, 376] on span "106I" at bounding box center [119, 377] width 20 height 12
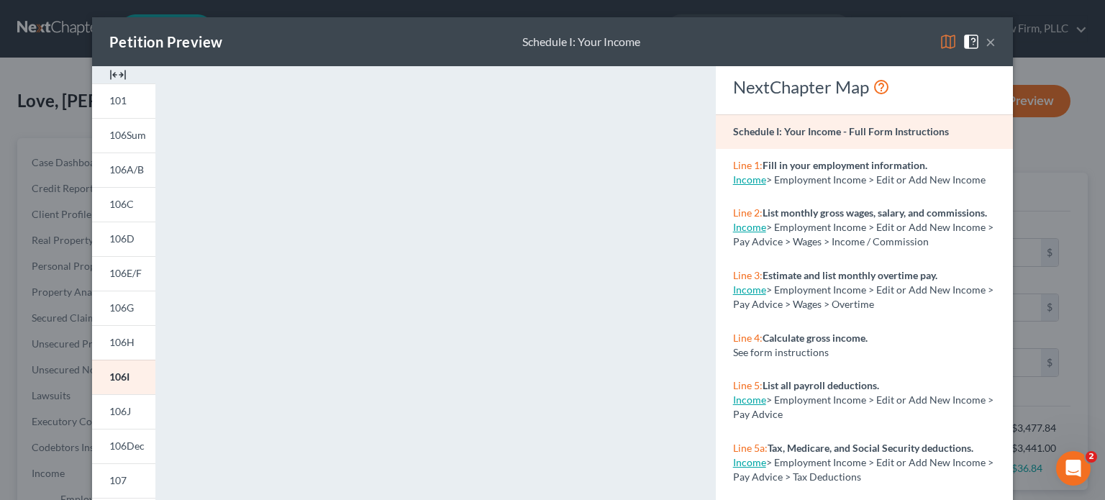
click at [990, 37] on button "×" at bounding box center [991, 41] width 10 height 17
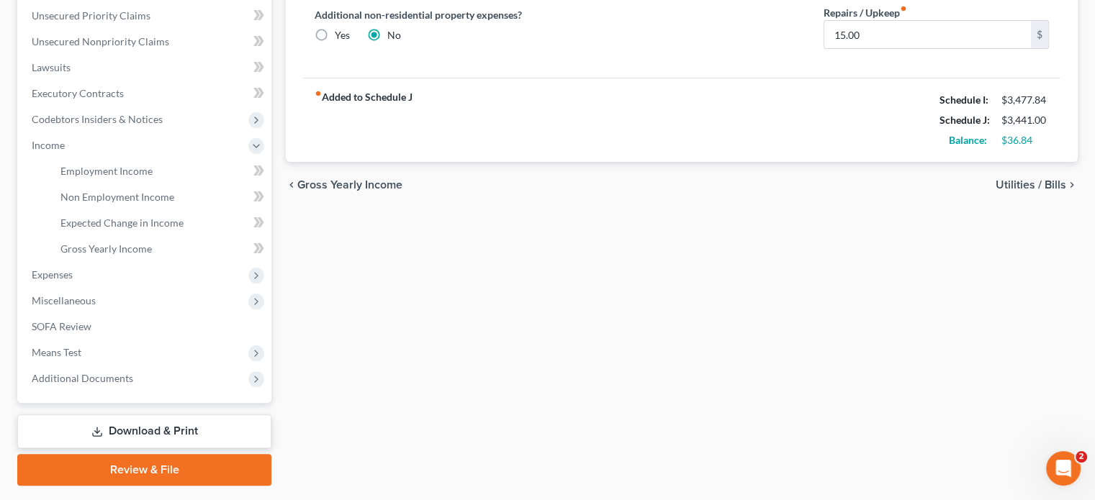
scroll to position [367, 0]
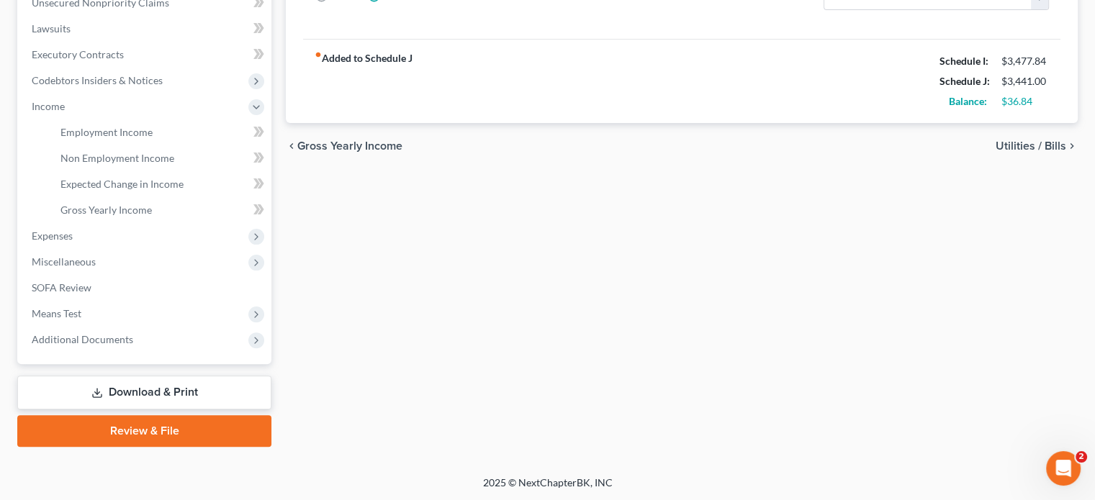
click at [163, 388] on link "Download & Print" at bounding box center [144, 393] width 254 height 34
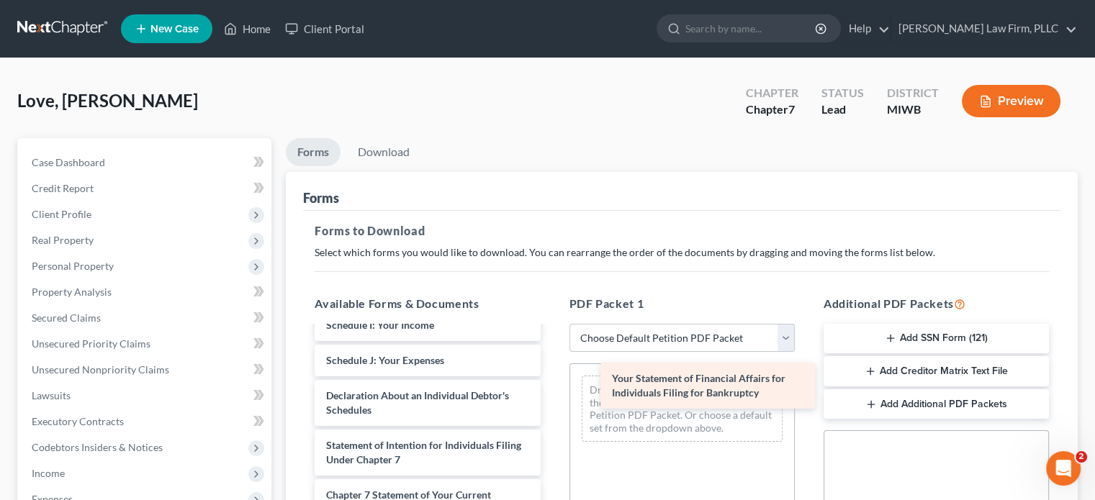
scroll to position [435, 0]
drag, startPoint x: 432, startPoint y: 390, endPoint x: 746, endPoint y: 381, distance: 314.6
click at [551, 381] on div "Your Statement of Financial Affairs for Individuals Filing for Bankruptcy Asset…" at bounding box center [427, 311] width 248 height 810
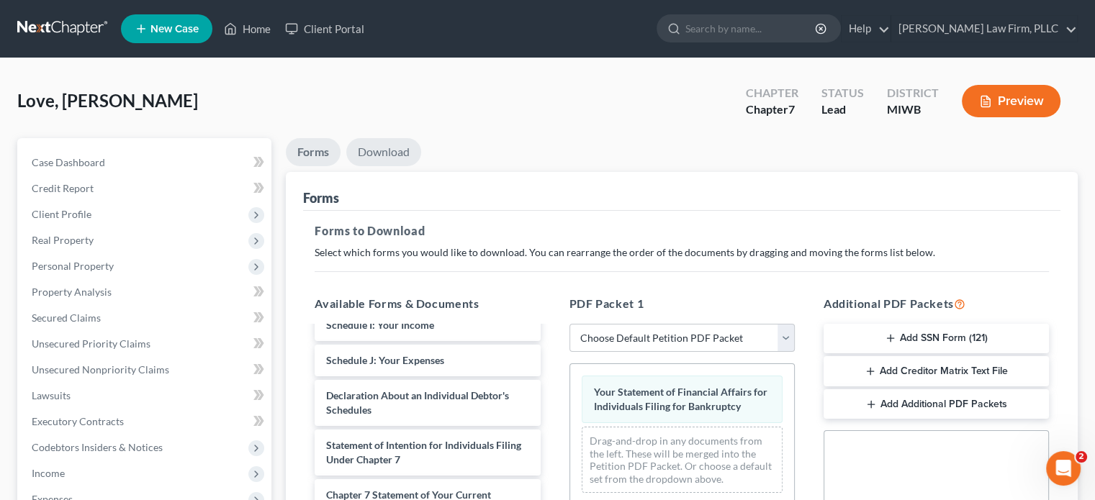
click at [381, 150] on link "Download" at bounding box center [383, 152] width 75 height 28
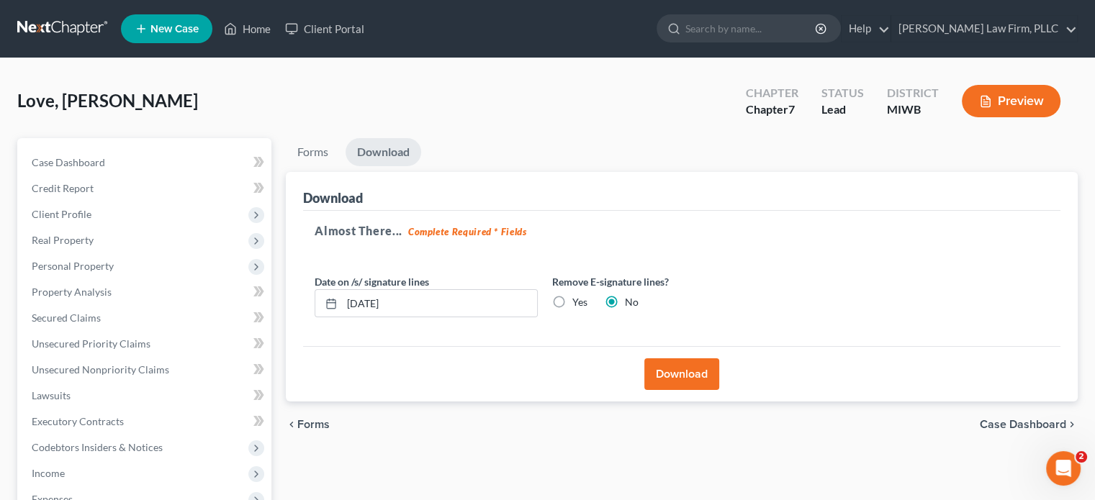
click at [674, 376] on button "Download" at bounding box center [681, 374] width 75 height 32
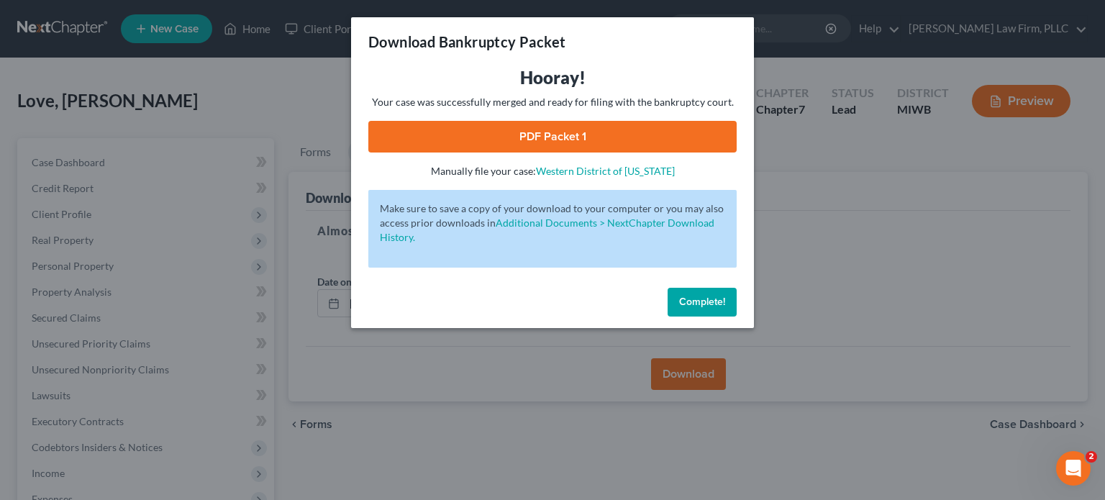
click at [573, 139] on link "PDF Packet 1" at bounding box center [552, 137] width 368 height 32
click at [696, 297] on span "Complete!" at bounding box center [702, 302] width 46 height 12
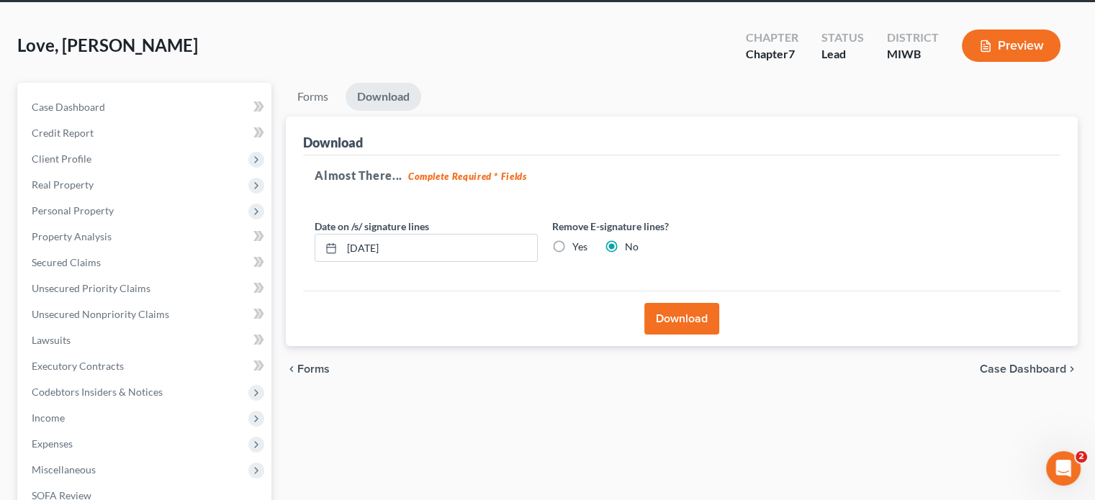
scroll to position [72, 0]
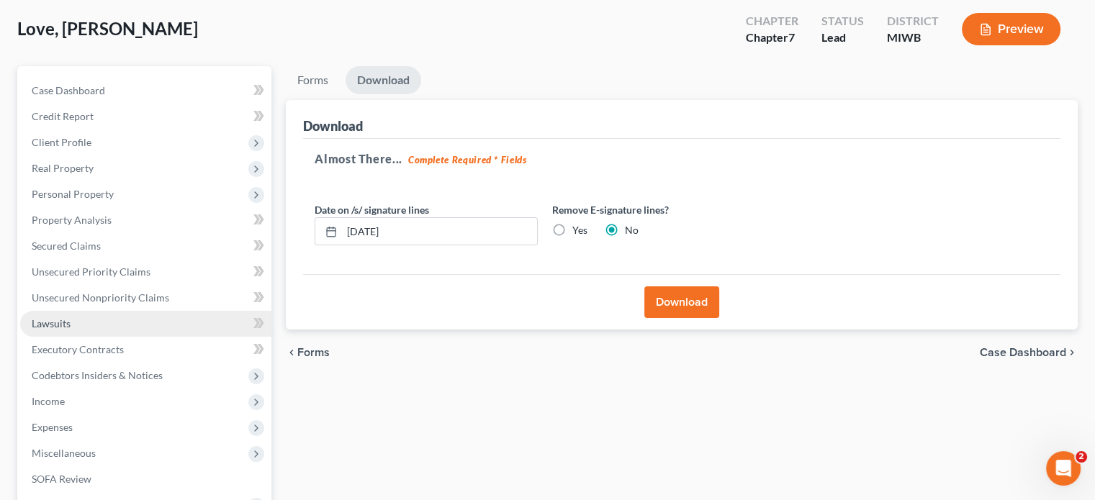
click at [84, 327] on link "Lawsuits" at bounding box center [145, 324] width 251 height 26
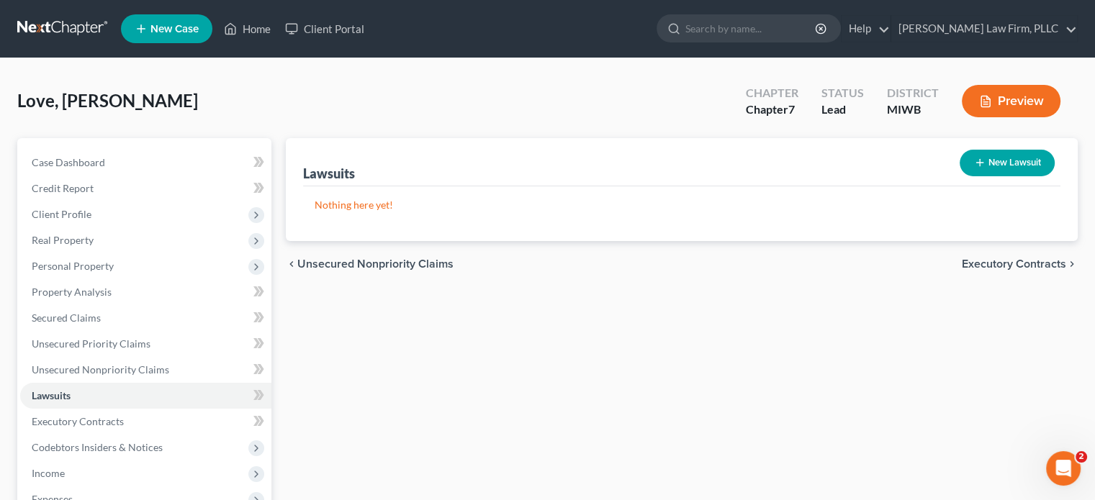
click at [1007, 173] on button "New Lawsuit" at bounding box center [1006, 163] width 95 height 27
select select "0"
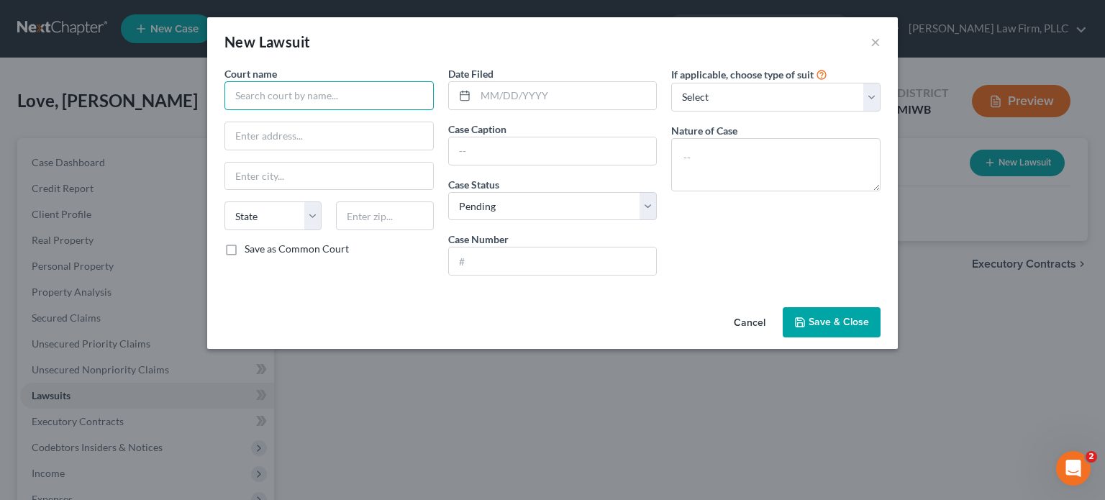
click at [332, 92] on input "text" at bounding box center [329, 95] width 209 height 29
type input "55th District Court"
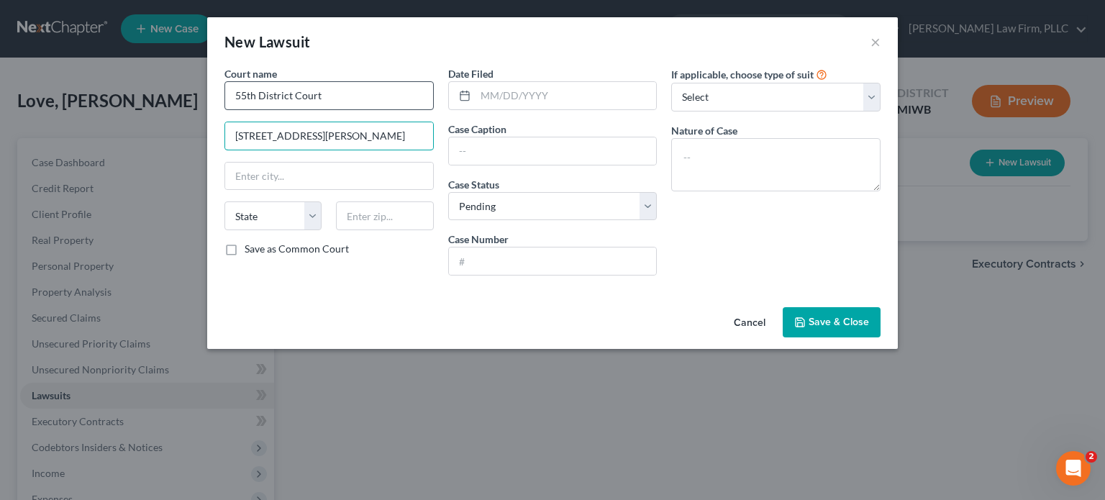
type input "[STREET_ADDRESS][PERSON_NAME]"
click at [330, 182] on input "text" at bounding box center [329, 176] width 208 height 27
type input "[PERSON_NAME]"
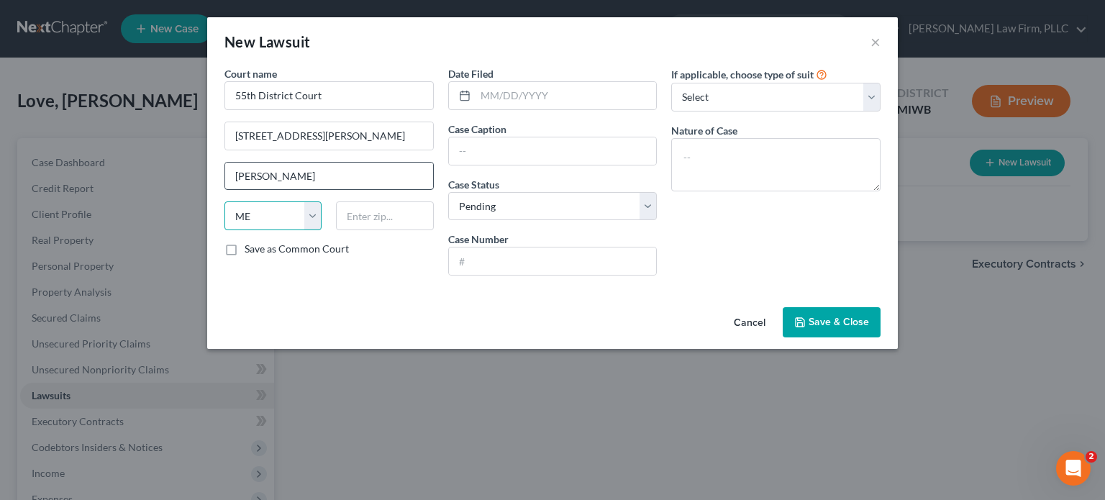
select select "23"
type input "48854"
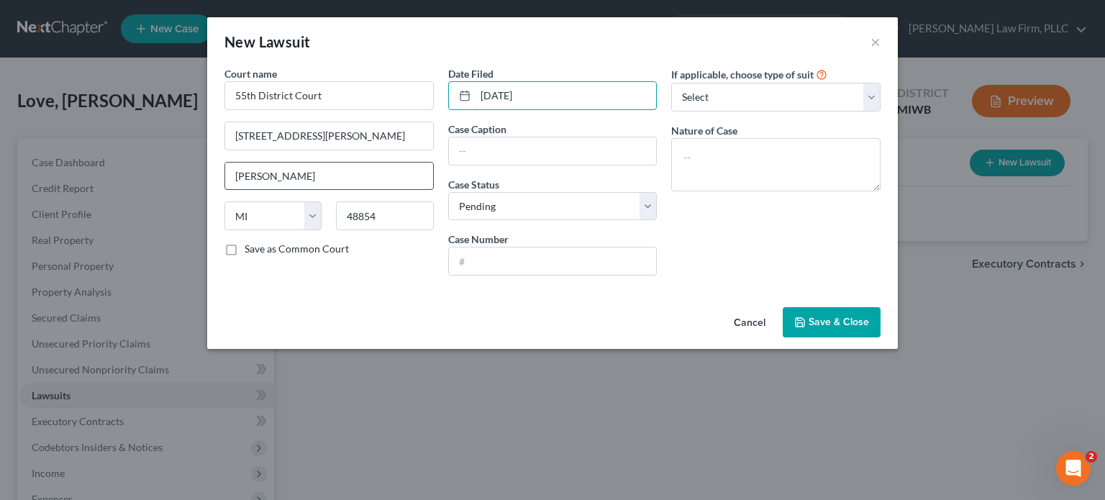
type input "[DATE]"
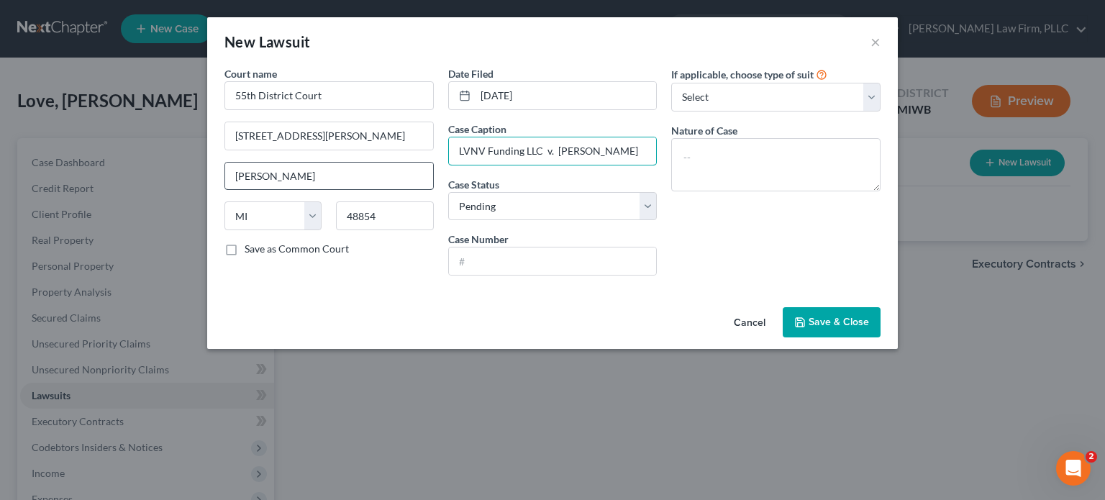
type input "LVNV Funding LLC v. [PERSON_NAME]"
type input "25-03144-GC"
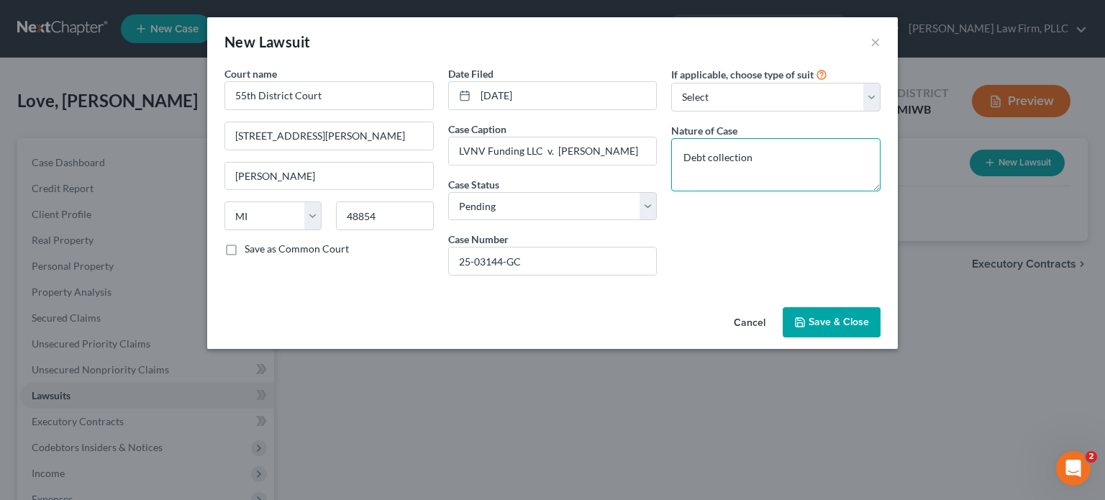
type textarea "Debt collection"
click at [828, 322] on span "Save & Close" at bounding box center [839, 322] width 60 height 12
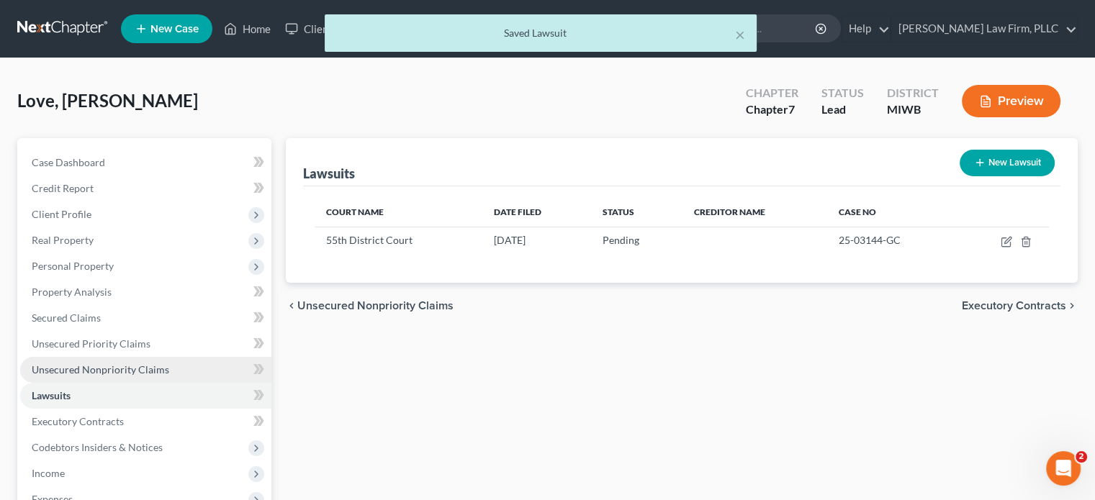
click at [121, 371] on span "Unsecured Nonpriority Claims" at bounding box center [100, 369] width 137 height 12
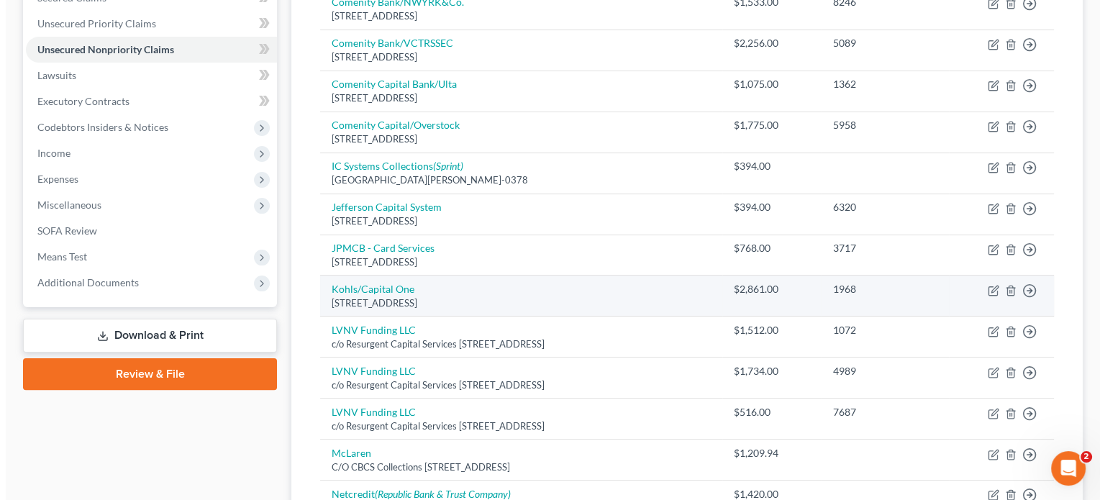
scroll to position [288, 0]
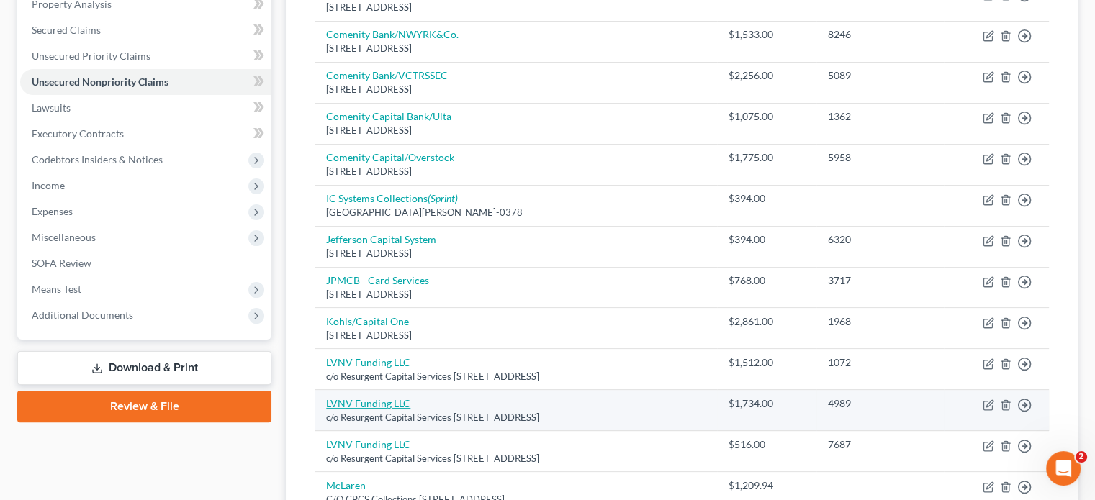
click at [362, 399] on link "LVNV Funding LLC" at bounding box center [368, 403] width 84 height 12
select select "42"
select select "1"
select select "0"
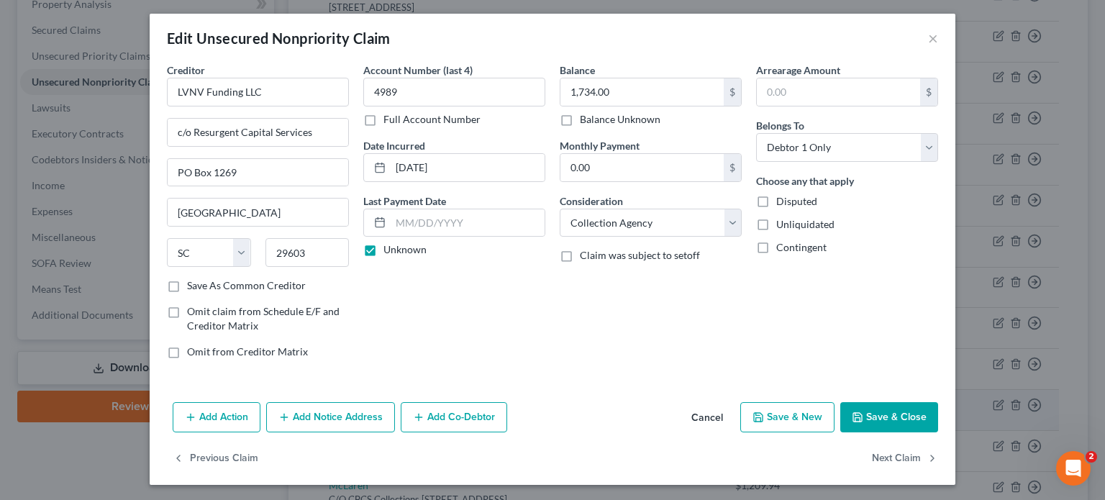
scroll to position [4, 0]
click at [345, 410] on button "Add Notice Address" at bounding box center [330, 417] width 129 height 30
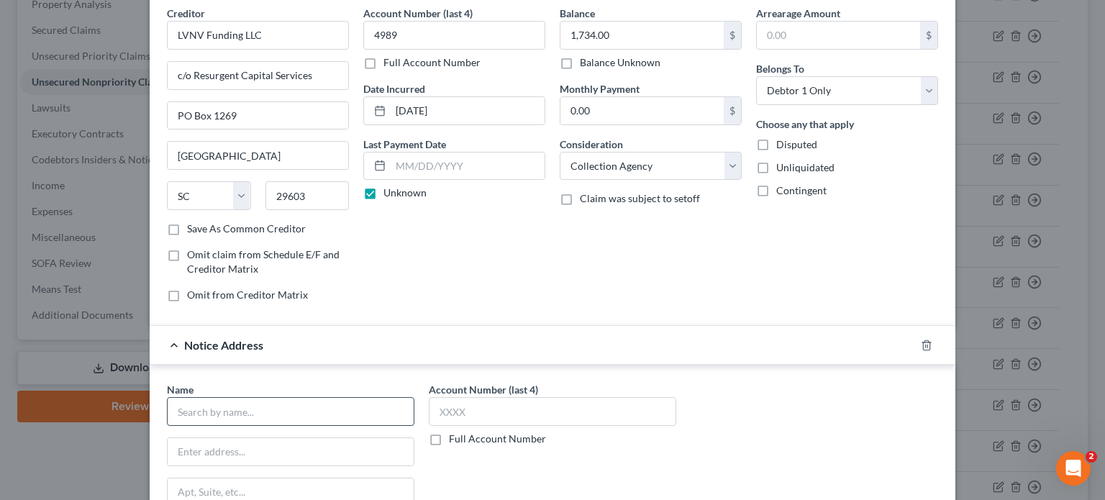
scroll to position [76, 0]
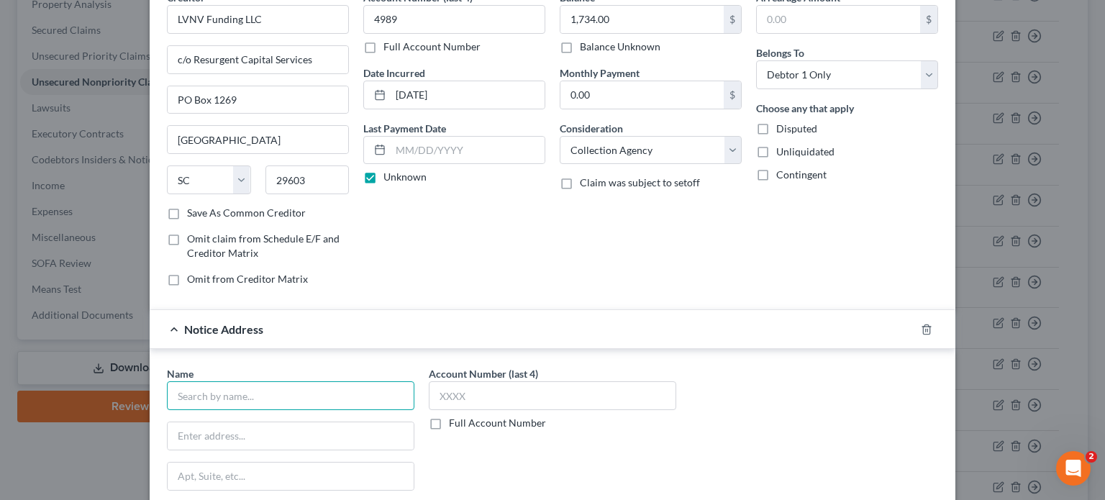
click at [281, 388] on input "text" at bounding box center [291, 395] width 248 height 29
type input "[PERSON_NAME] & [PERSON_NAME] PLC"
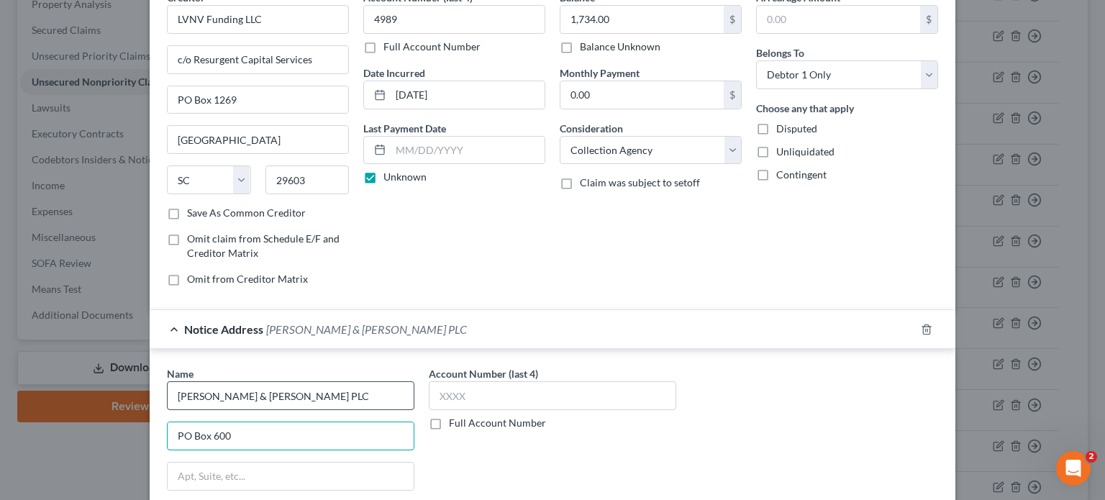
type input "PO Box 600"
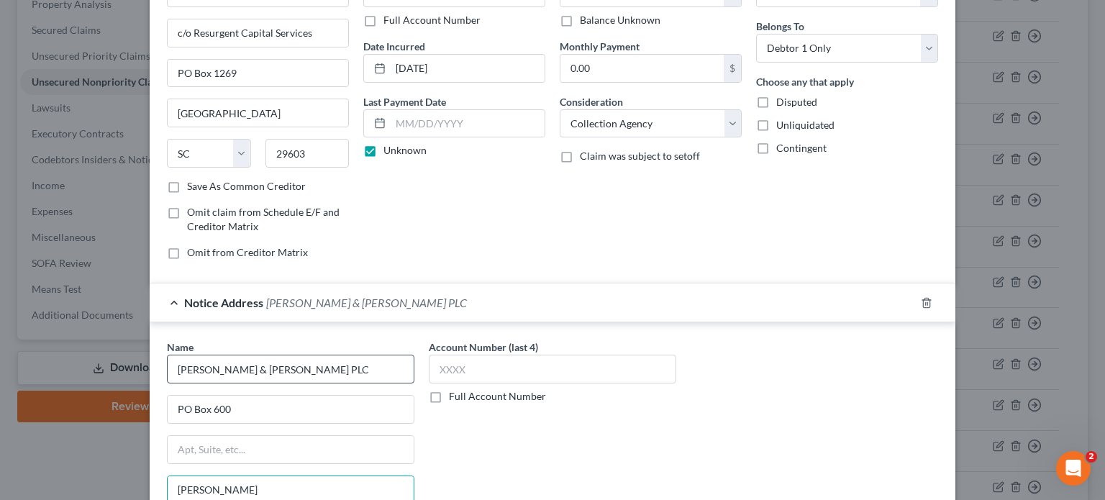
type input "[PERSON_NAME]"
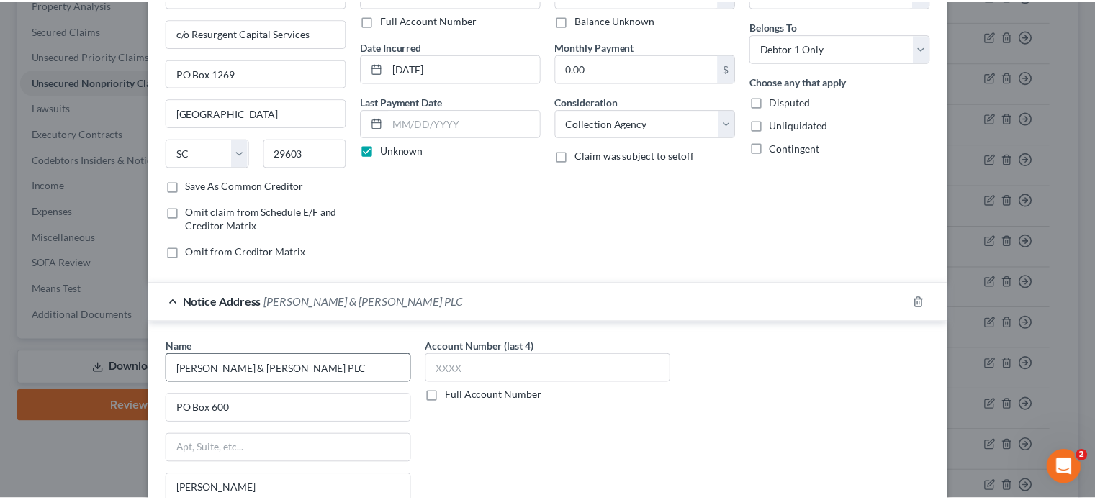
scroll to position [313, 0]
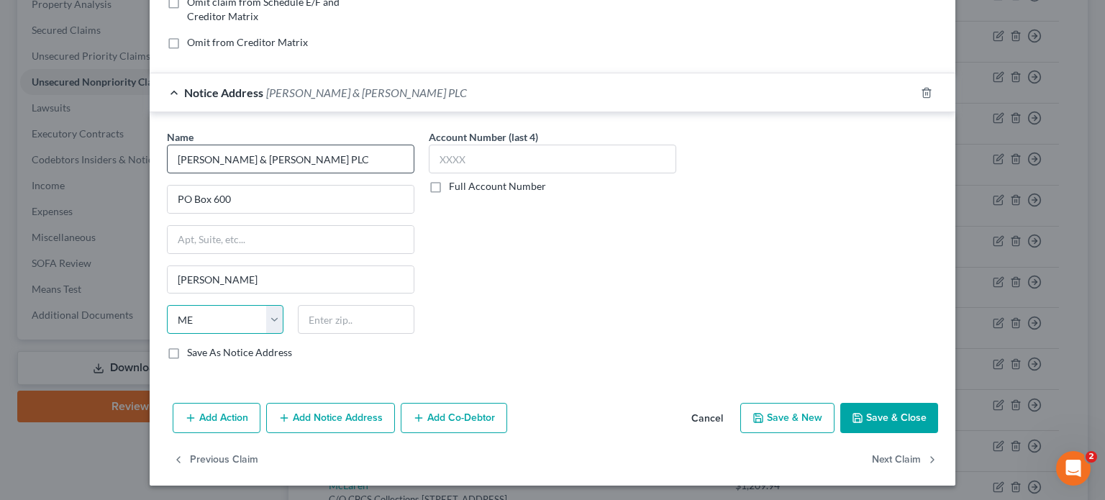
select select "23"
type input "48099"
click at [900, 417] on button "Save & Close" at bounding box center [890, 418] width 98 height 30
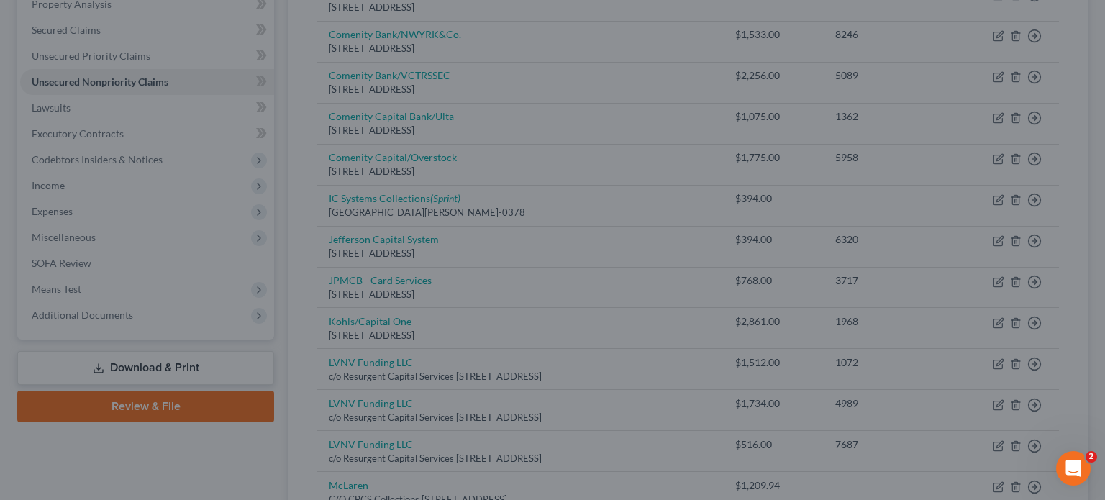
type input "0"
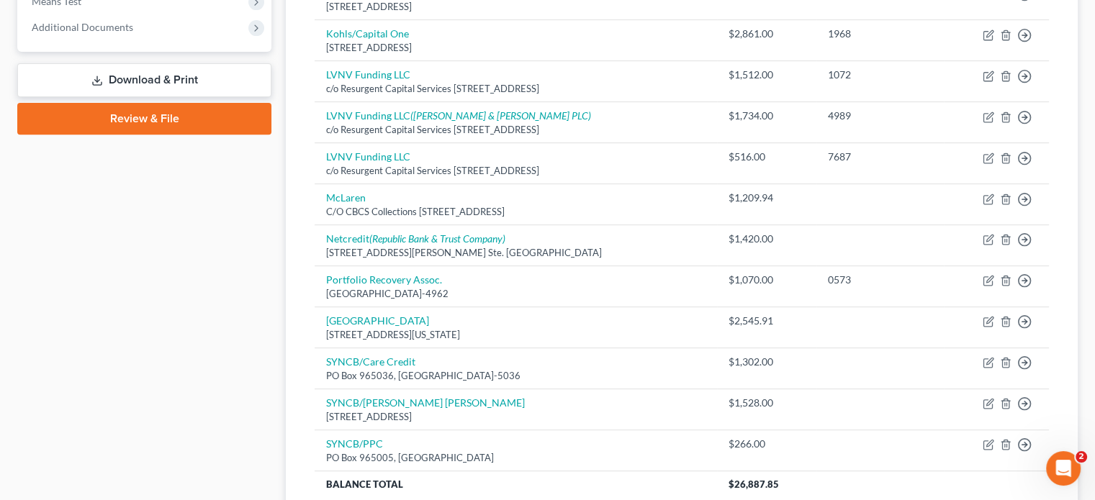
scroll to position [432, 0]
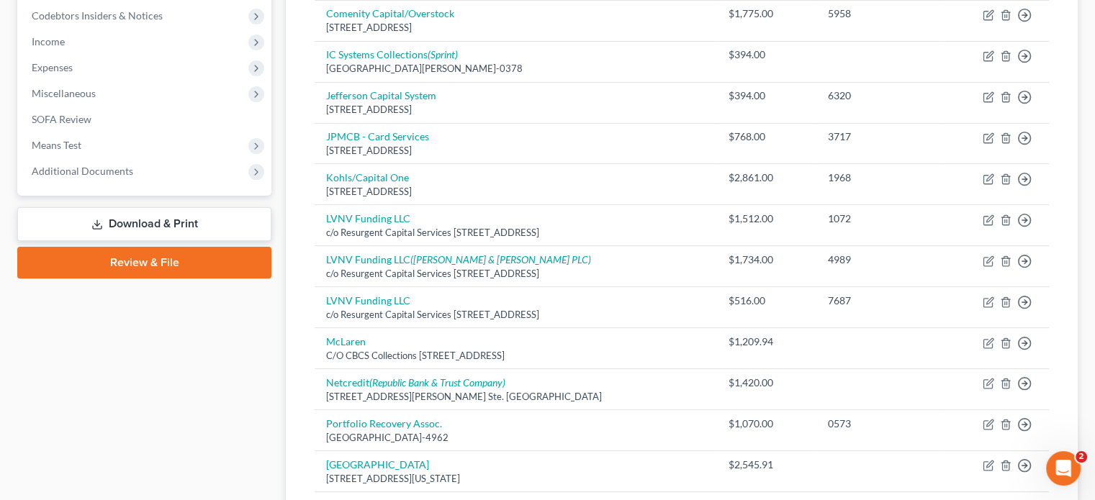
click at [191, 217] on link "Download & Print" at bounding box center [144, 224] width 254 height 34
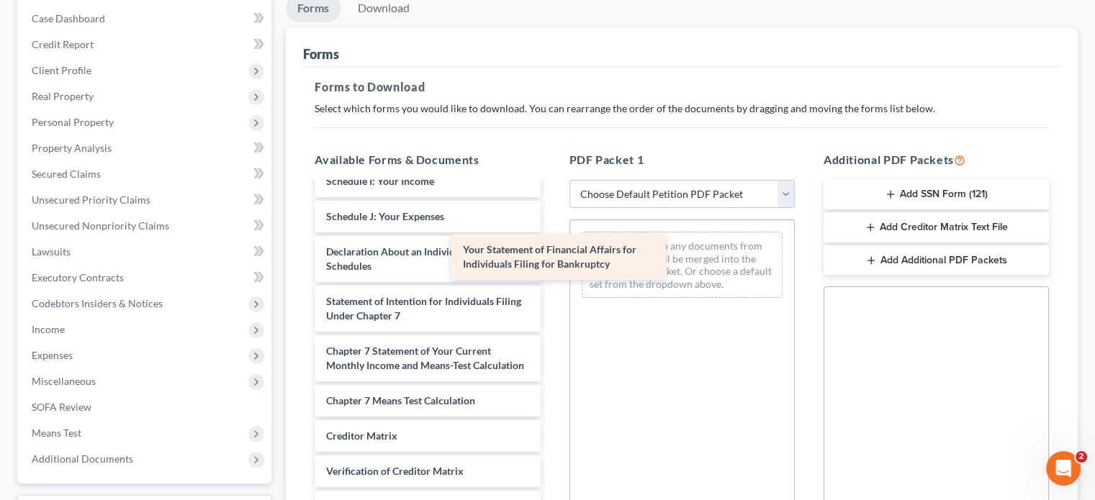
scroll to position [435, 0]
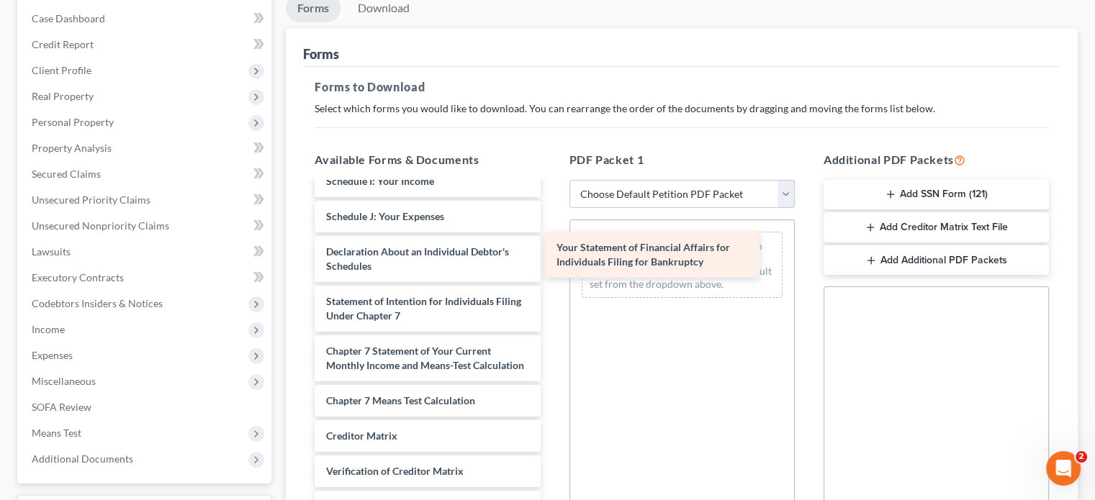
drag, startPoint x: 443, startPoint y: 240, endPoint x: 674, endPoint y: 250, distance: 230.6
click at [551, 250] on div "Your Statement of Financial Affairs for Individuals Filing for Bankruptcy Asset…" at bounding box center [427, 167] width 248 height 810
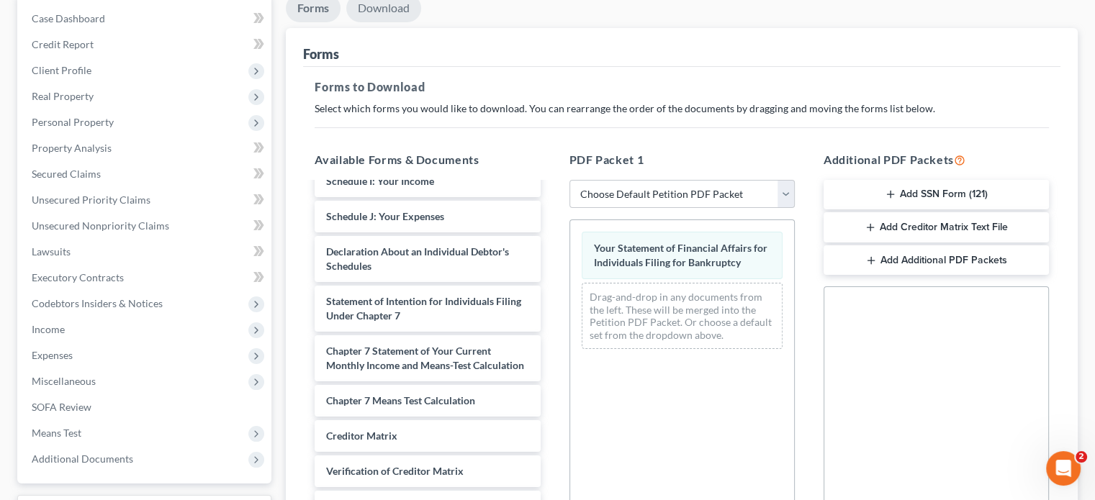
click at [386, 9] on link "Download" at bounding box center [383, 8] width 75 height 28
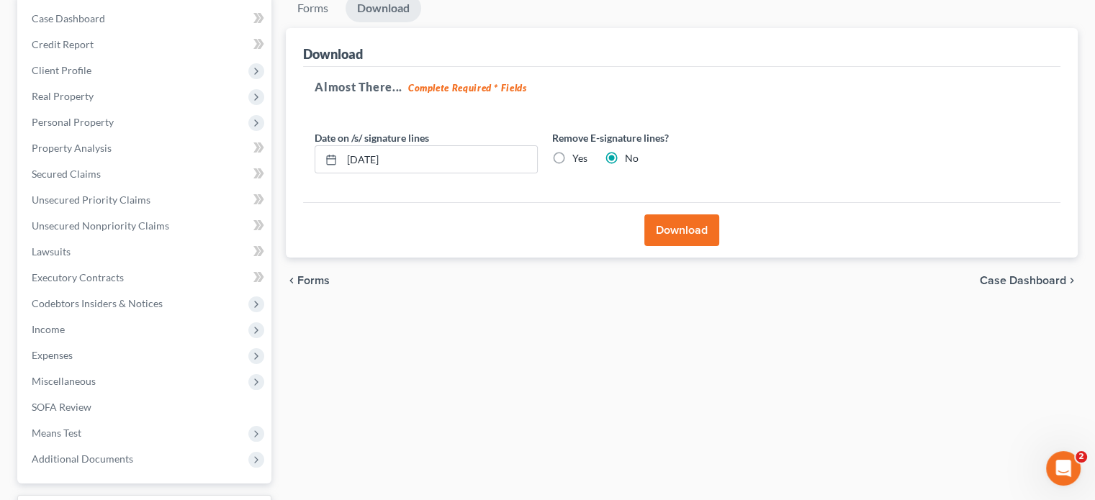
click at [665, 225] on button "Download" at bounding box center [681, 230] width 75 height 32
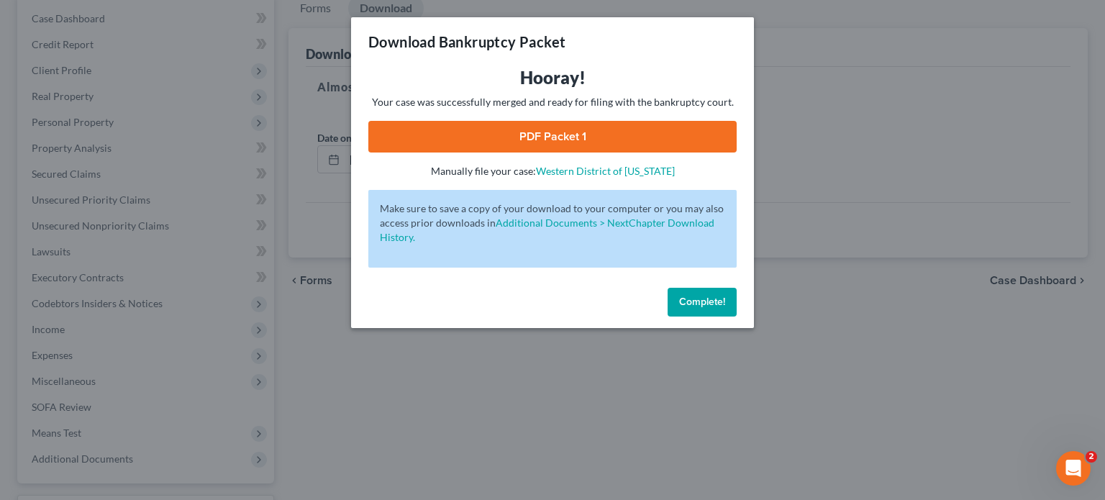
click at [705, 310] on button "Complete!" at bounding box center [702, 302] width 69 height 29
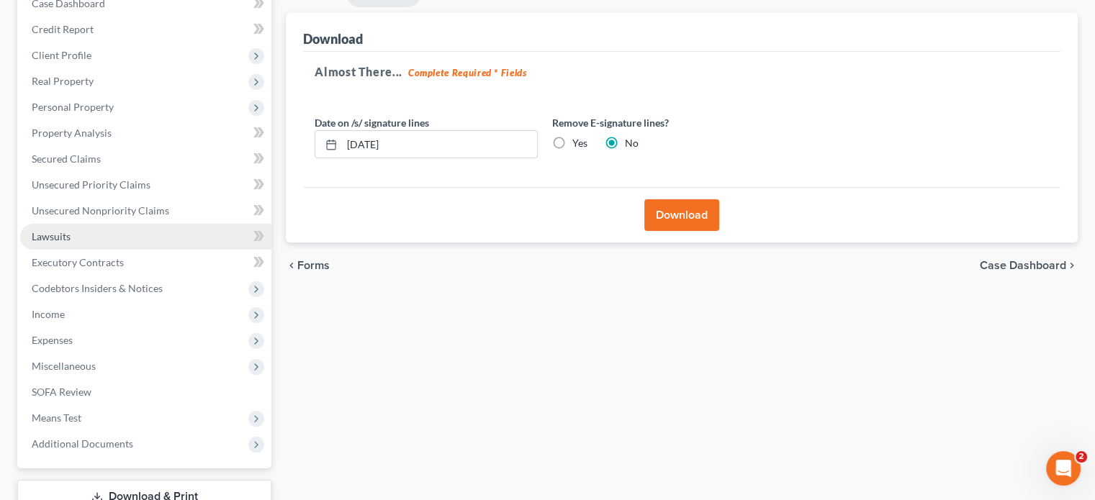
scroll to position [72, 0]
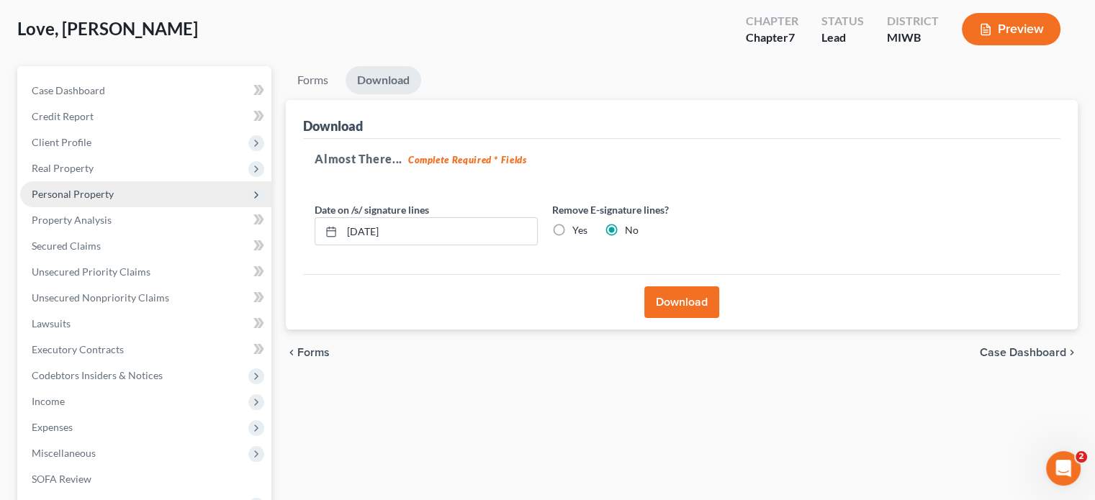
click at [101, 195] on span "Personal Property" at bounding box center [73, 194] width 82 height 12
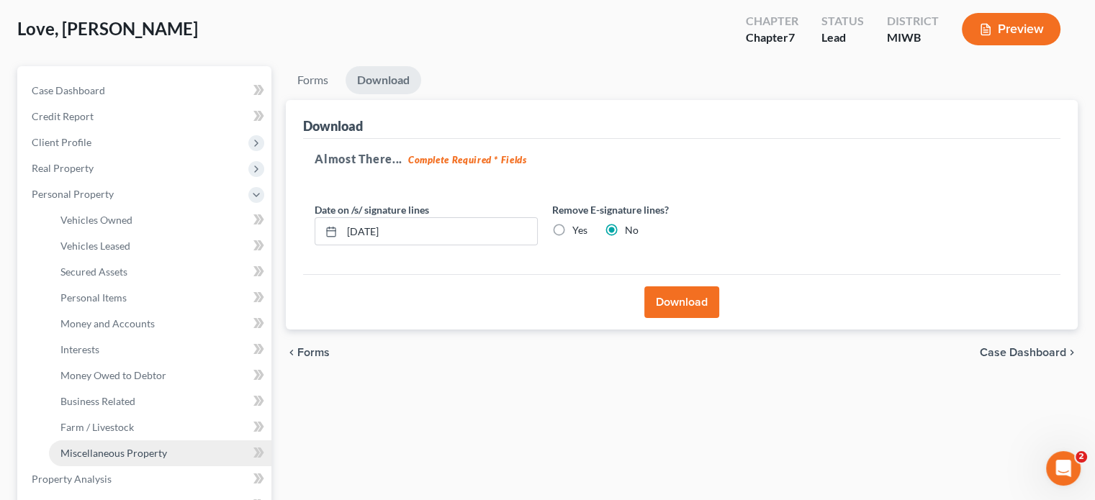
click at [142, 455] on span "Miscellaneous Property" at bounding box center [113, 453] width 107 height 12
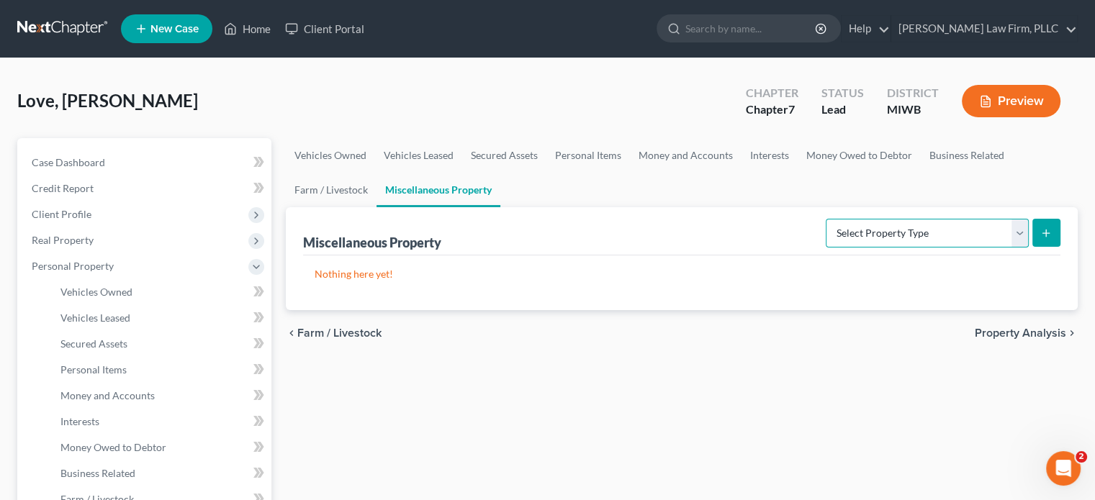
click at [900, 235] on select "Select Property Type Assigned for Creditor Benefit [DATE] Holding for Another N…" at bounding box center [926, 233] width 203 height 29
select select "stored_within_1_year"
click at [825, 219] on select "Select Property Type Assigned for Creditor Benefit [DATE] Holding for Another N…" at bounding box center [926, 233] width 203 height 29
click at [1054, 232] on button "submit" at bounding box center [1046, 233] width 28 height 28
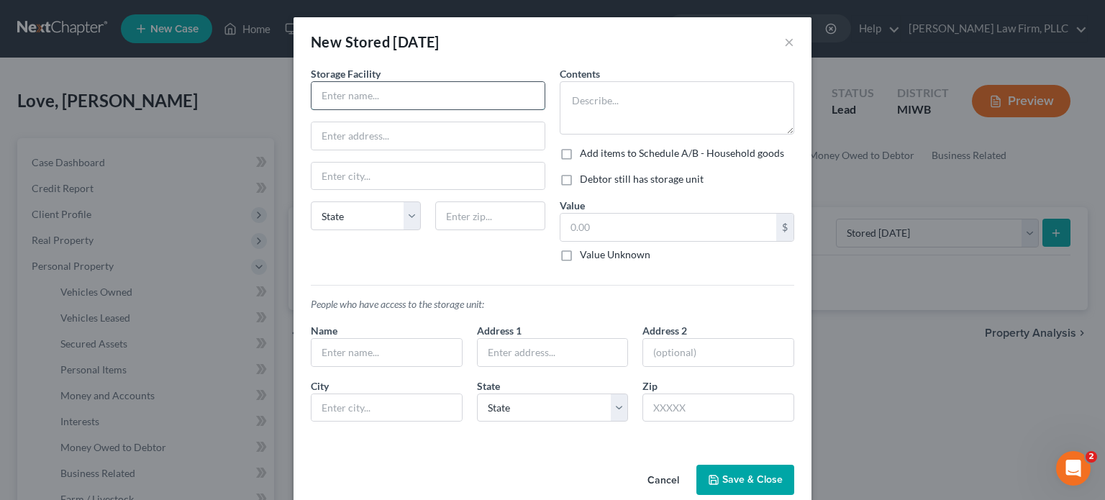
click at [396, 91] on input "text" at bounding box center [428, 95] width 233 height 27
type input "[PERSON_NAME] Plaza Storage Unit"
click at [408, 127] on input "text" at bounding box center [428, 135] width 233 height 27
type input "5116 S> M 106"
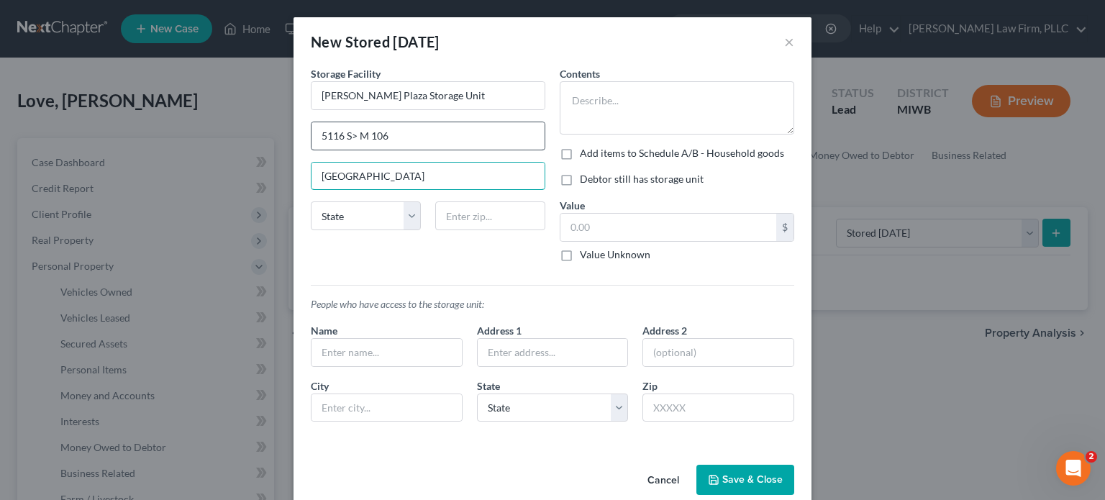
type input "[GEOGRAPHIC_DATA]"
select select "23"
type input "49285"
type textarea "D"
type textarea "F"
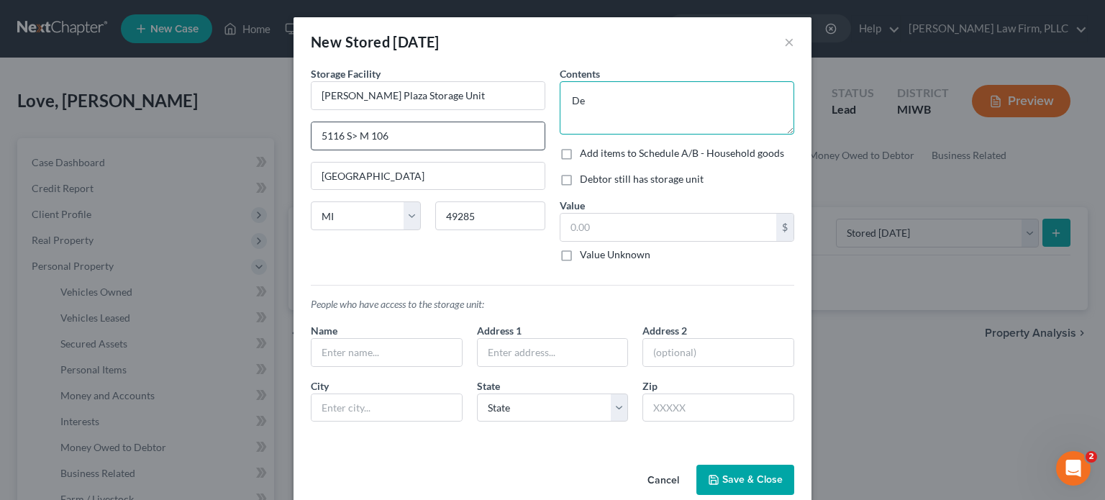
type textarea "D"
type textarea "Seasonal decorations, personal clothing, furniture, ect.."
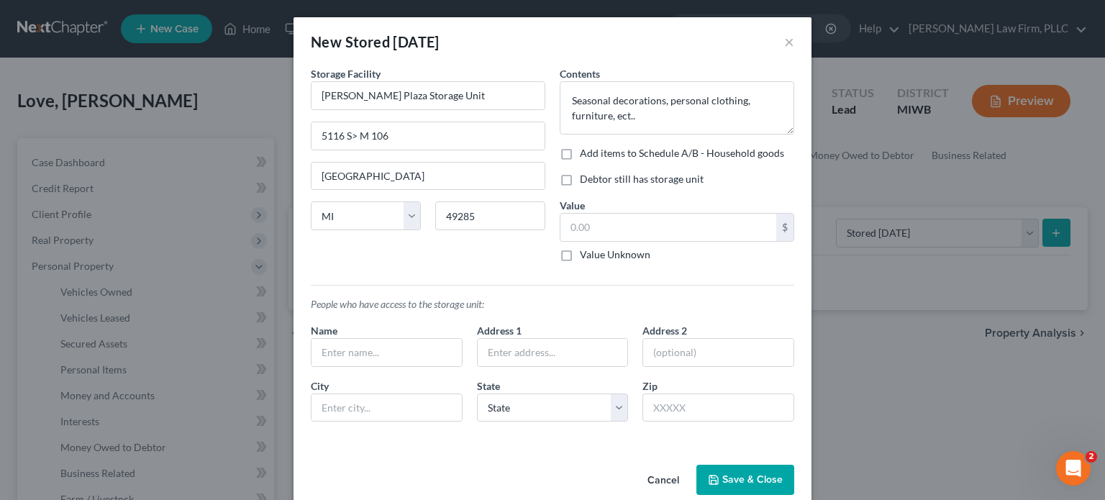
click at [580, 179] on label "Debtor still has storage unit" at bounding box center [642, 179] width 124 height 14
click at [586, 179] on input "Debtor still has storage unit" at bounding box center [590, 176] width 9 height 9
checkbox input "true"
click at [736, 483] on button "Save & Close" at bounding box center [746, 480] width 98 height 30
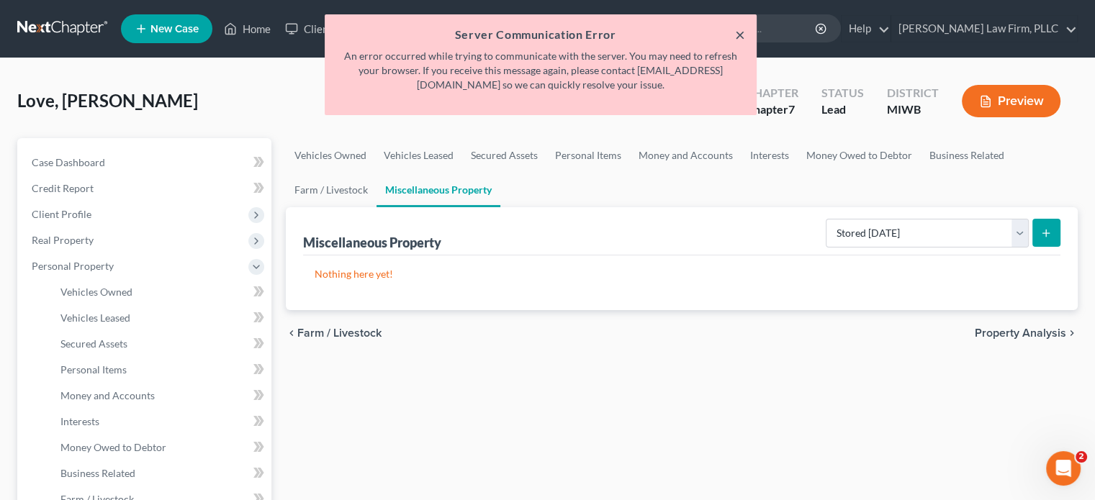
click at [740, 36] on button "×" at bounding box center [740, 34] width 10 height 17
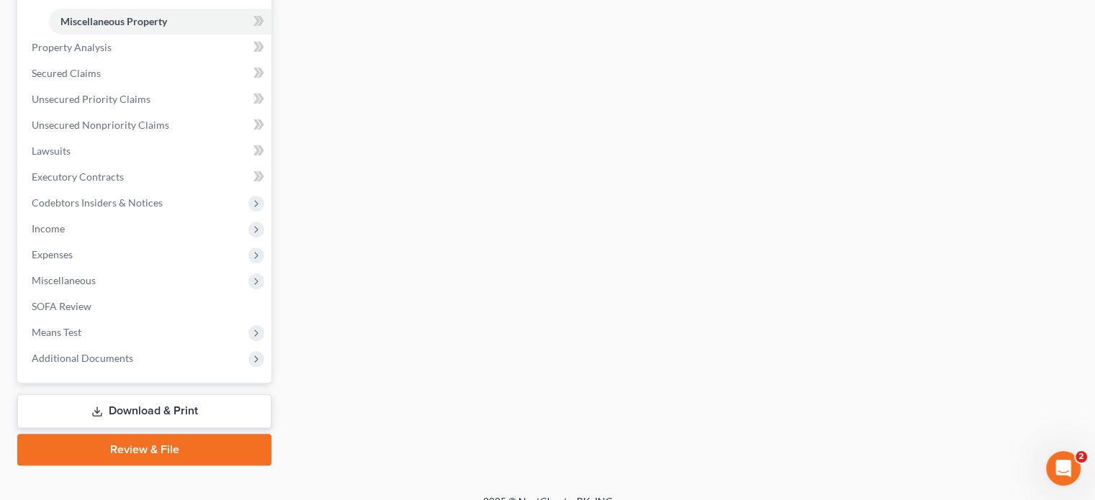
scroll to position [523, 0]
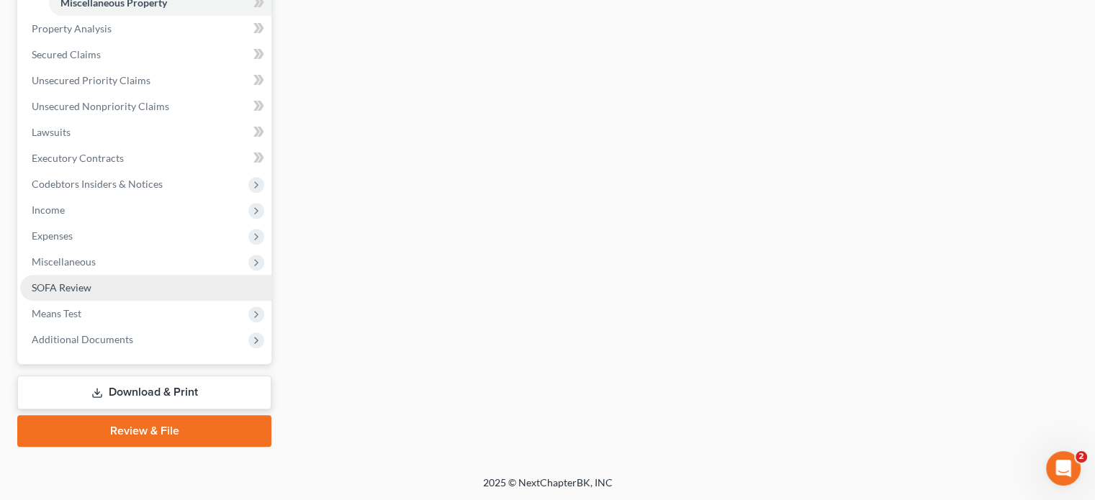
click at [97, 282] on link "SOFA Review" at bounding box center [145, 288] width 251 height 26
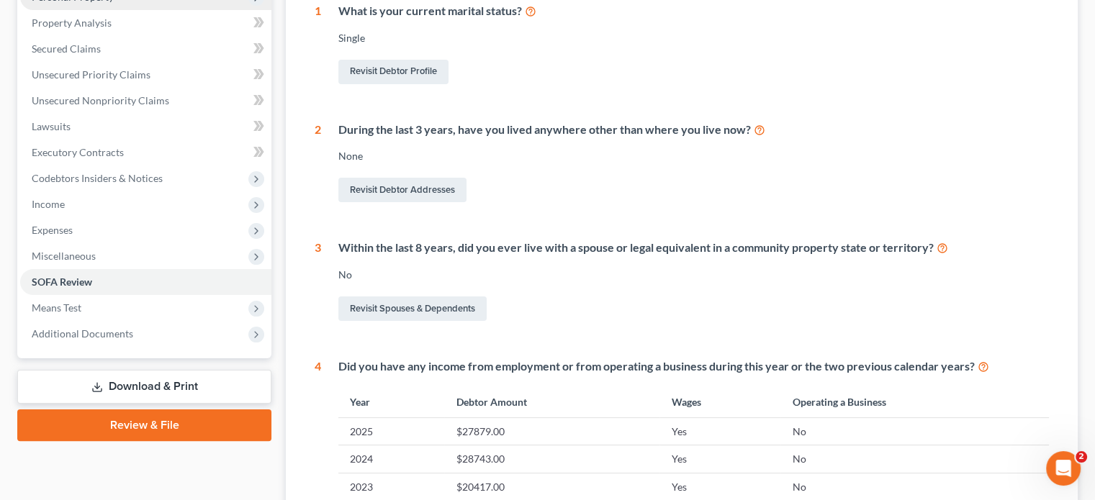
scroll to position [216, 0]
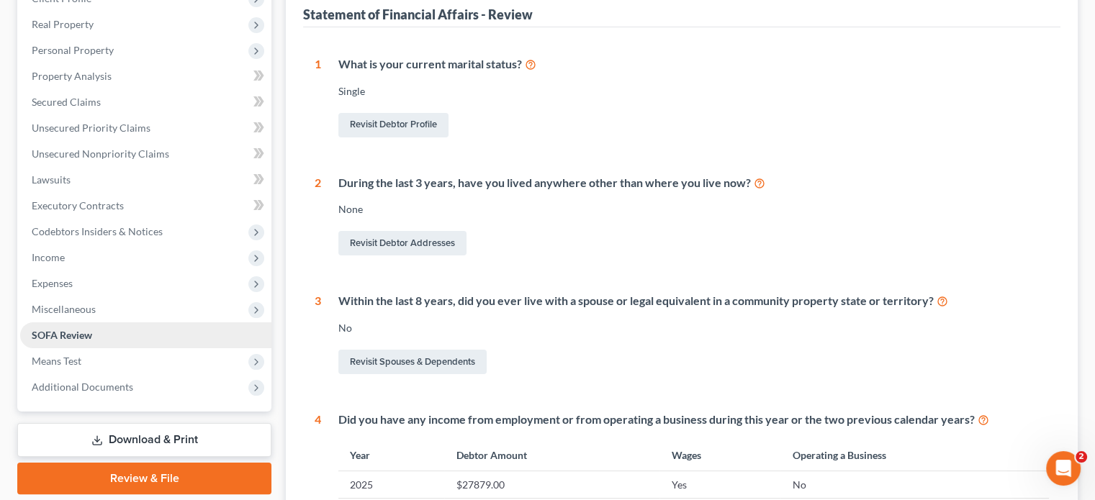
click at [202, 335] on link "SOFA Review" at bounding box center [145, 335] width 251 height 26
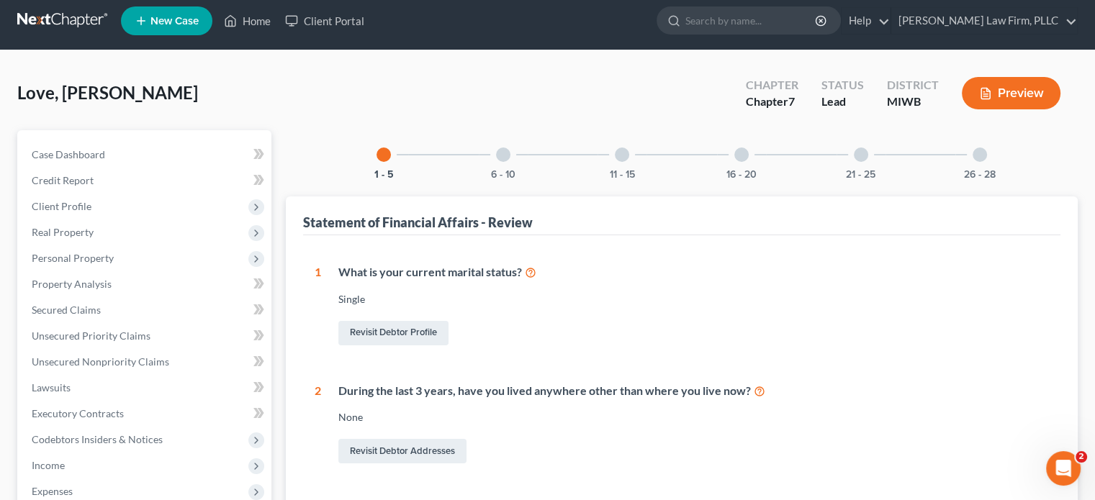
scroll to position [0, 0]
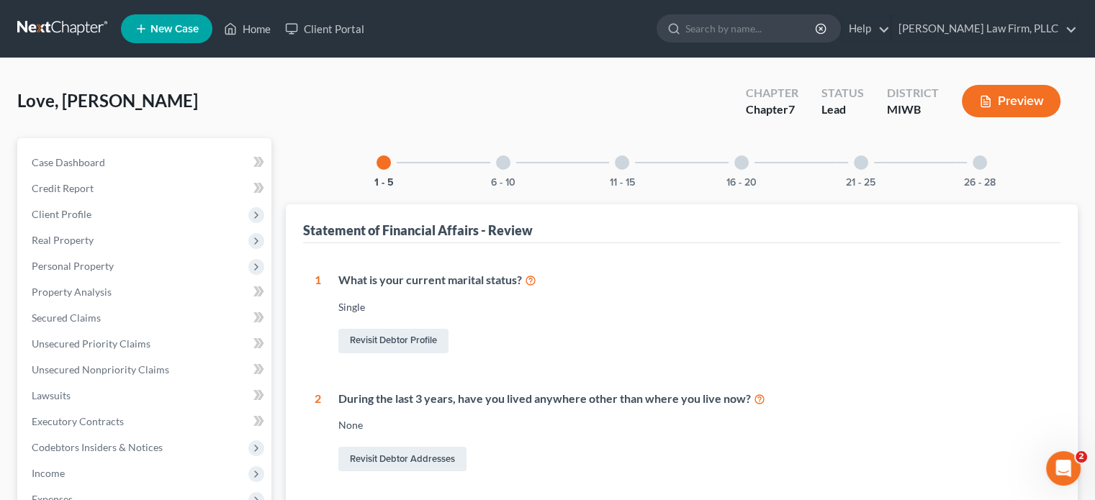
click at [1021, 103] on button "Preview" at bounding box center [1011, 101] width 99 height 32
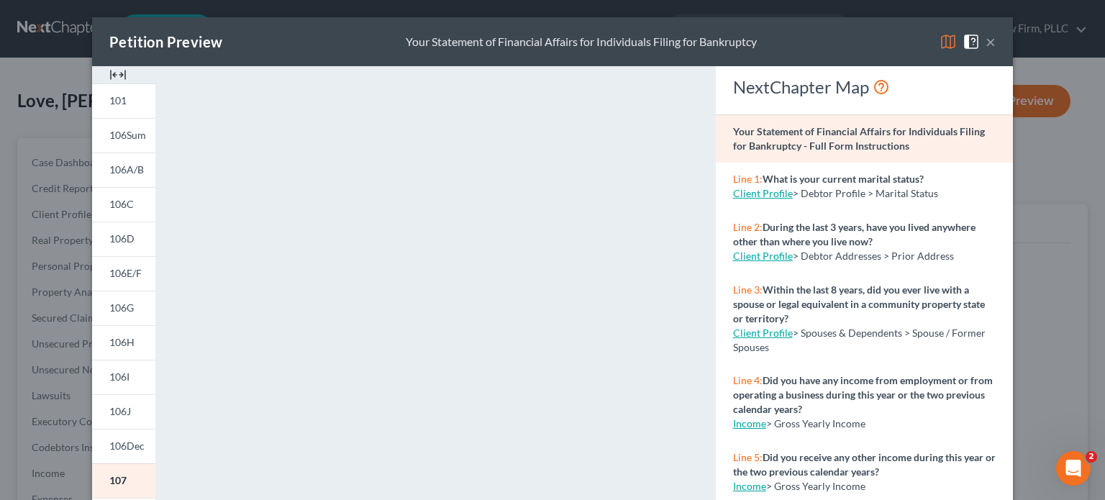
click at [987, 44] on button "×" at bounding box center [991, 41] width 10 height 17
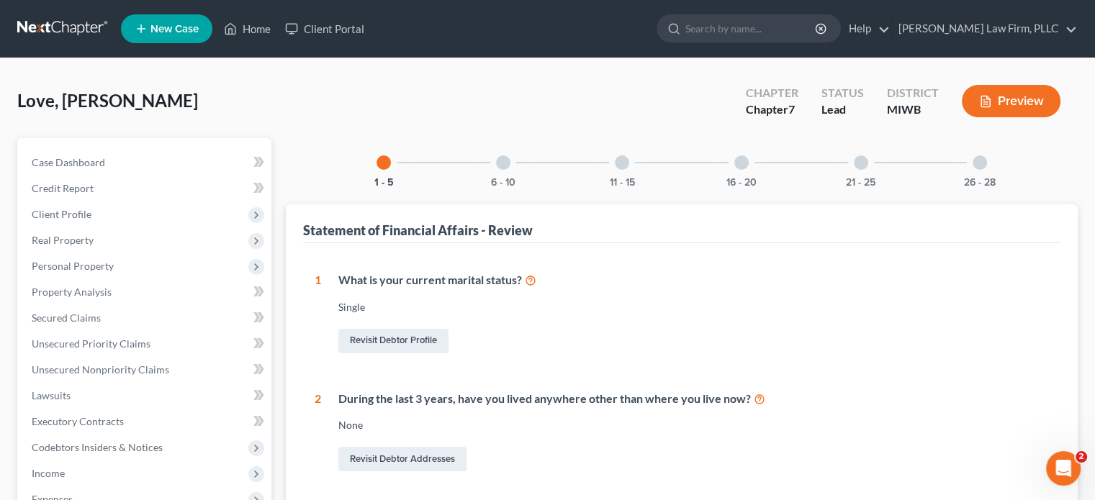
click at [1016, 109] on button "Preview" at bounding box center [1011, 101] width 99 height 32
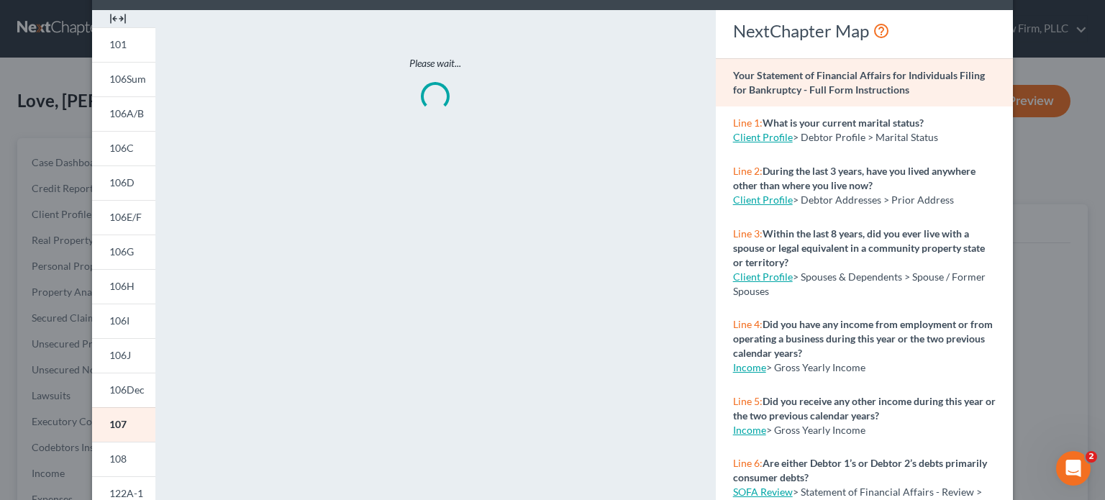
scroll to position [144, 0]
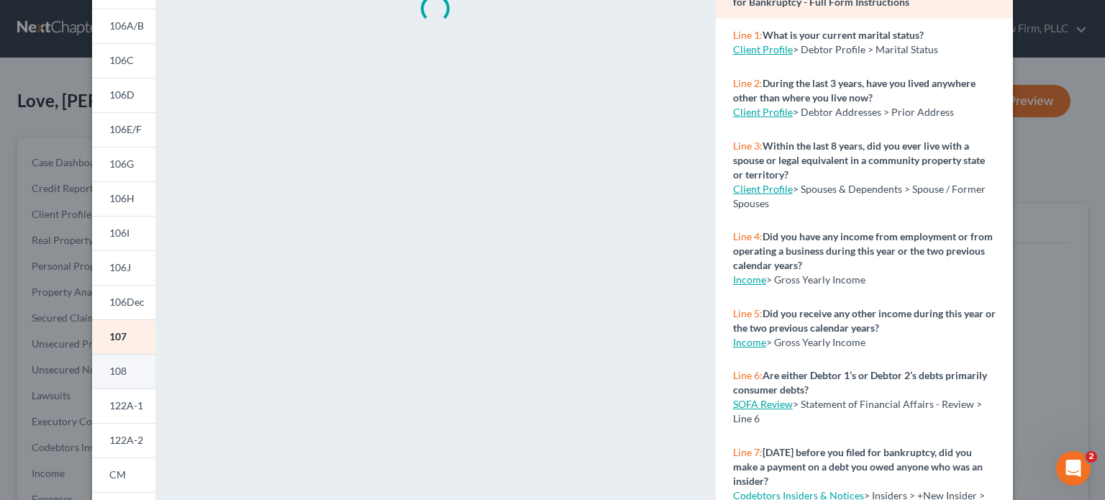
click at [118, 371] on span "108" at bounding box center [117, 371] width 17 height 12
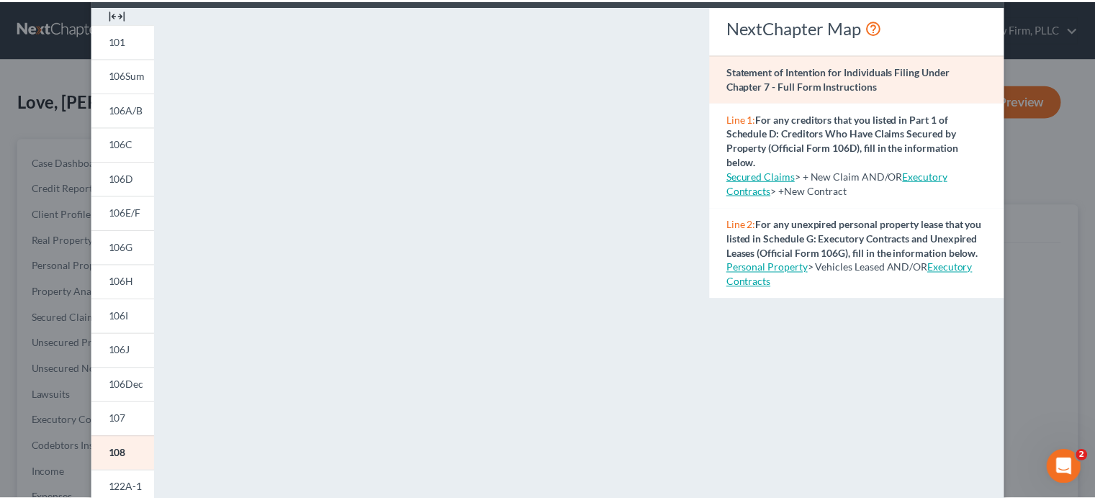
scroll to position [0, 0]
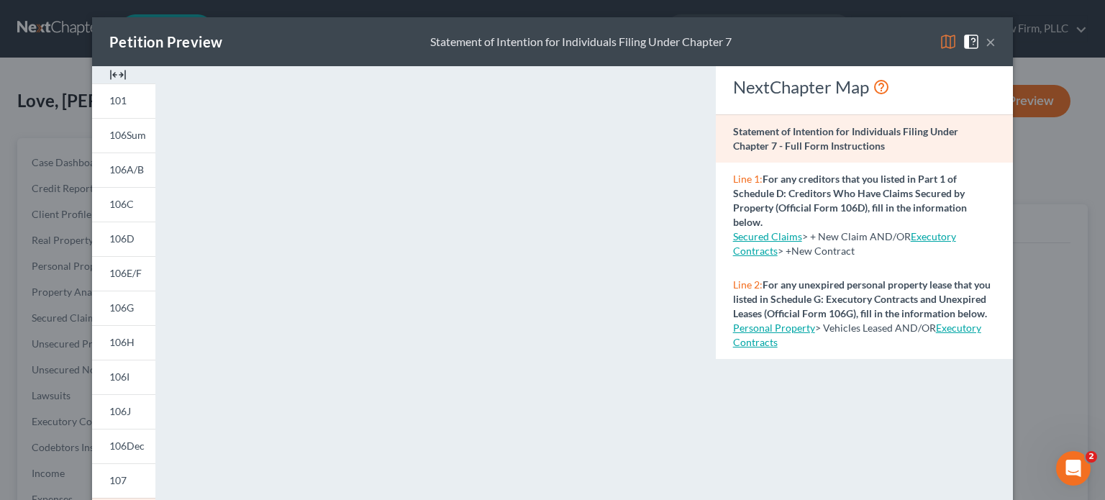
click at [986, 37] on button "×" at bounding box center [991, 41] width 10 height 17
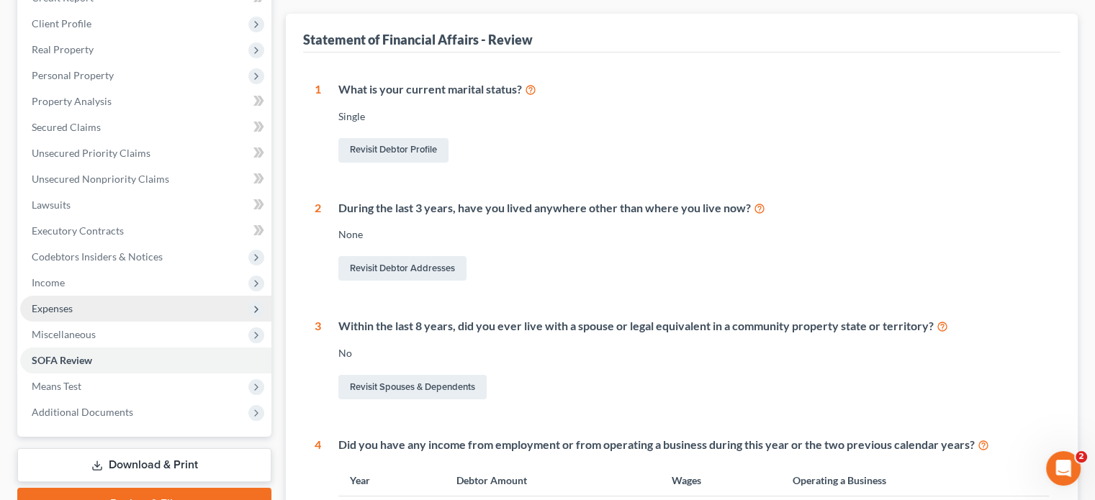
scroll to position [216, 0]
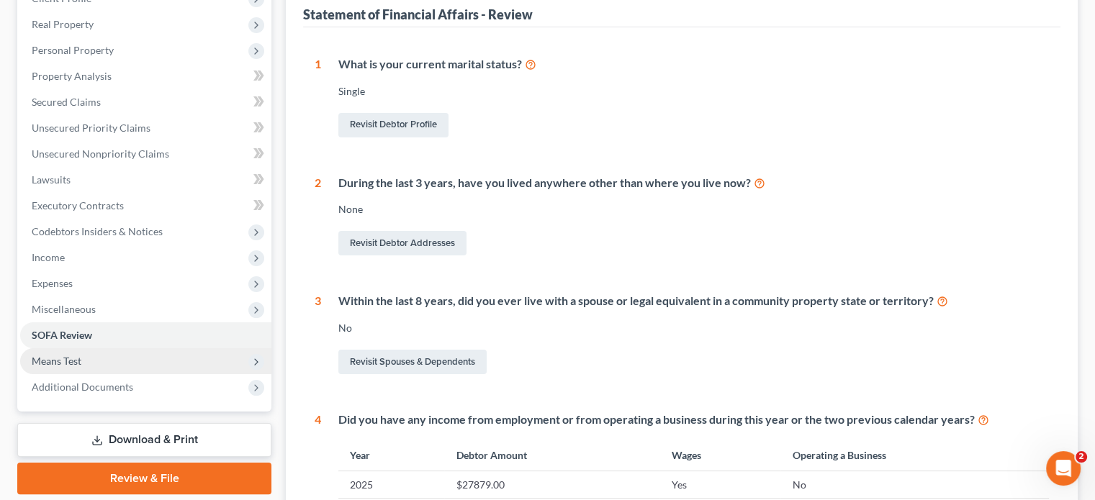
click at [86, 359] on span "Means Test" at bounding box center [145, 361] width 251 height 26
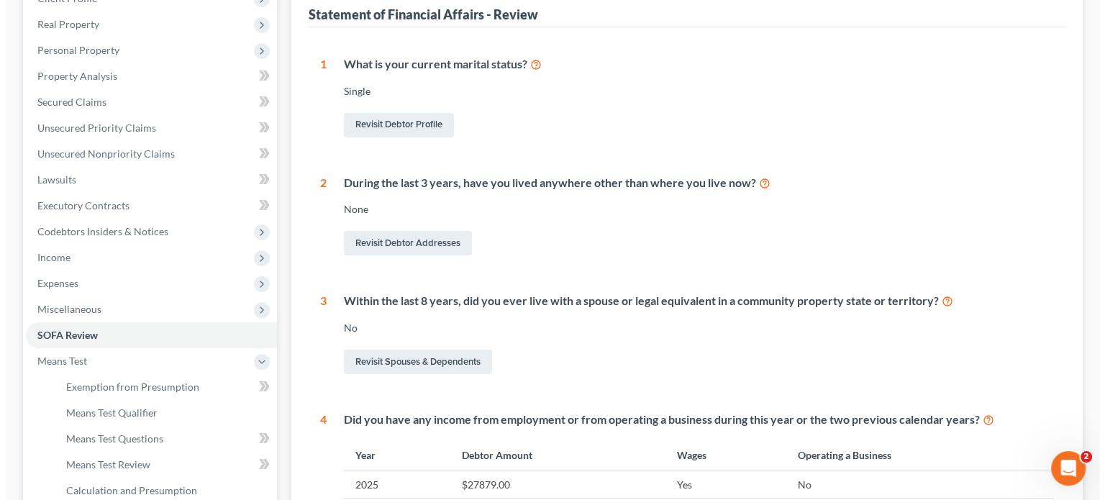
scroll to position [0, 0]
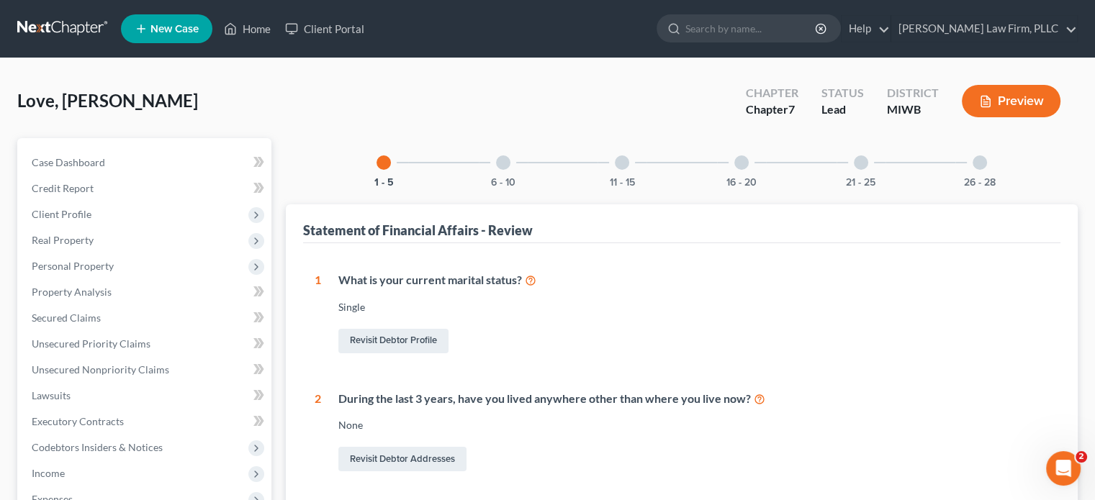
click at [1019, 99] on button "Preview" at bounding box center [1011, 101] width 99 height 32
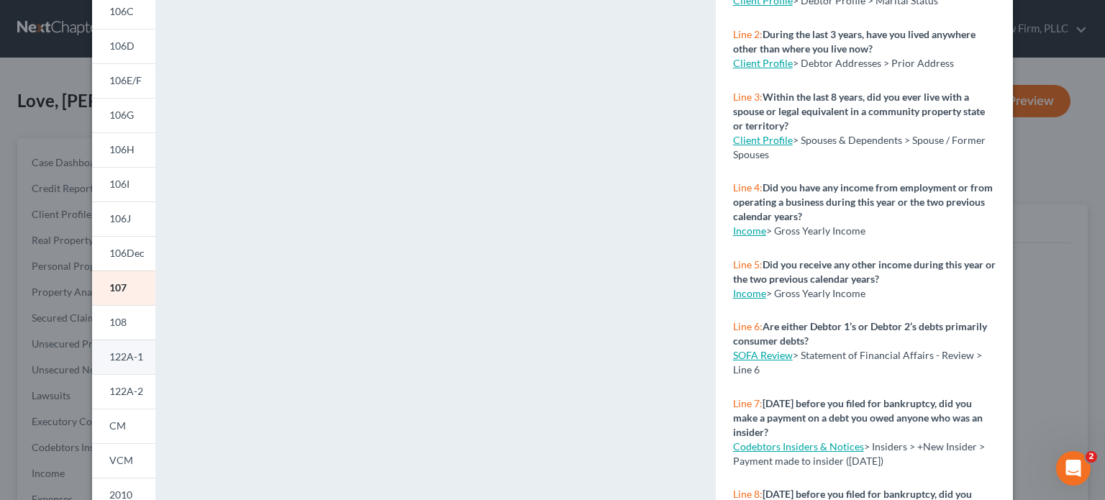
scroll to position [216, 0]
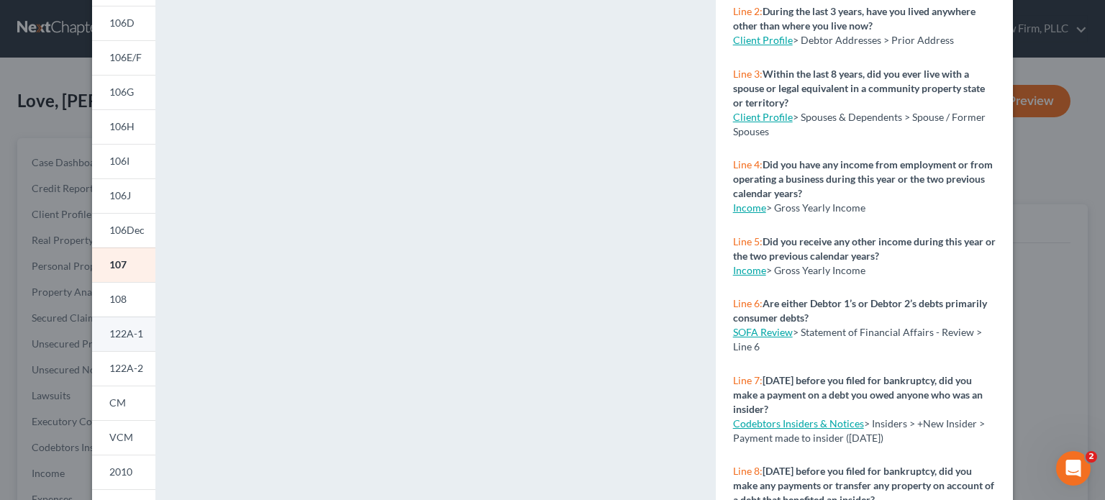
click at [120, 334] on span "122A-1" at bounding box center [126, 333] width 34 height 12
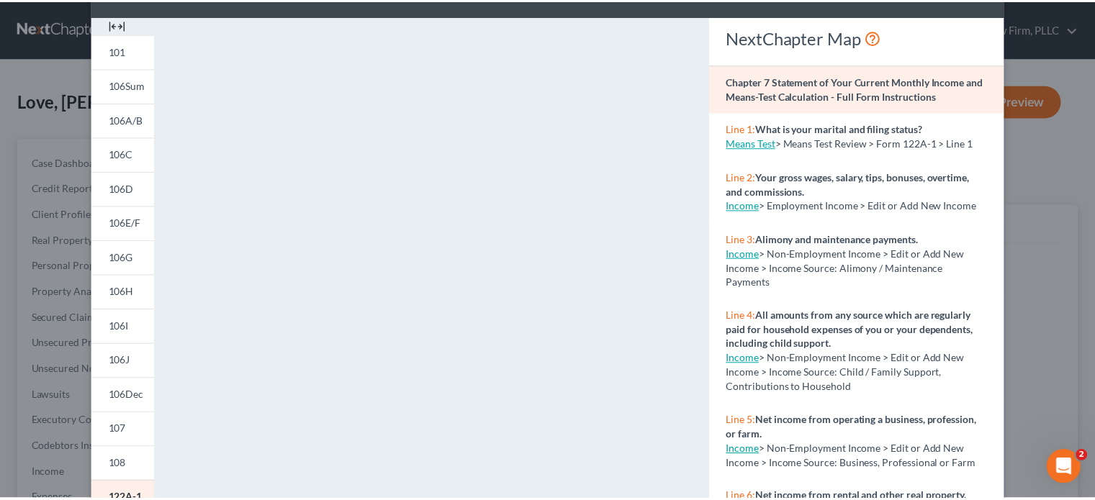
scroll to position [0, 0]
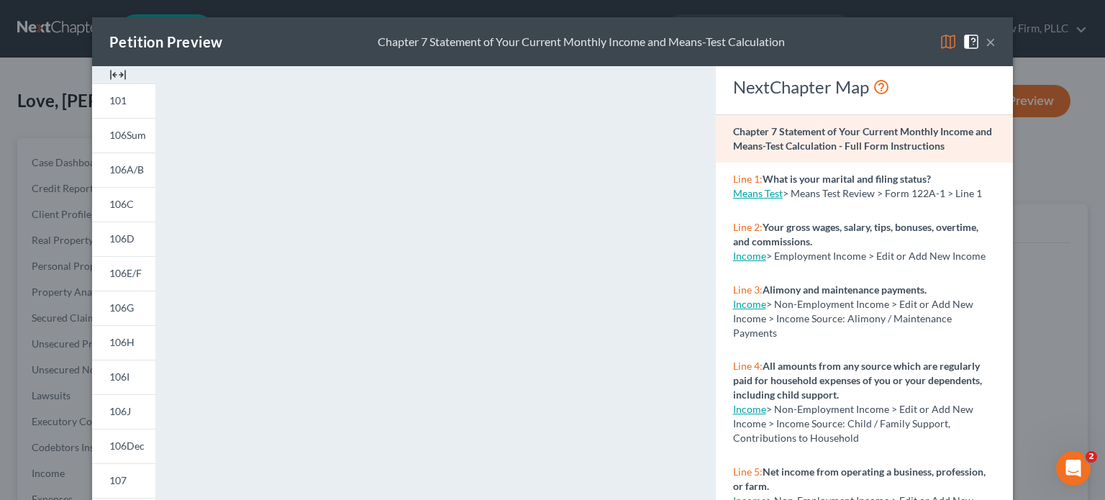
click at [986, 42] on button "×" at bounding box center [991, 41] width 10 height 17
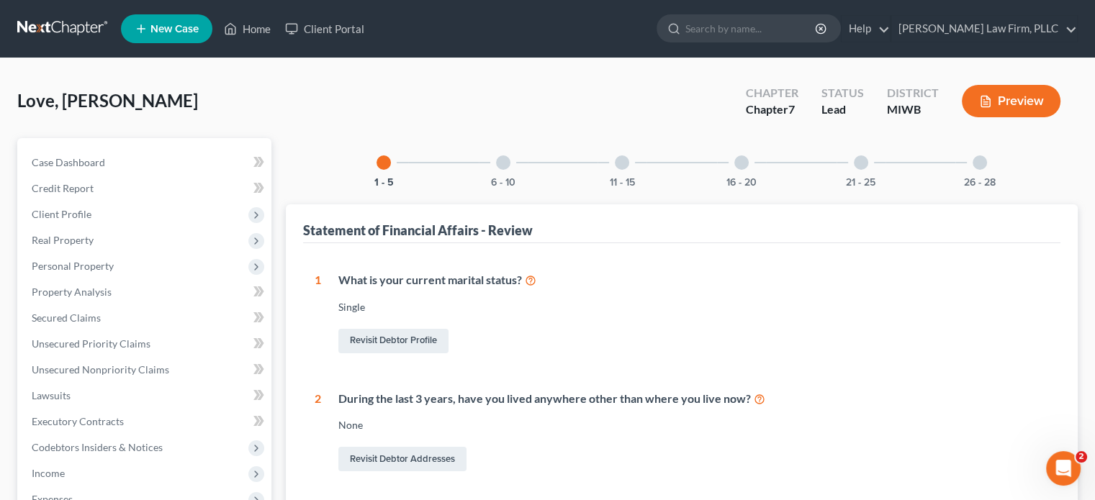
click at [1034, 104] on button "Preview" at bounding box center [1011, 101] width 99 height 32
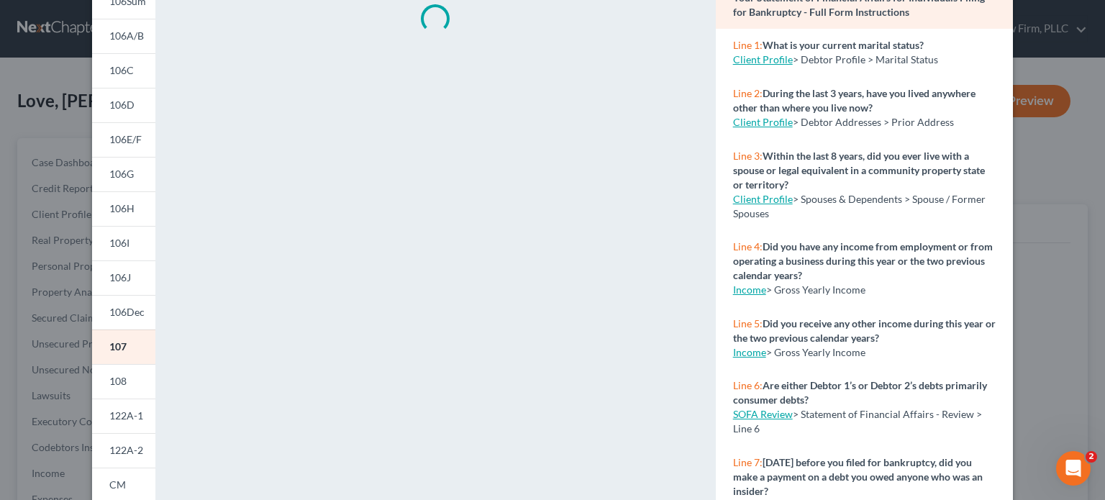
scroll to position [297, 0]
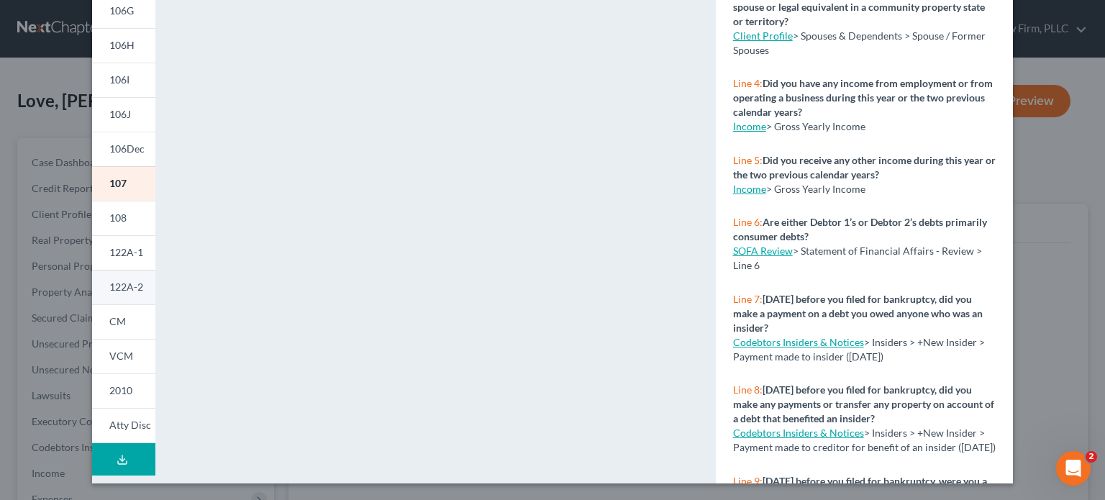
click at [127, 291] on span "122A-2" at bounding box center [126, 287] width 34 height 12
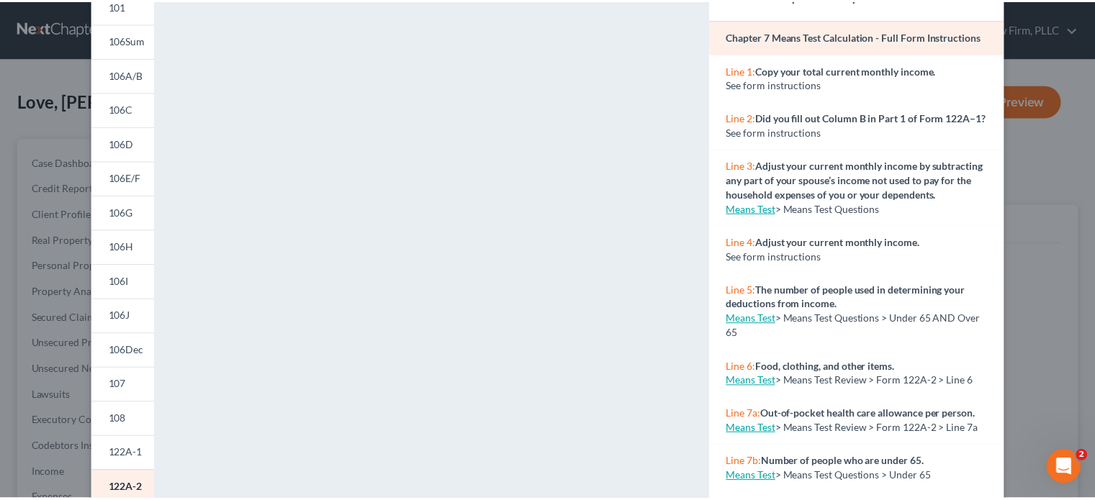
scroll to position [0, 0]
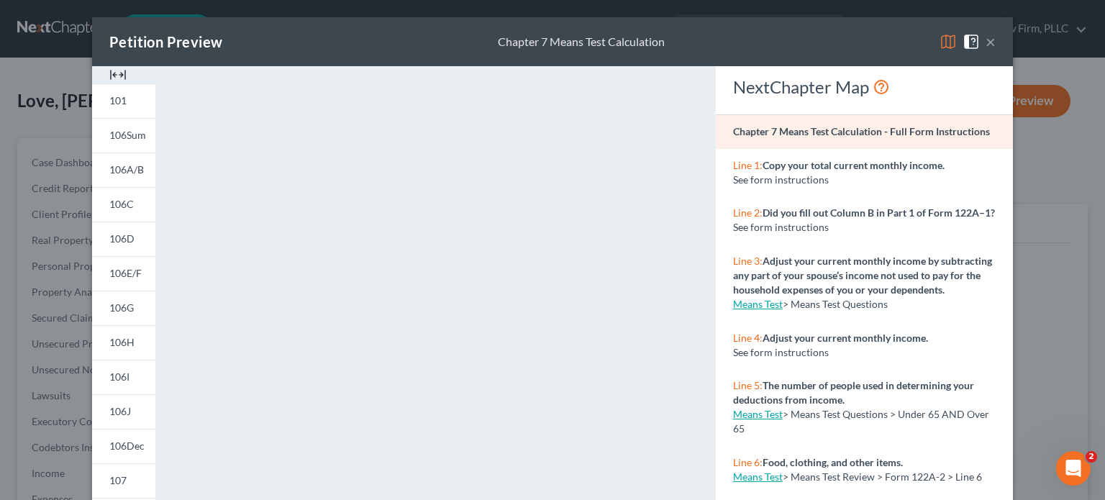
click at [986, 39] on button "×" at bounding box center [991, 41] width 10 height 17
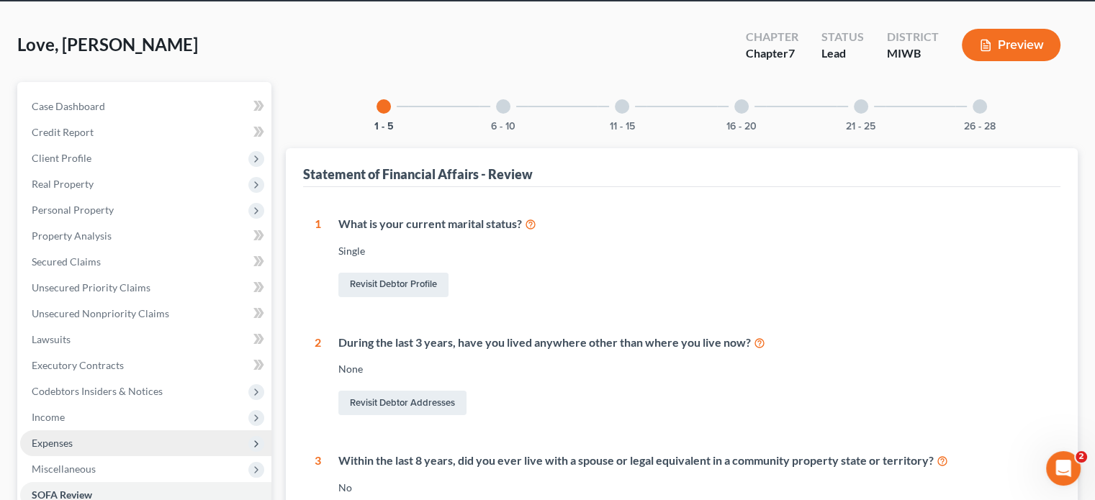
scroll to position [72, 0]
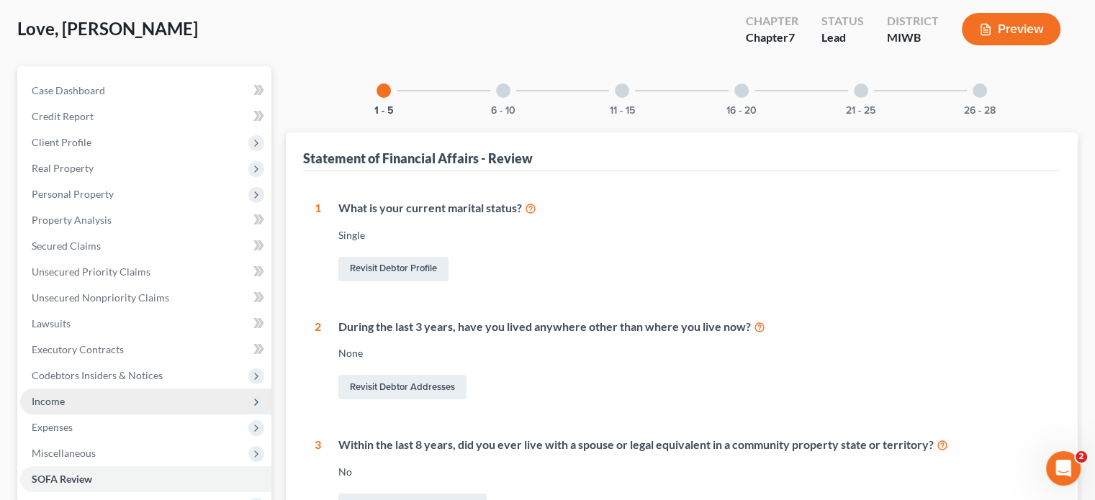
click at [83, 399] on span "Income" at bounding box center [145, 402] width 251 height 26
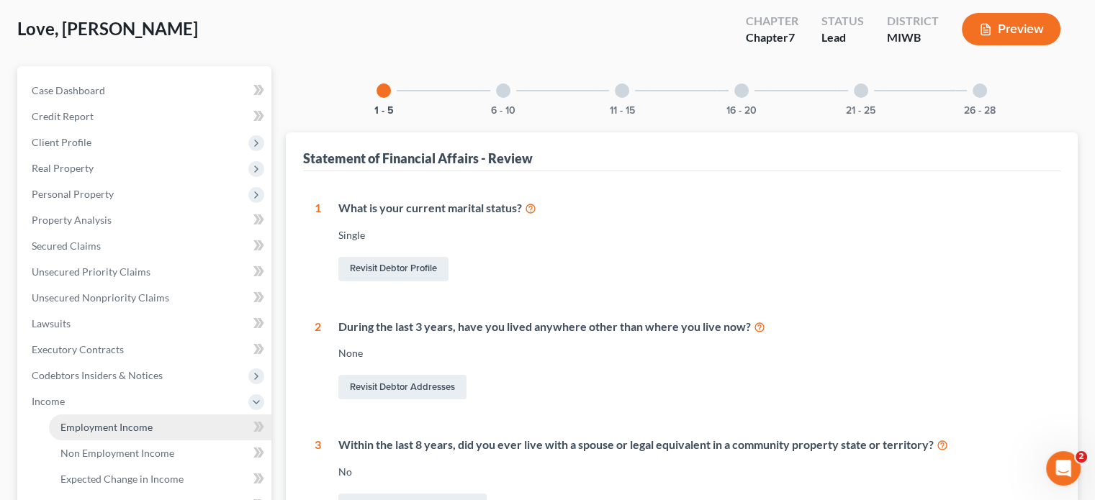
click at [90, 425] on span "Employment Income" at bounding box center [106, 427] width 92 height 12
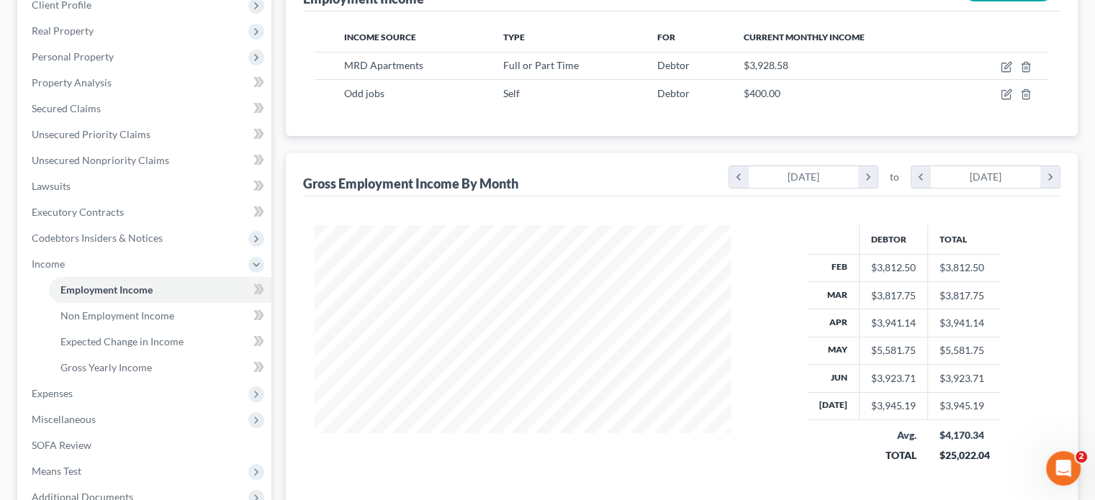
scroll to position [72, 0]
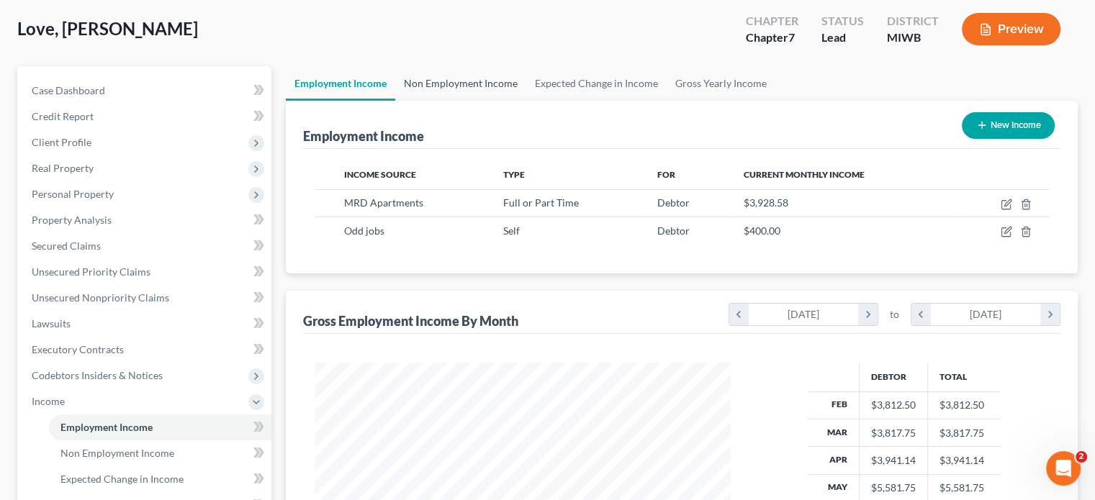
click at [445, 80] on link "Non Employment Income" at bounding box center [460, 83] width 131 height 35
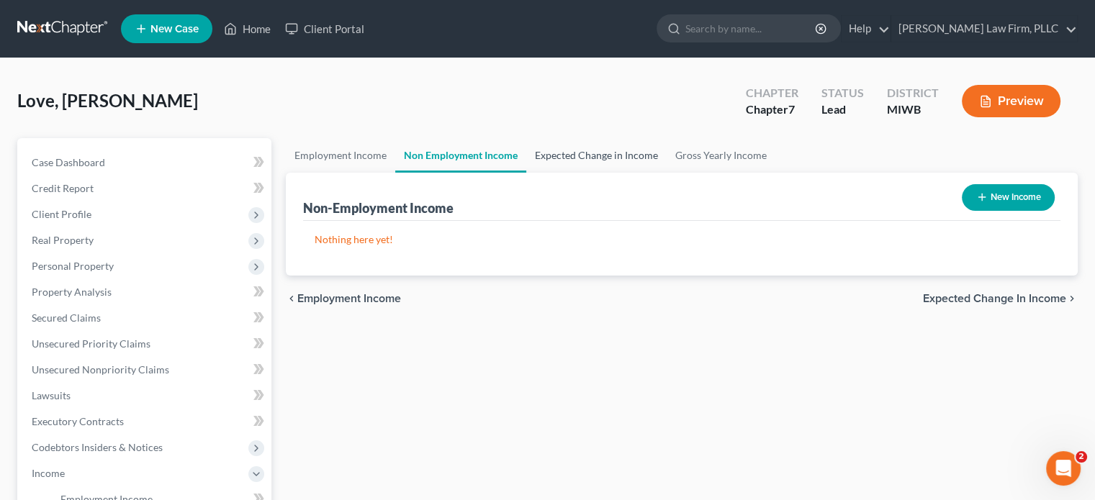
click at [554, 154] on link "Expected Change in Income" at bounding box center [596, 155] width 140 height 35
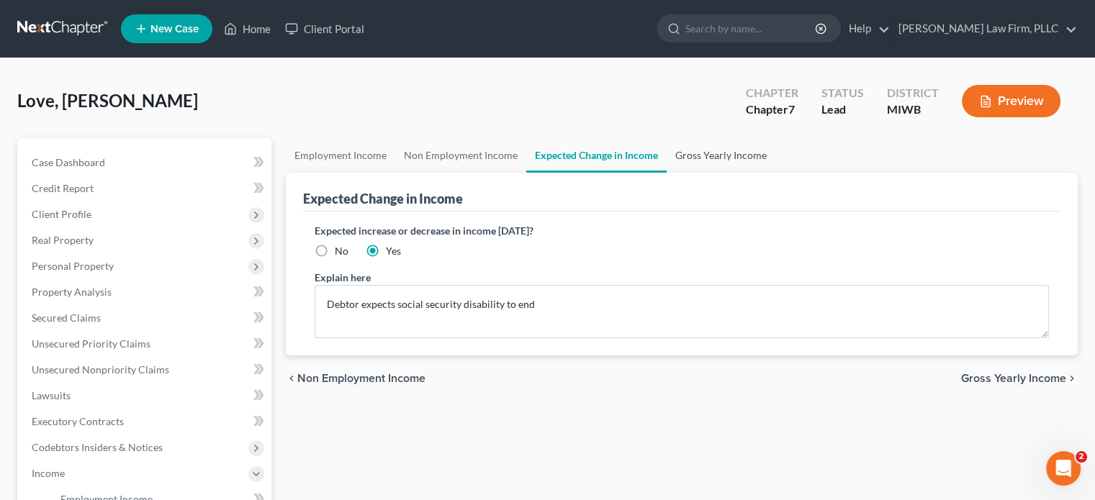
click at [689, 150] on link "Gross Yearly Income" at bounding box center [720, 155] width 109 height 35
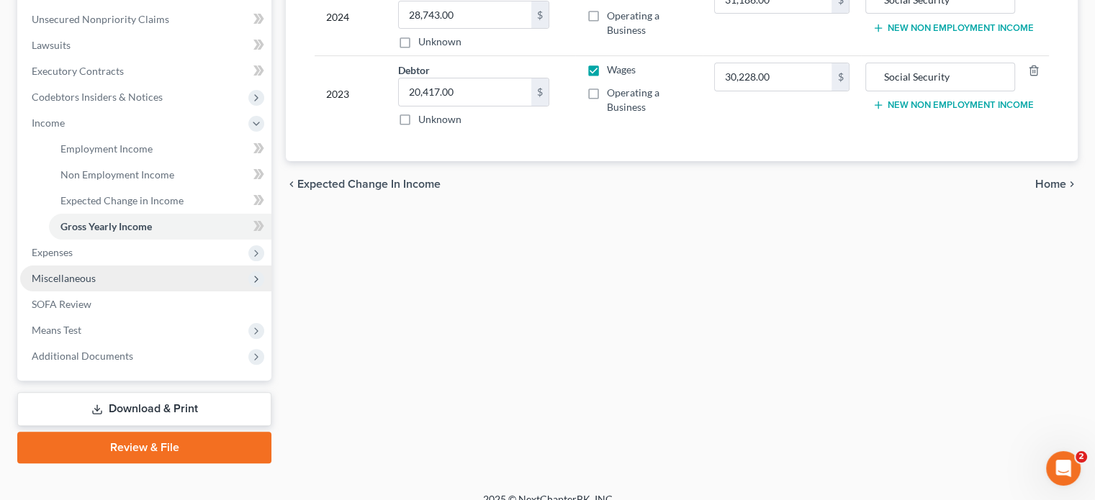
scroll to position [360, 0]
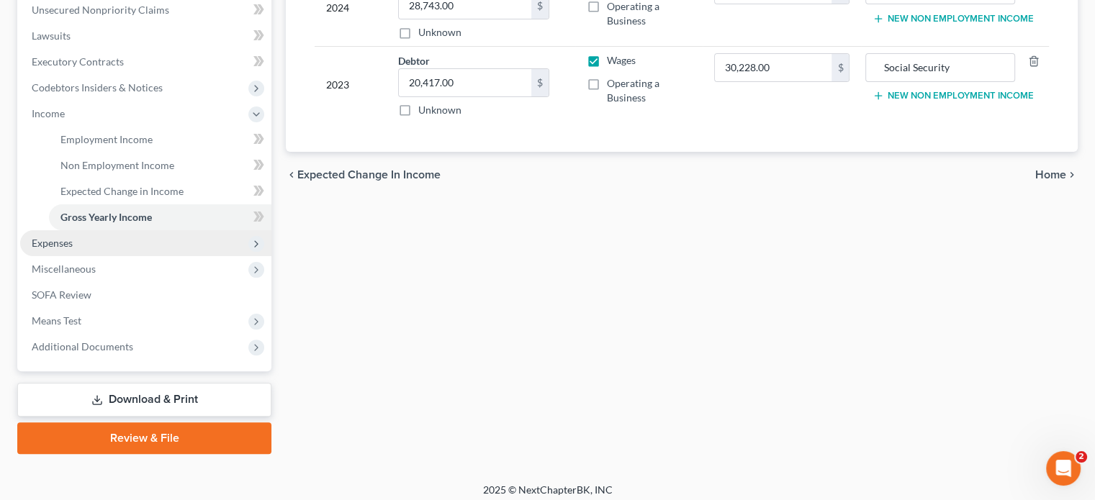
click at [78, 244] on span "Expenses" at bounding box center [145, 243] width 251 height 26
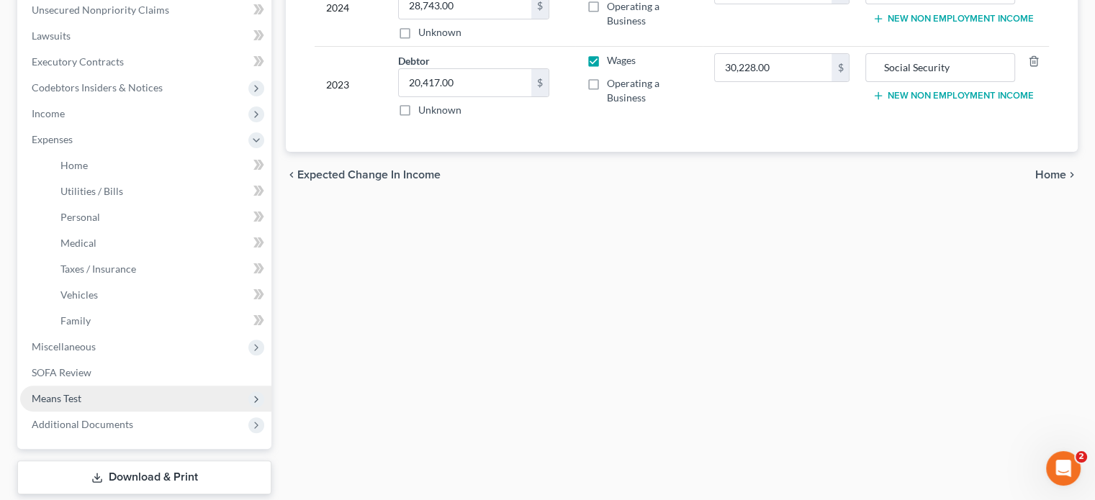
click at [95, 398] on span "Means Test" at bounding box center [145, 399] width 251 height 26
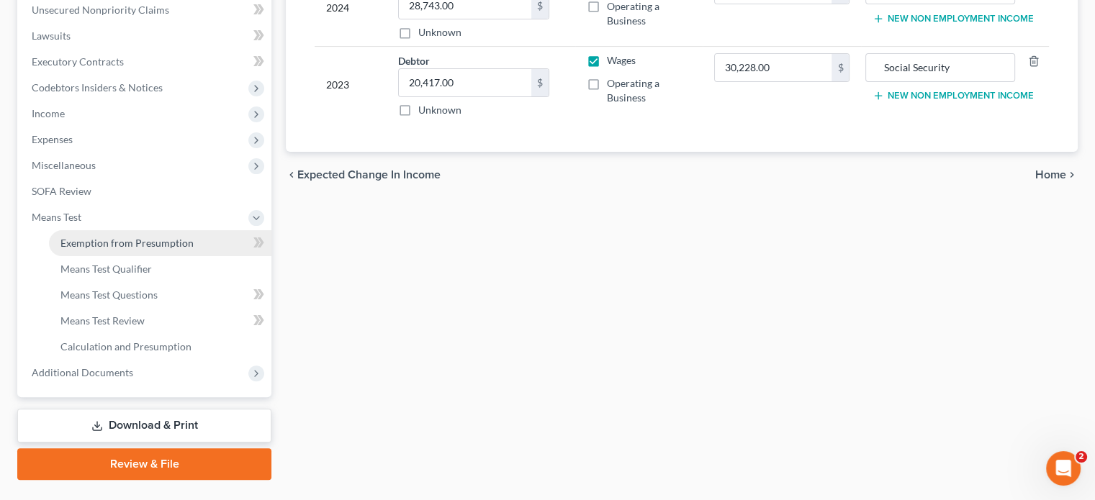
click at [121, 235] on link "Exemption from Presumption" at bounding box center [160, 243] width 222 height 26
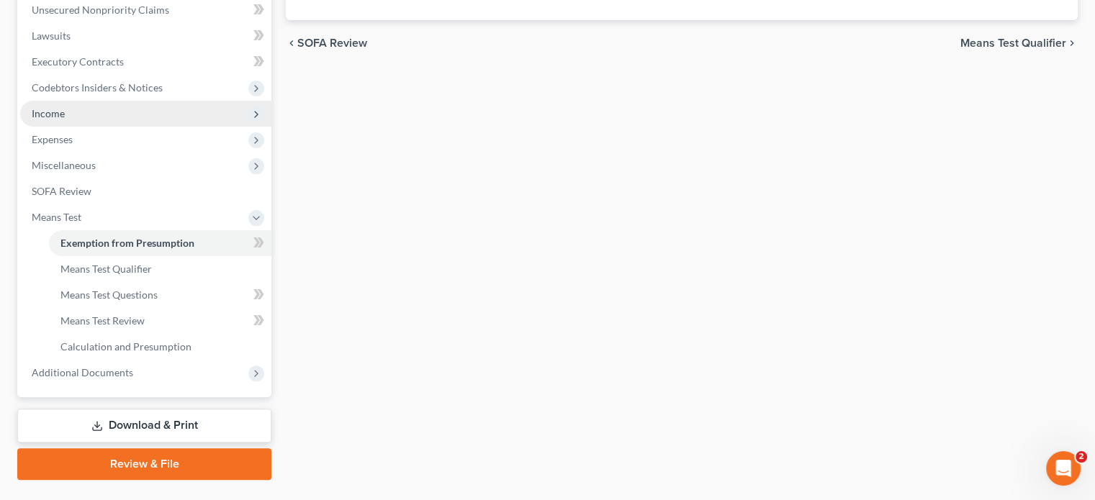
radio input "true"
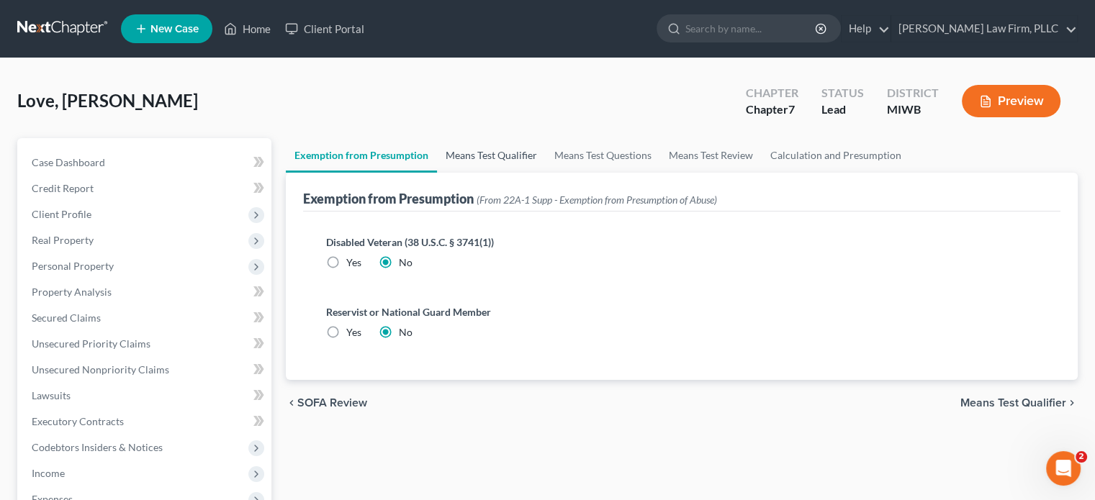
click at [504, 152] on link "Means Test Qualifier" at bounding box center [491, 155] width 109 height 35
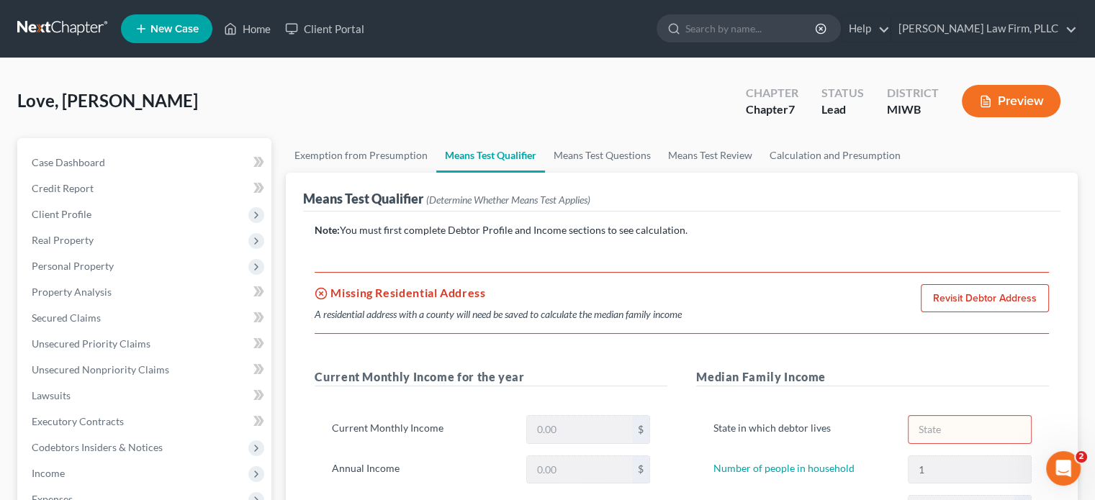
click at [973, 301] on link "Revisit Debtor Address" at bounding box center [984, 298] width 128 height 29
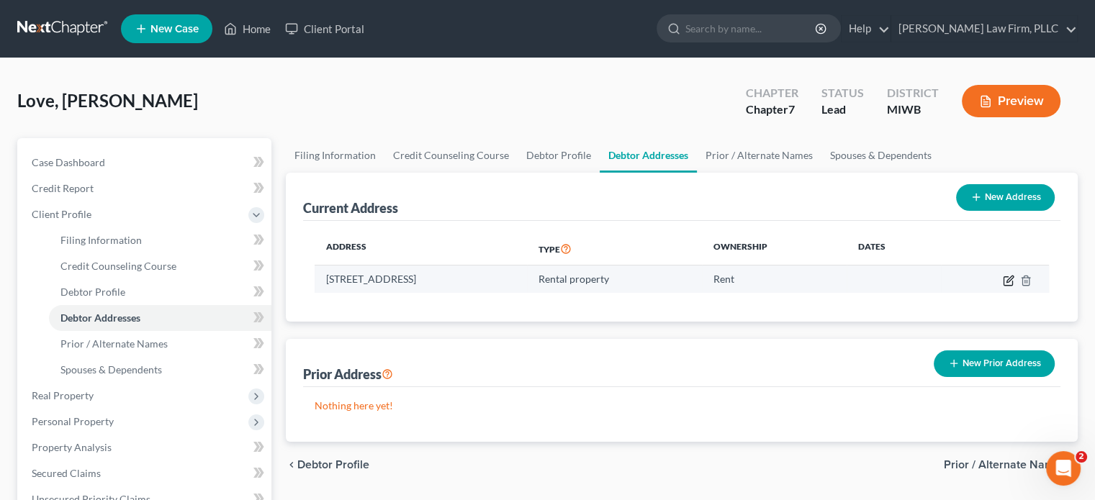
click at [1010, 281] on icon "button" at bounding box center [1009, 281] width 12 height 12
select select "23"
select select "2"
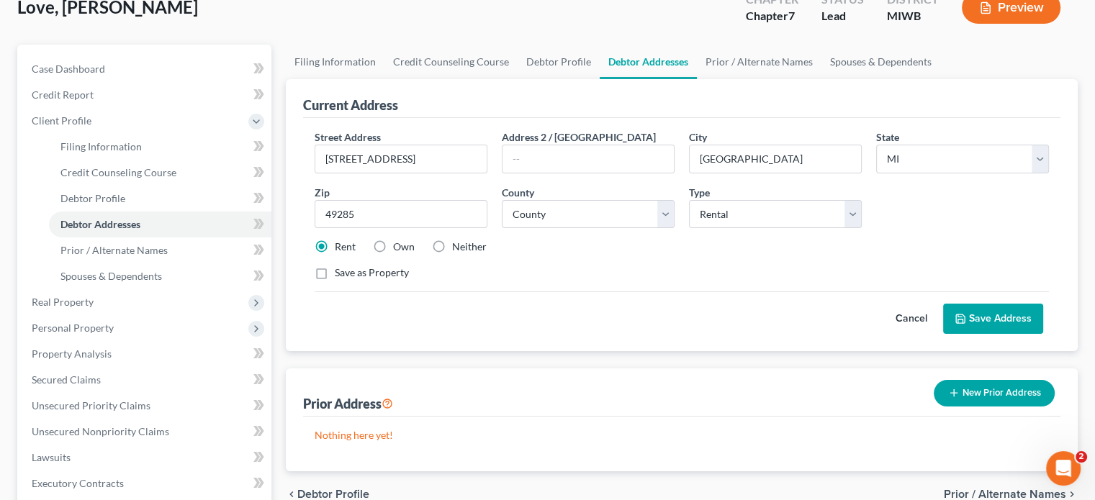
scroll to position [72, 0]
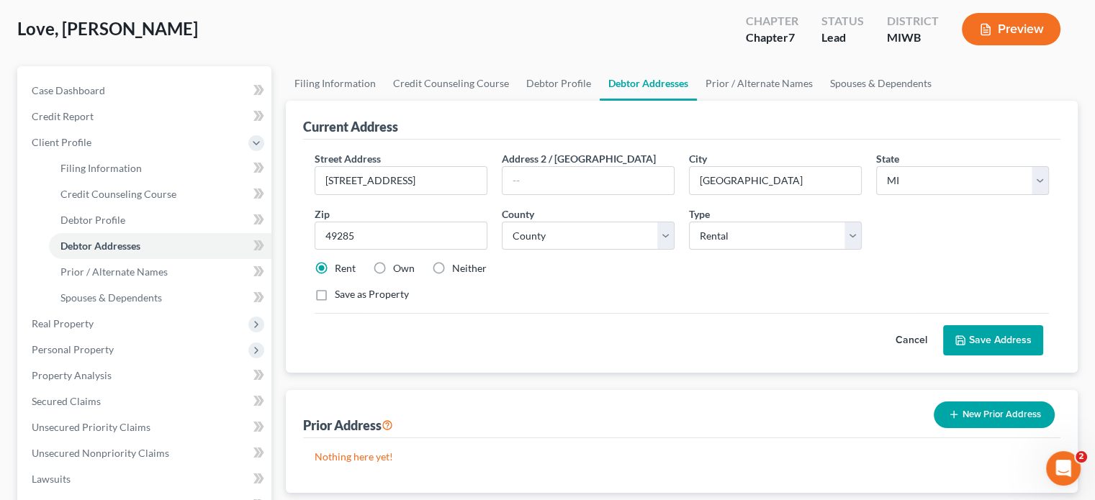
click at [1008, 333] on button "Save Address" at bounding box center [993, 340] width 100 height 30
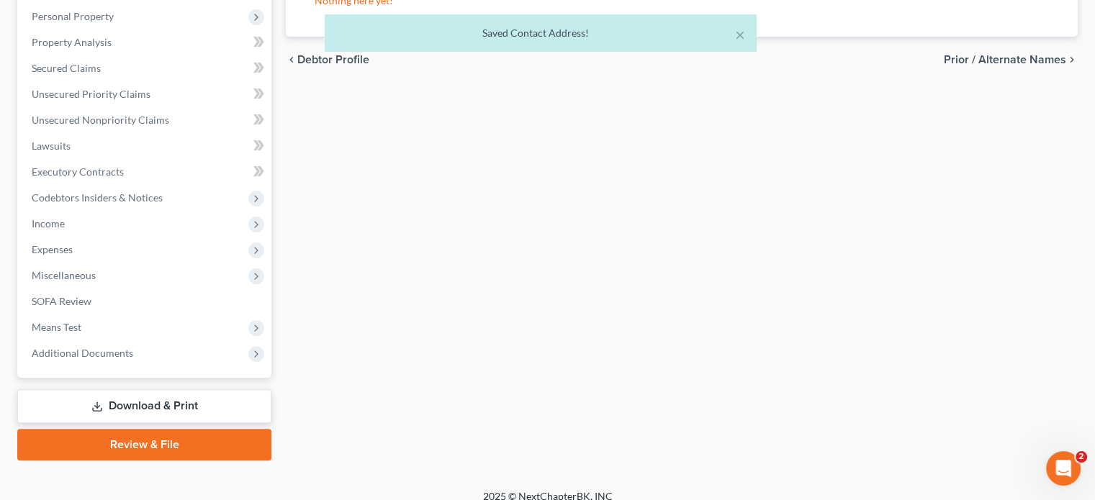
scroll to position [419, 0]
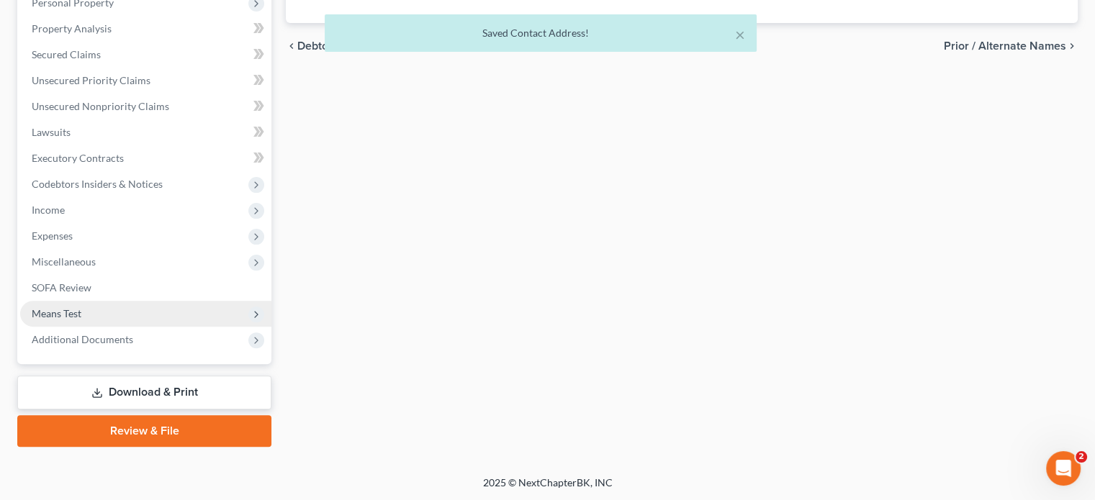
click at [75, 315] on span "Means Test" at bounding box center [57, 313] width 50 height 12
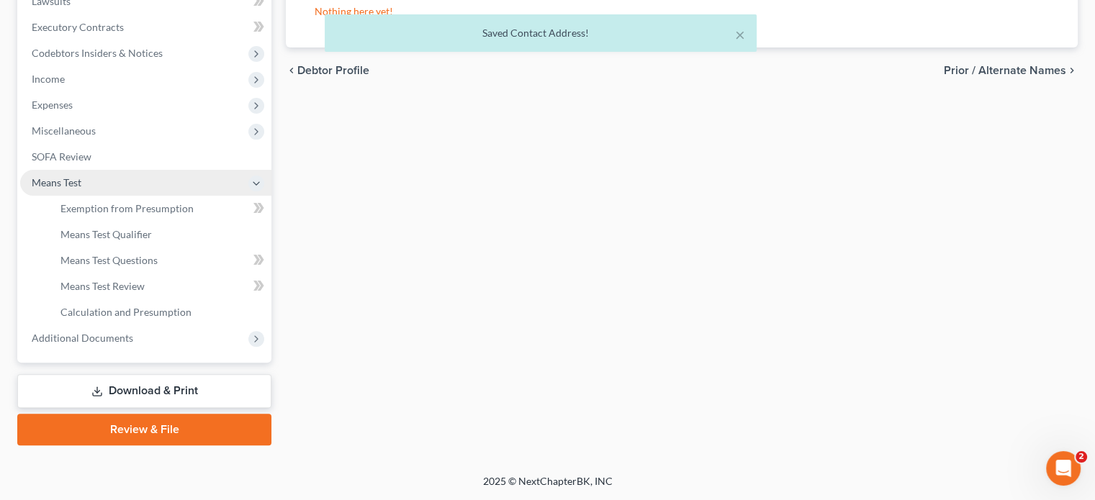
scroll to position [263, 0]
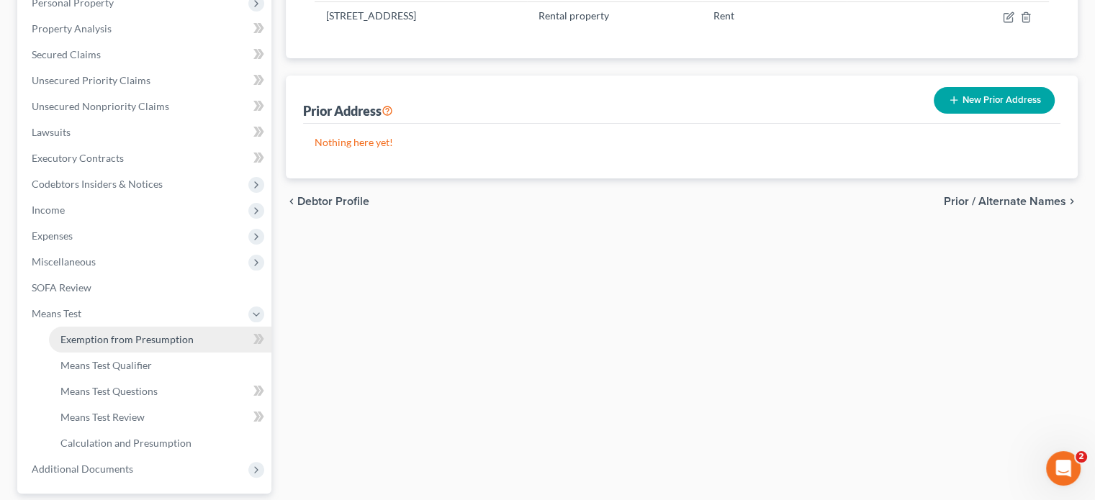
click at [166, 341] on span "Exemption from Presumption" at bounding box center [126, 339] width 133 height 12
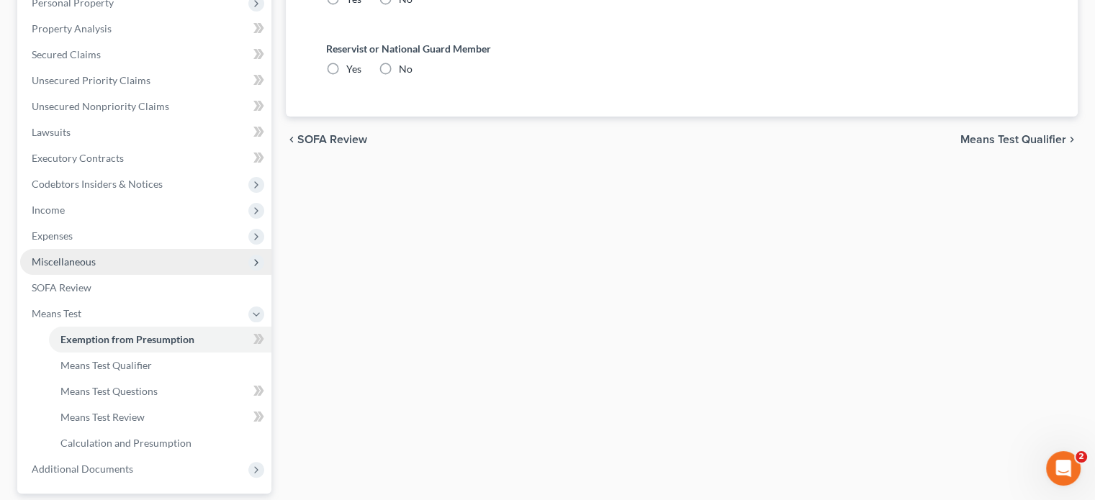
radio input "true"
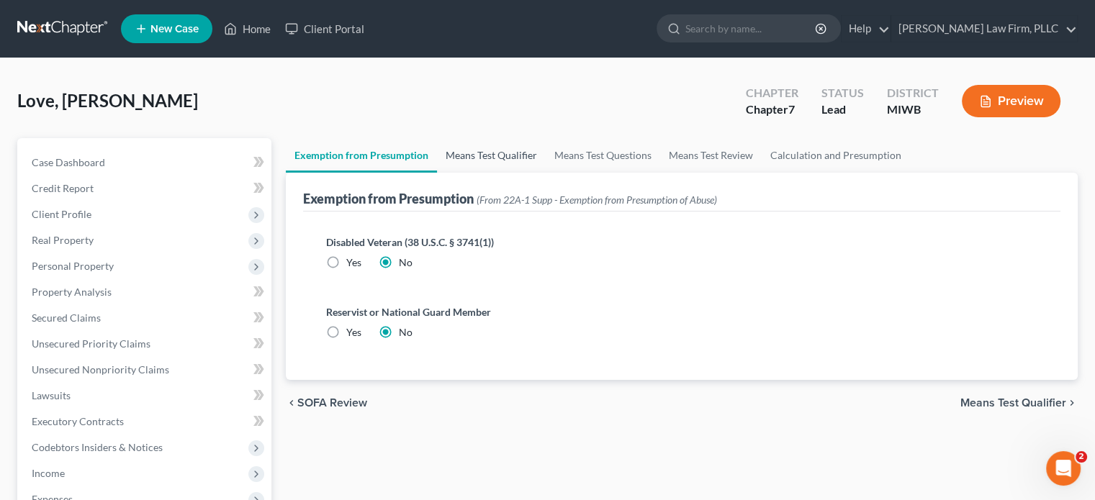
click at [508, 150] on link "Means Test Qualifier" at bounding box center [491, 155] width 109 height 35
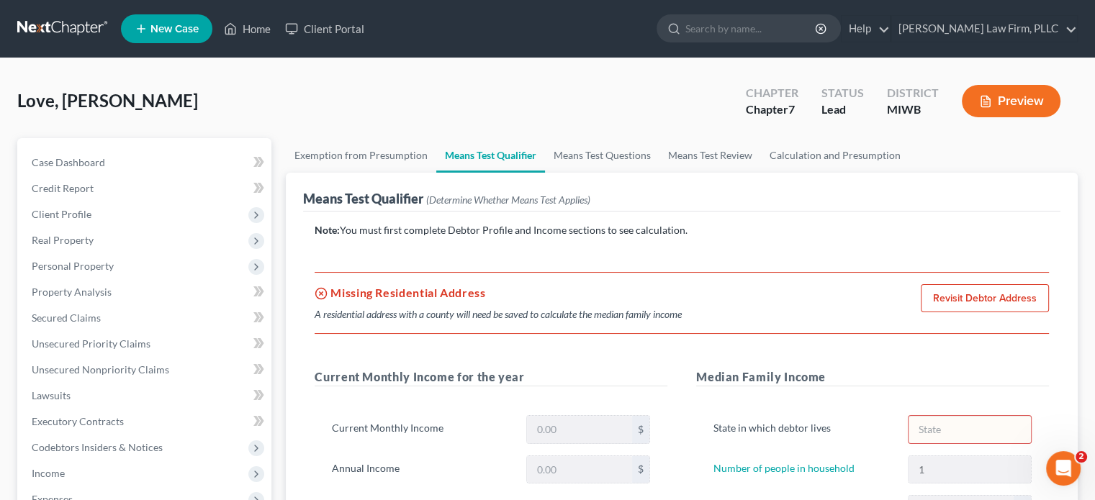
click at [976, 296] on link "Revisit Debtor Address" at bounding box center [984, 298] width 128 height 29
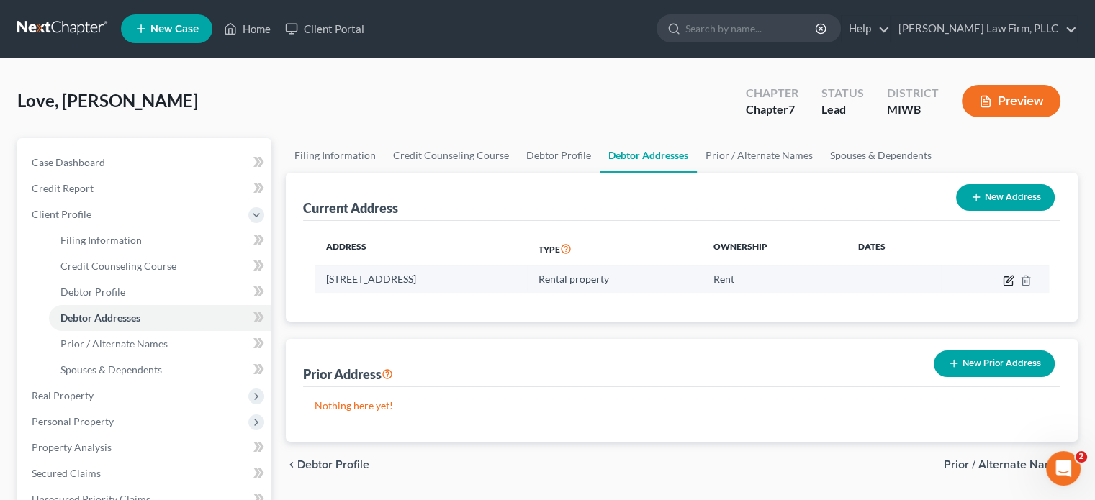
click at [1004, 276] on icon "button" at bounding box center [1009, 281] width 12 height 12
select select "23"
select select "32"
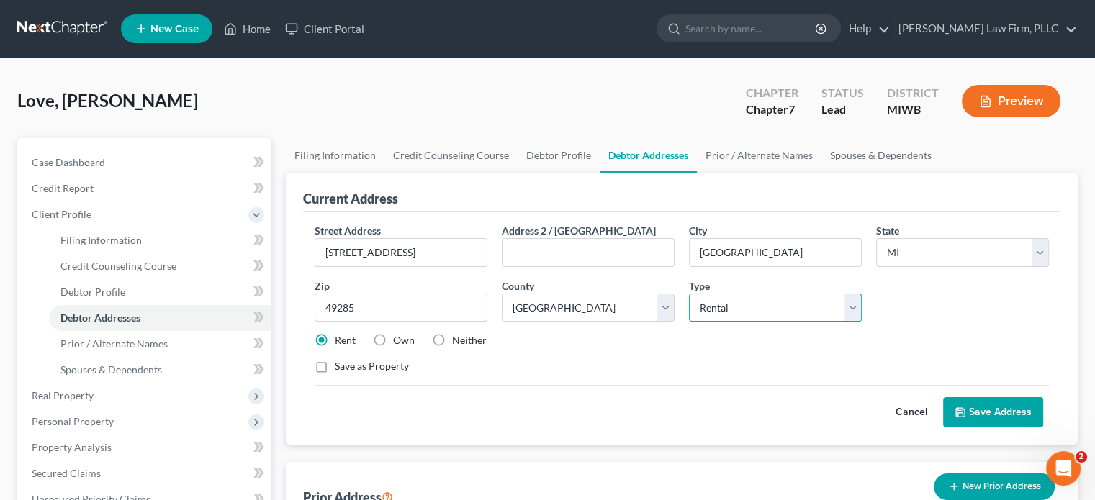
click at [750, 307] on select "Select Residential Mailing Rental Business" at bounding box center [775, 308] width 173 height 29
select select "0"
click at [689, 294] on select "Select Residential Mailing Rental Business" at bounding box center [775, 308] width 173 height 29
click at [990, 408] on button "Save Address" at bounding box center [993, 412] width 100 height 30
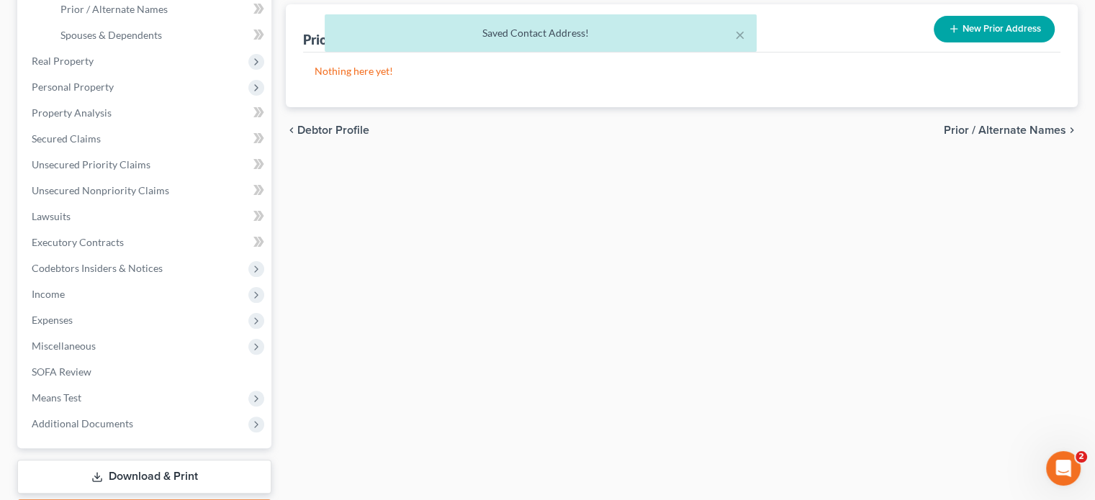
scroll to position [360, 0]
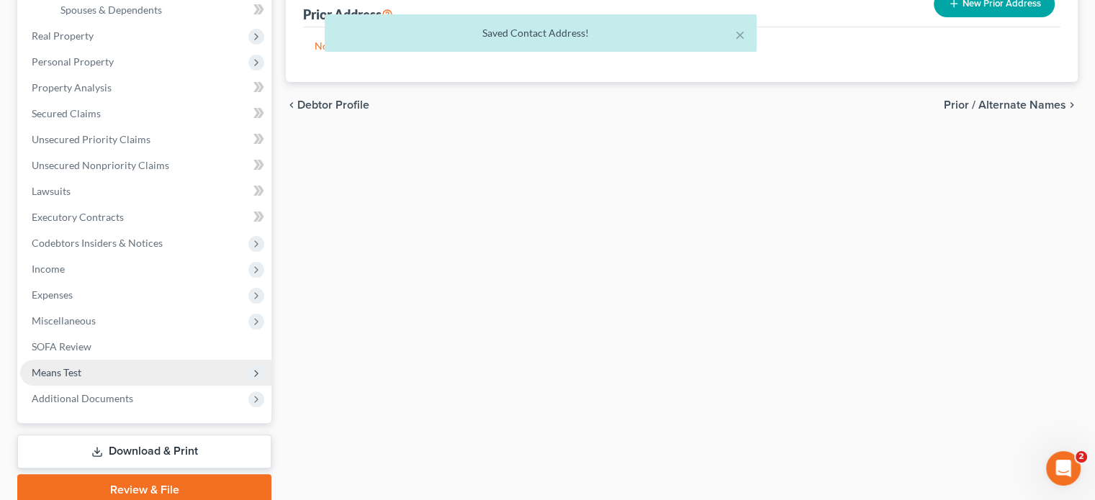
click at [110, 374] on span "Means Test" at bounding box center [145, 373] width 251 height 26
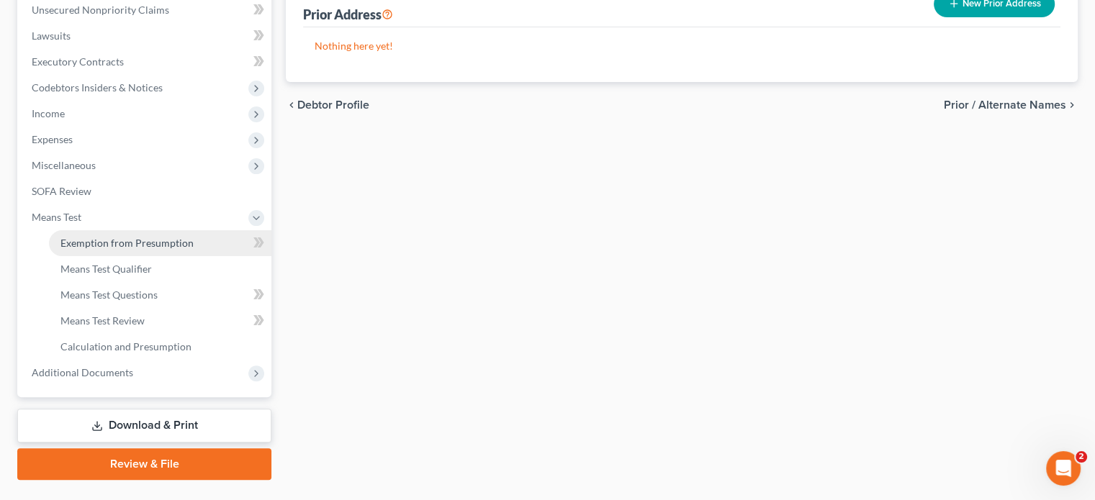
click at [138, 238] on span "Exemption from Presumption" at bounding box center [126, 243] width 133 height 12
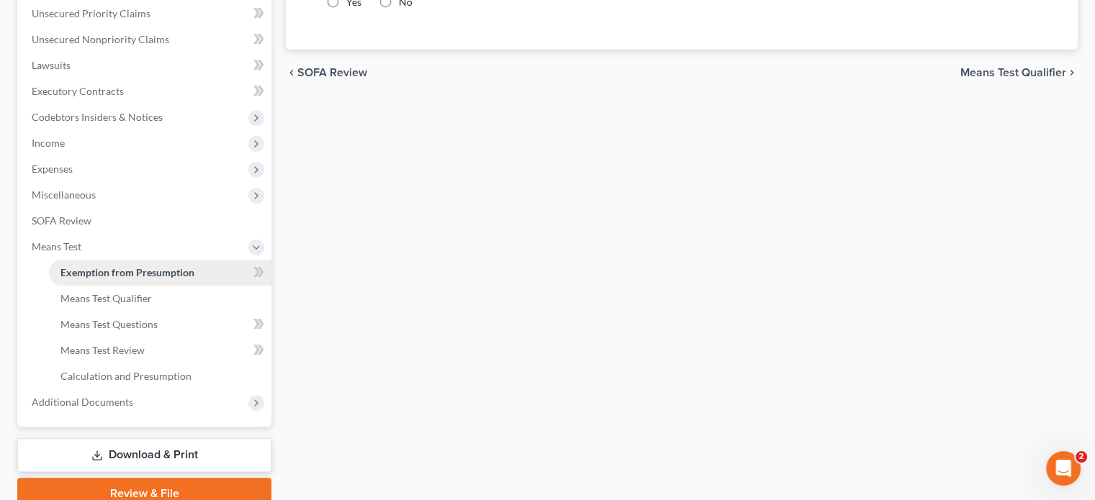
radio input "true"
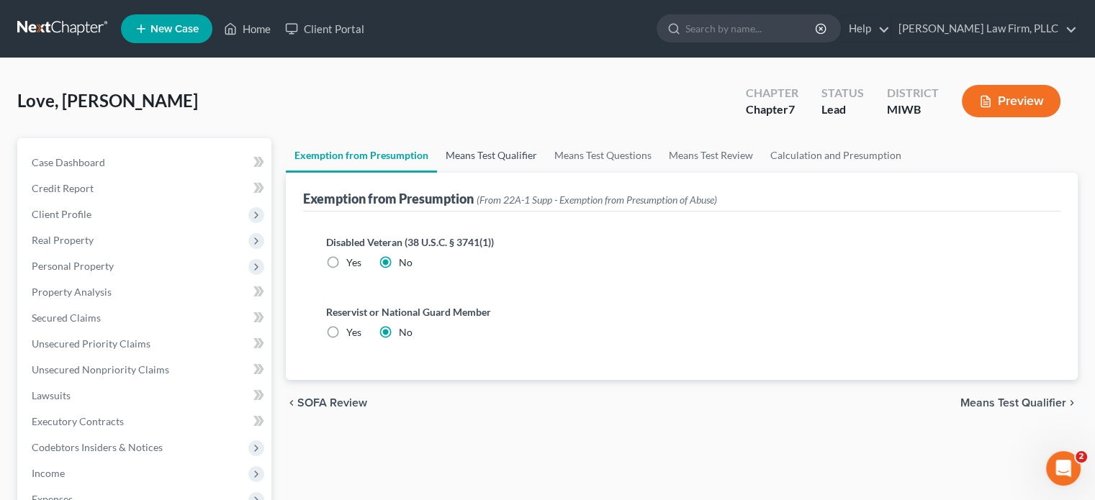
click at [463, 153] on link "Means Test Qualifier" at bounding box center [491, 155] width 109 height 35
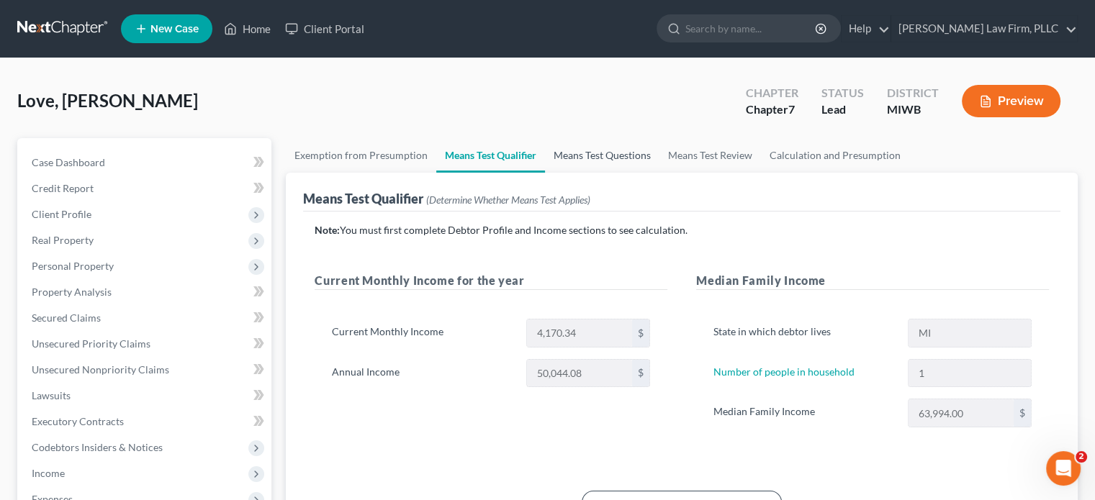
click at [566, 150] on link "Means Test Questions" at bounding box center [602, 155] width 114 height 35
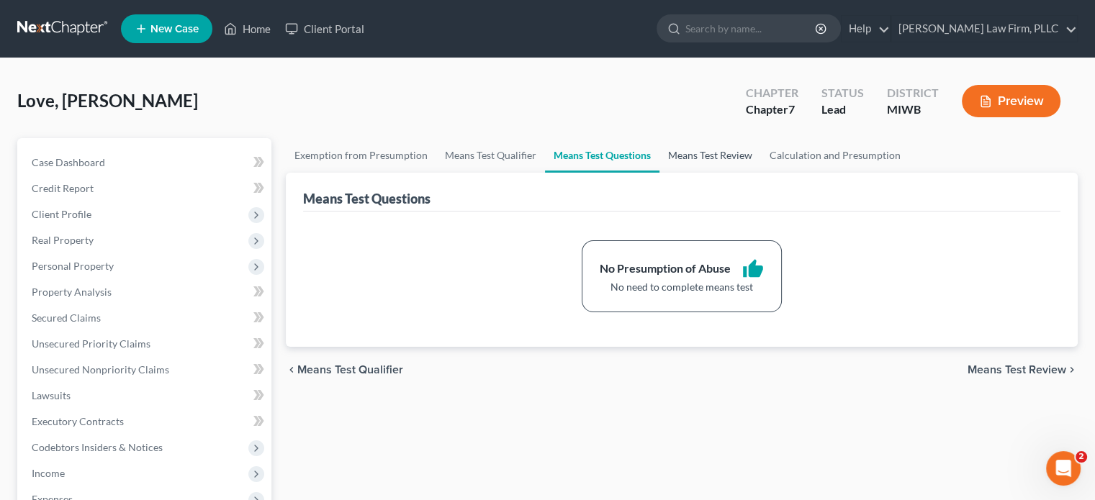
click at [725, 150] on link "Means Test Review" at bounding box center [709, 155] width 101 height 35
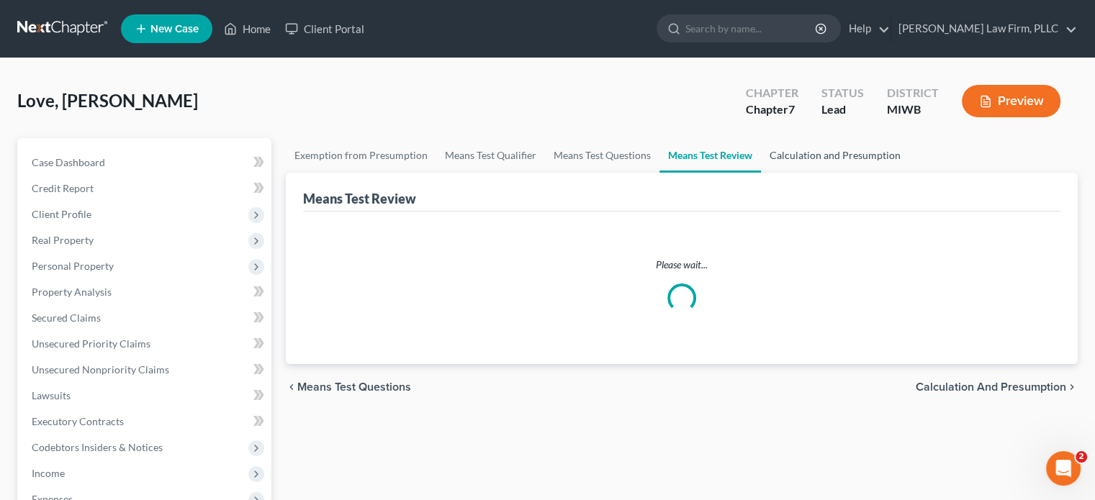
click at [782, 149] on link "Calculation and Presumption" at bounding box center [835, 155] width 148 height 35
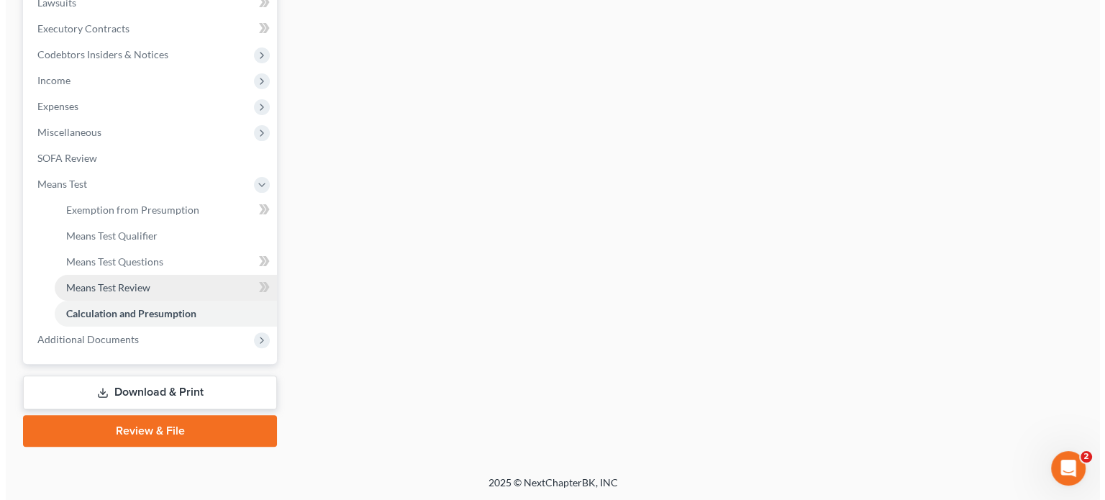
scroll to position [105, 0]
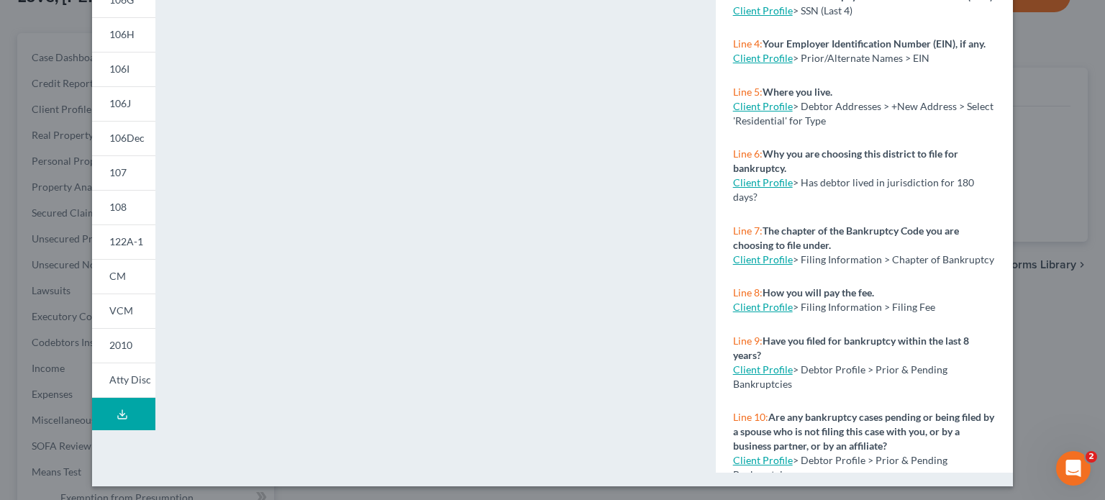
scroll to position [311, 0]
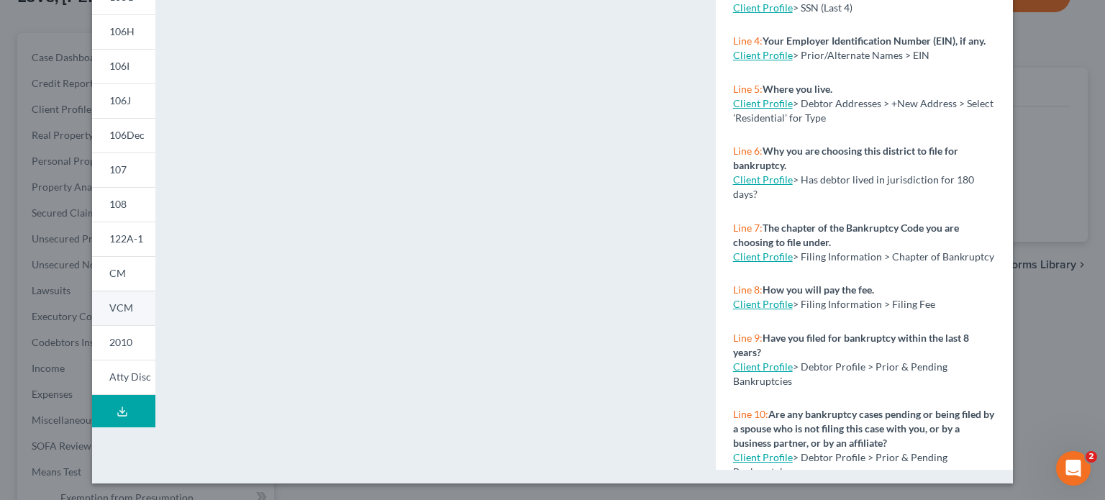
click at [117, 338] on span "2010" at bounding box center [120, 342] width 23 height 12
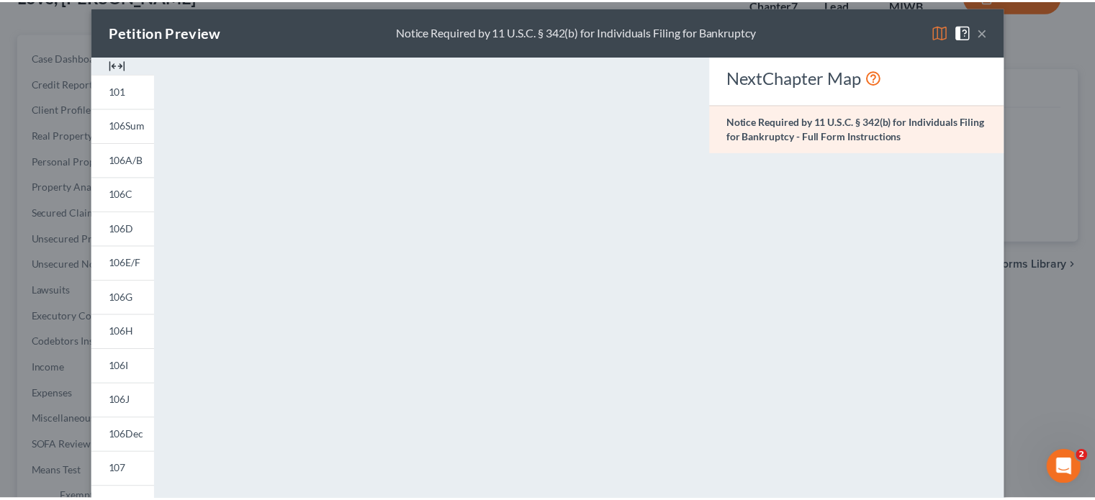
scroll to position [0, 0]
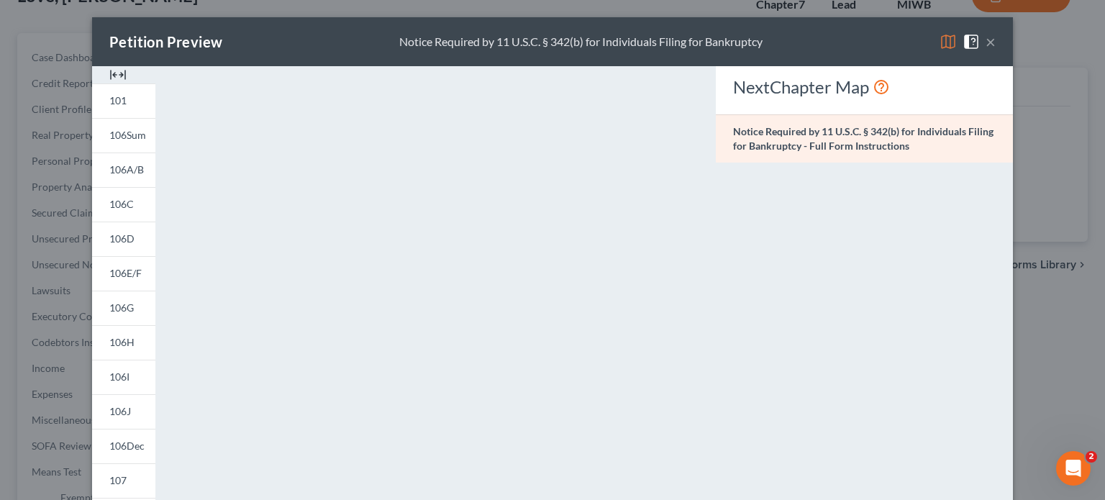
click at [986, 42] on button "×" at bounding box center [991, 41] width 10 height 17
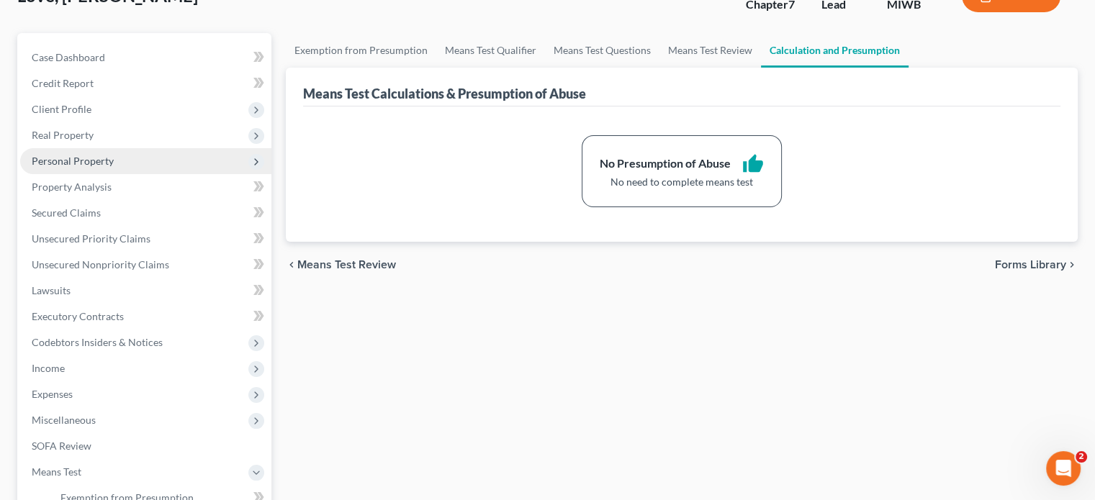
click at [92, 160] on span "Personal Property" at bounding box center [73, 161] width 82 height 12
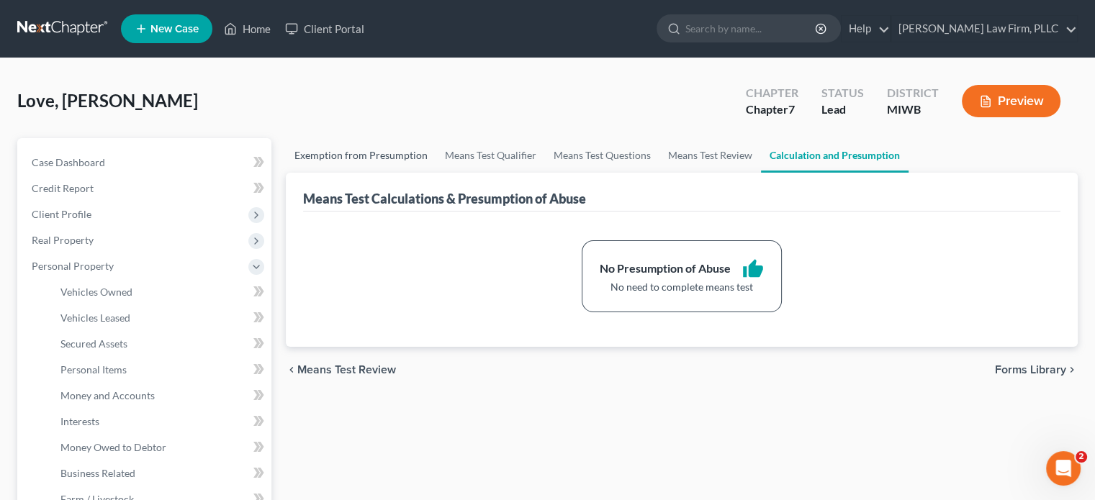
click at [319, 153] on link "Exemption from Presumption" at bounding box center [361, 155] width 150 height 35
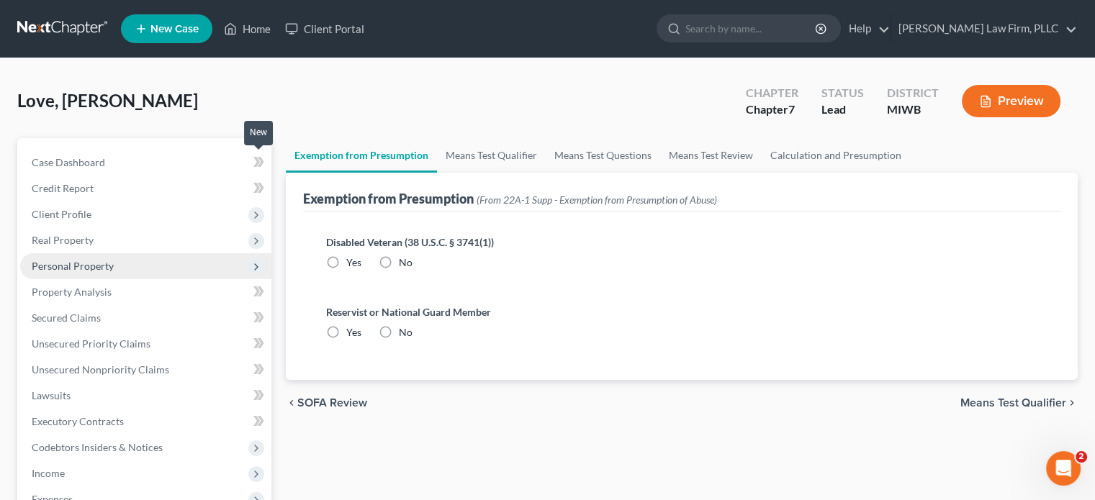
radio input "true"
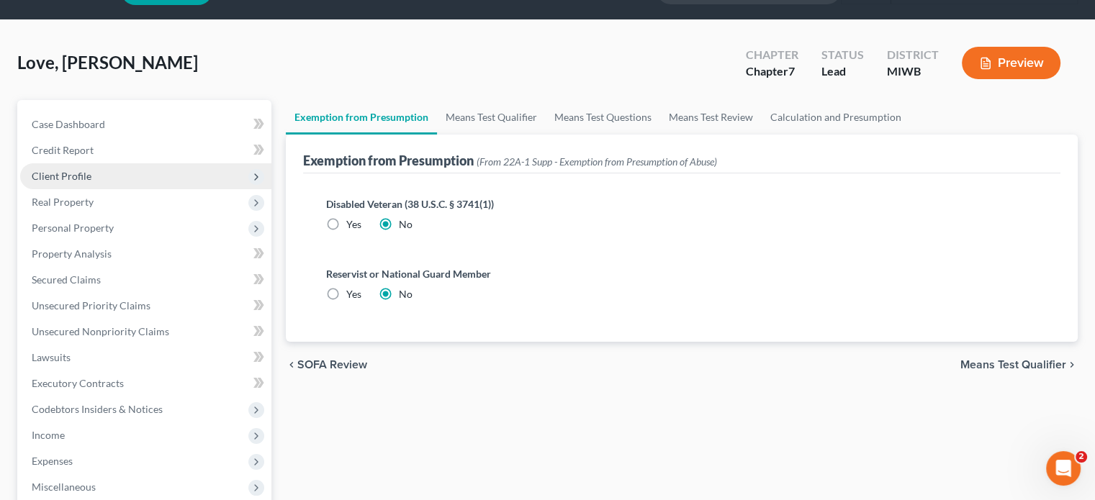
scroll to position [72, 0]
